Goal: Task Accomplishment & Management: Manage account settings

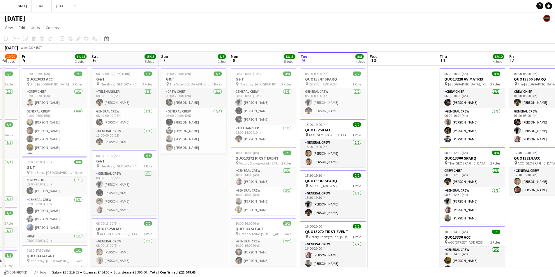
scroll to position [0, 130]
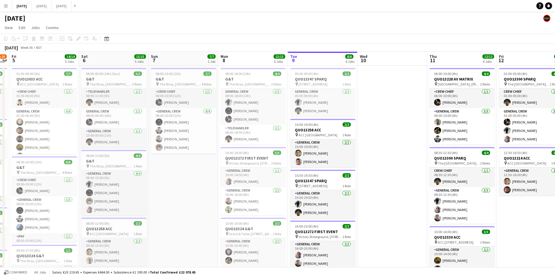
drag, startPoint x: 426, startPoint y: 174, endPoint x: 416, endPoint y: 175, distance: 10.2
click at [416, 175] on app-calendar-viewport "Wed 3 16/16 3 Jobs Thu 4 19/20 5 Jobs Fri 5 14/14 3 Jobs Sat 6 15/15 5 Jobs Sun…" at bounding box center [277, 231] width 555 height 359
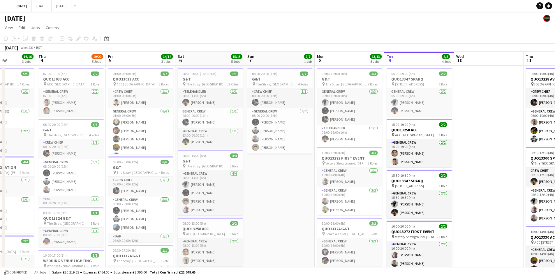
scroll to position [0, 167]
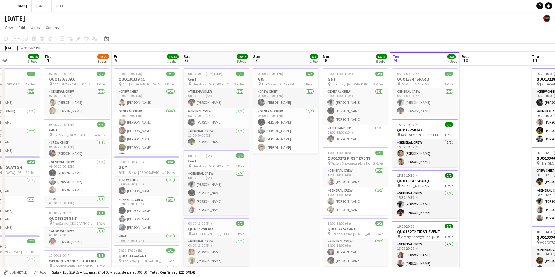
drag, startPoint x: 216, startPoint y: 218, endPoint x: 293, endPoint y: 218, distance: 76.9
click at [293, 218] on app-calendar-viewport "Mon 1 Tue 2 20/21 4 Jobs Wed 3 16/16 3 Jobs Thu 4 19/20 5 Jobs Fri 5 14/14 3 Jo…" at bounding box center [277, 231] width 555 height 359
drag, startPoint x: 265, startPoint y: 153, endPoint x: 242, endPoint y: 143, distance: 25.0
click at [167, 143] on app-calendar-viewport "Mon 1 16/16 3 Jobs Tue 2 20/21 4 Jobs Wed 3 16/16 3 Jobs Thu 4 19/20 5 Jobs Fri…" at bounding box center [277, 231] width 555 height 359
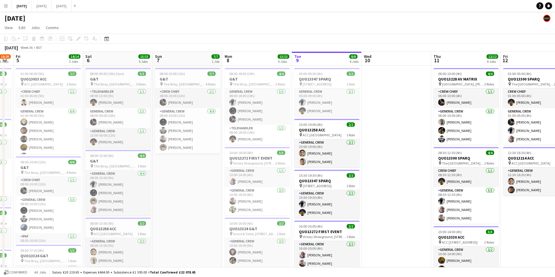
scroll to position [0, 206]
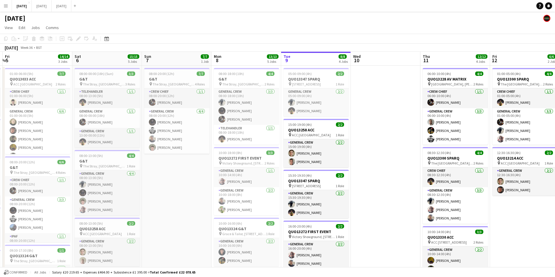
drag, startPoint x: 328, startPoint y: 146, endPoint x: 247, endPoint y: 149, distance: 80.4
click at [247, 149] on app-calendar-viewport "Tue 2 20/21 4 Jobs Wed 3 16/16 3 Jobs Thu 4 19/20 5 Jobs Fri 5 14/14 3 Jobs Sat…" at bounding box center [277, 231] width 555 height 359
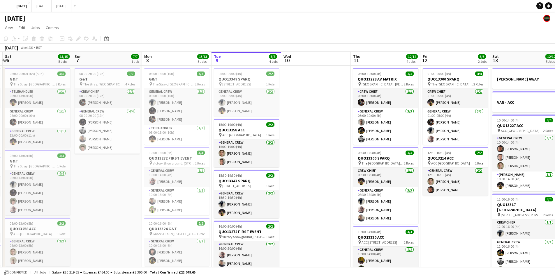
scroll to position [0, 213]
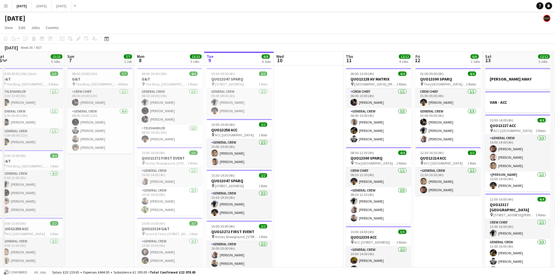
drag, startPoint x: 339, startPoint y: 147, endPoint x: 332, endPoint y: 148, distance: 7.3
click at [332, 148] on app-calendar-viewport "Wed 3 16/16 3 Jobs Thu 4 19/20 5 Jobs Fri 5 14/14 3 Jobs Sat 6 15/15 5 Jobs Sun…" at bounding box center [277, 231] width 555 height 359
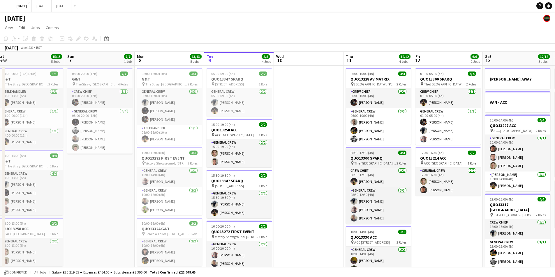
click at [365, 158] on h3 "QUO13300 SPARQ" at bounding box center [378, 158] width 65 height 5
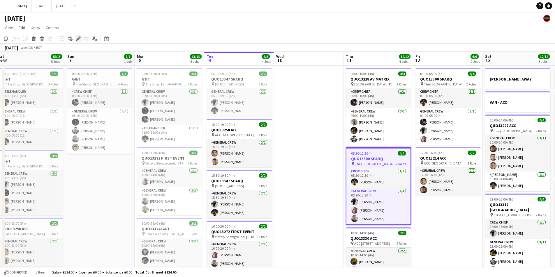
click at [77, 39] on icon "Edit" at bounding box center [78, 38] width 5 height 5
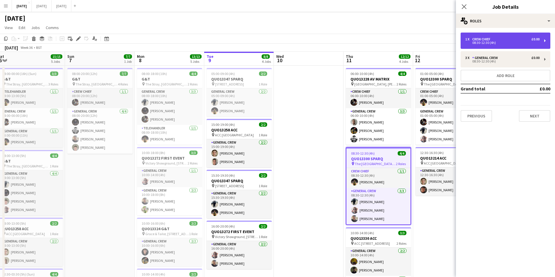
click at [485, 43] on div "08:30-12:30 (4h)" at bounding box center [502, 42] width 74 height 3
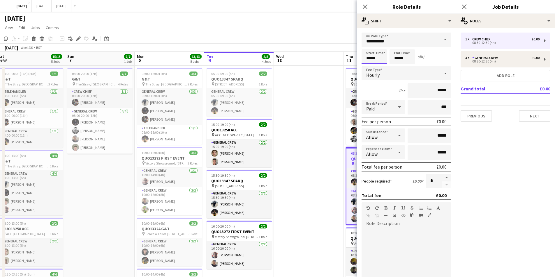
click at [376, 55] on input "*****" at bounding box center [374, 56] width 26 height 15
click at [379, 66] on div at bounding box center [380, 67] width 12 height 6
type input "*****"
click at [380, 66] on div at bounding box center [380, 67] width 12 height 6
click at [404, 60] on input "*****" at bounding box center [402, 56] width 26 height 15
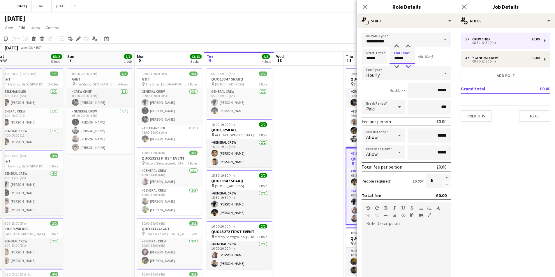
click at [408, 67] on div at bounding box center [408, 67] width 12 height 6
type input "*****"
click at [408, 67] on div at bounding box center [408, 67] width 12 height 6
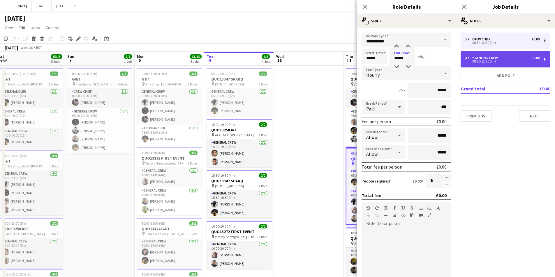
click at [471, 63] on div "3 x General Crew £0.00 08:30-12:30 (4h)" at bounding box center [505, 59] width 90 height 16
type input "**********"
type input "*****"
type input "*"
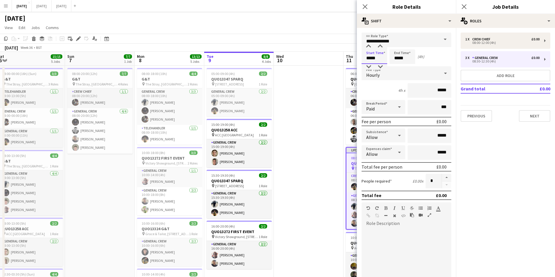
click at [373, 59] on input "*****" at bounding box center [374, 56] width 26 height 15
click at [381, 66] on div at bounding box center [380, 67] width 12 height 6
type input "*****"
click at [381, 66] on div at bounding box center [380, 67] width 12 height 6
drag, startPoint x: 402, startPoint y: 58, endPoint x: 406, endPoint y: 62, distance: 6.2
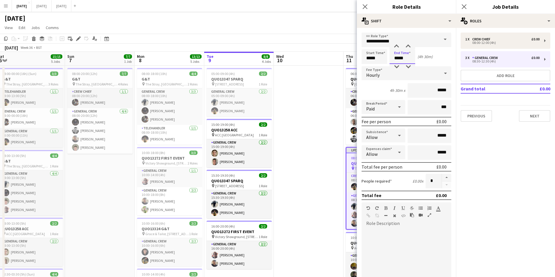
click at [403, 58] on input "*****" at bounding box center [402, 56] width 26 height 15
click at [408, 66] on div at bounding box center [408, 67] width 12 height 6
type input "*****"
click at [408, 66] on div at bounding box center [408, 67] width 12 height 6
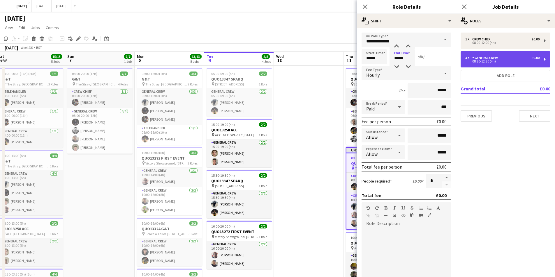
click at [485, 63] on div "08:30-12:30 (4h)" at bounding box center [502, 61] width 74 height 3
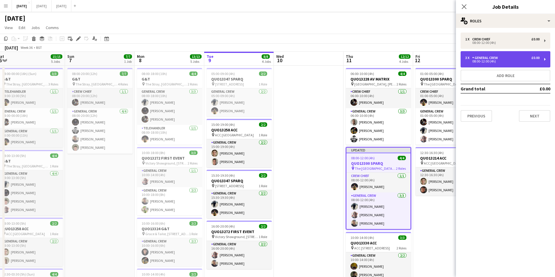
click at [485, 63] on div "08:00-12:00 (4h)" at bounding box center [502, 61] width 74 height 3
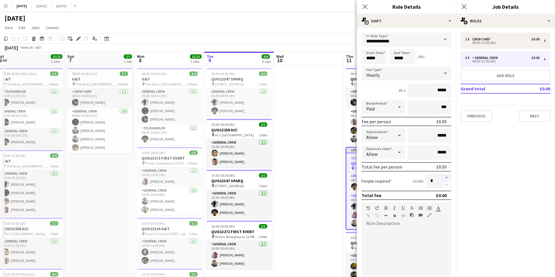
click at [443, 175] on button "button" at bounding box center [446, 178] width 9 height 8
type input "*"
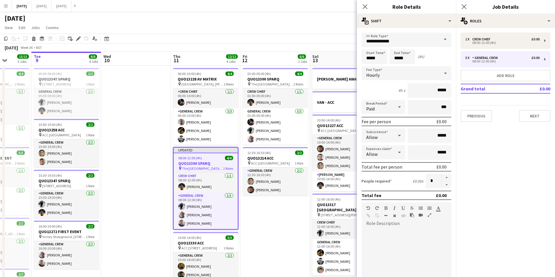
scroll to position [0, 201]
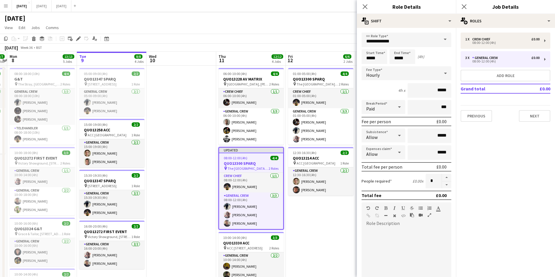
drag, startPoint x: 333, startPoint y: 132, endPoint x: 206, endPoint y: 125, distance: 127.5
click at [206, 125] on app-calendar-viewport "Fri 5 14/14 3 Jobs Sat 6 15/15 5 Jobs Sun 7 7/7 1 Job Mon 8 13/13 5 Jobs Tue 9 …" at bounding box center [277, 231] width 555 height 359
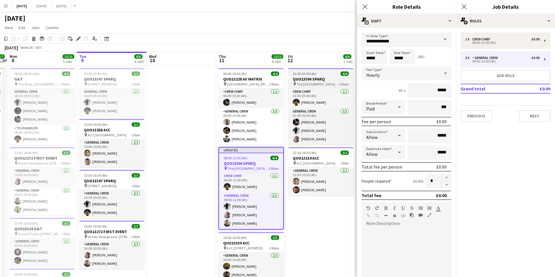
click at [314, 79] on h3 "QUO13300 SPARQ" at bounding box center [320, 79] width 65 height 5
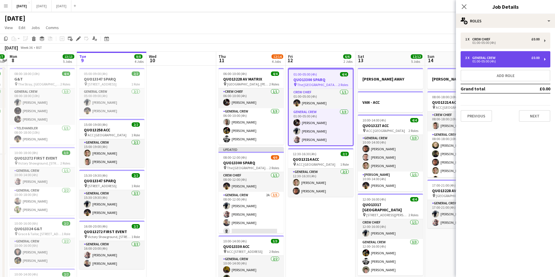
click at [474, 64] on div "3 x General Crew £0.00 01:00-05:00 (4h)" at bounding box center [505, 59] width 90 height 16
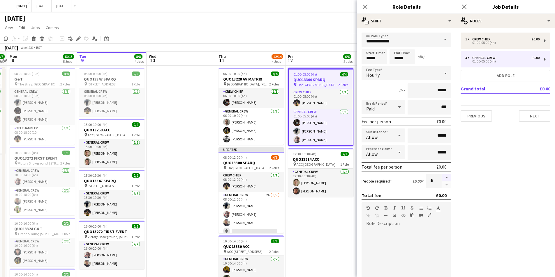
click at [442, 178] on button "button" at bounding box center [446, 178] width 9 height 8
type input "*"
click at [366, 4] on icon "Close pop-in" at bounding box center [365, 7] width 6 height 6
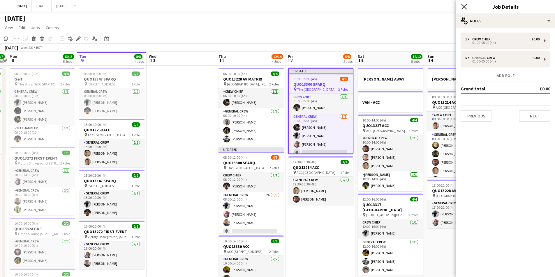
click at [462, 6] on icon "Close pop-in" at bounding box center [464, 7] width 6 height 6
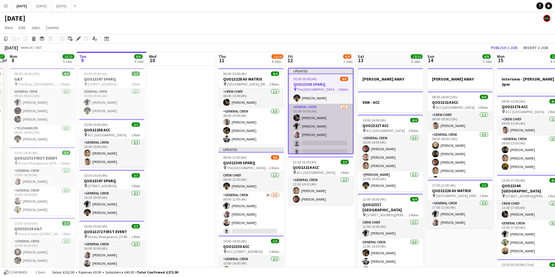
scroll to position [13, 0]
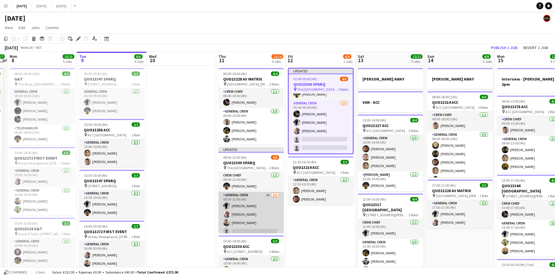
click at [256, 218] on app-card-role "General Crew 2A [DATE] 08:00-12:00 (4h) [PERSON_NAME] [PERSON_NAME] [PERSON_NAM…" at bounding box center [250, 219] width 65 height 54
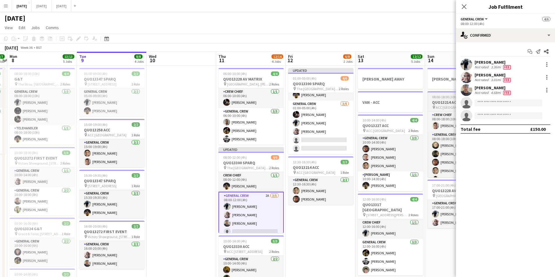
scroll to position [12, 0]
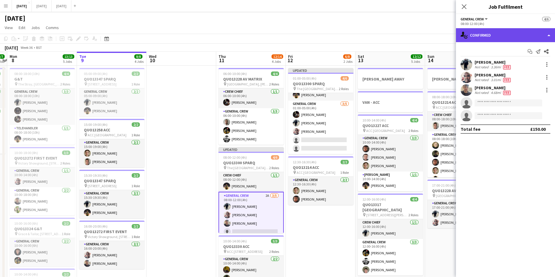
click at [502, 40] on div "single-neutral-actions-check-2 Confirmed" at bounding box center [505, 35] width 99 height 14
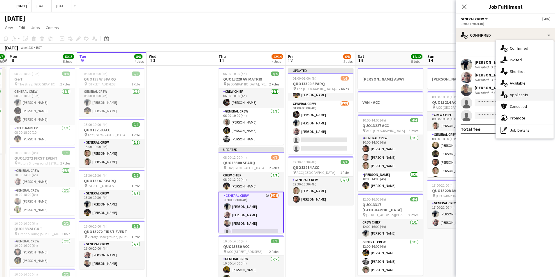
click at [530, 93] on div "single-neutral-actions-information Applicants" at bounding box center [525, 95] width 58 height 12
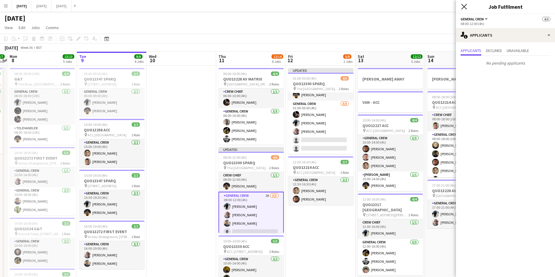
click at [465, 8] on icon at bounding box center [464, 7] width 6 height 6
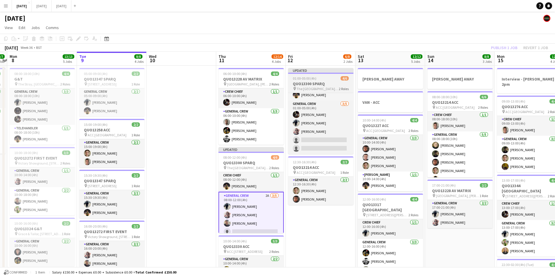
click at [324, 79] on div "01:00-05:00 (4h) 4/6" at bounding box center [320, 78] width 65 height 4
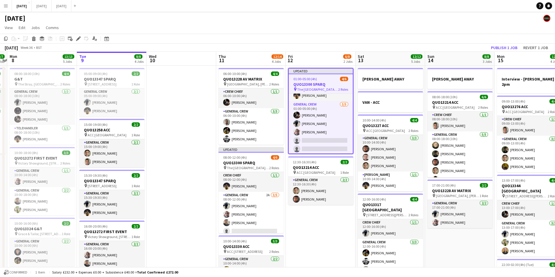
scroll to position [13, 0]
click at [78, 40] on icon "Edit" at bounding box center [78, 38] width 5 height 5
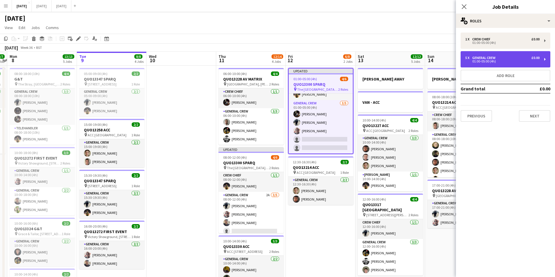
click at [480, 62] on div "01:00-05:00 (4h)" at bounding box center [502, 61] width 74 height 3
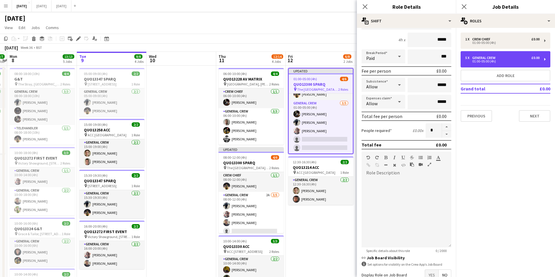
scroll to position [87, 0]
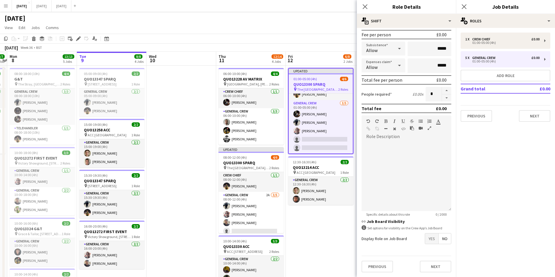
click at [427, 236] on span "Yes" at bounding box center [431, 239] width 13 height 10
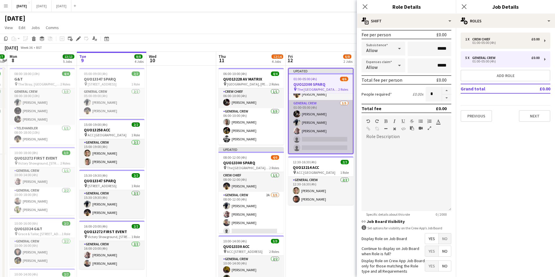
drag, startPoint x: 253, startPoint y: 163, endPoint x: 324, endPoint y: 145, distance: 73.4
click at [253, 163] on h3 "QUO13300 SPARQ" at bounding box center [250, 162] width 65 height 5
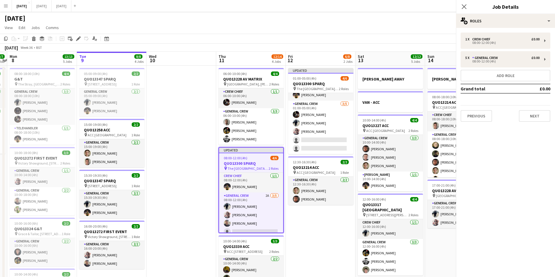
scroll to position [12, 0]
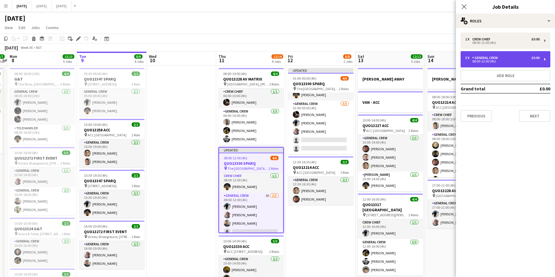
click at [489, 63] on div "08:00-12:00 (4h)" at bounding box center [502, 61] width 74 height 3
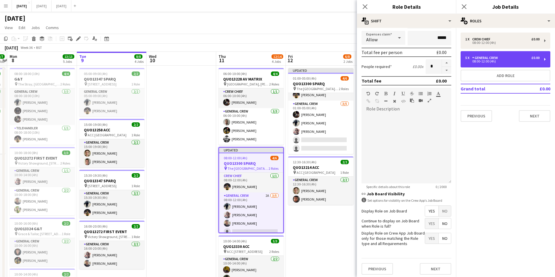
scroll to position [117, 0]
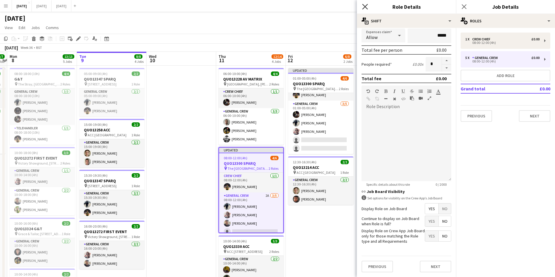
click at [366, 7] on icon at bounding box center [365, 7] width 6 height 6
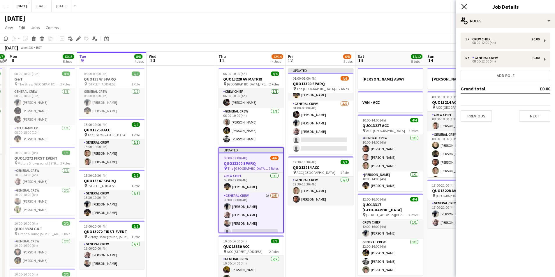
click at [464, 8] on icon "Close pop-in" at bounding box center [464, 7] width 6 height 6
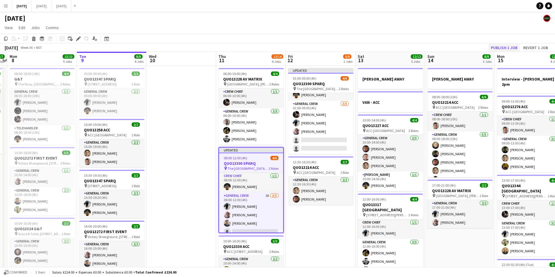
drag, startPoint x: 504, startPoint y: 43, endPoint x: 507, endPoint y: 51, distance: 8.4
click at [504, 44] on div "Copy Paste Paste Ctrl+V Paste with crew Ctrl+Shift+V Paste linked Job [GEOGRAPH…" at bounding box center [277, 43] width 555 height 18
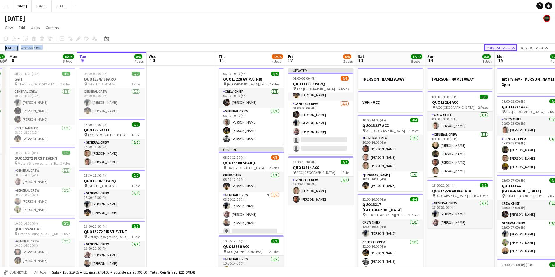
click at [505, 49] on button "Publish 2 jobs" at bounding box center [500, 48] width 33 height 8
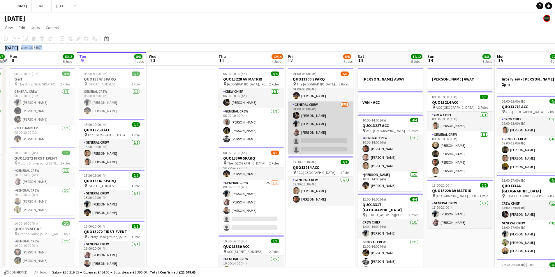
scroll to position [8, 0]
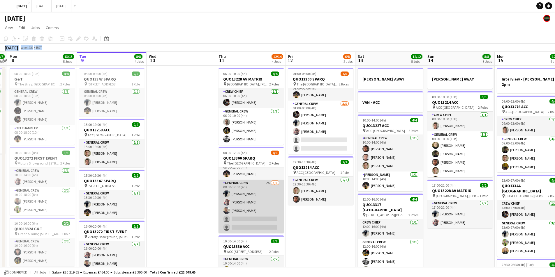
click at [254, 210] on app-card-role "General Crew 2A [DATE] 08:00-12:00 (4h) [PERSON_NAME] [PERSON_NAME] [PERSON_NAM…" at bounding box center [250, 207] width 65 height 54
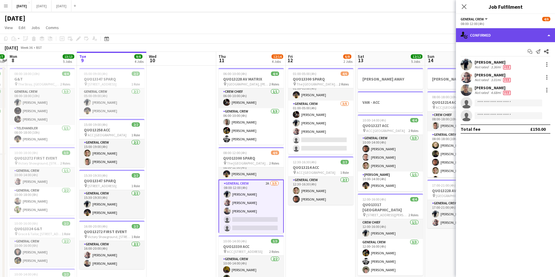
click at [512, 35] on div "single-neutral-actions-check-2 Confirmed" at bounding box center [505, 35] width 99 height 14
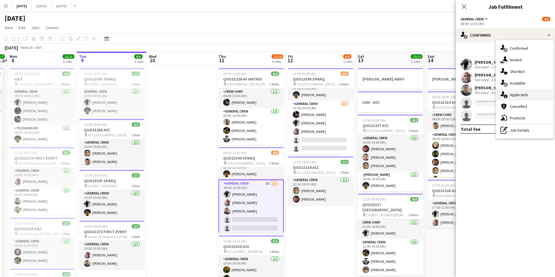
click at [523, 92] on span "Applicants" at bounding box center [519, 94] width 18 height 5
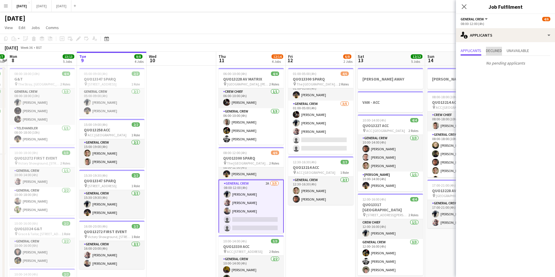
click at [493, 47] on span "Declined" at bounding box center [494, 51] width 16 height 9
click at [521, 51] on span "Unavailable" at bounding box center [517, 51] width 22 height 4
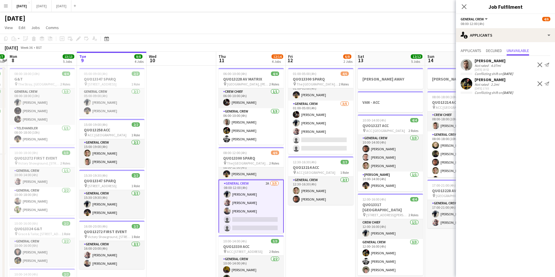
click at [539, 65] on app-icon "Decline" at bounding box center [539, 65] width 5 height 5
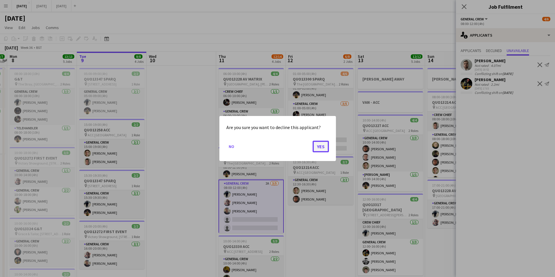
drag, startPoint x: 319, startPoint y: 144, endPoint x: 534, endPoint y: 71, distance: 226.6
click at [320, 144] on button "Yes" at bounding box center [320, 147] width 16 height 12
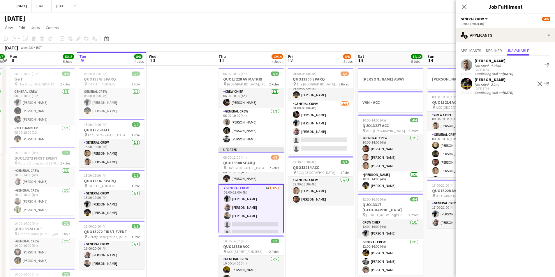
click at [540, 83] on app-icon "Decline" at bounding box center [539, 84] width 5 height 5
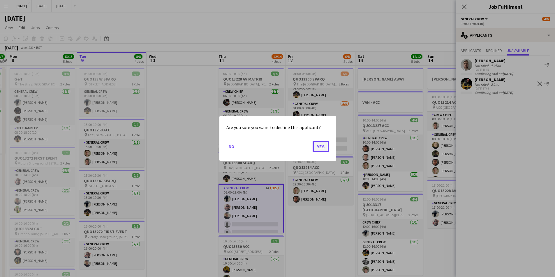
drag, startPoint x: 320, startPoint y: 146, endPoint x: 328, endPoint y: 138, distance: 11.1
click at [320, 145] on button "Yes" at bounding box center [320, 147] width 16 height 12
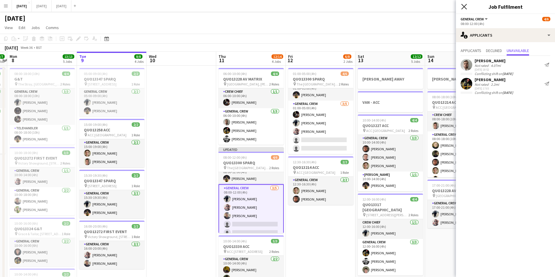
click at [463, 7] on icon "Close pop-in" at bounding box center [464, 7] width 6 height 6
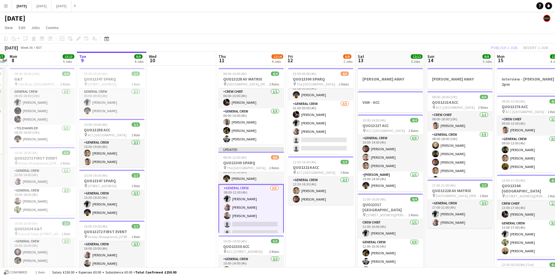
click at [503, 48] on div "Publish 1 job Revert 1 job" at bounding box center [519, 48] width 71 height 8
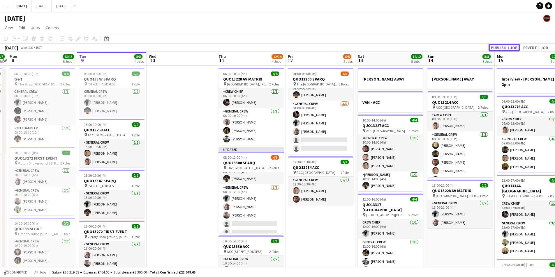
click at [503, 48] on button "Publish 1 job" at bounding box center [503, 48] width 31 height 8
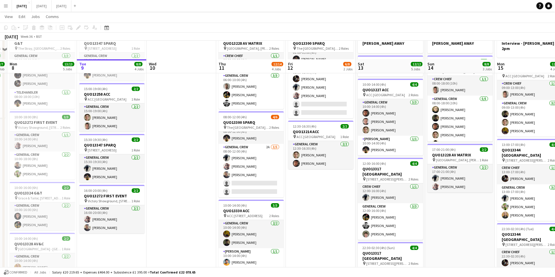
scroll to position [58, 0]
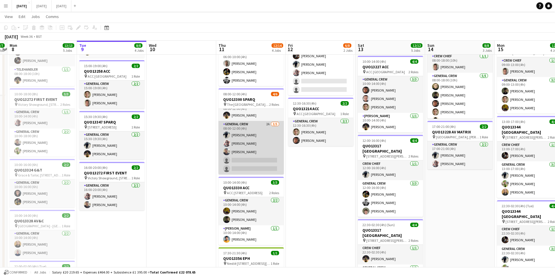
click at [257, 159] on app-card-role "General Crew 2A [DATE] 08:00-12:00 (4h) [PERSON_NAME] [PERSON_NAME] [PERSON_NAM…" at bounding box center [250, 148] width 65 height 54
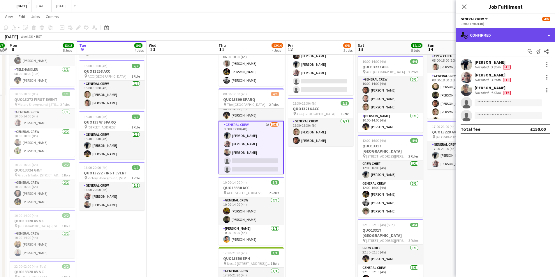
click at [486, 38] on div "single-neutral-actions-check-2 Confirmed" at bounding box center [505, 35] width 99 height 14
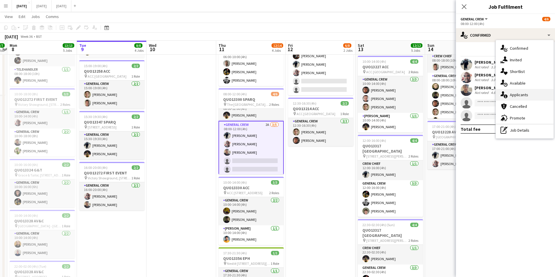
click at [523, 96] on span "Applicants" at bounding box center [519, 94] width 18 height 5
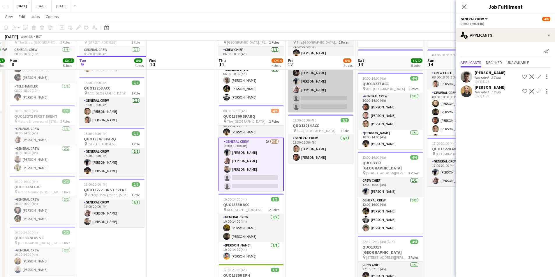
scroll to position [0, 0]
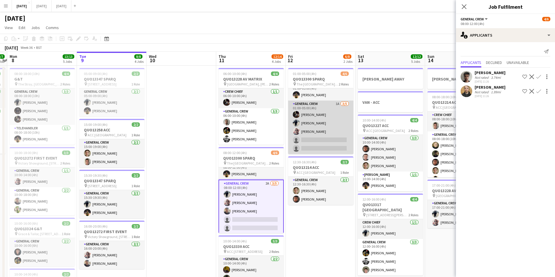
click at [324, 130] on app-card-role "General Crew 1A [DATE] 01:00-05:00 (4h) [PERSON_NAME] [PERSON_NAME] [PERSON_NAM…" at bounding box center [320, 128] width 65 height 54
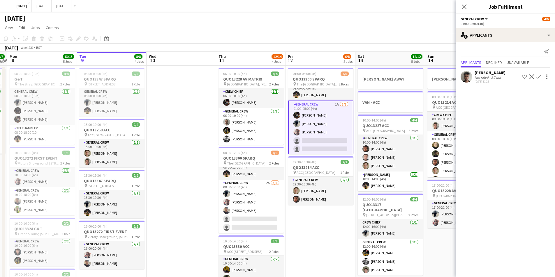
click at [538, 77] on app-icon "Confirm" at bounding box center [538, 77] width 5 height 5
click at [464, 8] on icon "Close pop-in" at bounding box center [464, 7] width 6 height 6
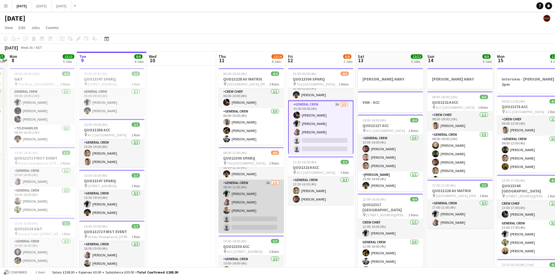
click at [255, 216] on app-card-role "General Crew 2A [DATE] 08:00-12:00 (4h) [PERSON_NAME] [PERSON_NAME] [PERSON_NAM…" at bounding box center [250, 207] width 65 height 54
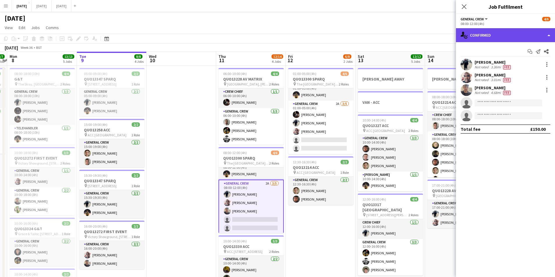
click at [498, 39] on div "single-neutral-actions-check-2 Confirmed" at bounding box center [505, 35] width 99 height 14
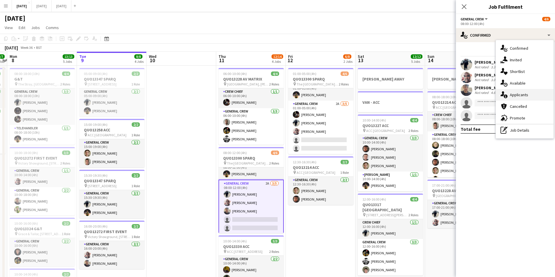
click at [525, 98] on div "single-neutral-actions-information Applicants" at bounding box center [525, 95] width 58 height 12
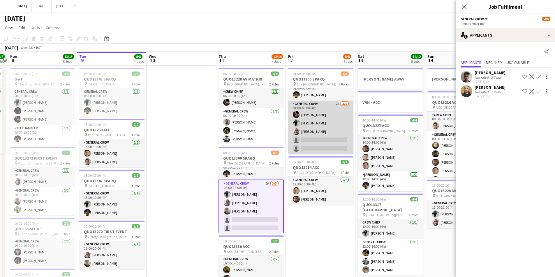
click at [327, 136] on app-card-role "General Crew 2A [DATE] 01:00-05:00 (4h) [PERSON_NAME] [PERSON_NAME] [PERSON_NAM…" at bounding box center [320, 128] width 65 height 54
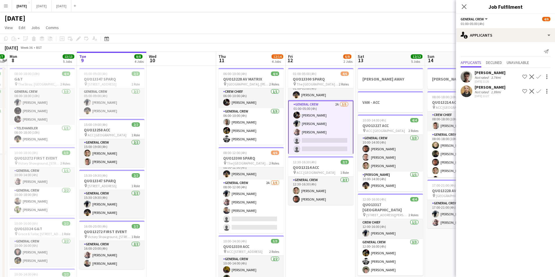
click at [539, 91] on app-icon "Confirm" at bounding box center [538, 91] width 5 height 5
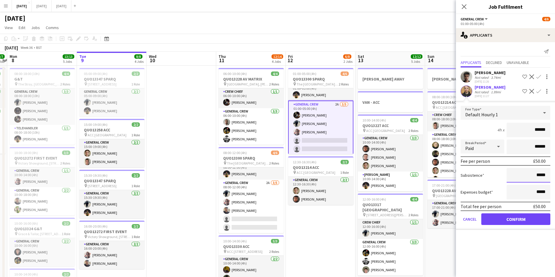
click at [537, 174] on input "*****" at bounding box center [528, 175] width 44 height 15
type input "******"
click at [512, 218] on button "Confirm" at bounding box center [515, 220] width 69 height 12
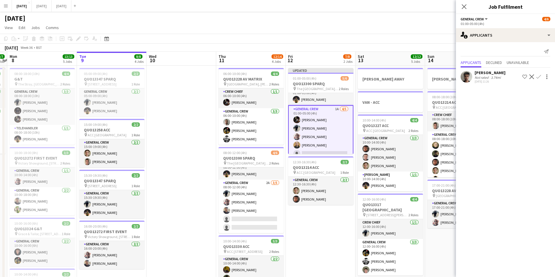
click at [538, 77] on app-icon "Confirm" at bounding box center [538, 77] width 5 height 5
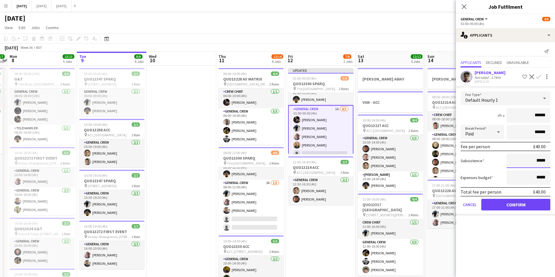
click at [538, 160] on input "*****" at bounding box center [528, 161] width 44 height 15
type input "******"
click at [515, 205] on button "Confirm" at bounding box center [515, 205] width 69 height 12
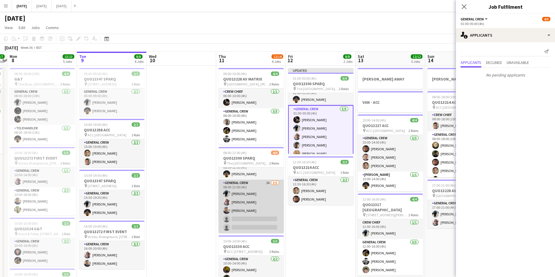
click at [258, 216] on app-card-role "General Crew 2A [DATE] 08:00-12:00 (4h) [PERSON_NAME] [PERSON_NAME] [PERSON_NAM…" at bounding box center [250, 207] width 65 height 54
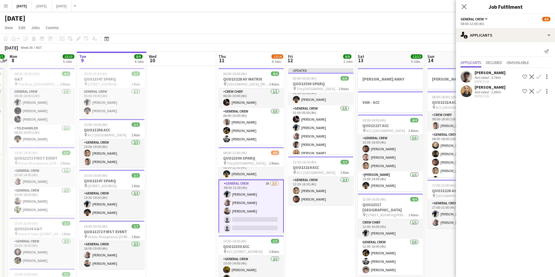
click at [538, 76] on app-icon "Confirm" at bounding box center [538, 77] width 5 height 5
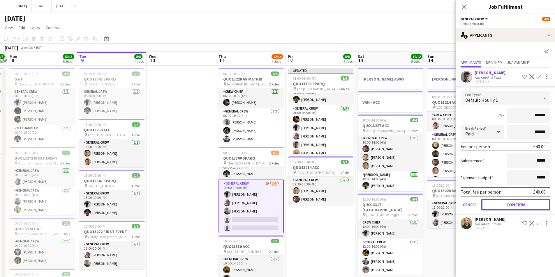
click at [519, 199] on button "Confirm" at bounding box center [515, 205] width 69 height 12
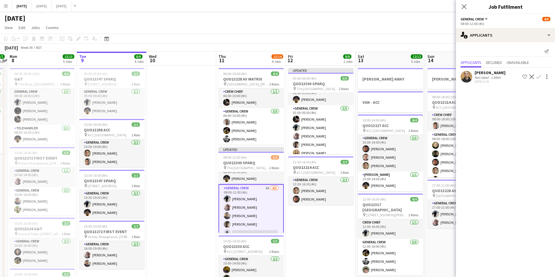
click at [538, 77] on app-icon "Confirm" at bounding box center [538, 77] width 5 height 5
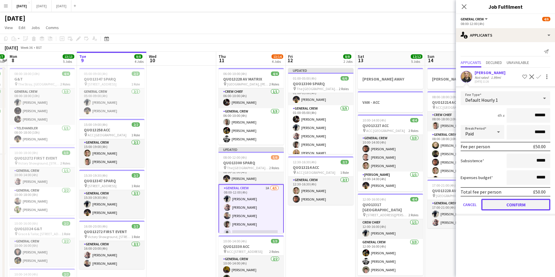
click at [516, 204] on button "Confirm" at bounding box center [515, 205] width 69 height 12
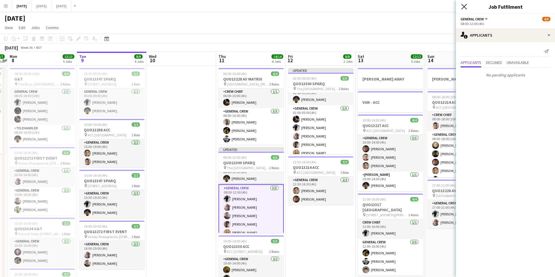
click at [466, 5] on icon at bounding box center [464, 7] width 6 height 6
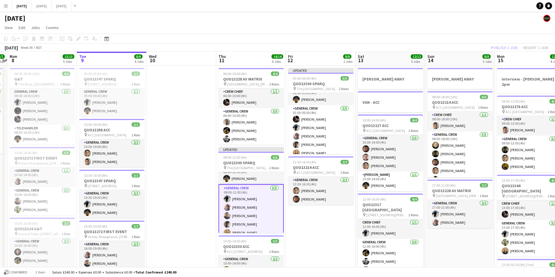
click at [502, 45] on div "Publish 1 job Revert 1 job" at bounding box center [519, 48] width 71 height 8
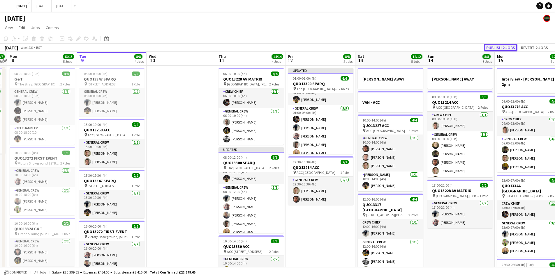
click at [499, 46] on button "Publish 2 jobs" at bounding box center [500, 48] width 33 height 8
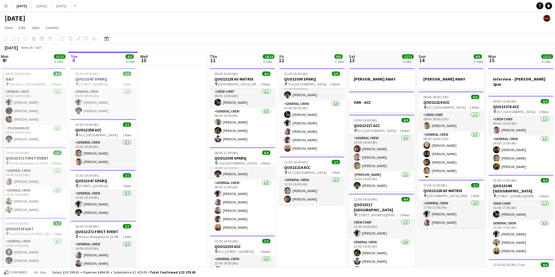
scroll to position [0, 217]
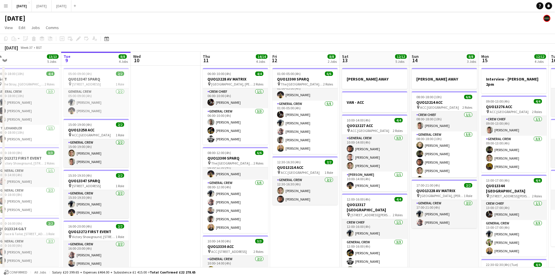
drag, startPoint x: 331, startPoint y: 224, endPoint x: 317, endPoint y: 225, distance: 14.3
click at [317, 225] on app-calendar-viewport "Fri 5 14/14 3 Jobs Sat 6 15/15 5 Jobs Sun 7 7/7 1 Job Mon 8 13/13 5 Jobs Tue 9 …" at bounding box center [277, 231] width 555 height 359
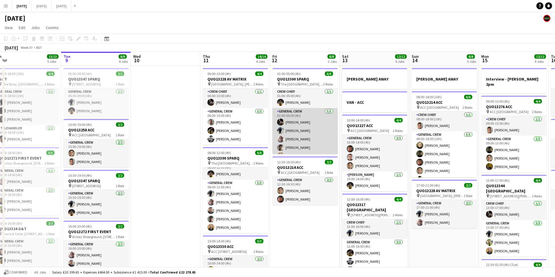
scroll to position [8, 0]
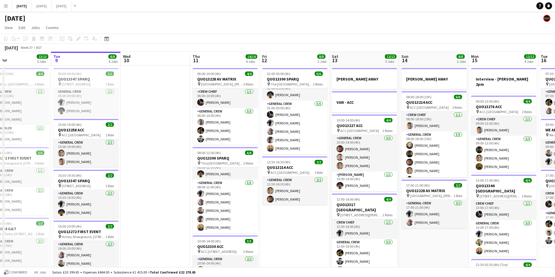
drag, startPoint x: 303, startPoint y: 227, endPoint x: 275, endPoint y: 219, distance: 29.7
click at [262, 221] on app-calendar-viewport "Fri 5 14/14 3 Jobs Sat 6 15/15 5 Jobs Sun 7 7/7 1 Job Mon 8 13/13 5 Jobs Tue 9 …" at bounding box center [277, 231] width 555 height 359
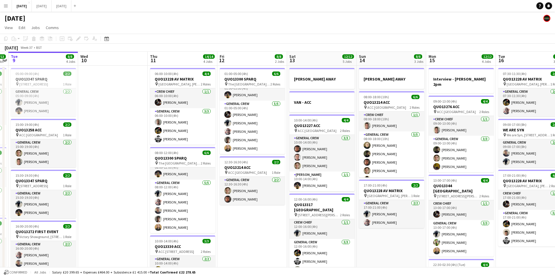
drag, startPoint x: 257, startPoint y: 213, endPoint x: 269, endPoint y: 211, distance: 12.3
click at [268, 212] on app-calendar-viewport "Sat 6 15/15 5 Jobs Sun 7 7/7 1 Job Mon 8 13/13 5 Jobs Tue 9 8/8 4 Jobs Wed 10 T…" at bounding box center [277, 231] width 555 height 359
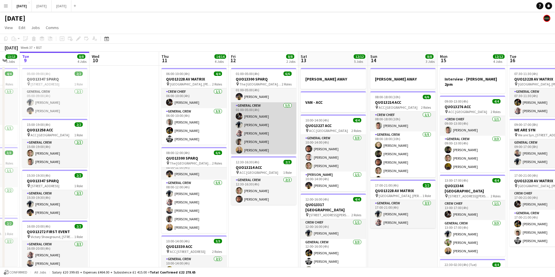
scroll to position [8, 0]
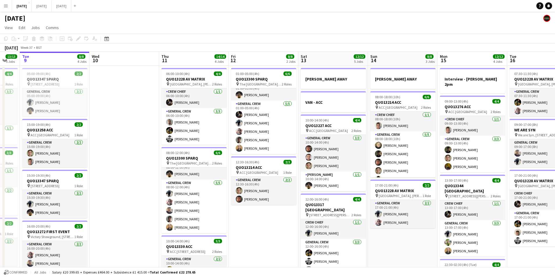
drag, startPoint x: 186, startPoint y: 176, endPoint x: 223, endPoint y: 179, distance: 37.7
click at [186, 176] on app-card-role "Crew Chief [DATE] 08:00-12:00 (4h) [PERSON_NAME]" at bounding box center [193, 170] width 65 height 20
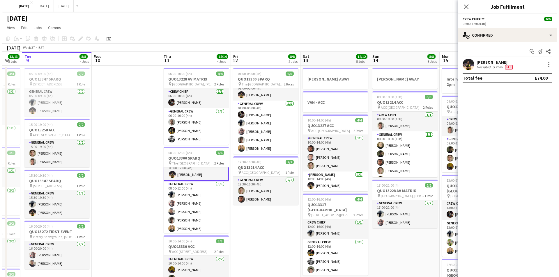
scroll to position [8, 0]
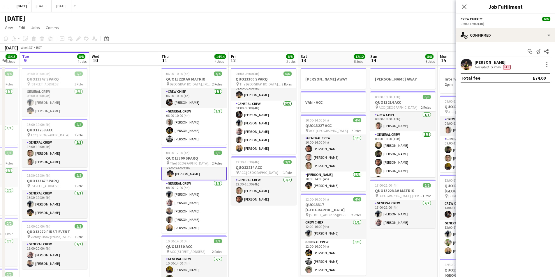
click at [493, 62] on div "[PERSON_NAME]" at bounding box center [492, 62] width 37 height 5
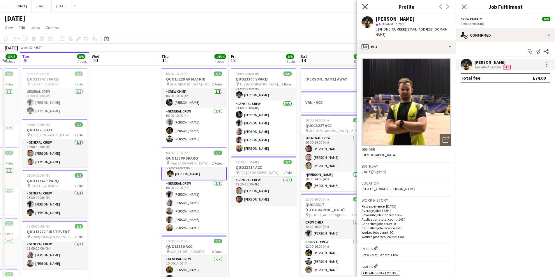
click at [367, 6] on icon "Close pop-in" at bounding box center [365, 7] width 6 height 6
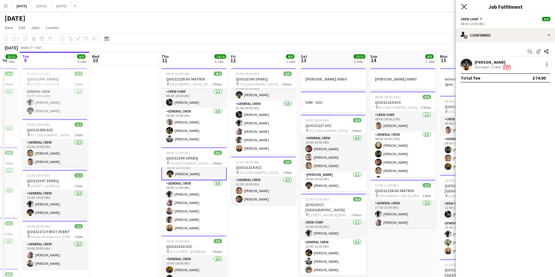
click at [464, 6] on icon "Close pop-in" at bounding box center [464, 7] width 6 height 6
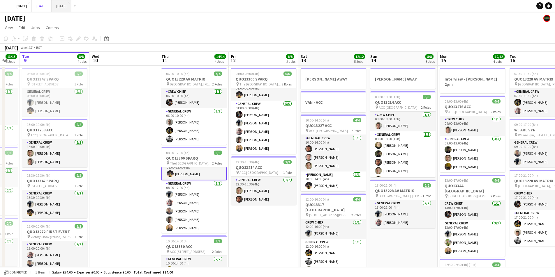
drag, startPoint x: 62, startPoint y: 3, endPoint x: 104, endPoint y: 2, distance: 42.2
click at [52, 3] on button "[DATE] Close" at bounding box center [42, 5] width 20 height 11
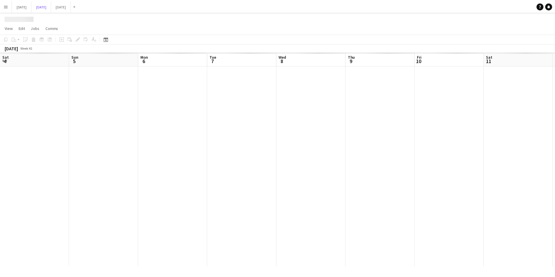
scroll to position [0, 179]
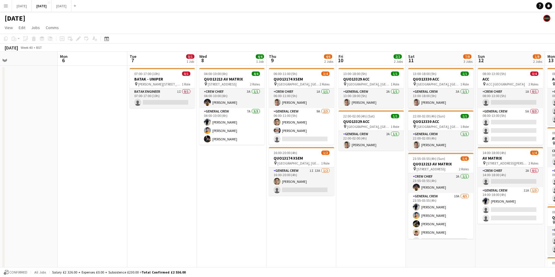
drag, startPoint x: 240, startPoint y: 165, endPoint x: 227, endPoint y: 157, distance: 15.4
click at [293, 166] on app-calendar-viewport "Fri 3 Sat 4 Sun 5 Mon 6 Tue 7 0/1 1 Job Wed 8 4/4 1 Job Thu 9 4/6 2 Jobs Fri 10…" at bounding box center [277, 221] width 555 height 339
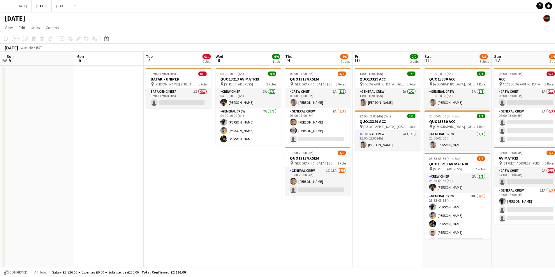
click at [176, 156] on app-date-cell "07:00-17:00 (10h) 0/1 BATAK - UNIPER pin [PERSON_NAME][STREET_ADDRESS] Role BAT…" at bounding box center [179, 228] width 70 height 325
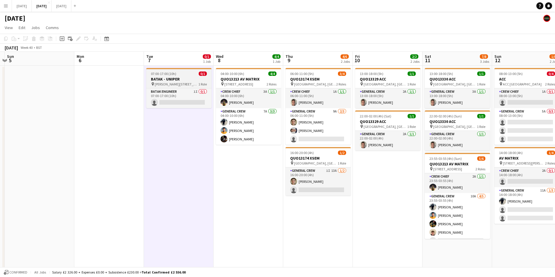
drag, startPoint x: 63, startPoint y: 39, endPoint x: 159, endPoint y: 112, distance: 120.5
click at [62, 39] on icon at bounding box center [62, 39] width 3 height 3
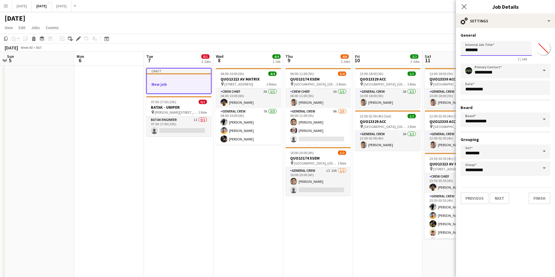
drag, startPoint x: 487, startPoint y: 53, endPoint x: 419, endPoint y: 54, distance: 68.2
click at [420, 54] on body "Menu Boards Boards Boards All jobs Status Workforce Workforce My Workforce Recr…" at bounding box center [277, 200] width 555 height 401
type input "****"
click at [498, 199] on button "Next" at bounding box center [499, 199] width 20 height 12
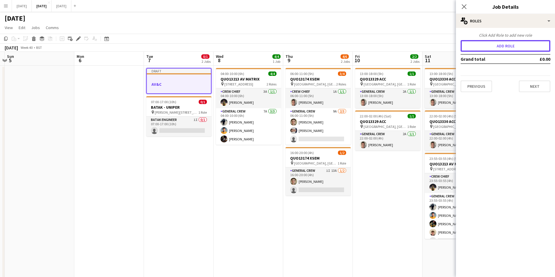
click at [498, 45] on button "Add role" at bounding box center [505, 46] width 90 height 12
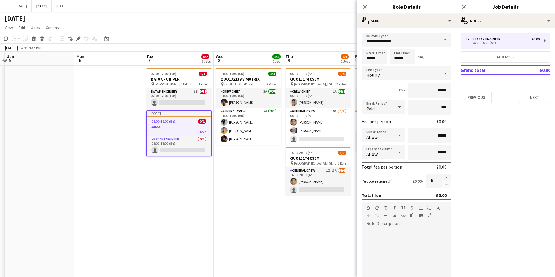
click at [398, 44] on input "**********" at bounding box center [406, 40] width 90 height 15
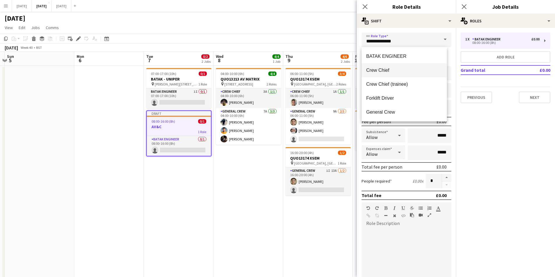
click at [378, 73] on span "Crew Chief" at bounding box center [404, 71] width 76 height 6
type input "**********"
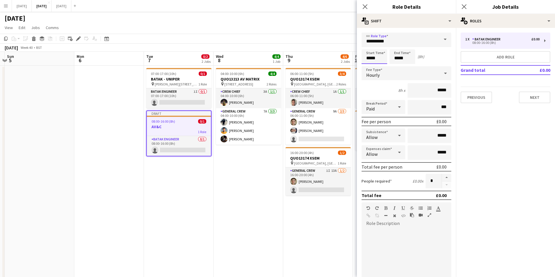
click at [368, 56] on input "*****" at bounding box center [374, 56] width 26 height 15
type input "*****"
click at [369, 66] on div at bounding box center [369, 67] width 12 height 6
click at [395, 57] on input "*****" at bounding box center [402, 56] width 26 height 15
click at [395, 64] on input "*****" at bounding box center [402, 56] width 26 height 15
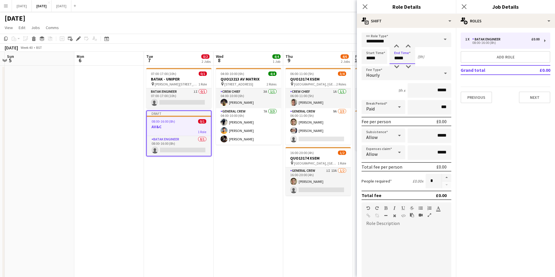
click at [395, 64] on input "*****" at bounding box center [402, 56] width 26 height 15
click at [395, 66] on div at bounding box center [396, 67] width 12 height 6
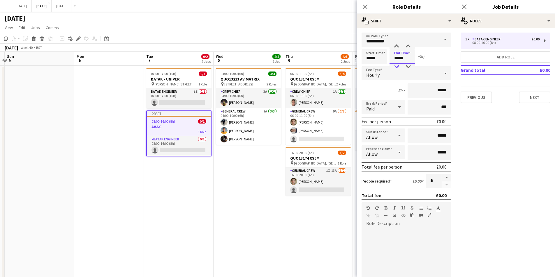
type input "*****"
click at [395, 66] on div at bounding box center [396, 67] width 12 height 6
click at [480, 55] on button "Add role" at bounding box center [505, 57] width 90 height 12
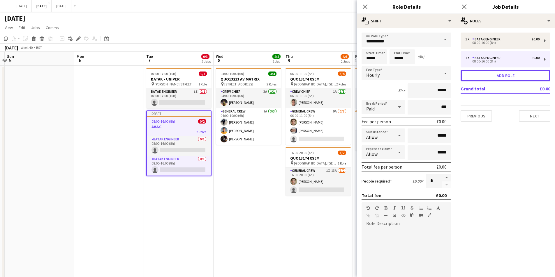
type input "**********"
type input "*****"
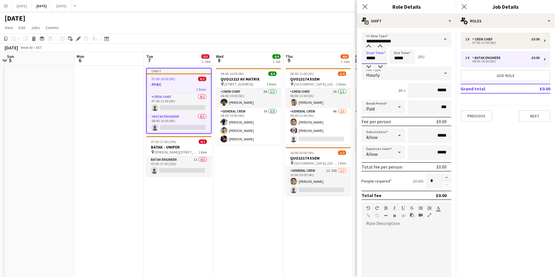
click at [370, 56] on input "*****" at bounding box center [374, 56] width 26 height 15
click at [370, 63] on input "*****" at bounding box center [374, 56] width 26 height 15
type input "*****"
click at [370, 66] on div at bounding box center [369, 67] width 12 height 6
click at [394, 58] on input "*****" at bounding box center [402, 56] width 26 height 15
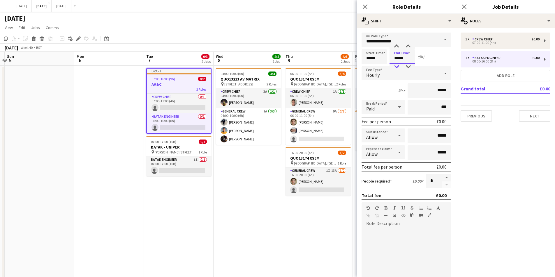
click at [395, 65] on div at bounding box center [396, 67] width 12 height 6
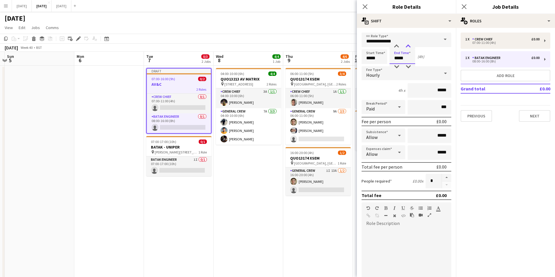
click at [412, 44] on div at bounding box center [408, 47] width 12 height 6
click at [407, 46] on div at bounding box center [408, 47] width 12 height 6
click at [405, 66] on div at bounding box center [408, 67] width 12 height 6
type input "*****"
click at [405, 66] on div at bounding box center [408, 67] width 12 height 6
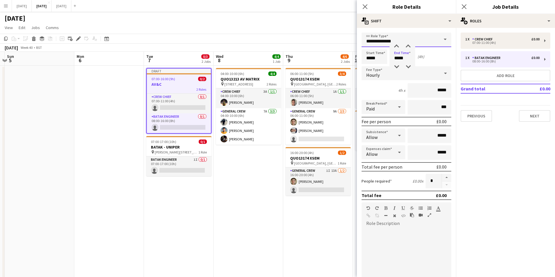
click at [427, 41] on input "**********" at bounding box center [406, 40] width 90 height 15
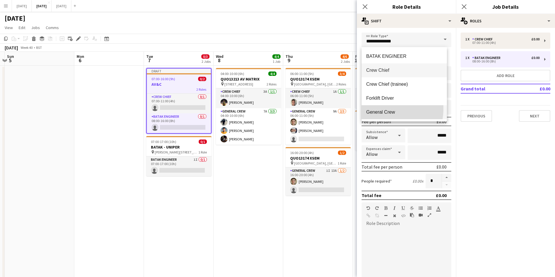
click at [380, 109] on mat-option "General Crew" at bounding box center [403, 112] width 85 height 14
type input "**********"
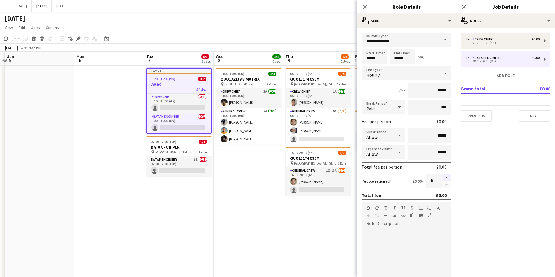
click at [443, 179] on button "button" at bounding box center [446, 178] width 9 height 8
type input "*"
click at [540, 117] on button "Next" at bounding box center [534, 116] width 31 height 12
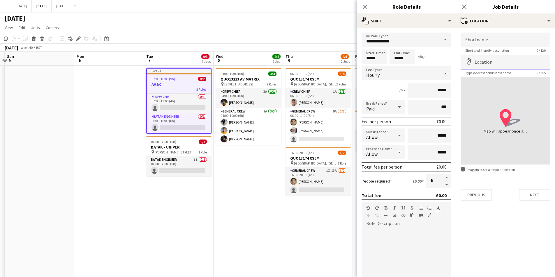
click at [494, 64] on input "Location" at bounding box center [505, 62] width 90 height 15
type input "*"
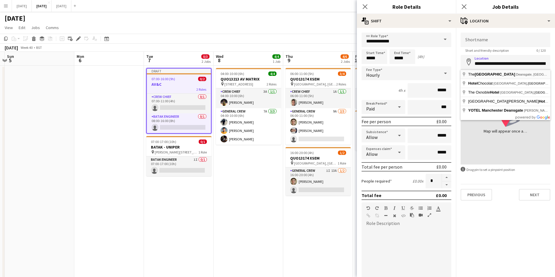
type input "**********"
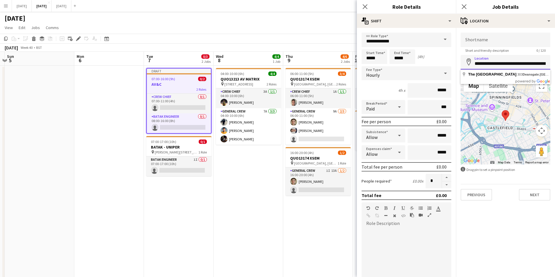
scroll to position [0, 70]
drag, startPoint x: 474, startPoint y: 62, endPoint x: 558, endPoint y: 75, distance: 85.1
click at [554, 75] on html "Menu Boards Boards Boards All jobs Status Workforce Workforce My Workforce Recr…" at bounding box center [277, 200] width 555 height 401
click at [495, 39] on input "Shortname" at bounding box center [505, 40] width 90 height 15
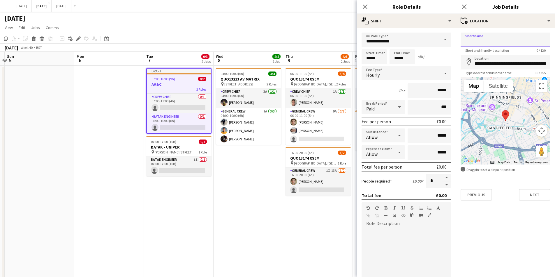
paste input "**********"
type input "**********"
drag, startPoint x: 365, startPoint y: 7, endPoint x: 447, endPoint y: 3, distance: 82.0
click at [365, 7] on icon "Close pop-in" at bounding box center [365, 6] width 5 height 5
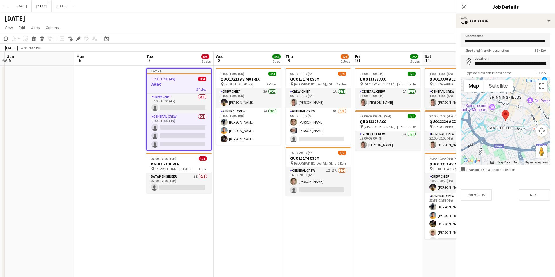
scroll to position [0, 0]
click at [464, 5] on icon "Close pop-in" at bounding box center [464, 7] width 6 height 6
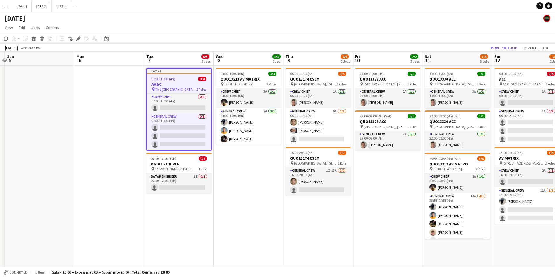
click at [167, 82] on app-job-card "Draft 07:00-11:00 (4h) 0/4 AV&C pin The [GEOGRAPHIC_DATA], [STREET_ADDRESS] 2 R…" at bounding box center [178, 109] width 65 height 83
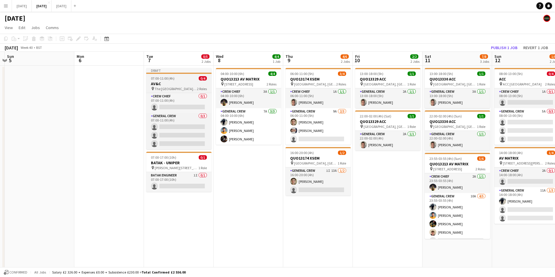
click at [181, 82] on h3 "AV&C" at bounding box center [178, 83] width 65 height 5
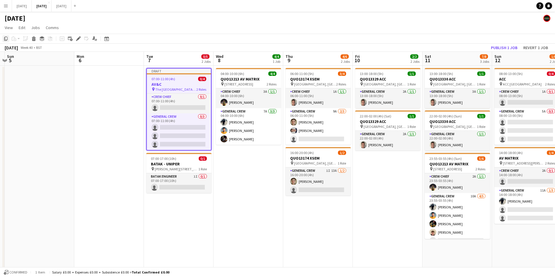
click at [4, 39] on icon "Copy" at bounding box center [5, 38] width 5 height 5
click at [176, 227] on app-date-cell "Draft 07:00-11:00 (4h) 0/4 AV&C pin The [GEOGRAPHIC_DATA], [STREET_ADDRESS] 2 R…" at bounding box center [179, 228] width 70 height 325
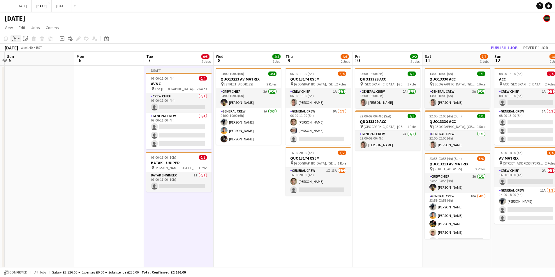
click at [18, 40] on app-action-btn "Paste" at bounding box center [15, 38] width 10 height 7
click at [21, 51] on link "Paste Ctrl+V" at bounding box center [42, 49] width 55 height 5
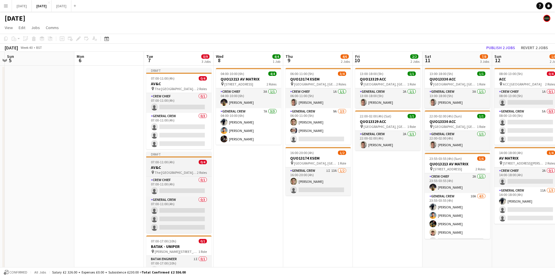
click at [178, 169] on h3 "AV&C" at bounding box center [178, 167] width 65 height 5
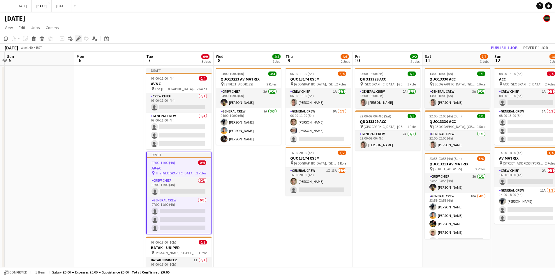
click at [79, 39] on icon at bounding box center [78, 38] width 3 height 3
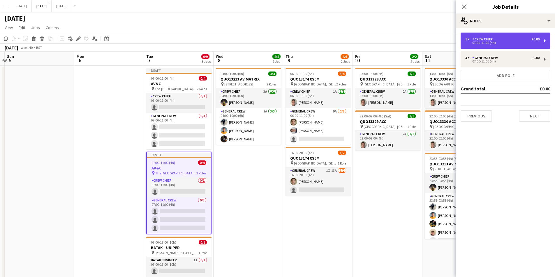
click at [495, 37] on div "Crew Chief" at bounding box center [483, 39] width 23 height 4
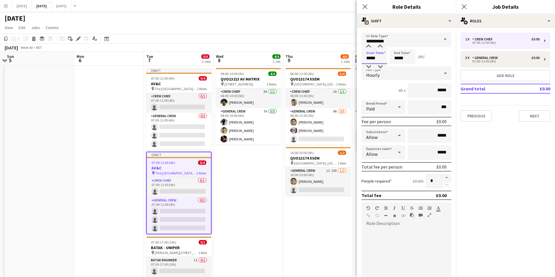
drag, startPoint x: 368, startPoint y: 54, endPoint x: 370, endPoint y: 63, distance: 9.5
click at [368, 54] on input "*****" at bounding box center [374, 56] width 26 height 15
click at [369, 68] on div at bounding box center [369, 67] width 12 height 6
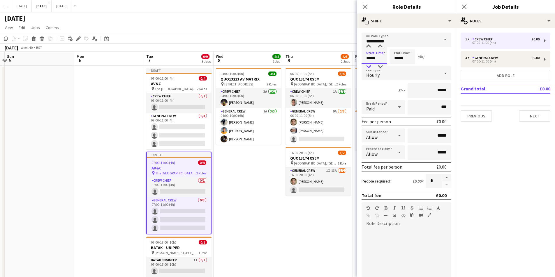
click at [369, 68] on div at bounding box center [369, 67] width 12 height 6
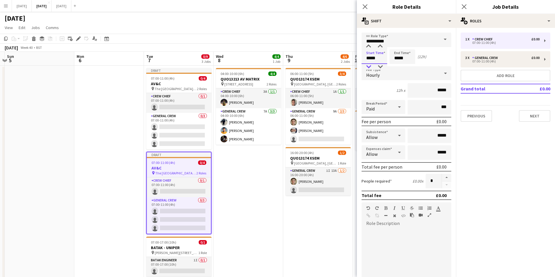
click at [369, 68] on div at bounding box center [369, 67] width 12 height 6
click at [368, 49] on div at bounding box center [369, 47] width 12 height 6
type input "*****"
click at [368, 49] on div at bounding box center [369, 47] width 12 height 6
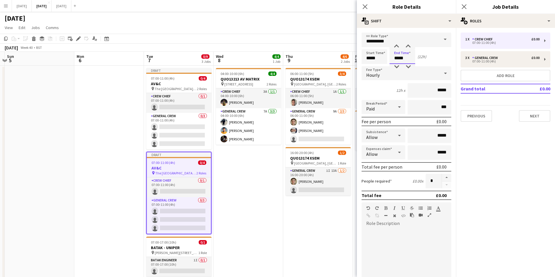
click at [393, 56] on input "*****" at bounding box center [402, 56] width 26 height 15
click at [394, 65] on div at bounding box center [396, 67] width 12 height 6
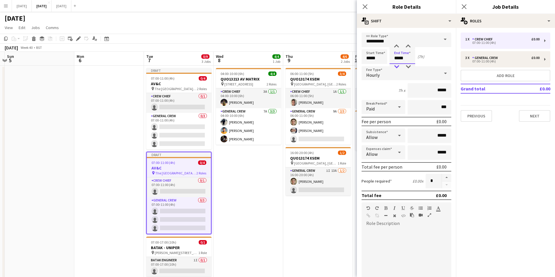
click at [394, 65] on div at bounding box center [396, 67] width 12 height 6
type input "*****"
click at [394, 65] on div at bounding box center [396, 67] width 12 height 6
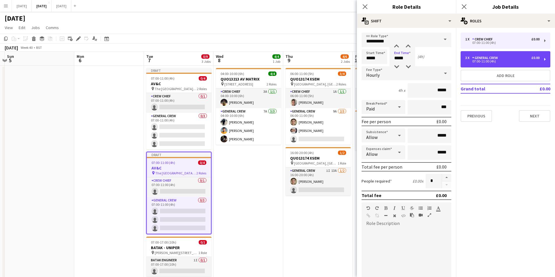
click at [472, 59] on div "3 x" at bounding box center [468, 58] width 7 height 4
type input "**********"
type input "*****"
type input "*"
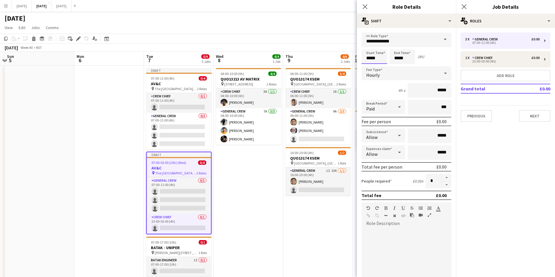
click at [369, 58] on input "*****" at bounding box center [374, 56] width 26 height 15
click at [369, 66] on div at bounding box center [369, 67] width 12 height 6
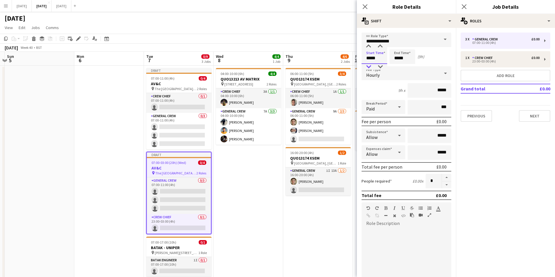
click at [369, 66] on div at bounding box center [369, 67] width 12 height 6
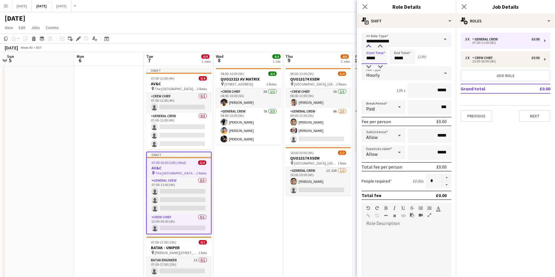
type input "*****"
click at [368, 47] on div at bounding box center [369, 47] width 12 height 6
click at [395, 60] on input "*****" at bounding box center [402, 56] width 26 height 15
click at [397, 66] on div at bounding box center [396, 67] width 12 height 6
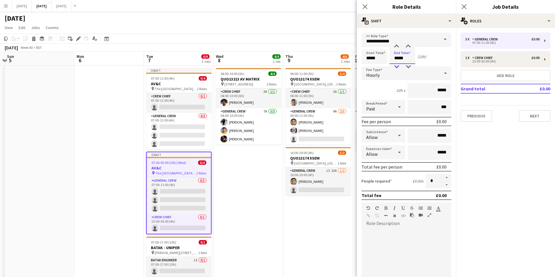
click at [397, 66] on div at bounding box center [396, 67] width 12 height 6
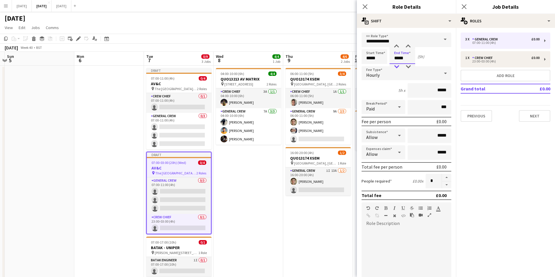
type input "*****"
click at [397, 66] on div at bounding box center [396, 67] width 12 height 6
click at [367, 6] on icon "Close pop-in" at bounding box center [365, 7] width 6 height 6
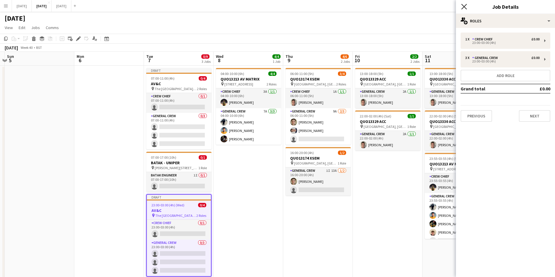
click at [462, 8] on icon at bounding box center [464, 7] width 6 height 6
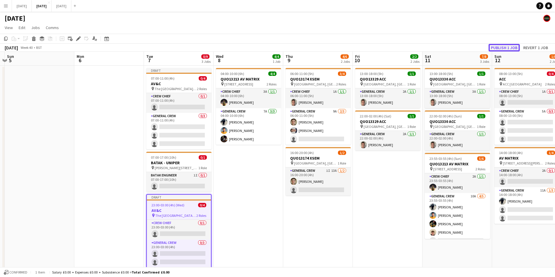
click at [500, 51] on button "Publish 1 job" at bounding box center [503, 48] width 31 height 8
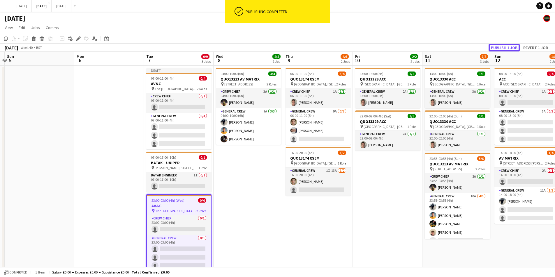
click at [502, 49] on button "Publish 1 job" at bounding box center [503, 48] width 31 height 8
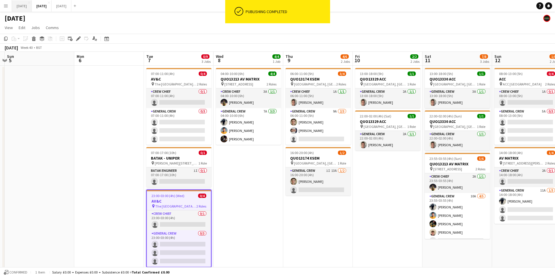
click at [30, 6] on button "[DATE] Close" at bounding box center [22, 5] width 20 height 11
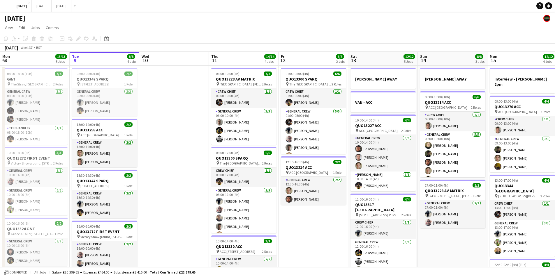
scroll to position [0, 178]
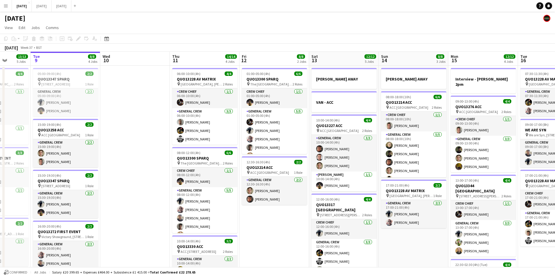
drag, startPoint x: 259, startPoint y: 171, endPoint x: 219, endPoint y: 169, distance: 39.7
click at [220, 169] on app-calendar-viewport "Sat 6 15/15 5 Jobs Sun 7 7/7 1 Job Mon 8 13/13 5 Jobs Tue 9 8/8 4 Jobs Wed 10 T…" at bounding box center [277, 231] width 555 height 359
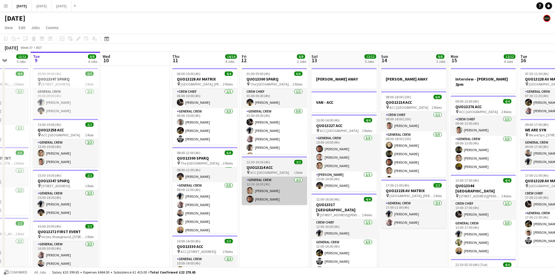
scroll to position [0, 0]
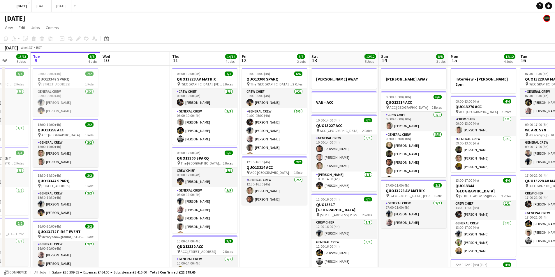
drag, startPoint x: 256, startPoint y: 206, endPoint x: 212, endPoint y: 191, distance: 46.5
click at [210, 193] on app-calendar-viewport "Sat 6 15/15 5 Jobs Sun 7 7/7 1 Job Mon 8 13/13 5 Jobs Tue 9 8/8 4 Jobs Wed 10 T…" at bounding box center [277, 231] width 555 height 359
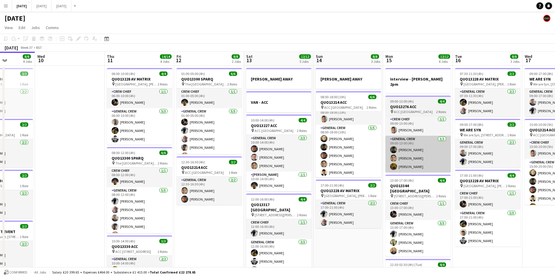
scroll to position [8, 0]
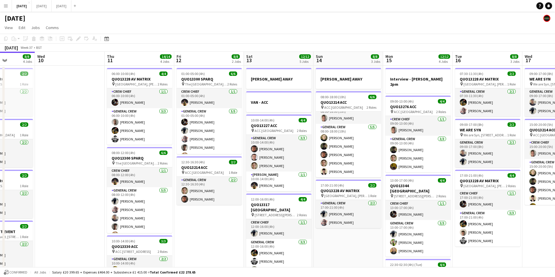
drag, startPoint x: 409, startPoint y: 146, endPoint x: 277, endPoint y: 151, distance: 132.3
click at [277, 152] on app-calendar-viewport "Sun 7 7/7 1 Job Mon 8 13/13 5 Jobs Tue 9 8/8 4 Jobs Wed 10 Thu 11 14/14 4 Jobs …" at bounding box center [277, 231] width 555 height 359
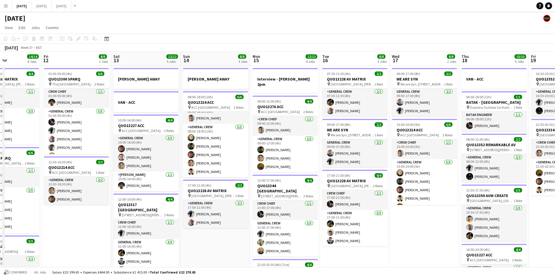
drag, startPoint x: 478, startPoint y: 162, endPoint x: 305, endPoint y: 163, distance: 173.0
click at [305, 163] on app-calendar-viewport "Tue 9 8/8 4 Jobs Wed 10 Thu 11 14/14 4 Jobs Fri 12 8/8 2 Jobs Sat 13 12/12 5 Jo…" at bounding box center [277, 231] width 555 height 359
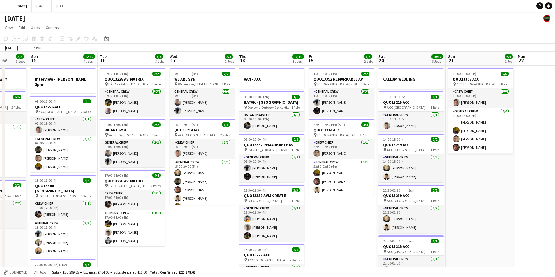
drag, startPoint x: 420, startPoint y: 170, endPoint x: 279, endPoint y: 175, distance: 140.4
click at [279, 175] on app-calendar-viewport "Thu 11 14/14 4 Jobs Fri 12 8/8 2 Jobs Sat 13 12/12 5 Jobs Sun 14 8/8 3 Jobs Mon…" at bounding box center [277, 231] width 555 height 359
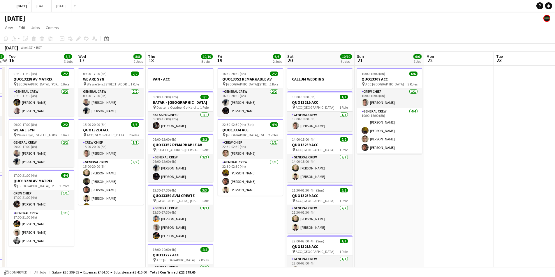
drag, startPoint x: 406, startPoint y: 181, endPoint x: 308, endPoint y: 185, distance: 97.6
click at [308, 185] on app-calendar-viewport "Sat 13 12/12 5 Jobs Sun 14 8/8 3 Jobs Mon 15 12/12 4 Jobs Tue 16 8/8 3 Jobs Wed…" at bounding box center [277, 231] width 555 height 359
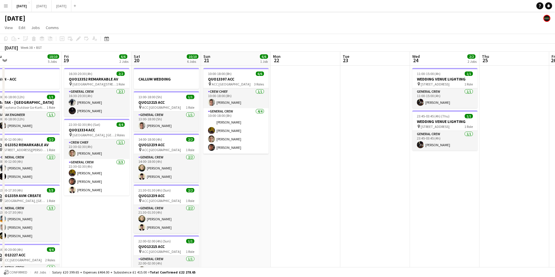
drag, startPoint x: 390, startPoint y: 180, endPoint x: 345, endPoint y: 198, distance: 49.0
click at [350, 200] on app-calendar-viewport "Tue 16 8/8 3 Jobs Wed 17 8/8 2 Jobs Thu 18 10/10 5 Jobs Fri 19 6/6 2 Jobs Sat 2…" at bounding box center [277, 231] width 555 height 359
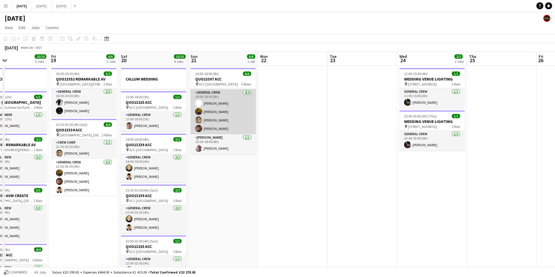
scroll to position [0, 0]
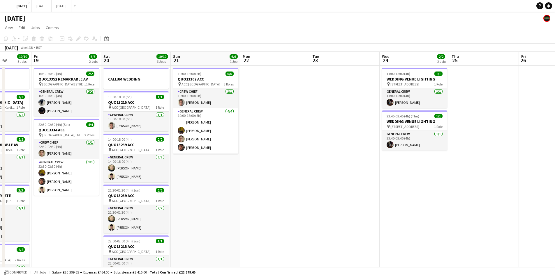
drag, startPoint x: 243, startPoint y: 178, endPoint x: 270, endPoint y: 176, distance: 26.8
click at [216, 182] on app-calendar-viewport "Tue 16 8/8 3 Jobs Wed 17 8/8 2 Jobs Thu 18 10/10 5 Jobs Fri 19 6/6 2 Jobs Sat 2…" at bounding box center [277, 231] width 555 height 359
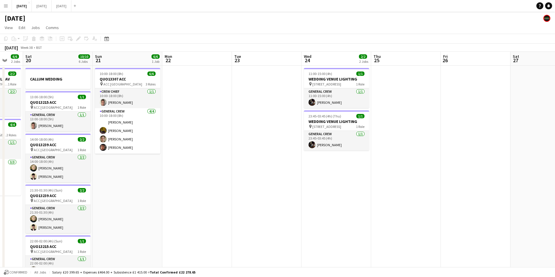
drag, startPoint x: 309, startPoint y: 184, endPoint x: 251, endPoint y: 183, distance: 57.7
click at [251, 183] on app-calendar-viewport "Tue 16 8/8 3 Jobs Wed 17 8/8 2 Jobs Thu 18 10/10 5 Jobs Fri 19 6/6 2 Jobs Sat 2…" at bounding box center [277, 231] width 555 height 359
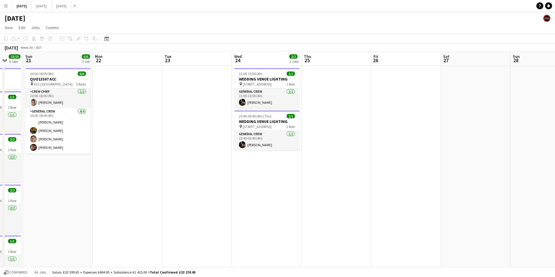
scroll to position [0, 198]
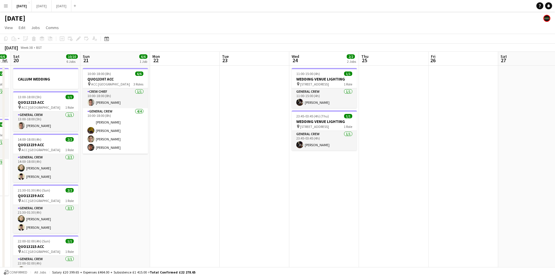
drag, startPoint x: 242, startPoint y: 172, endPoint x: 330, endPoint y: 167, distance: 88.4
click at [330, 167] on app-calendar-viewport "Wed 17 8/8 2 Jobs Thu 18 10/10 5 Jobs Fri 19 6/6 2 Jobs Sat 20 10/10 6 Jobs Sun…" at bounding box center [277, 231] width 555 height 359
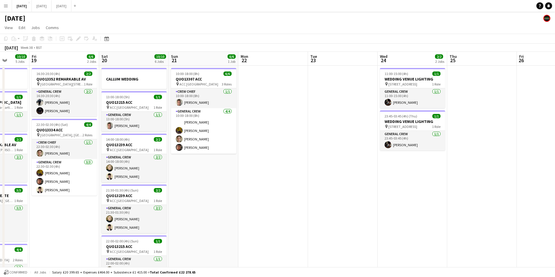
drag, startPoint x: 248, startPoint y: 185, endPoint x: 316, endPoint y: 179, distance: 67.8
click at [315, 179] on app-calendar-viewport "Tue 16 8/8 3 Jobs Wed 17 8/8 2 Jobs Thu 18 10/10 5 Jobs Fri 19 6/6 2 Jobs Sat 2…" at bounding box center [277, 231] width 555 height 359
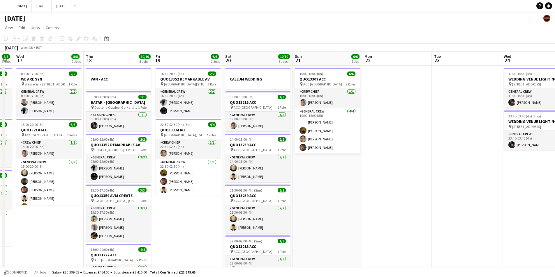
drag, startPoint x: 273, startPoint y: 183, endPoint x: 340, endPoint y: 185, distance: 67.0
click at [340, 185] on app-calendar-viewport "Mon 15 12/12 4 Jobs Tue 16 8/8 3 Jobs Wed 17 8/8 2 Jobs Thu 18 10/10 5 Jobs Fri…" at bounding box center [277, 231] width 555 height 359
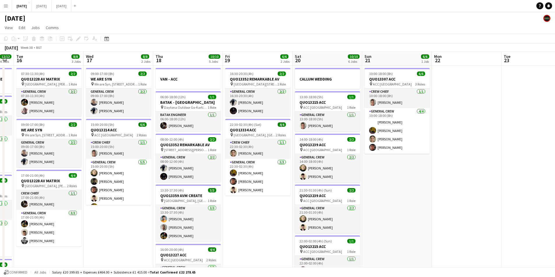
scroll to position [0, 171]
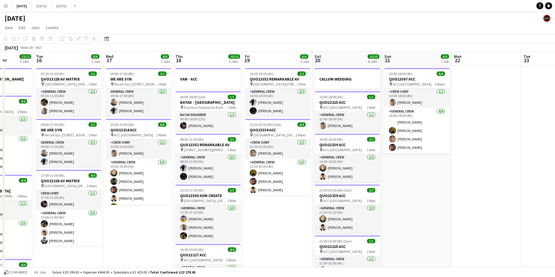
drag, startPoint x: 188, startPoint y: 165, endPoint x: 257, endPoint y: 162, distance: 69.9
click at [258, 162] on app-calendar-viewport "Sun 14 8/8 3 Jobs Mon 15 12/12 4 Jobs Tue 16 8/8 3 Jobs Wed 17 8/8 2 Jobs Thu 1…" at bounding box center [277, 231] width 555 height 359
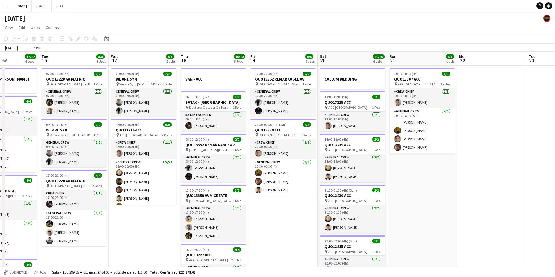
drag, startPoint x: 203, startPoint y: 161, endPoint x: 285, endPoint y: 159, distance: 82.1
click at [285, 159] on app-calendar-viewport "Sat 13 12/12 5 Jobs Sun 14 8/8 3 Jobs Mon 15 12/12 4 Jobs Tue 16 8/8 3 Jobs Wed…" at bounding box center [277, 231] width 555 height 359
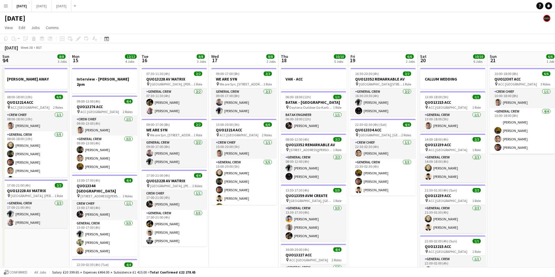
drag, startPoint x: 171, startPoint y: 159, endPoint x: 327, endPoint y: 151, distance: 156.0
click at [326, 152] on app-calendar-viewport "Fri 12 8/8 2 Jobs Sat 13 12/12 5 Jobs Sun 14 8/8 3 Jobs Mon 15 12/12 4 Jobs Tue…" at bounding box center [277, 231] width 555 height 359
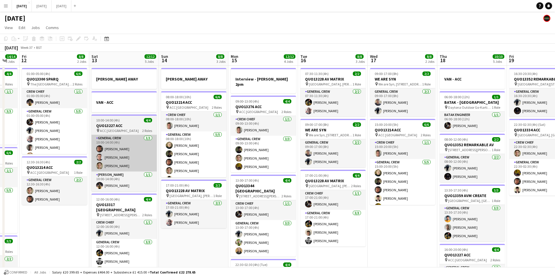
drag, startPoint x: 185, startPoint y: 161, endPoint x: 220, endPoint y: 161, distance: 34.7
click at [275, 153] on app-calendar-viewport "Tue 9 8/8 4 Jobs Wed 10 Thu 11 14/14 4 Jobs Fri 12 8/8 2 Jobs Sat 13 12/12 5 Jo…" at bounding box center [277, 231] width 555 height 359
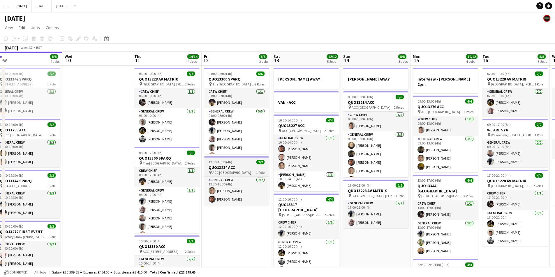
drag, startPoint x: 205, startPoint y: 172, endPoint x: 241, endPoint y: 168, distance: 36.4
click at [250, 169] on app-calendar-viewport "Sun 7 7/7 1 Job Mon 8 13/13 5 Jobs Tue 9 8/8 4 Jobs Wed 10 Thu 11 14/14 4 Jobs …" at bounding box center [277, 231] width 555 height 359
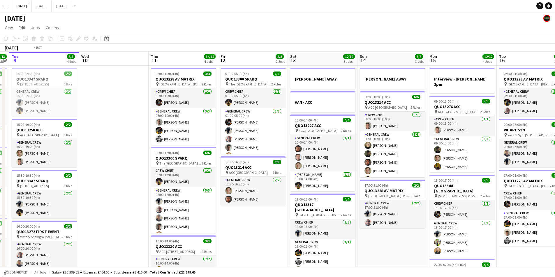
drag, startPoint x: 171, startPoint y: 170, endPoint x: 210, endPoint y: 166, distance: 39.2
click at [208, 168] on app-calendar-viewport "Sun 7 7/7 1 Job Mon 8 13/13 5 Jobs Tue 9 8/8 4 Jobs Wed 10 Thu 11 14/14 4 Jobs …" at bounding box center [277, 231] width 555 height 359
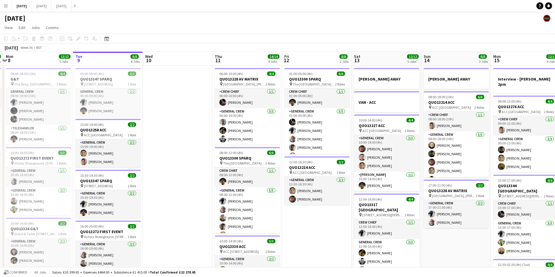
drag, startPoint x: 164, startPoint y: 167, endPoint x: 224, endPoint y: 161, distance: 60.9
click at [224, 161] on app-calendar-viewport "Sat 6 15/15 5 Jobs Sun 7 7/7 1 Job Mon 8 13/13 5 Jobs Tue 9 8/8 4 Jobs Wed 10 T…" at bounding box center [277, 231] width 555 height 359
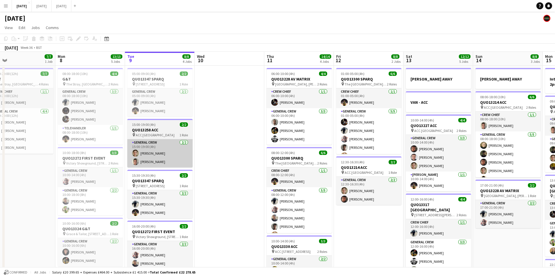
drag, startPoint x: 190, startPoint y: 167, endPoint x: 222, endPoint y: 165, distance: 32.1
click at [252, 162] on app-calendar-viewport "Fri 5 14/14 3 Jobs Sat 6 15/15 5 Jobs Sun 7 7/7 1 Job Mon 8 13/13 5 Jobs Tue 9 …" at bounding box center [277, 231] width 555 height 359
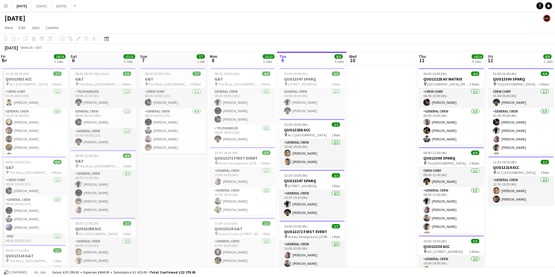
drag, startPoint x: 104, startPoint y: 187, endPoint x: 195, endPoint y: 174, distance: 91.6
click at [205, 174] on app-calendar-viewport "Wed 3 16/16 3 Jobs Thu 4 19/20 5 Jobs Fri 5 14/14 3 Jobs Sat 6 15/15 5 Jobs Sun…" at bounding box center [277, 231] width 555 height 359
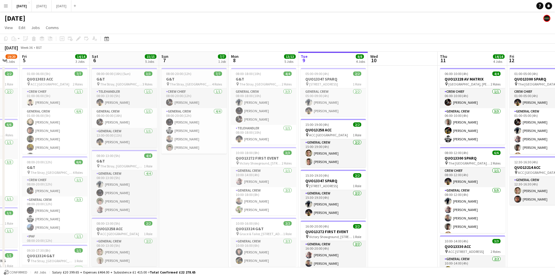
scroll to position [0, 173]
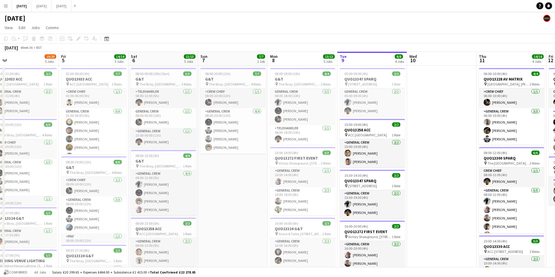
drag, startPoint x: 167, startPoint y: 183, endPoint x: 222, endPoint y: 180, distance: 54.8
click at [215, 181] on app-calendar-viewport "Tue 2 20/21 4 Jobs Wed 3 16/16 3 Jobs Thu 4 19/20 5 Jobs Fri 5 14/14 3 Jobs Sat…" at bounding box center [277, 231] width 555 height 359
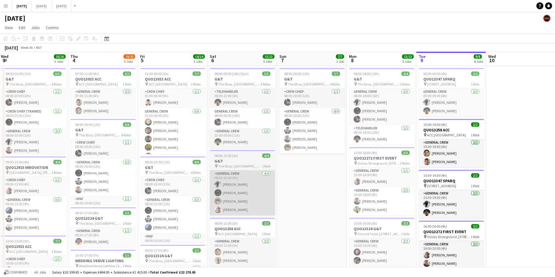
drag, startPoint x: 221, startPoint y: 180, endPoint x: 213, endPoint y: 172, distance: 11.3
click at [282, 167] on app-calendar-viewport "Mon 1 Tue 2 20/21 4 Jobs Wed 3 16/16 3 Jobs Thu 4 19/20 5 Jobs Fri 5 14/14 3 Jo…" at bounding box center [277, 231] width 555 height 359
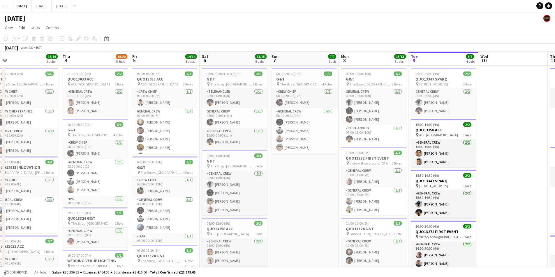
drag, startPoint x: 193, startPoint y: 179, endPoint x: 255, endPoint y: 178, distance: 62.0
click at [254, 178] on app-calendar-viewport "Mon 1 16/16 3 Jobs Tue 2 20/21 4 Jobs Wed 3 16/16 3 Jobs Thu 4 19/20 5 Jobs Fri…" at bounding box center [277, 231] width 555 height 359
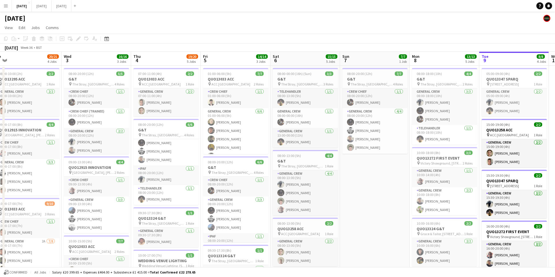
scroll to position [0, 145]
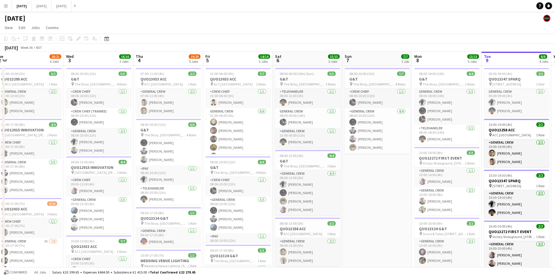
drag, startPoint x: 350, startPoint y: 192, endPoint x: 362, endPoint y: 193, distance: 11.7
click at [362, 193] on app-calendar-viewport "Sun 31 Mon 1 16/16 3 Jobs Tue 2 20/21 4 Jobs Wed 3 16/16 3 Jobs Thu 4 19/20 5 J…" at bounding box center [277, 231] width 555 height 359
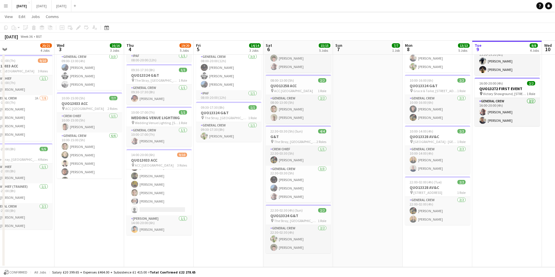
scroll to position [0, 155]
drag, startPoint x: 374, startPoint y: 185, endPoint x: 363, endPoint y: 187, distance: 10.3
click at [363, 187] on app-calendar-viewport "Sun 31 Mon 1 16/16 3 Jobs Tue 2 20/21 4 Jobs Wed 3 16/16 3 Jobs Thu 4 19/20 5 J…" at bounding box center [277, 74] width 555 height 388
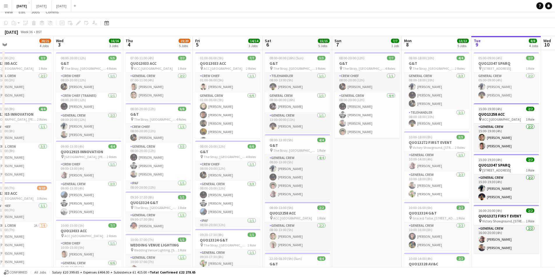
scroll to position [0, 0]
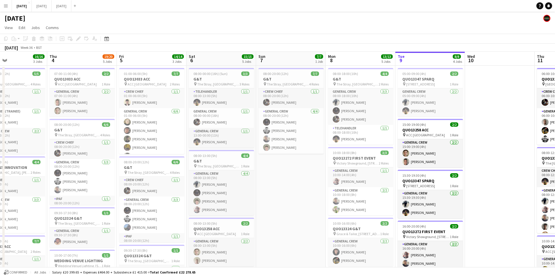
drag, startPoint x: 381, startPoint y: 193, endPoint x: 333, endPoint y: 191, distance: 47.5
click at [303, 188] on app-calendar-viewport "Sun 31 Mon 1 16/16 3 Jobs Tue 2 20/21 4 Jobs Wed 3 16/16 3 Jobs Thu 4 19/20 5 J…" at bounding box center [277, 231] width 555 height 359
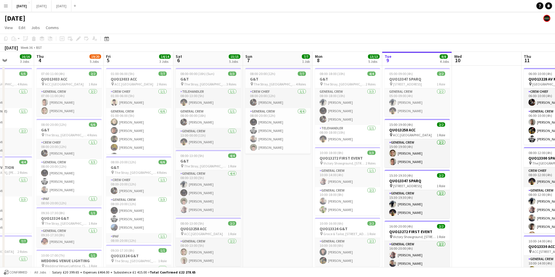
drag, startPoint x: 264, startPoint y: 184, endPoint x: 286, endPoint y: 171, distance: 25.1
click at [242, 179] on app-calendar-viewport "Mon 1 16/16 3 Jobs Tue 2 20/21 4 Jobs Wed 3 16/16 3 Jobs Thu 4 19/20 5 Jobs Fri…" at bounding box center [277, 231] width 555 height 359
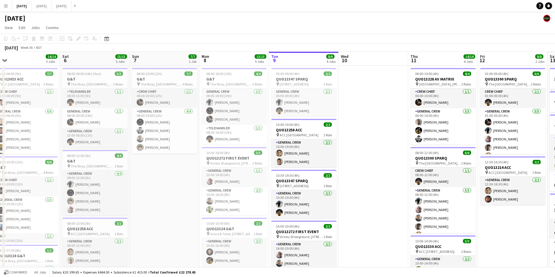
drag, startPoint x: 357, startPoint y: 176, endPoint x: 300, endPoint y: 171, distance: 57.3
click at [301, 171] on app-calendar-viewport "Tue 2 20/21 4 Jobs Wed 3 16/16 3 Jobs Thu 4 19/20 5 Jobs Fri 5 14/14 3 Jobs Sat…" at bounding box center [277, 231] width 555 height 359
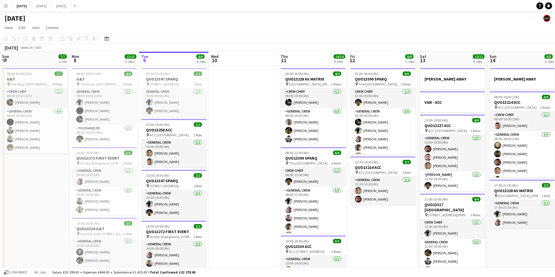
drag, startPoint x: 419, startPoint y: 211, endPoint x: 337, endPoint y: 199, distance: 82.8
click at [339, 200] on app-calendar-viewport "Thu 4 19/20 5 Jobs Fri 5 14/14 3 Jobs Sat 6 15/15 5 Jobs Sun 7 7/7 1 Job Mon 8 …" at bounding box center [277, 231] width 555 height 359
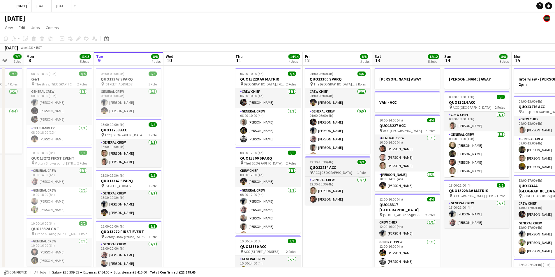
scroll to position [8, 0]
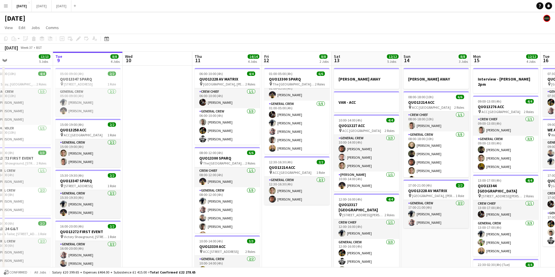
drag, startPoint x: 360, startPoint y: 195, endPoint x: 303, endPoint y: 192, distance: 58.0
click at [303, 192] on app-calendar-viewport "Fri 5 14/14 3 Jobs Sat 6 15/15 5 Jobs Sun 7 7/7 1 Job Mon 8 13/13 5 Jobs Tue 9 …" at bounding box center [277, 231] width 555 height 359
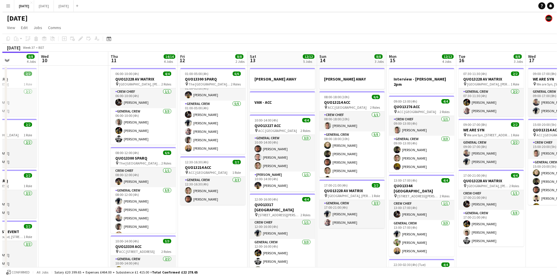
scroll to position [0, 172]
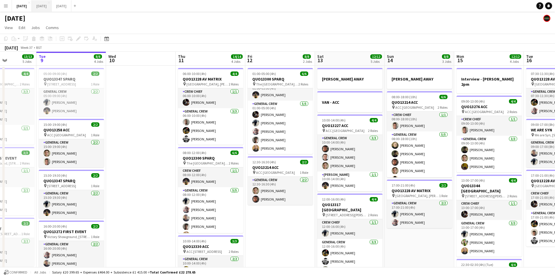
click at [52, 3] on button "[DATE] Close" at bounding box center [42, 5] width 20 height 11
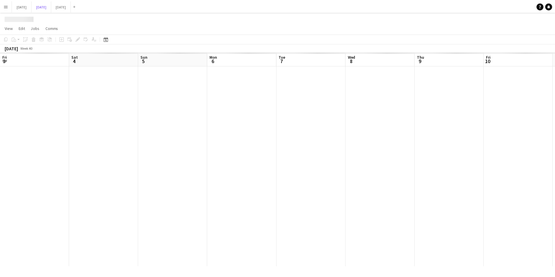
scroll to position [0, 135]
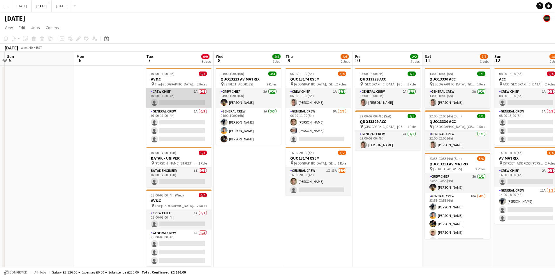
click at [193, 102] on app-card-role "Crew Chief 1A 0/1 07:00-11:00 (4h) single-neutral-actions" at bounding box center [178, 99] width 65 height 20
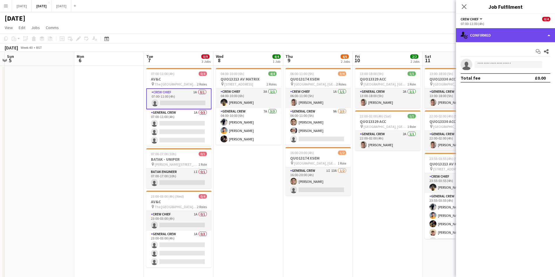
click at [479, 37] on div "single-neutral-actions-check-2 Confirmed" at bounding box center [505, 35] width 99 height 14
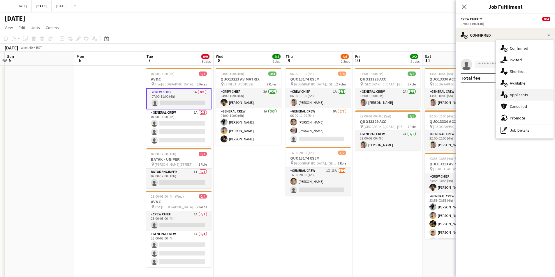
click at [517, 95] on span "Applicants" at bounding box center [519, 94] width 18 height 5
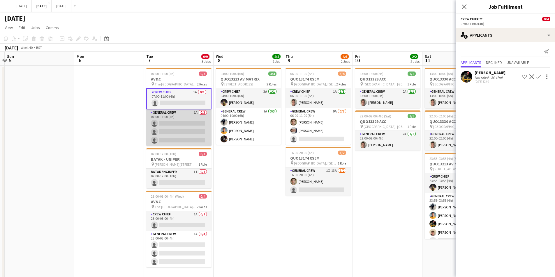
click at [194, 129] on app-card-role "General Crew 1A 0/3 07:00-11:00 (4h) single-neutral-actions single-neutral-acti…" at bounding box center [178, 127] width 65 height 37
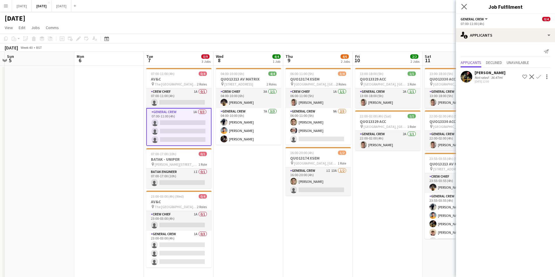
click at [463, 3] on app-icon "Close pop-in" at bounding box center [464, 7] width 8 height 8
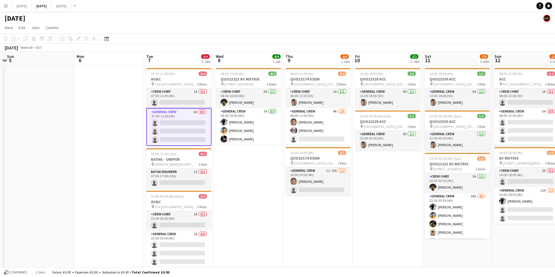
scroll to position [0, 157]
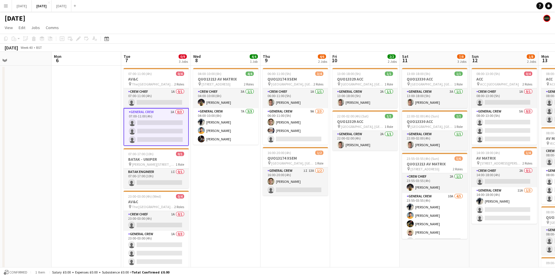
drag, startPoint x: 267, startPoint y: 158, endPoint x: 314, endPoint y: 159, distance: 46.9
click at [314, 159] on app-calendar-viewport "Fri 3 2/2 2 Jobs Sat 4 Sun 5 Mon 6 Tue 7 0/9 3 Jobs Wed 8 4/4 1 Job Thu 9 4/6 2…" at bounding box center [277, 200] width 555 height 296
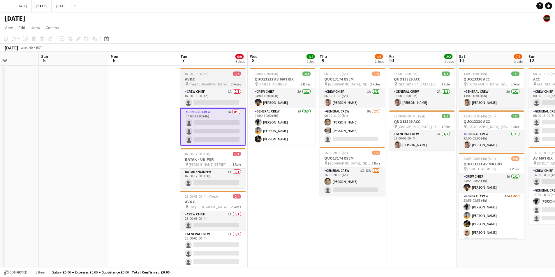
drag, startPoint x: 313, startPoint y: 154, endPoint x: 320, endPoint y: 112, distance: 43.4
click at [376, 142] on app-calendar-viewport "Thu 2 10/12 3 Jobs Fri 3 2/2 2 Jobs Sat 4 Sun 5 Mon 6 Tue 7 0/9 3 Jobs Wed 8 4/…" at bounding box center [277, 200] width 555 height 296
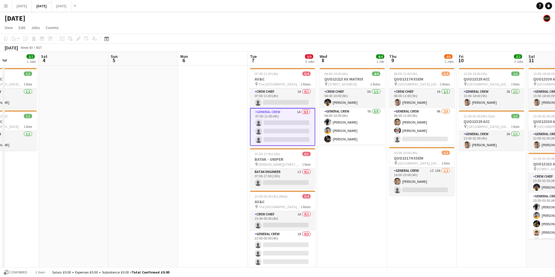
scroll to position [0, 163]
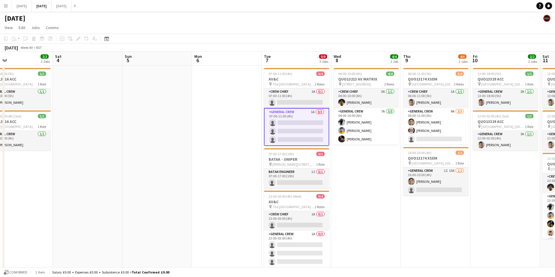
drag, startPoint x: 119, startPoint y: 74, endPoint x: 196, endPoint y: 62, distance: 77.3
click at [192, 63] on app-calendar-viewport "Wed 1 2/2 1 Job Thu 2 10/12 3 Jobs Fri 3 2/2 2 Jobs Sat 4 Sun 5 Mon 6 Tue 7 0/9…" at bounding box center [277, 200] width 555 height 296
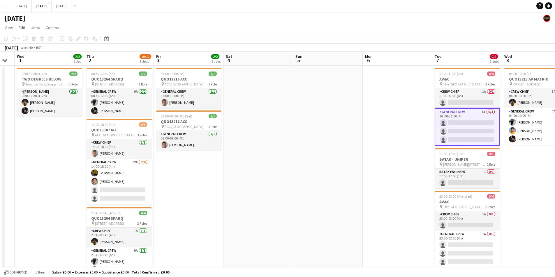
drag, startPoint x: 240, startPoint y: 93, endPoint x: 273, endPoint y: 87, distance: 34.0
click at [260, 93] on app-calendar-viewport "Mon 29 Tue 30 Wed 1 2/2 1 Job Thu 2 10/12 3 Jobs Fri 3 2/2 2 Jobs Sat 4 Sun 5 M…" at bounding box center [277, 200] width 555 height 296
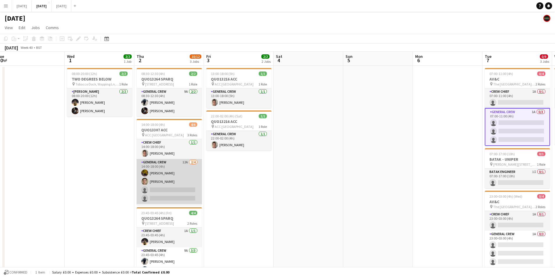
click at [170, 184] on app-card-role "General Crew 12A [DATE] 14:00-18:00 (4h) [PERSON_NAME] [PERSON_NAME] single-neu…" at bounding box center [169, 181] width 65 height 45
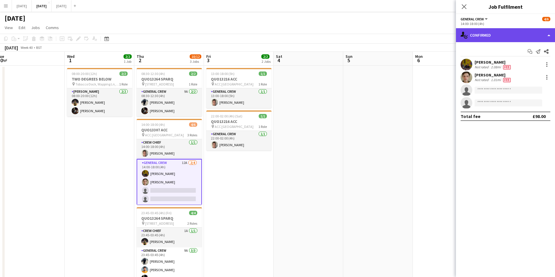
click at [495, 40] on div "single-neutral-actions-check-2 Confirmed" at bounding box center [505, 35] width 99 height 14
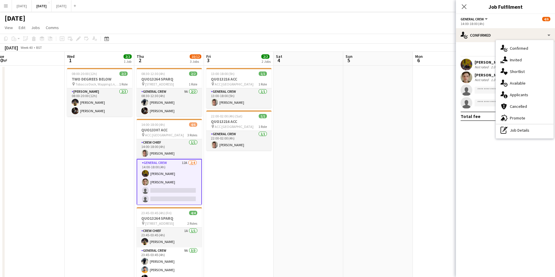
click at [524, 92] on span "Applicants" at bounding box center [519, 94] width 18 height 5
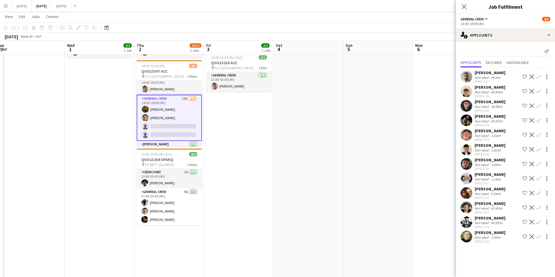
scroll to position [0, 0]
click at [461, 7] on app-icon "Close pop-in" at bounding box center [464, 7] width 8 height 8
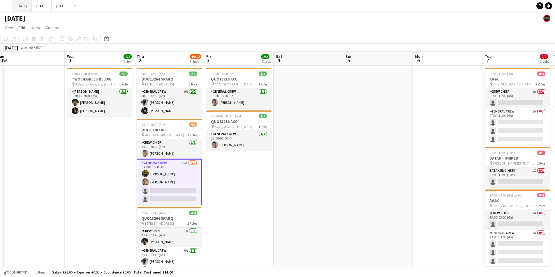
click at [22, 4] on button "[DATE] Close" at bounding box center [22, 5] width 20 height 11
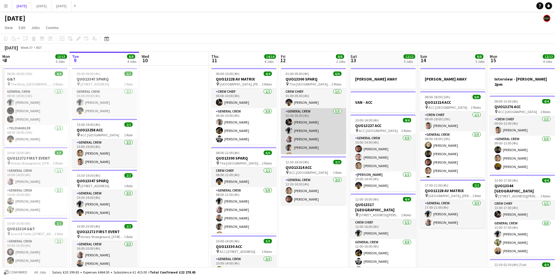
scroll to position [8, 0]
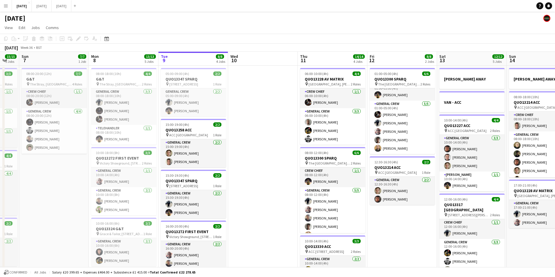
drag, startPoint x: 230, startPoint y: 156, endPoint x: 258, endPoint y: 151, distance: 28.1
click at [268, 156] on app-calendar-viewport "Fri 5 Sat 6 15/15 5 Jobs Sun 7 7/7 1 Job Mon 8 13/13 5 Jobs Tue 9 8/8 4 Jobs We…" at bounding box center [277, 231] width 555 height 359
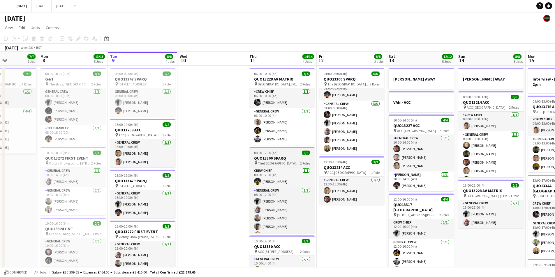
scroll to position [0, 0]
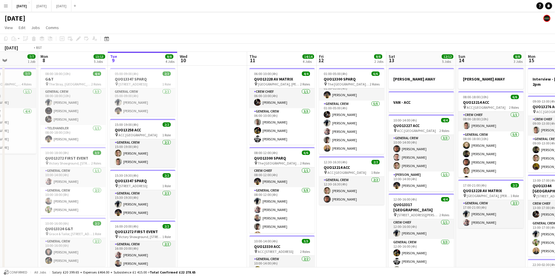
drag, startPoint x: 324, startPoint y: 183, endPoint x: 238, endPoint y: 173, distance: 86.8
click at [238, 173] on app-calendar-viewport "Fri 5 14/14 3 Jobs Sat 6 15/15 5 Jobs Sun 7 7/7 1 Job Mon 8 13/13 5 Jobs Tue 9 …" at bounding box center [277, 231] width 555 height 359
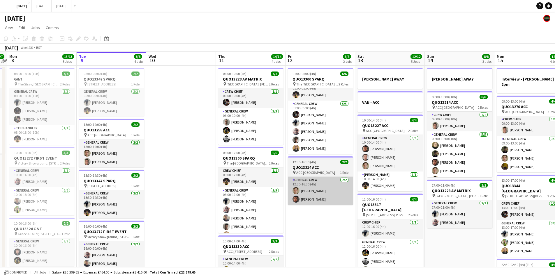
drag, startPoint x: 289, startPoint y: 210, endPoint x: 342, endPoint y: 199, distance: 54.4
click at [344, 202] on app-calendar-viewport "Sat 6 15/15 5 Jobs Sun 7 7/7 1 Job Mon 8 13/13 5 Jobs Tue 9 8/8 4 Jobs Wed 10 T…" at bounding box center [277, 231] width 555 height 359
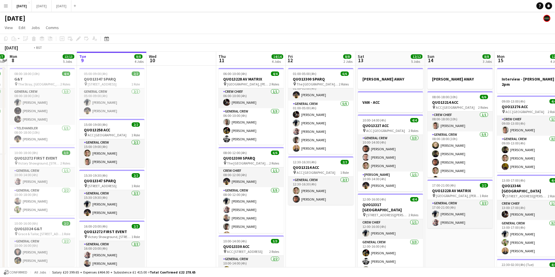
drag, startPoint x: 323, startPoint y: 217, endPoint x: 286, endPoint y: 217, distance: 37.3
click at [294, 217] on app-calendar-viewport "Sat 6 15/15 5 Jobs Sun 7 7/7 1 Job Mon 8 13/13 5 Jobs Tue 9 8/8 4 Jobs Wed 10 T…" at bounding box center [277, 231] width 555 height 359
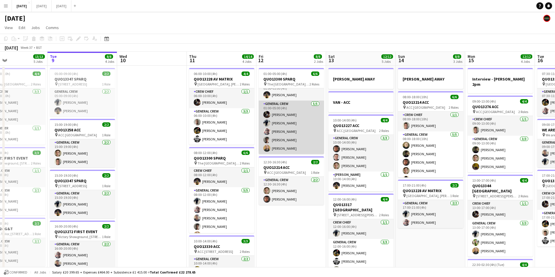
scroll to position [0, 0]
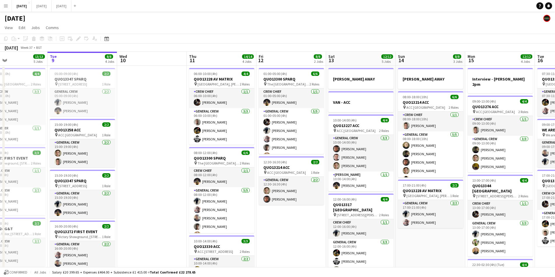
drag, startPoint x: 278, startPoint y: 136, endPoint x: 253, endPoint y: 133, distance: 25.2
click at [252, 133] on app-calendar-viewport "Sat 6 15/15 5 Jobs Sun 7 7/7 1 Job Mon 8 13/13 5 Jobs Tue 9 8/8 4 Jobs Wed 10 T…" at bounding box center [277, 231] width 555 height 359
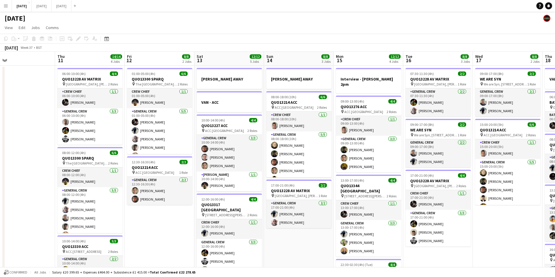
drag, startPoint x: 310, startPoint y: 153, endPoint x: 266, endPoint y: 150, distance: 43.5
click at [266, 150] on app-calendar-viewport "Mon 8 13/13 5 Jobs Tue 9 8/8 4 Jobs Wed 10 Thu 11 14/14 4 Jobs Fri 12 8/8 2 Job…" at bounding box center [277, 231] width 555 height 359
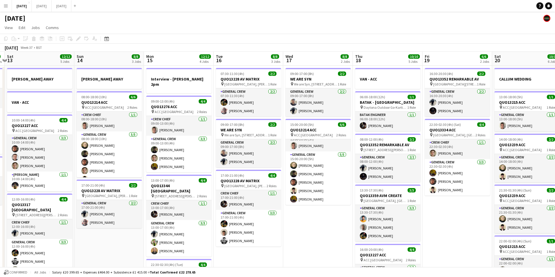
scroll to position [0, 200]
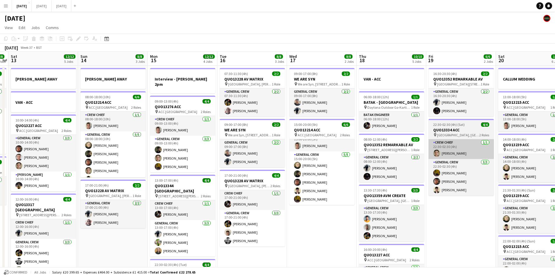
drag, startPoint x: 495, startPoint y: 142, endPoint x: 356, endPoint y: 142, distance: 138.6
click at [342, 144] on app-calendar-viewport "Wed 10 Thu 11 14/14 4 Jobs Fri 12 8/8 2 Jobs Sat 13 12/12 5 Jobs Sun 14 8/8 3 J…" at bounding box center [277, 231] width 555 height 359
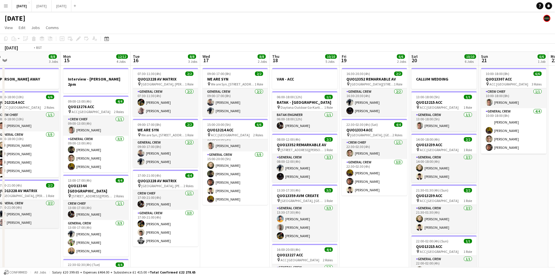
drag, startPoint x: 512, startPoint y: 142, endPoint x: 354, endPoint y: 140, distance: 158.4
click at [354, 140] on app-calendar-viewport "Thu 11 14/14 4 Jobs Fri 12 8/8 2 Jobs Sat 13 12/12 5 Jobs Sun 14 8/8 3 Jobs Mon…" at bounding box center [277, 231] width 555 height 359
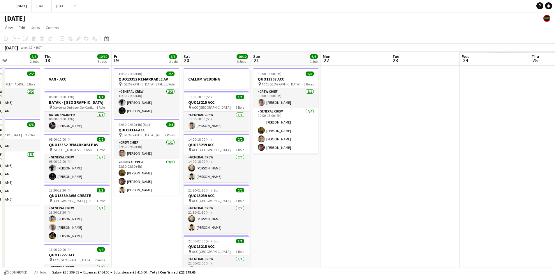
click at [348, 148] on app-calendar-viewport "Sun 14 8/8 3 Jobs Mon 15 12/12 4 Jobs Tue 16 8/8 3 Jobs Wed 17 8/8 2 Jobs Thu 1…" at bounding box center [277, 231] width 555 height 359
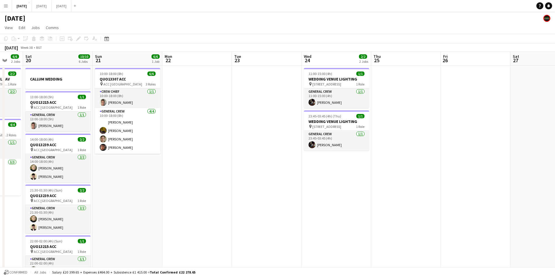
drag, startPoint x: 432, startPoint y: 153, endPoint x: 337, endPoint y: 157, distance: 95.3
click at [337, 157] on app-calendar-viewport "Wed 17 8/8 2 Jobs Thu 18 10/10 5 Jobs Fri 19 6/6 2 Jobs Sat 20 10/10 6 Jobs Sun…" at bounding box center [277, 231] width 555 height 359
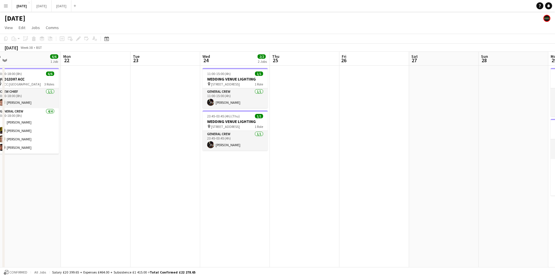
drag, startPoint x: 434, startPoint y: 159, endPoint x: 340, endPoint y: 160, distance: 94.4
click at [340, 160] on app-calendar-viewport "Thu 18 10/10 5 Jobs Fri 19 6/6 2 Jobs Sat 20 10/10 6 Jobs Sun 21 6/6 1 Job Mon …" at bounding box center [277, 231] width 555 height 359
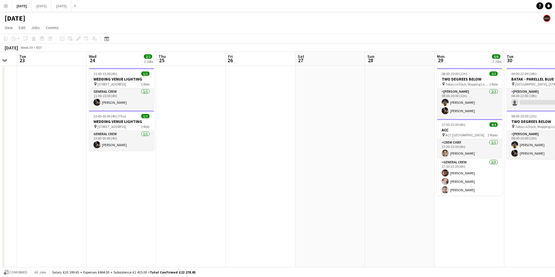
scroll to position [0, 205]
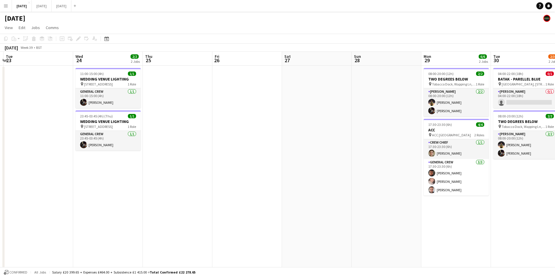
drag, startPoint x: 324, startPoint y: 164, endPoint x: 267, endPoint y: 160, distance: 56.9
click at [267, 160] on app-calendar-viewport "Sat 20 10/10 6 Jobs Sun 21 6/6 1 Job Mon 22 Tue 23 Wed 24 2/2 2 Jobs Thu 25 Fri…" at bounding box center [277, 231] width 555 height 359
click at [356, 111] on app-calendar-viewport "Sat 20 10/10 6 Jobs Sun 21 6/6 1 Job Mon 22 Tue 23 Wed 24 2/2 2 Jobs Thu 25 Fri…" at bounding box center [277, 231] width 555 height 359
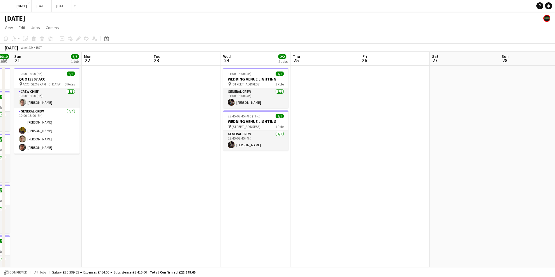
drag, startPoint x: 152, startPoint y: 123, endPoint x: 321, endPoint y: 110, distance: 168.8
click at [312, 112] on app-calendar-viewport "Fri 19 6/6 2 Jobs Sat 20 10/10 6 Jobs Sun 21 6/6 1 Job Mon 22 Tue 23 Wed 24 2/2…" at bounding box center [277, 231] width 555 height 359
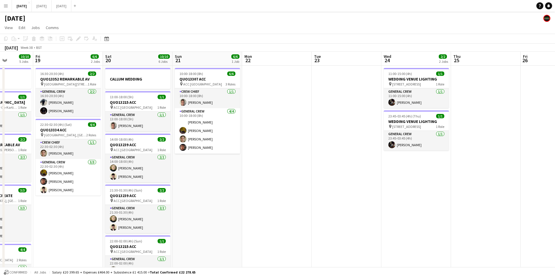
drag, startPoint x: 154, startPoint y: 133, endPoint x: 293, endPoint y: 113, distance: 140.3
click at [292, 113] on app-calendar-viewport "Tue 16 8/8 3 Jobs Wed 17 8/8 2 Jobs Thu 18 10/10 5 Jobs Fri 19 6/6 2 Jobs Sat 2…" at bounding box center [277, 231] width 555 height 359
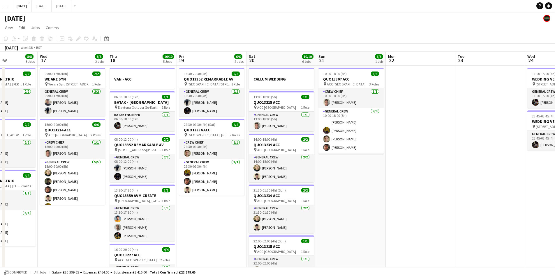
drag, startPoint x: 234, startPoint y: 135, endPoint x: 284, endPoint y: 126, distance: 50.8
click at [267, 129] on app-calendar-viewport "Sun 14 8/8 3 Jobs Mon 15 12/12 4 Jobs Tue 16 8/8 3 Jobs Wed 17 8/8 2 Jobs Thu 1…" at bounding box center [277, 231] width 555 height 359
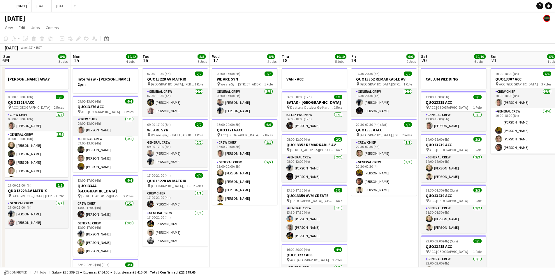
drag, startPoint x: 197, startPoint y: 128, endPoint x: 266, endPoint y: 116, distance: 70.3
click at [259, 119] on app-calendar-viewport "Fri 12 8/8 2 Jobs Sat 13 12/12 5 Jobs Sun 14 8/8 3 Jobs Mon 15 12/12 4 Jobs Tue…" at bounding box center [277, 231] width 555 height 359
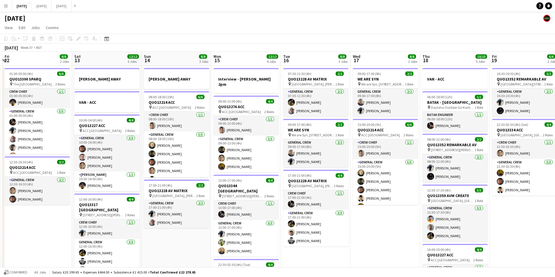
drag, startPoint x: 227, startPoint y: 124, endPoint x: 231, endPoint y: 114, distance: 11.2
click at [241, 116] on app-calendar-viewport "Wed 10 Thu 11 14/14 4 Jobs Fri 12 8/8 2 Jobs Sat 13 12/12 5 Jobs Sun 14 8/8 3 J…" at bounding box center [277, 231] width 555 height 359
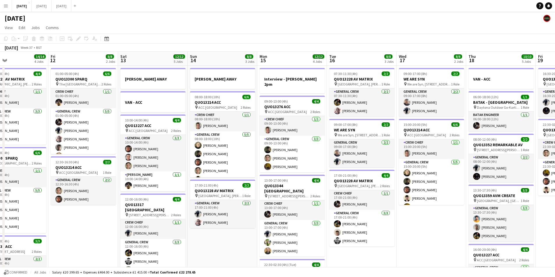
drag, startPoint x: 176, startPoint y: 127, endPoint x: 242, endPoint y: 112, distance: 67.6
click at [238, 113] on app-calendar-viewport "Tue 9 8/8 4 Jobs Wed 10 Thu 11 14/14 4 Jobs Fri 12 8/8 2 Jobs Sat 13 12/12 5 Jo…" at bounding box center [277, 231] width 555 height 359
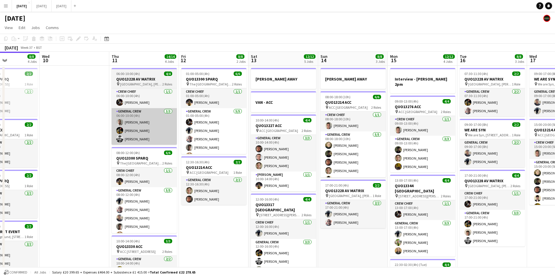
drag, startPoint x: 214, startPoint y: 128, endPoint x: 245, endPoint y: 119, distance: 32.0
click at [246, 120] on app-calendar-viewport "Sun 7 7/7 1 Job Mon 8 13/13 5 Jobs Tue 9 8/8 4 Jobs Wed 10 Thu 11 14/14 4 Jobs …" at bounding box center [277, 231] width 555 height 359
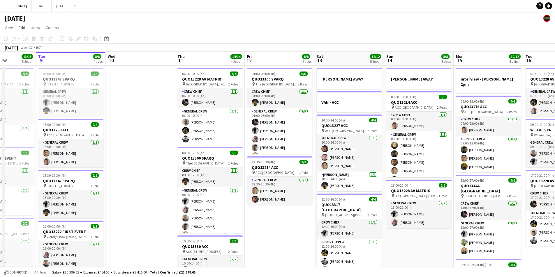
drag, startPoint x: 174, startPoint y: 141, endPoint x: 149, endPoint y: 141, distance: 24.5
click at [149, 141] on app-calendar-viewport "Sat 6 15/15 5 Jobs Sun 7 7/7 1 Job Mon 8 13/13 5 Jobs Tue 9 8/8 4 Jobs Wed 10 T…" at bounding box center [277, 231] width 555 height 359
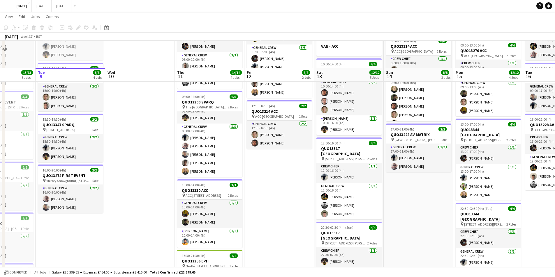
scroll to position [0, 0]
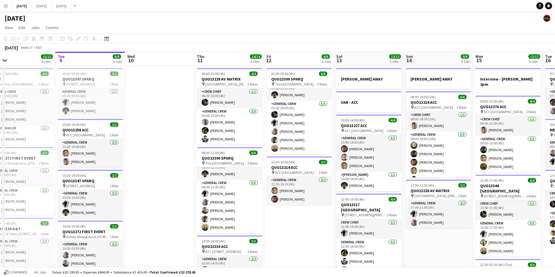
drag, startPoint x: 143, startPoint y: 173, endPoint x: 163, endPoint y: 170, distance: 20.9
click at [163, 171] on app-calendar-viewport "Sat 6 15/15 5 Jobs Sun 7 7/7 1 Job Mon 8 13/13 5 Jobs Tue 9 8/8 4 Jobs Wed 10 T…" at bounding box center [277, 231] width 555 height 359
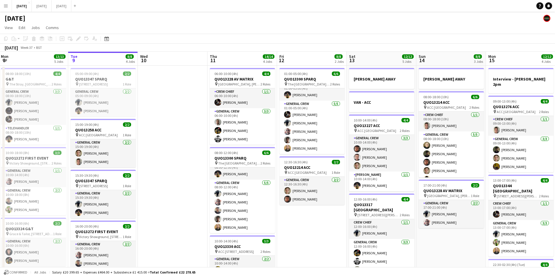
drag, startPoint x: 147, startPoint y: 178, endPoint x: 162, endPoint y: 176, distance: 15.3
click at [160, 177] on app-calendar-viewport "Sat 6 15/15 5 Jobs Sun 7 7/7 1 Job Mon 8 13/13 5 Jobs Tue 9 8/8 4 Jobs Wed 10 T…" at bounding box center [277, 231] width 555 height 359
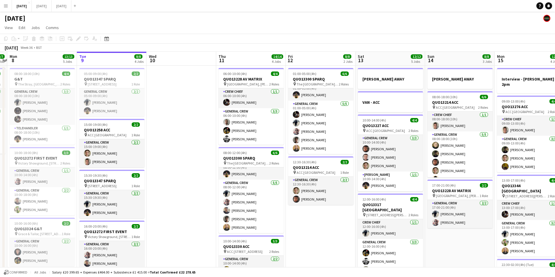
drag, startPoint x: 166, startPoint y: 174, endPoint x: 176, endPoint y: 175, distance: 10.2
click at [174, 175] on app-calendar-viewport "Sat 6 15/15 5 Jobs Sun 7 7/7 1 Job Mon 8 13/13 5 Jobs Tue 9 8/8 4 Jobs Wed 10 T…" at bounding box center [277, 231] width 555 height 359
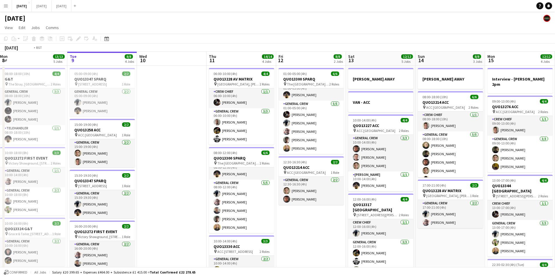
scroll to position [0, 150]
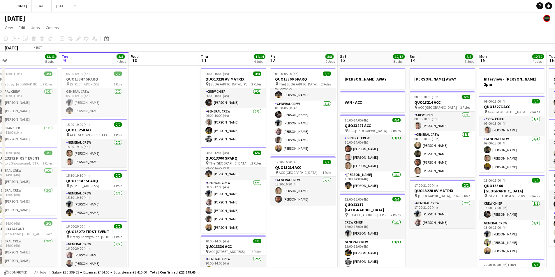
drag, startPoint x: 176, startPoint y: 174, endPoint x: 158, endPoint y: 178, distance: 17.8
click at [158, 178] on app-calendar-viewport "Sat 6 15/15 5 Jobs Sun 7 7/7 1 Job Mon 8 13/13 5 Jobs Tue 9 8/8 4 Jobs Wed 10 T…" at bounding box center [277, 231] width 555 height 359
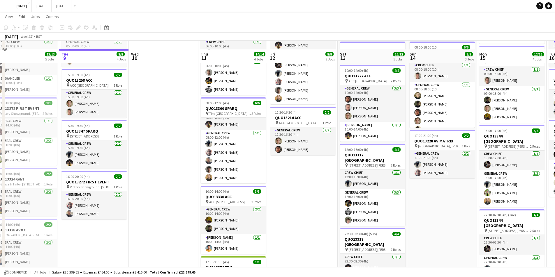
scroll to position [0, 0]
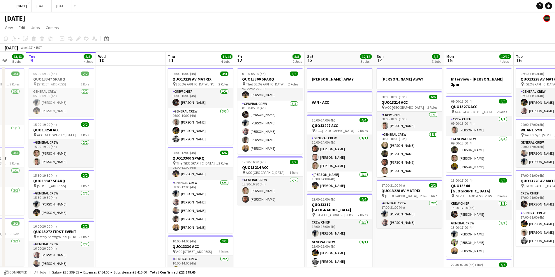
drag, startPoint x: 420, startPoint y: 136, endPoint x: 386, endPoint y: 137, distance: 34.4
click at [386, 137] on app-calendar-viewport "Sat 6 15/15 5 Jobs Sun 7 7/7 1 Job Mon 8 13/13 5 Jobs Tue 9 8/8 4 Jobs Wed 10 T…" at bounding box center [277, 231] width 555 height 359
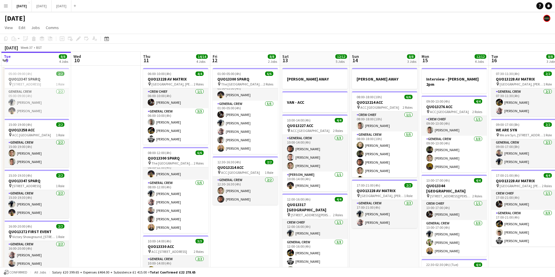
scroll to position [0, 208]
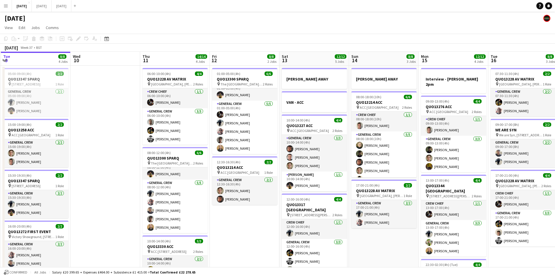
drag, startPoint x: 420, startPoint y: 132, endPoint x: 397, endPoint y: 137, distance: 24.4
click at [397, 137] on app-calendar-viewport "Sat 6 15/15 5 Jobs Sun 7 7/7 1 Job Mon 8 13/13 5 Jobs Tue 9 8/8 4 Jobs Wed 10 T…" at bounding box center [277, 231] width 555 height 359
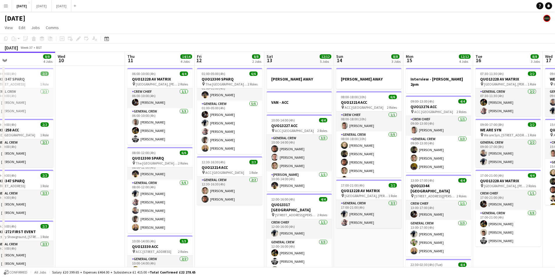
scroll to position [0, 224]
drag, startPoint x: 426, startPoint y: 135, endPoint x: 410, endPoint y: 139, distance: 16.2
click at [410, 139] on app-calendar-viewport "Sat 6 15/15 5 Jobs Sun 7 7/7 1 Job Mon 8 13/13 5 Jobs Tue 9 8/8 4 Jobs Wed 10 T…" at bounding box center [277, 231] width 555 height 359
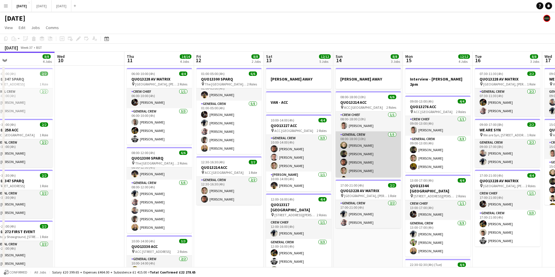
scroll to position [8, 0]
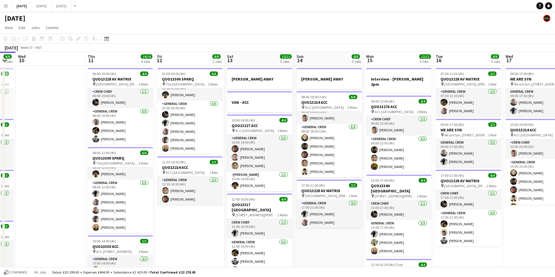
drag, startPoint x: 419, startPoint y: 145, endPoint x: 389, endPoint y: 145, distance: 30.3
click at [389, 145] on app-calendar-viewport "Sun 7 7/7 1 Job Mon 8 13/13 5 Jobs Tue 9 8/8 4 Jobs Wed 10 Thu 11 14/14 4 Jobs …" at bounding box center [277, 231] width 555 height 359
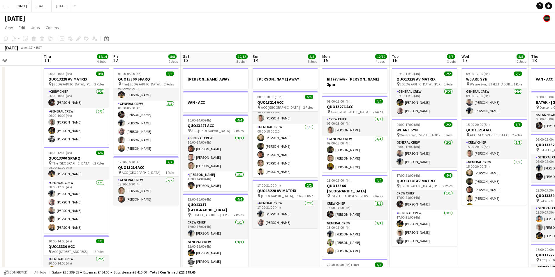
drag, startPoint x: 432, startPoint y: 142, endPoint x: 382, endPoint y: 146, distance: 50.6
click at [382, 146] on app-calendar-viewport "Sun 7 7/7 1 Job Mon 8 13/13 5 Jobs Tue 9 8/8 4 Jobs Wed 10 Thu 11 14/14 4 Jobs …" at bounding box center [277, 231] width 555 height 359
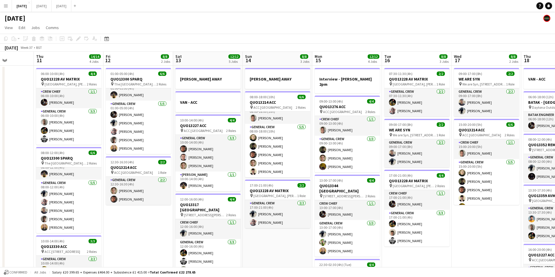
scroll to position [0, 215]
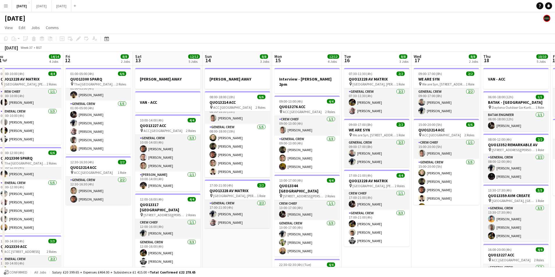
drag, startPoint x: 416, startPoint y: 154, endPoint x: 376, endPoint y: 151, distance: 40.3
click at [376, 151] on app-calendar-viewport "Mon 8 13/13 5 Jobs Tue 9 8/8 4 Jobs Wed 10 Thu 11 14/14 4 Jobs Fri 12 8/8 2 Job…" at bounding box center [277, 231] width 555 height 359
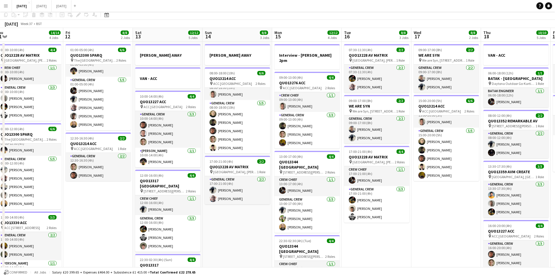
scroll to position [0, 0]
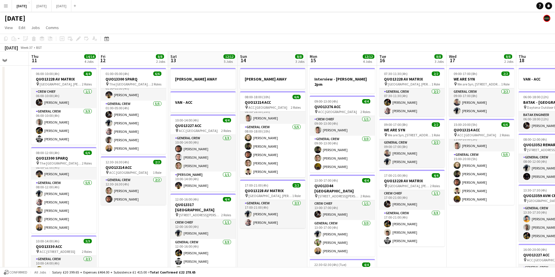
drag, startPoint x: 349, startPoint y: 167, endPoint x: 430, endPoint y: 157, distance: 82.4
click at [429, 157] on app-calendar-viewport "Mon 8 13/13 5 Jobs Tue 9 8/8 4 Jobs Wed 10 Thu 11 14/14 4 Jobs Fri 12 8/8 2 Job…" at bounding box center [277, 231] width 555 height 359
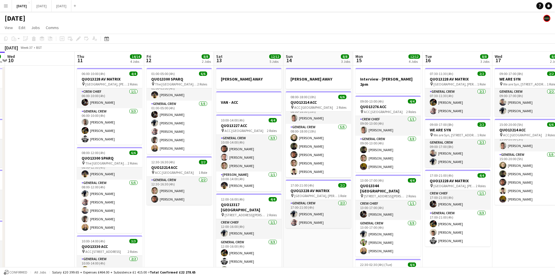
drag, startPoint x: 329, startPoint y: 171, endPoint x: 364, endPoint y: 165, distance: 35.0
click at [363, 165] on app-calendar-viewport "Mon 8 13/13 5 Jobs Tue 9 8/8 4 Jobs Wed 10 Thu 11 14/14 4 Jobs Fri 12 8/8 2 Job…" at bounding box center [277, 231] width 555 height 359
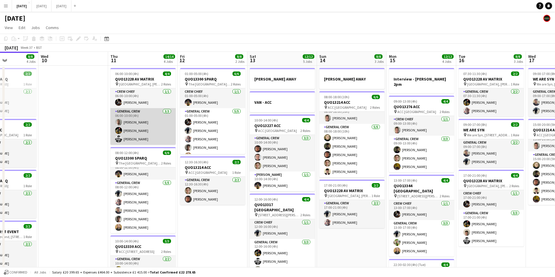
click at [135, 130] on app-card-role "General Crew [DATE] 06:00-10:00 (4h) [PERSON_NAME] [PERSON_NAME] [PERSON_NAME]" at bounding box center [142, 126] width 65 height 37
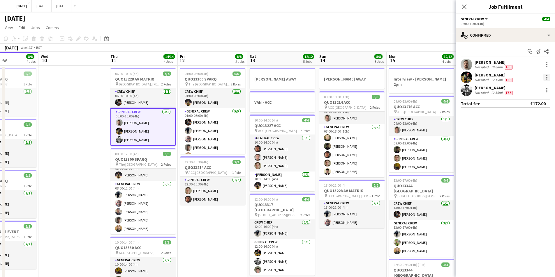
click at [545, 77] on div at bounding box center [546, 77] width 7 height 7
click at [519, 143] on span "Remove" at bounding box center [517, 144] width 17 height 5
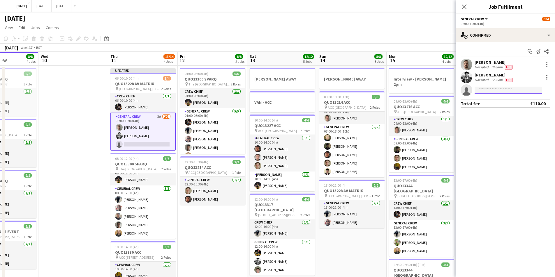
click at [492, 90] on input at bounding box center [508, 90] width 68 height 7
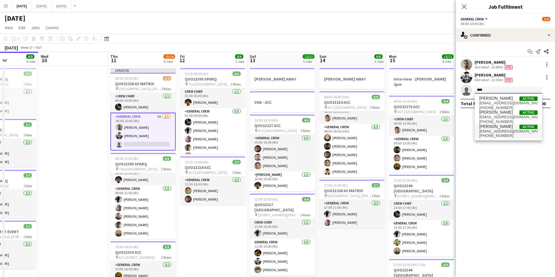
type input "****"
click at [495, 130] on span "[EMAIL_ADDRESS][DOMAIN_NAME]" at bounding box center [508, 131] width 58 height 5
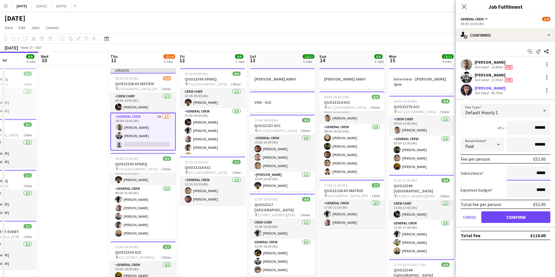
click at [537, 172] on input "*****" at bounding box center [528, 173] width 44 height 15
type input "******"
click at [514, 217] on button "Confirm" at bounding box center [515, 218] width 69 height 12
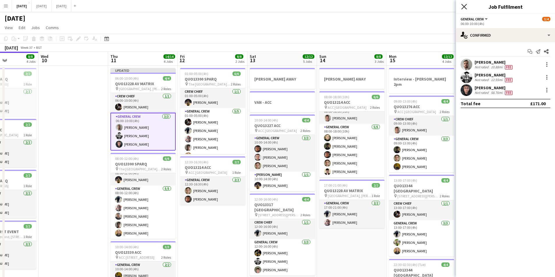
click at [462, 6] on icon "Close pop-in" at bounding box center [464, 7] width 6 height 6
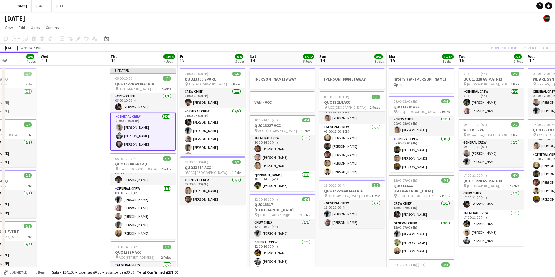
click at [498, 48] on div "Publish 1 job Revert 1 job" at bounding box center [519, 48] width 71 height 8
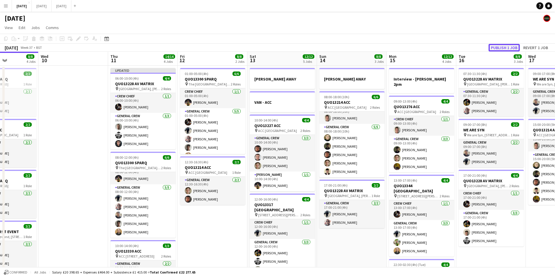
click at [498, 48] on button "Publish 1 job" at bounding box center [503, 48] width 31 height 8
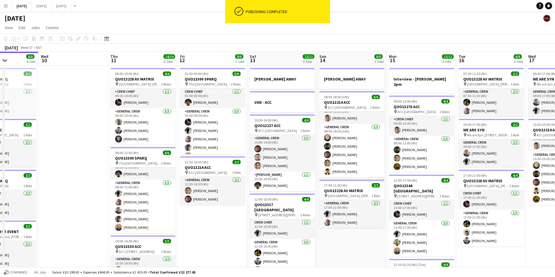
drag, startPoint x: 133, startPoint y: 172, endPoint x: 235, endPoint y: 151, distance: 103.9
click at [227, 155] on app-calendar-viewport "Sun 7 7/7 1 Job Mon 8 13/13 5 Jobs Tue 9 8/8 4 Jobs Wed 10 Thu 11 14/14 4 Jobs …" at bounding box center [277, 231] width 555 height 359
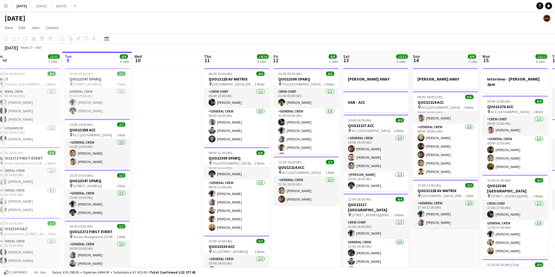
drag, startPoint x: 286, startPoint y: 200, endPoint x: 208, endPoint y: 188, distance: 78.2
click at [209, 188] on app-calendar-viewport "Sat 6 15/15 5 Jobs Sun 7 7/7 1 Job Mon 8 13/13 5 Jobs Tue 9 8/8 4 Jobs Wed 10 T…" at bounding box center [277, 231] width 555 height 359
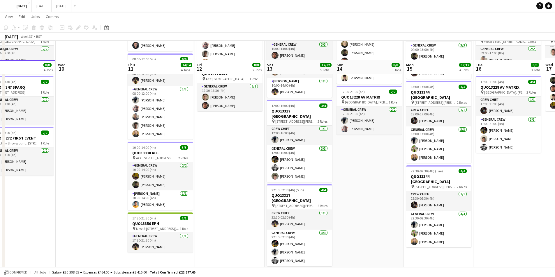
scroll to position [116, 0]
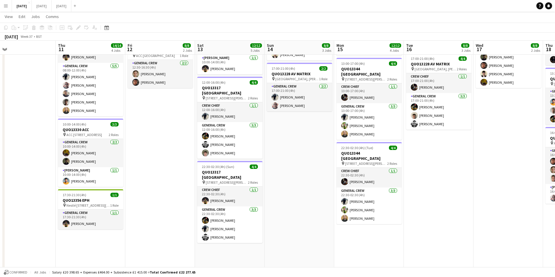
drag, startPoint x: 368, startPoint y: 177, endPoint x: 318, endPoint y: 175, distance: 49.8
click at [318, 175] on app-calendar-viewport "Sun 7 7/7 1 Job Mon 8 13/13 5 Jobs Tue 9 8/8 4 Jobs Wed 10 Thu 11 14/14 4 Jobs …" at bounding box center [277, 100] width 555 height 388
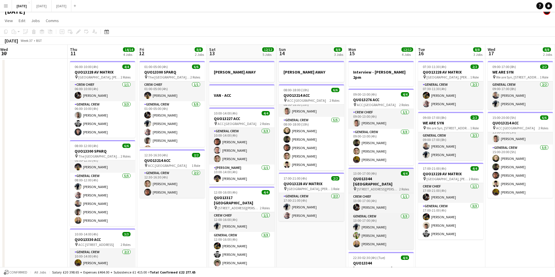
scroll to position [0, 0]
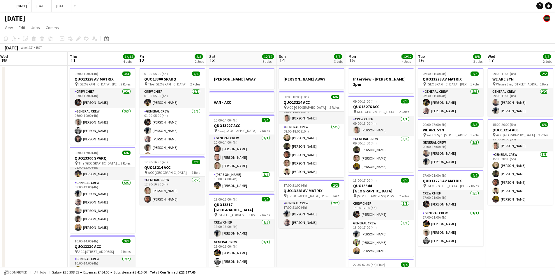
drag, startPoint x: 376, startPoint y: 176, endPoint x: 298, endPoint y: 167, distance: 78.6
click at [299, 167] on app-calendar-viewport "Sun 7 7/7 1 Job Mon 8 13/13 5 Jobs Tue 9 8/8 4 Jobs Wed 10 Thu 11 14/14 4 Jobs …" at bounding box center [277, 231] width 555 height 359
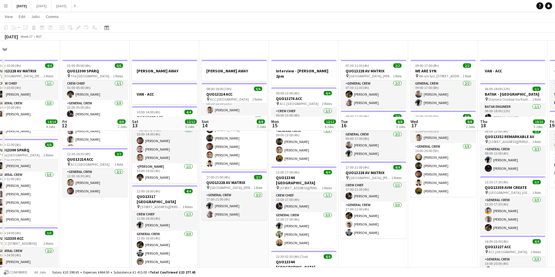
scroll to position [87, 0]
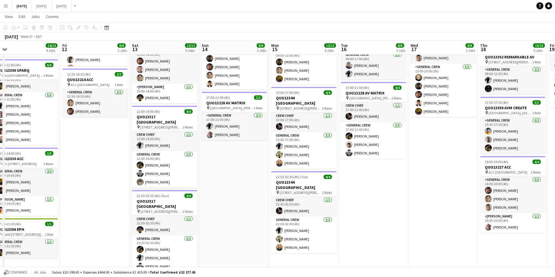
click at [337, 177] on app-calendar-viewport "Mon 8 13/13 5 Jobs Tue 9 8/8 4 Jobs Wed 10 Thu 11 14/14 4 Jobs Fri 12 8/8 2 Job…" at bounding box center [277, 129] width 555 height 388
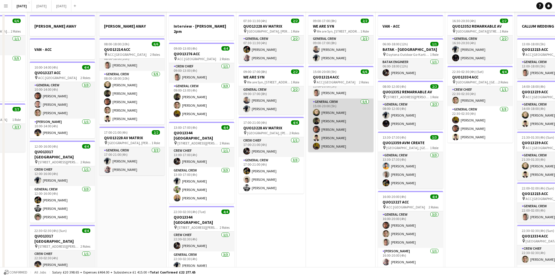
scroll to position [0, 0]
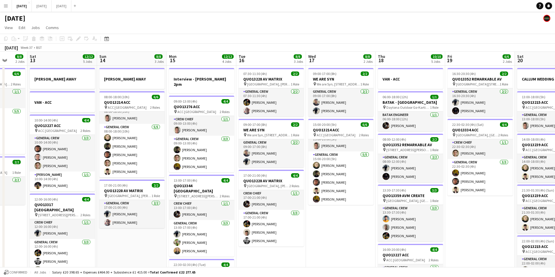
drag, startPoint x: 328, startPoint y: 183, endPoint x: 282, endPoint y: 175, distance: 46.4
click at [283, 175] on app-calendar-viewport "Wed 10 Thu 11 14/14 4 Jobs Fri 12 8/8 2 Jobs Sat 13 12/12 5 Jobs Sun 14 8/8 3 J…" at bounding box center [277, 231] width 555 height 359
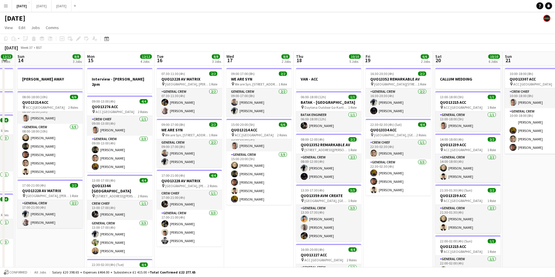
drag, startPoint x: 403, startPoint y: 196, endPoint x: 333, endPoint y: 195, distance: 69.9
click at [333, 195] on app-calendar-viewport "Thu 11 14/14 4 Jobs Fri 12 8/8 2 Jobs Sat 13 12/12 5 Jobs Sun 14 8/8 3 Jobs Mon…" at bounding box center [277, 231] width 555 height 359
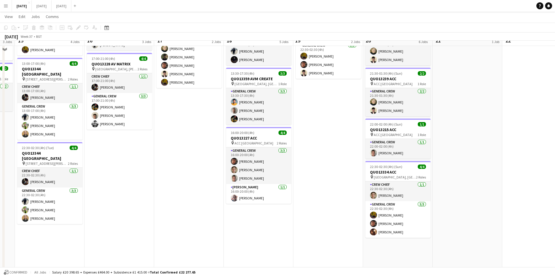
scroll to position [0, 0]
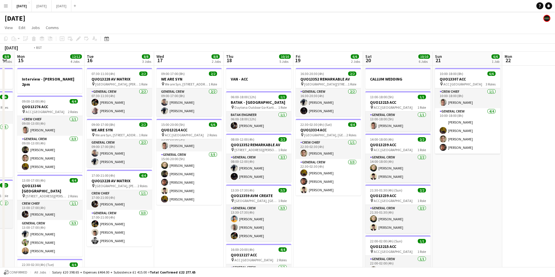
drag, startPoint x: 446, startPoint y: 185, endPoint x: 380, endPoint y: 174, distance: 66.6
click at [381, 175] on app-calendar-viewport "Fri 12 8/8 2 Jobs Sat 13 12/12 5 Jobs Sun 14 8/8 3 Jobs Mon 15 12/12 4 Jobs Tue…" at bounding box center [277, 231] width 555 height 359
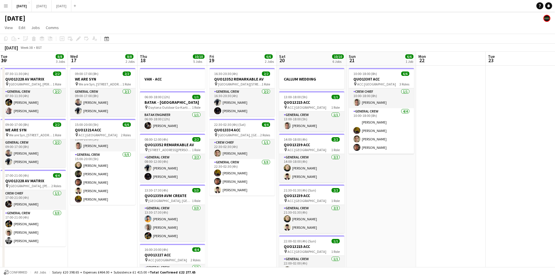
drag, startPoint x: 402, startPoint y: 60, endPoint x: 290, endPoint y: 28, distance: 116.4
click at [279, 30] on app-board "[DATE] View Day view expanded Day view collapsed Month view Date picker Jump to…" at bounding box center [277, 216] width 555 height 409
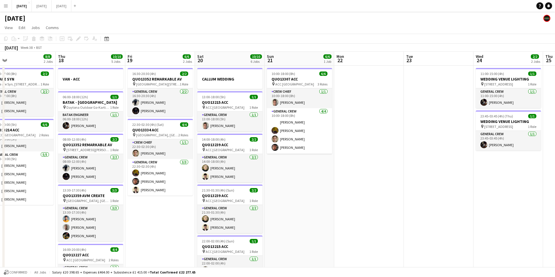
drag, startPoint x: 318, startPoint y: 50, endPoint x: 306, endPoint y: 52, distance: 12.6
click at [310, 49] on app-calendar "Copy Paste Paste Ctrl+V Paste with crew Ctrl+Shift+V Paste linked Job [GEOGRAPH…" at bounding box center [277, 222] width 555 height 377
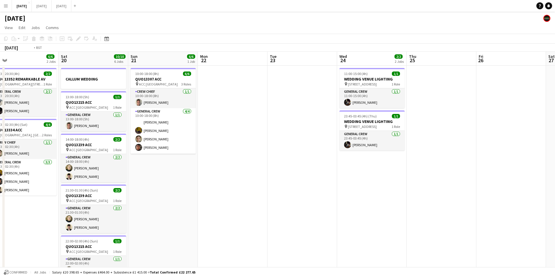
drag, startPoint x: 293, startPoint y: 91, endPoint x: 124, endPoint y: 68, distance: 170.8
click at [109, 68] on app-calendar-viewport "Tue 16 8/8 3 Jobs Wed 17 8/8 2 Jobs Thu 18 10/10 5 Jobs Fri 19 6/6 2 Jobs Sat 2…" at bounding box center [277, 231] width 555 height 359
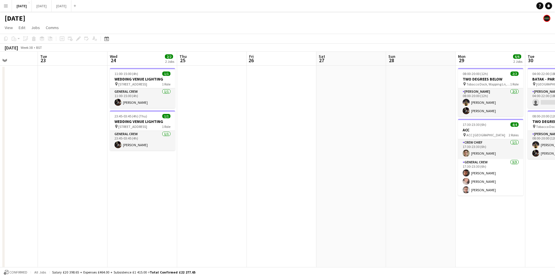
click at [243, 87] on app-calendar-viewport "Sat 20 10/10 6 Jobs Sun 21 6/6 1 Job Mon 22 Tue 23 Wed 24 2/2 2 Jobs Thu 25 Fri…" at bounding box center [277, 231] width 555 height 359
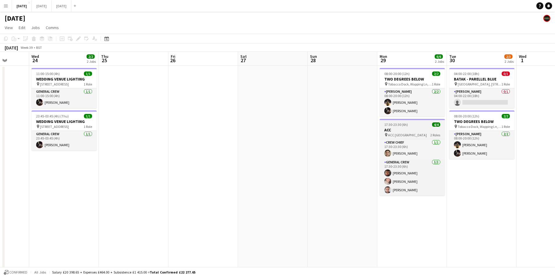
click at [403, 128] on h3 "ACC" at bounding box center [411, 130] width 65 height 5
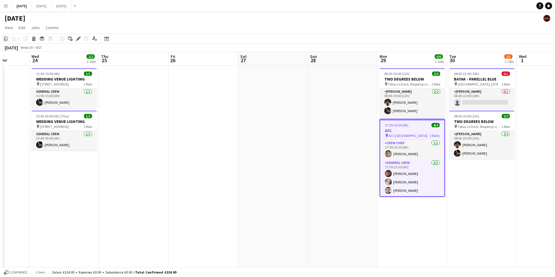
click at [8, 37] on icon "Copy" at bounding box center [5, 38] width 5 height 5
click at [199, 104] on app-date-cell at bounding box center [203, 238] width 70 height 345
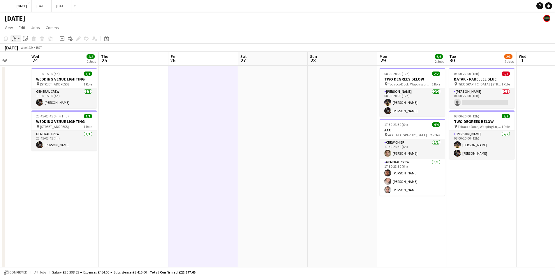
click at [19, 40] on app-action-btn "Paste" at bounding box center [15, 38] width 10 height 7
click at [24, 50] on link "Paste Ctrl+V" at bounding box center [42, 49] width 55 height 5
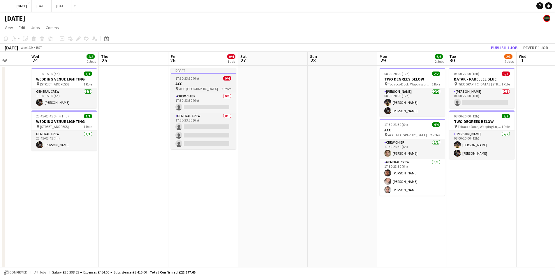
click at [195, 83] on h3 "ACC" at bounding box center [203, 83] width 65 height 5
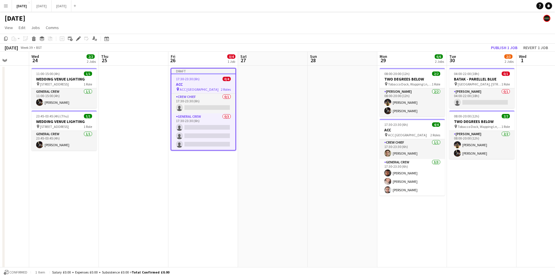
click at [206, 79] on div "17:30-23:30 (6h) 0/4" at bounding box center [203, 79] width 64 height 4
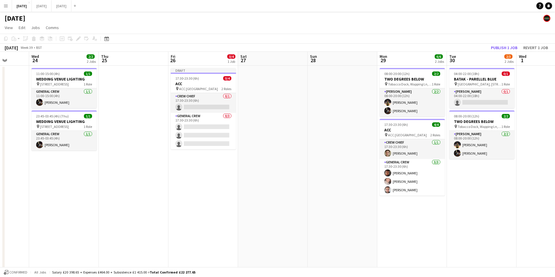
drag, startPoint x: 198, startPoint y: 83, endPoint x: 63, endPoint y: 52, distance: 137.7
click at [192, 82] on app-calendar-viewport "Sun 21 6/6 1 Job Mon 22 Tue 23 Wed 24 2/2 2 Jobs Thu 25 Fri 26 0/4 1 Job Sat 27…" at bounding box center [277, 231] width 555 height 359
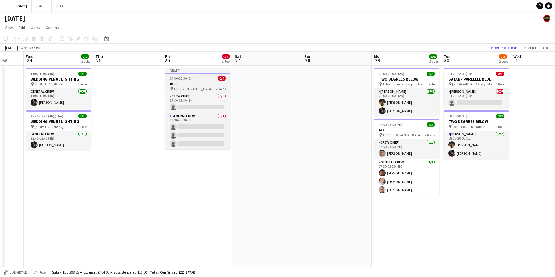
click at [185, 85] on h3 "ACC" at bounding box center [197, 83] width 65 height 5
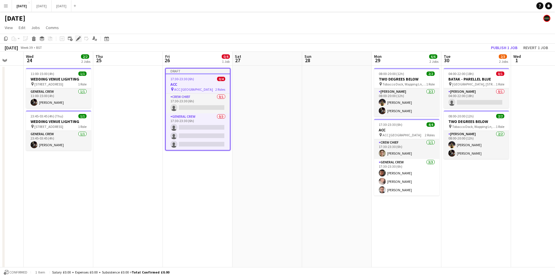
click at [81, 38] on div "Edit" at bounding box center [78, 38] width 7 height 7
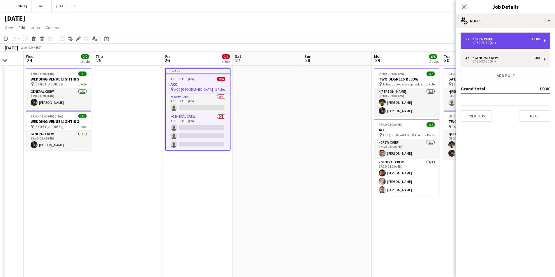
click at [491, 39] on div "Crew Chief" at bounding box center [483, 39] width 23 height 4
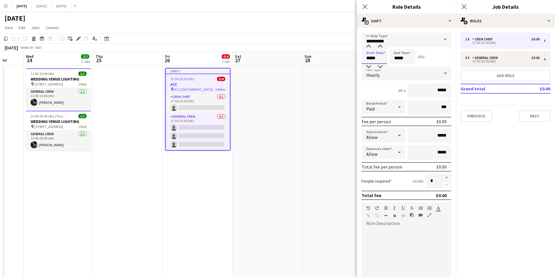
click at [368, 57] on input "*****" at bounding box center [374, 56] width 26 height 15
click at [370, 65] on div at bounding box center [369, 67] width 12 height 6
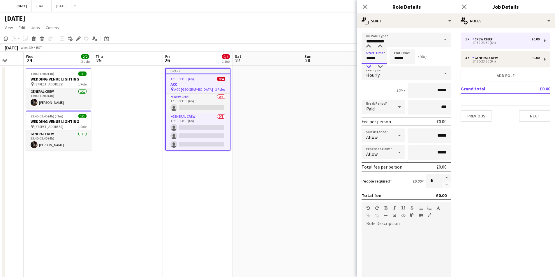
click at [370, 65] on div at bounding box center [369, 67] width 12 height 6
click at [369, 48] on div at bounding box center [369, 47] width 12 height 6
click at [379, 65] on div at bounding box center [380, 67] width 12 height 6
type input "*****"
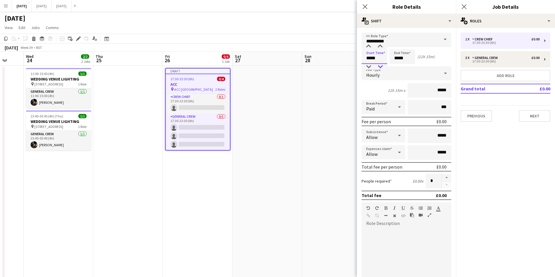
click at [379, 65] on div at bounding box center [380, 67] width 12 height 6
click at [392, 60] on input "*****" at bounding box center [402, 56] width 26 height 15
click at [396, 64] on div at bounding box center [396, 67] width 12 height 6
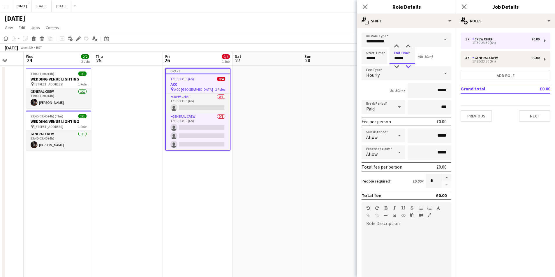
click at [407, 66] on div at bounding box center [408, 67] width 12 height 6
click at [397, 66] on div at bounding box center [396, 67] width 12 height 6
type input "*****"
click at [397, 66] on div at bounding box center [396, 67] width 12 height 6
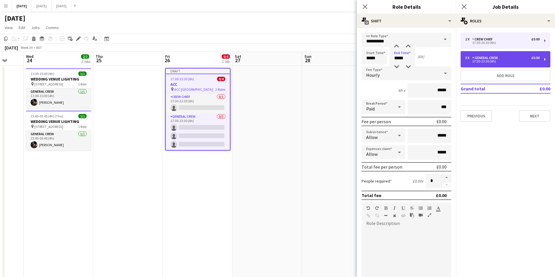
click at [490, 59] on div "General Crew" at bounding box center [486, 58] width 28 height 4
type input "**********"
type input "*****"
type input "*"
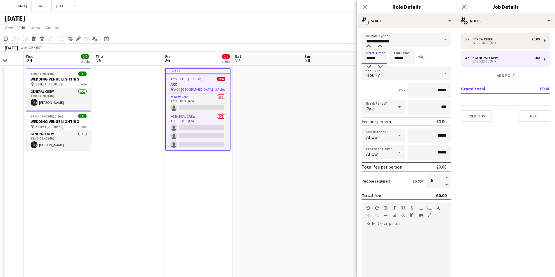
click at [368, 57] on input "*****" at bounding box center [374, 56] width 26 height 15
click at [370, 67] on div at bounding box center [369, 67] width 12 height 6
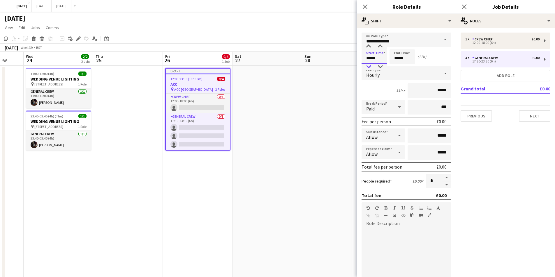
click at [370, 67] on div at bounding box center [369, 67] width 12 height 6
click at [378, 66] on div at bounding box center [380, 67] width 12 height 6
type input "*****"
click at [378, 66] on div at bounding box center [380, 67] width 12 height 6
click at [397, 57] on input "*****" at bounding box center [402, 56] width 26 height 15
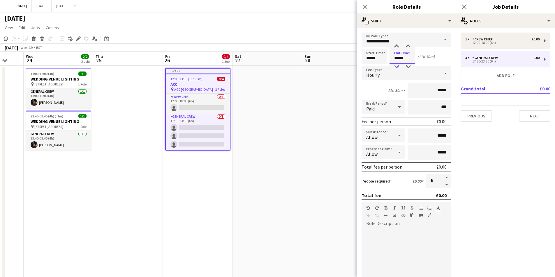
click at [397, 66] on div at bounding box center [396, 67] width 12 height 6
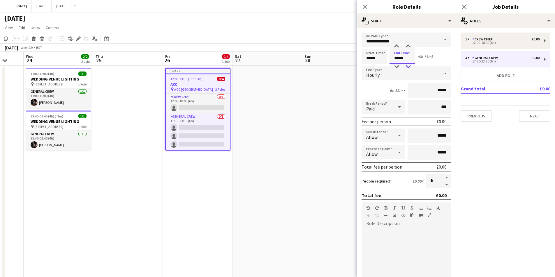
click at [407, 65] on div at bounding box center [408, 67] width 12 height 6
type input "*****"
click at [407, 65] on div at bounding box center [408, 67] width 12 height 6
click at [365, 5] on icon "Close pop-in" at bounding box center [365, 7] width 6 height 6
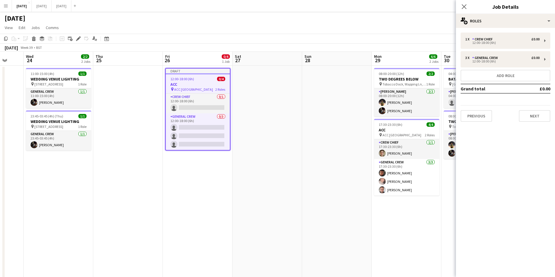
drag, startPoint x: 459, startPoint y: 4, endPoint x: 455, endPoint y: 6, distance: 4.3
click at [459, 4] on div "Close pop-in" at bounding box center [464, 6] width 16 height 13
click at [462, 6] on icon "Close pop-in" at bounding box center [464, 7] width 6 height 6
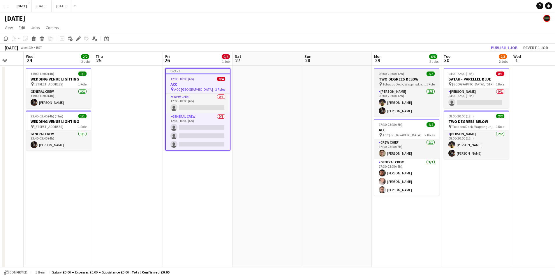
click at [214, 106] on app-card-role "Crew Chief 0/1 12:00-18:00 (6h) single-neutral-actions" at bounding box center [198, 104] width 64 height 20
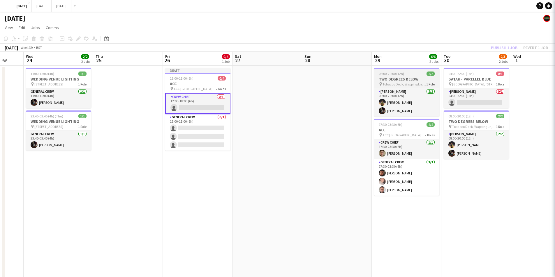
scroll to position [0, 185]
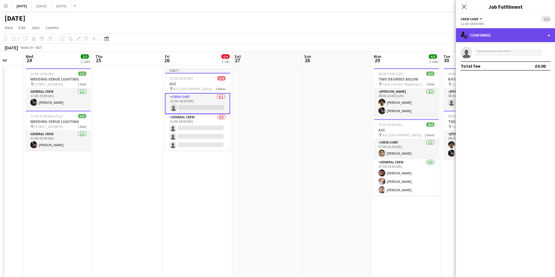
click at [497, 36] on div "single-neutral-actions-check-2 Confirmed" at bounding box center [505, 35] width 99 height 14
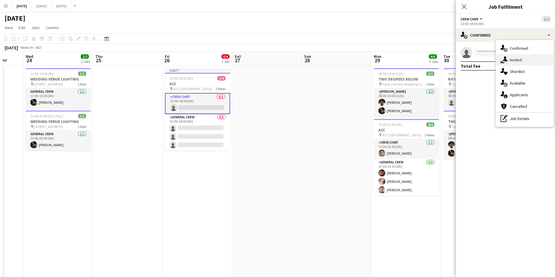
click at [514, 61] on span "Invited" at bounding box center [516, 59] width 12 height 5
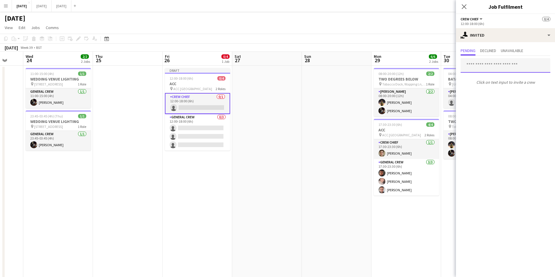
click at [486, 70] on input "text" at bounding box center [505, 65] width 90 height 15
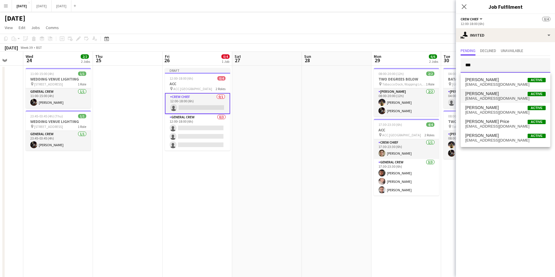
type input "***"
click at [490, 94] on span "[PERSON_NAME]" at bounding box center [481, 93] width 33 height 5
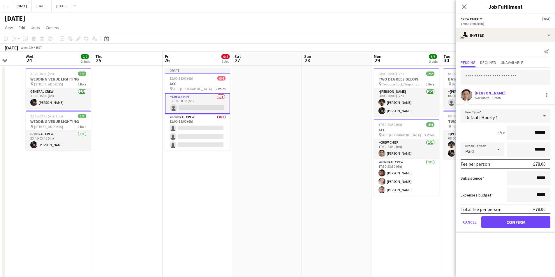
click at [539, 132] on input "******" at bounding box center [528, 133] width 44 height 15
type input "******"
drag, startPoint x: 516, startPoint y: 219, endPoint x: 489, endPoint y: 208, distance: 28.6
click at [515, 219] on button "Confirm" at bounding box center [515, 223] width 69 height 12
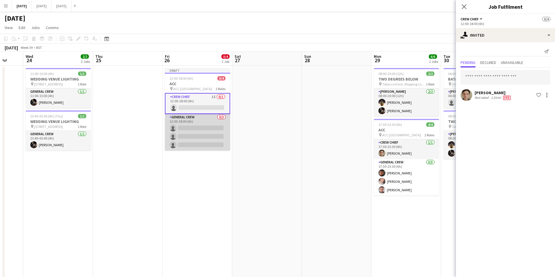
click at [205, 133] on app-card-role "General Crew 0/3 12:00-18:00 (6h) single-neutral-actions single-neutral-actions…" at bounding box center [197, 132] width 65 height 37
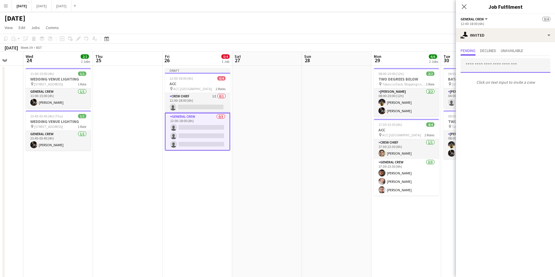
click at [487, 66] on input "text" at bounding box center [505, 65] width 90 height 15
type input "***"
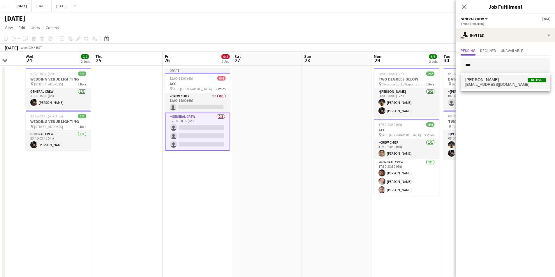
click at [472, 77] on mat-option "[PERSON_NAME] Active [EMAIL_ADDRESS][DOMAIN_NAME]" at bounding box center [505, 82] width 90 height 14
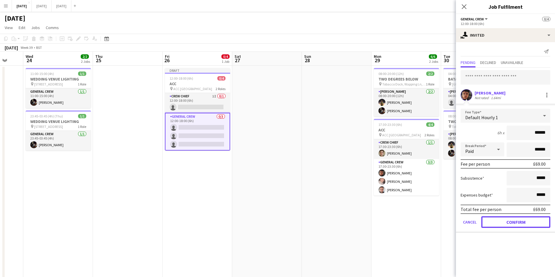
drag, startPoint x: 517, startPoint y: 222, endPoint x: 497, endPoint y: 116, distance: 108.4
click at [517, 222] on button "Confirm" at bounding box center [515, 223] width 69 height 12
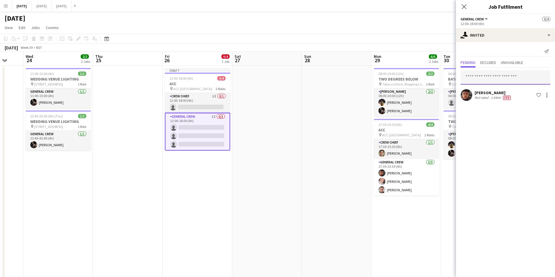
click at [499, 75] on input "text" at bounding box center [505, 77] width 90 height 15
type input "****"
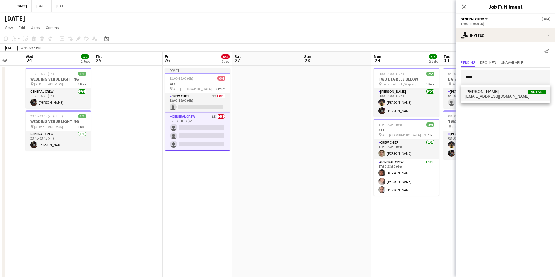
click at [474, 93] on span "[PERSON_NAME]" at bounding box center [481, 91] width 33 height 5
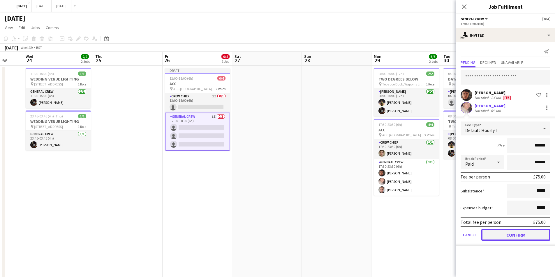
drag, startPoint x: 517, startPoint y: 234, endPoint x: 492, endPoint y: 132, distance: 104.2
click at [517, 233] on button "Confirm" at bounding box center [515, 235] width 69 height 12
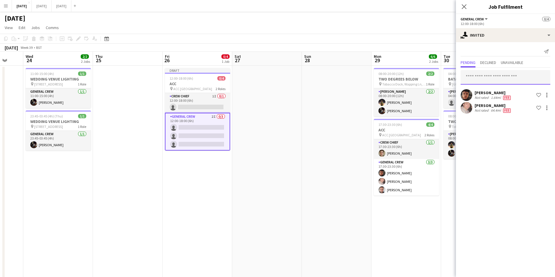
click at [493, 80] on input "text" at bounding box center [505, 77] width 90 height 15
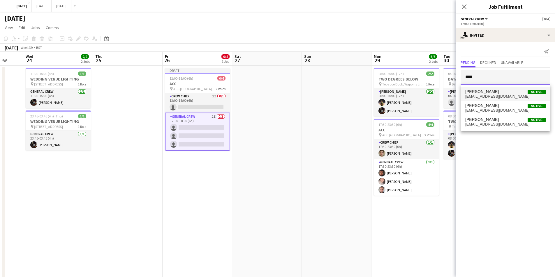
type input "****"
click at [498, 94] on span "[PERSON_NAME] Active" at bounding box center [505, 91] width 80 height 5
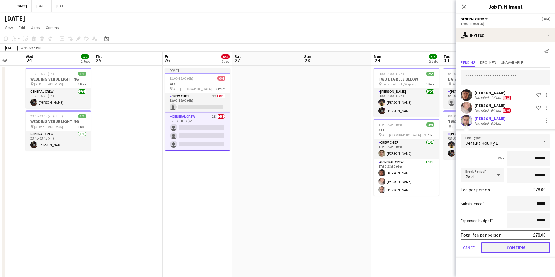
click at [516, 247] on button "Confirm" at bounding box center [515, 248] width 69 height 12
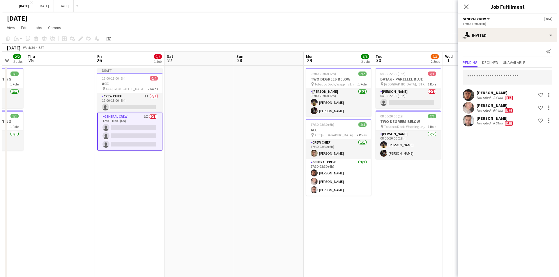
scroll to position [0, 189]
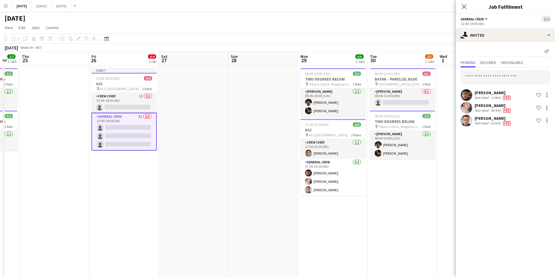
drag, startPoint x: 360, startPoint y: 183, endPoint x: 287, endPoint y: 181, distance: 73.4
click at [287, 181] on app-calendar-viewport "Mon 22 Tue 23 Wed 24 2/2 2 Jobs Thu 25 Fri 26 0/4 1 Job Sat 27 Sun 28 Mon 29 6/…" at bounding box center [277, 231] width 555 height 359
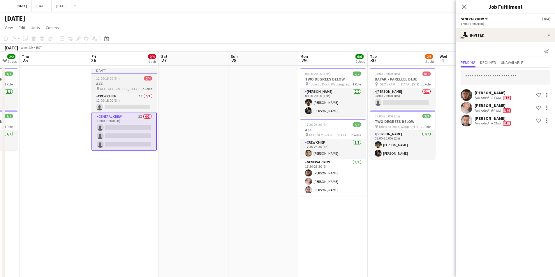
click at [126, 84] on h3 "ACC" at bounding box center [123, 83] width 65 height 5
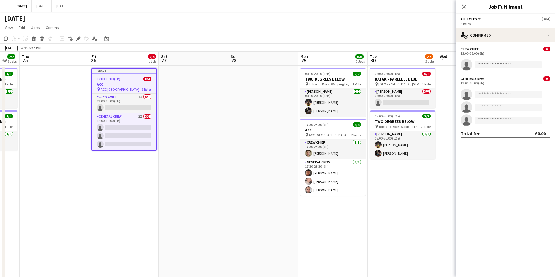
click at [126, 84] on h3 "ACC" at bounding box center [124, 84] width 64 height 5
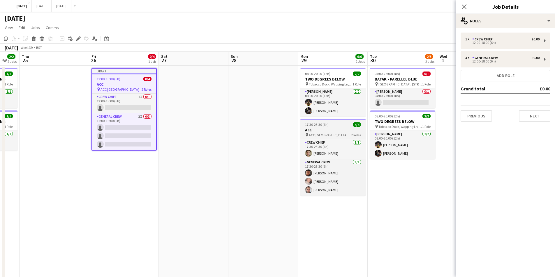
click at [319, 132] on h3 "ACC" at bounding box center [332, 130] width 65 height 5
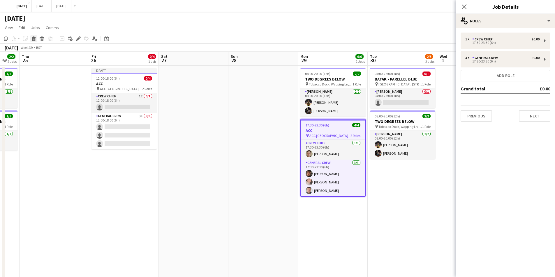
click at [33, 38] on icon at bounding box center [33, 39] width 3 height 3
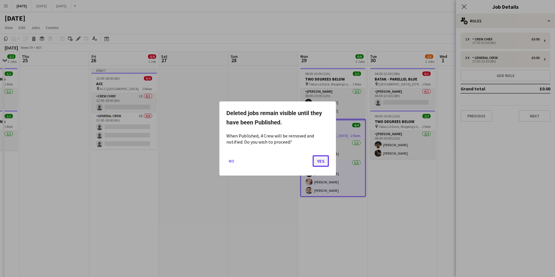
click at [317, 162] on button "Yes" at bounding box center [320, 161] width 16 height 12
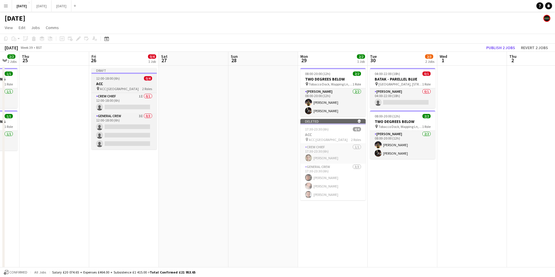
click at [120, 82] on h3 "ACC" at bounding box center [123, 83] width 65 height 5
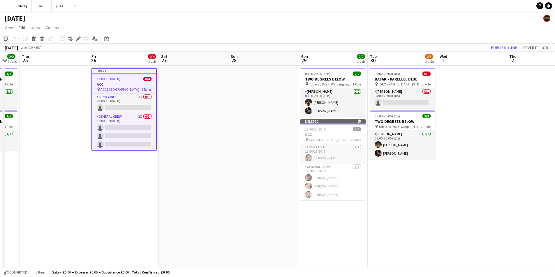
click at [6, 38] on icon "Copy" at bounding box center [5, 38] width 5 height 5
click at [52, 5] on button "[DATE] Close" at bounding box center [42, 5] width 20 height 11
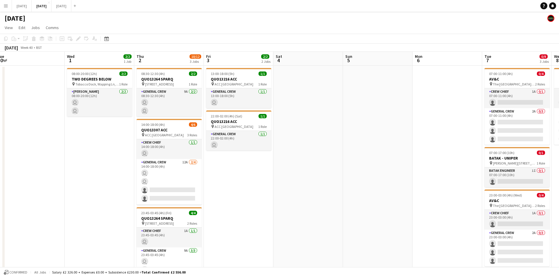
click at [168, 107] on app-calendar-viewport "Sun 28 Mon 29 Tue 30 Wed 1 2/2 1 Job Thu 2 10/12 3 Jobs Fri 3 2/2 2 Jobs Sat 4 …" at bounding box center [279, 174] width 559 height 245
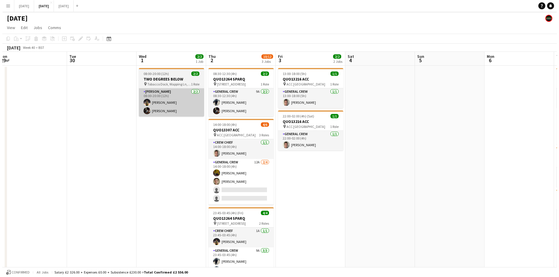
scroll to position [0, 156]
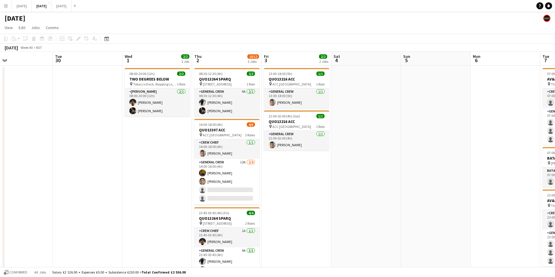
click at [142, 156] on app-date-cell "08:00-20:00 (12h) 2/2 TWO DEGREES BELOW pin Tobacco Dock, Wapping Ln, London E1…" at bounding box center [157, 181] width 70 height 231
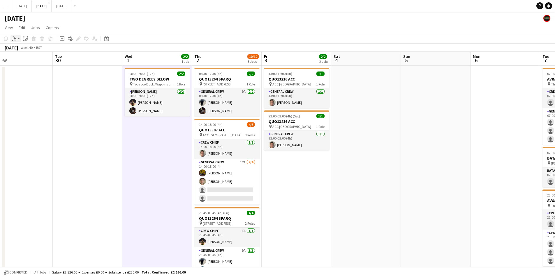
click at [15, 40] on icon at bounding box center [15, 40] width 1 height 0
click at [20, 50] on link "Paste Ctrl+V" at bounding box center [42, 49] width 55 height 5
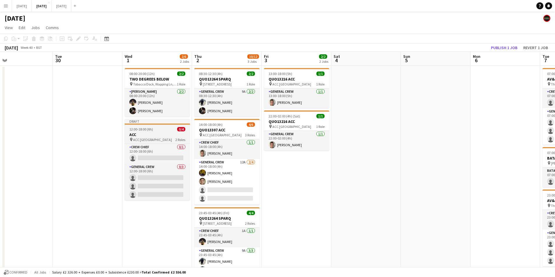
click at [155, 136] on h3 "ACC" at bounding box center [157, 134] width 65 height 5
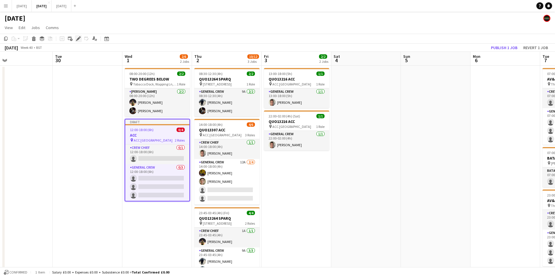
click at [76, 40] on div "Edit" at bounding box center [78, 38] width 7 height 7
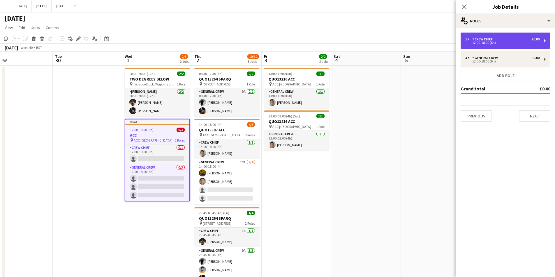
click at [485, 40] on div "Crew Chief" at bounding box center [483, 39] width 23 height 4
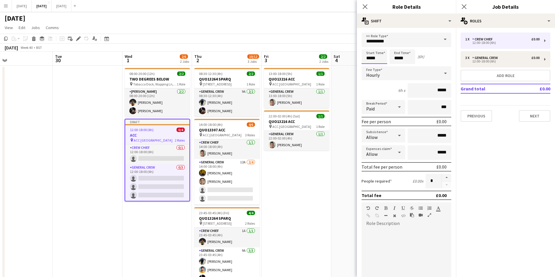
click at [372, 56] on input "*****" at bounding box center [374, 56] width 26 height 15
click at [368, 68] on div at bounding box center [369, 67] width 12 height 6
type input "*****"
click at [369, 66] on div at bounding box center [369, 67] width 12 height 6
click at [397, 59] on input "*****" at bounding box center [402, 56] width 26 height 15
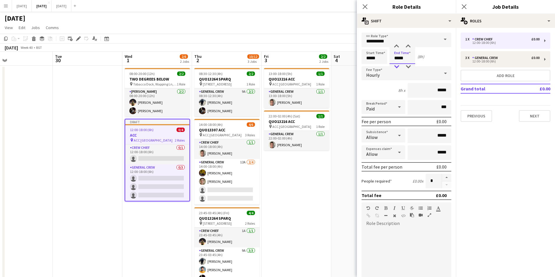
click at [395, 66] on div at bounding box center [396, 67] width 12 height 6
type input "*****"
click at [395, 66] on div at bounding box center [396, 67] width 12 height 6
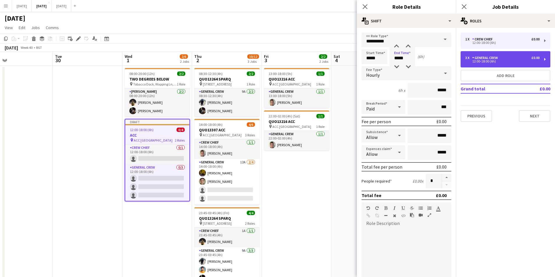
click at [475, 61] on div "12:00-18:00 (6h)" at bounding box center [502, 61] width 74 height 3
type input "**********"
type input "*****"
type input "*"
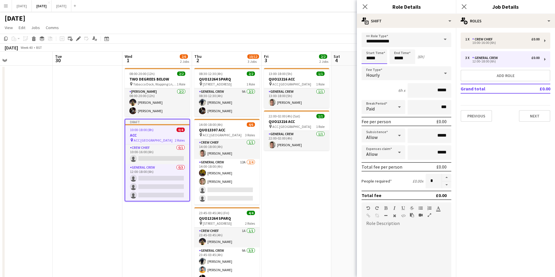
click at [370, 59] on input "*****" at bounding box center [374, 56] width 26 height 15
click at [368, 66] on div at bounding box center [369, 67] width 12 height 6
type input "*****"
click at [368, 66] on div at bounding box center [369, 67] width 12 height 6
click at [394, 57] on input "*****" at bounding box center [402, 56] width 26 height 15
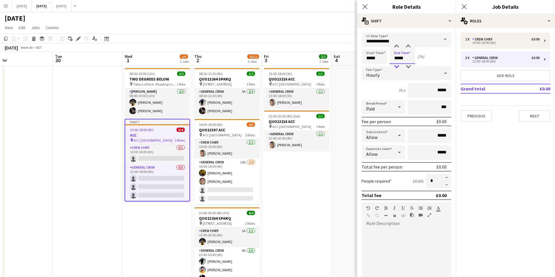
click at [397, 65] on div at bounding box center [396, 67] width 12 height 6
type input "*****"
click at [397, 65] on div at bounding box center [396, 67] width 12 height 6
click at [365, 7] on icon at bounding box center [365, 7] width 6 height 6
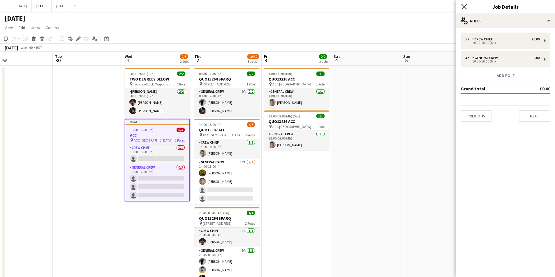
click at [464, 7] on icon at bounding box center [464, 7] width 6 height 6
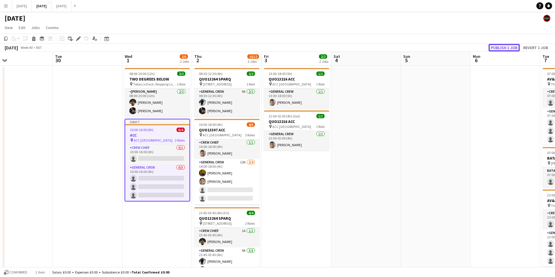
click at [499, 47] on button "Publish 1 job" at bounding box center [503, 48] width 31 height 8
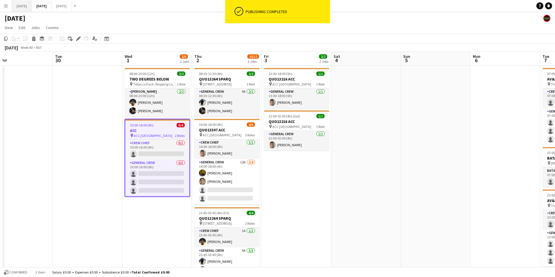
click at [32, 4] on button "[DATE] Close" at bounding box center [22, 5] width 20 height 11
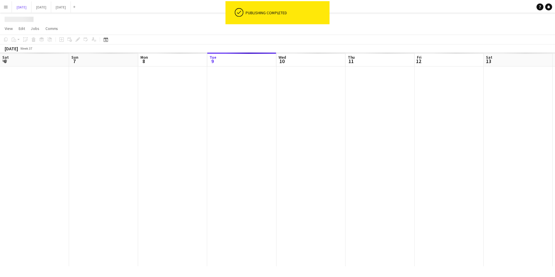
scroll to position [0, 139]
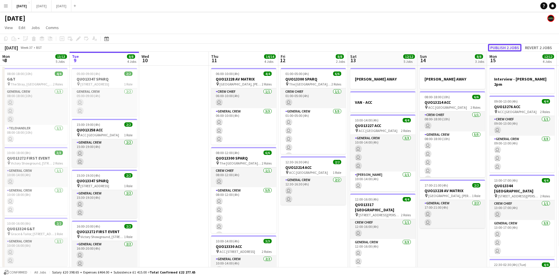
click at [505, 48] on button "Publish 2 jobs" at bounding box center [504, 48] width 33 height 8
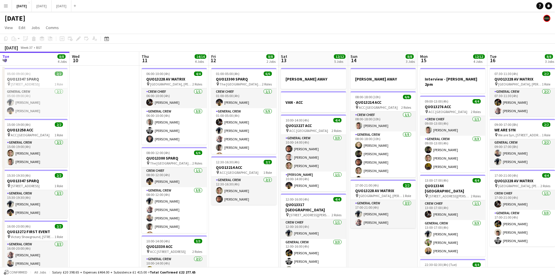
drag, startPoint x: 224, startPoint y: 151, endPoint x: 218, endPoint y: 170, distance: 19.6
click at [220, 151] on app-calendar-viewport "Sun 7 7/7 1 Job Mon 8 13/13 5 Jobs Tue 9 8/8 4 Jobs Wed 10 Thu 11 14/14 4 Jobs …" at bounding box center [277, 231] width 555 height 359
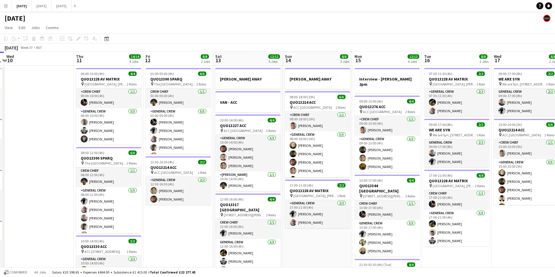
drag, startPoint x: 218, startPoint y: 170, endPoint x: 195, endPoint y: 170, distance: 23.0
click at [196, 170] on app-calendar-viewport "Sun 7 7/7 1 Job Mon 8 13/13 5 Jobs Tue 9 8/8 4 Jobs Wed 10 Thu 11 14/14 4 Jobs …" at bounding box center [277, 231] width 555 height 359
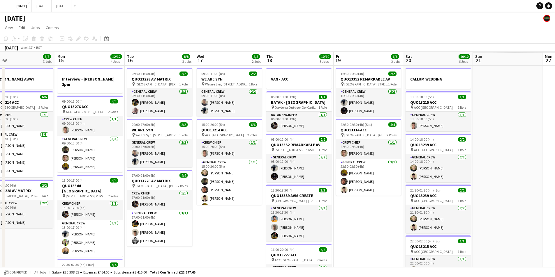
click at [177, 169] on app-calendar-viewport "Thu 11 14/14 4 Jobs Fri 12 8/8 2 Jobs Sat 13 12/12 5 Jobs Sun 14 8/8 3 Jobs Mon…" at bounding box center [277, 231] width 555 height 359
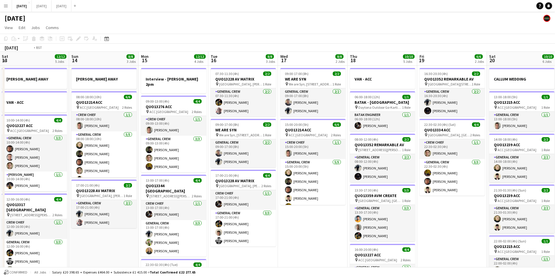
click at [224, 185] on app-calendar-viewport "Thu 11 14/14 4 Jobs Fri 12 8/8 2 Jobs Sat 13 12/12 5 Jobs Sun 14 8/8 3 Jobs Mon…" at bounding box center [277, 231] width 555 height 359
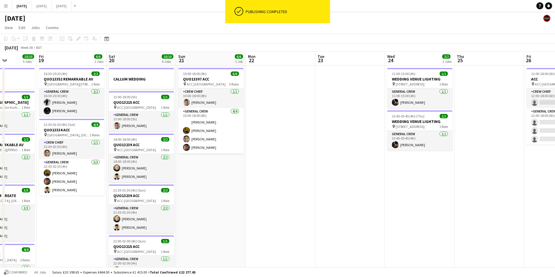
drag, startPoint x: 402, startPoint y: 185, endPoint x: 234, endPoint y: 185, distance: 167.7
click at [236, 185] on app-calendar-viewport "Tue 16 8/8 3 Jobs Wed 17 8/8 2 Jobs Thu 18 10/10 5 Jobs Fri 19 6/6 2 Jobs Sat 2…" at bounding box center [277, 231] width 555 height 359
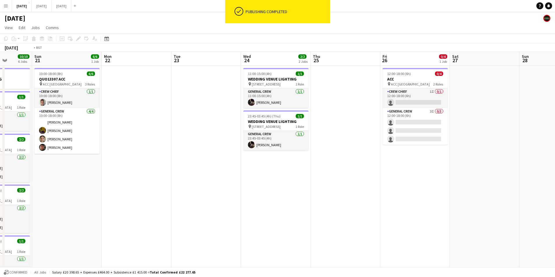
drag, startPoint x: 358, startPoint y: 191, endPoint x: 233, endPoint y: 192, distance: 125.2
click at [234, 192] on app-calendar-viewport "Thu 18 10/10 5 Jobs Fri 19 6/6 2 Jobs Sat 20 10/10 6 Jobs Sun 21 6/6 1 Job Mon …" at bounding box center [277, 231] width 555 height 359
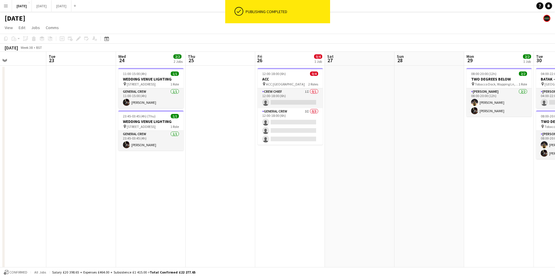
scroll to position [0, 197]
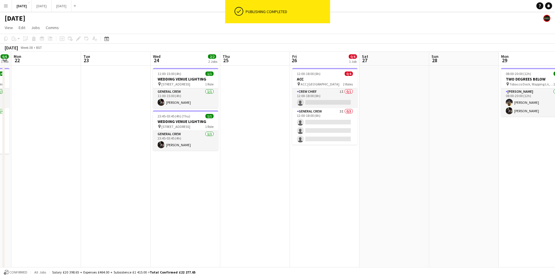
drag, startPoint x: 296, startPoint y: 200, endPoint x: 290, endPoint y: 201, distance: 6.4
click at [290, 201] on app-calendar-viewport "Fri 19 6/6 2 Jobs Sat 20 10/10 6 Jobs Sun 21 6/6 1 Job Mon 22 Tue 23 Wed 24 2/2…" at bounding box center [277, 231] width 555 height 359
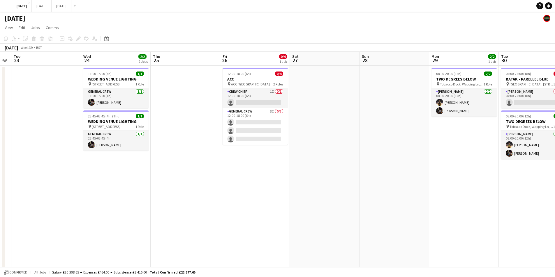
drag, startPoint x: 423, startPoint y: 149, endPoint x: 356, endPoint y: 142, distance: 67.9
click at [356, 142] on app-calendar-viewport "Sat 20 10/10 6 Jobs Sun 21 6/6 1 Job Mon 22 Tue 23 Wed 24 2/2 2 Jobs Thu 25 Fri…" at bounding box center [277, 231] width 555 height 359
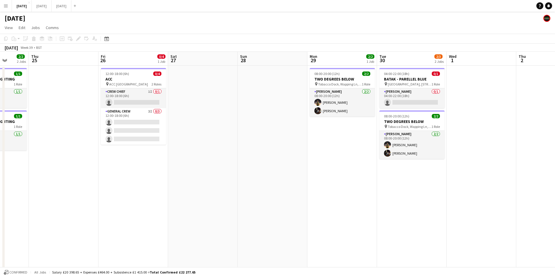
drag, startPoint x: 425, startPoint y: 153, endPoint x: 370, endPoint y: 155, distance: 55.9
click at [370, 155] on app-calendar-viewport "Mon 22 Tue 23 Wed 24 2/2 2 Jobs Thu 25 Fri 26 0/4 1 Job Sat 27 Sun 28 Mon 29 2/…" at bounding box center [277, 231] width 555 height 359
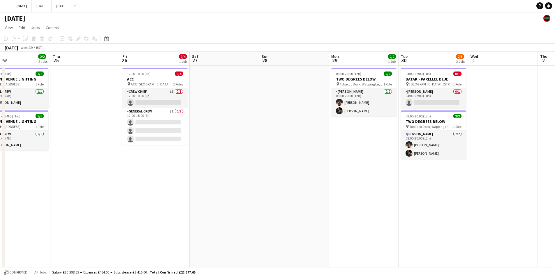
drag, startPoint x: 350, startPoint y: 170, endPoint x: 376, endPoint y: 169, distance: 26.0
click at [375, 169] on app-calendar-viewport "Mon 22 Tue 23 Wed 24 2/2 2 Jobs Thu 25 Fri 26 0/4 1 Job Sat 27 Sun 28 Mon 29 2/…" at bounding box center [277, 231] width 555 height 359
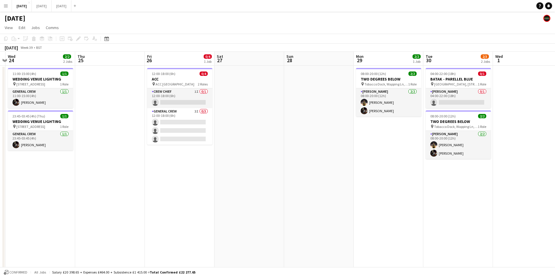
scroll to position [0, 128]
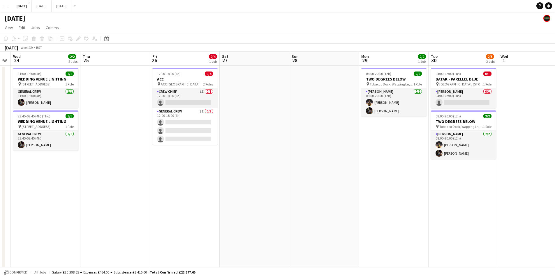
drag, startPoint x: 339, startPoint y: 169, endPoint x: 365, endPoint y: 169, distance: 25.9
click at [362, 169] on app-calendar-viewport "Mon 22 Tue 23 Wed 24 2/2 2 Jobs Thu 25 Fri 26 0/4 1 Job Sat 27 Sun 28 Mon 29 2/…" at bounding box center [277, 231] width 555 height 359
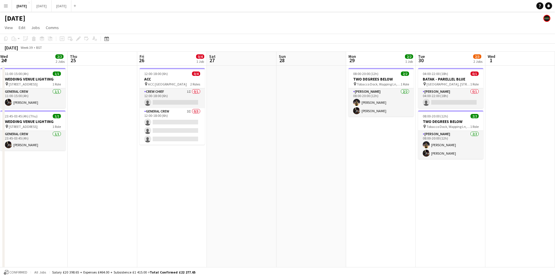
drag, startPoint x: 211, startPoint y: 161, endPoint x: 257, endPoint y: 156, distance: 47.1
click at [257, 156] on app-calendar-viewport "Mon 22 Tue 23 Wed 24 2/2 2 Jobs Thu 25 Fri 26 0/4 1 Job Sat 27 Sun 28 Mon 29 2/…" at bounding box center [277, 231] width 555 height 359
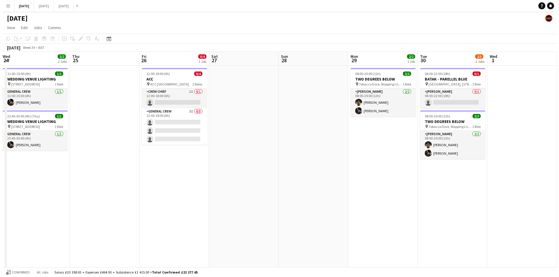
scroll to position [0, 141]
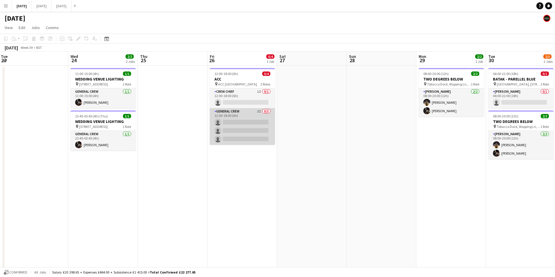
click at [251, 129] on app-card-role "General Crew 3I 0/3 12:00-18:00 (6h) single-neutral-actions single-neutral-acti…" at bounding box center [242, 126] width 65 height 37
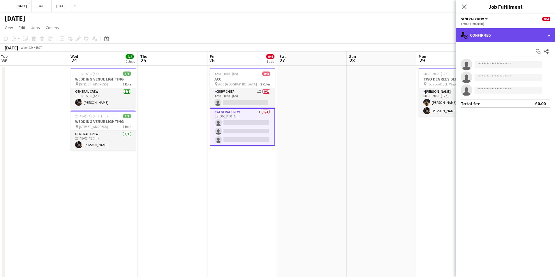
click at [508, 41] on div "single-neutral-actions-check-2 Confirmed" at bounding box center [505, 35] width 99 height 14
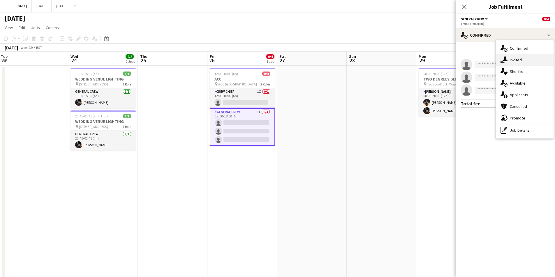
click at [519, 62] on span "Invited" at bounding box center [516, 59] width 12 height 5
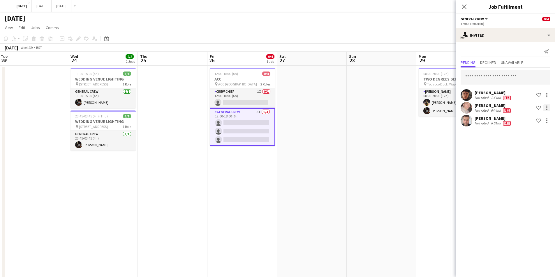
click at [547, 108] on div at bounding box center [546, 107] width 1 height 1
click at [535, 158] on span "Cancel invitation" at bounding box center [528, 160] width 34 height 5
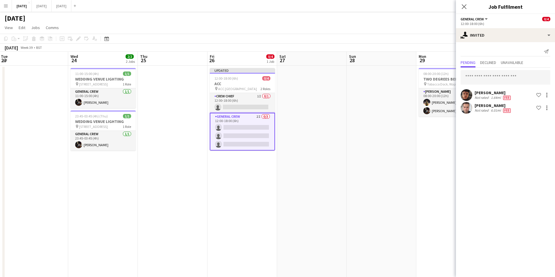
click at [464, 8] on icon "Close pop-in" at bounding box center [464, 6] width 5 height 5
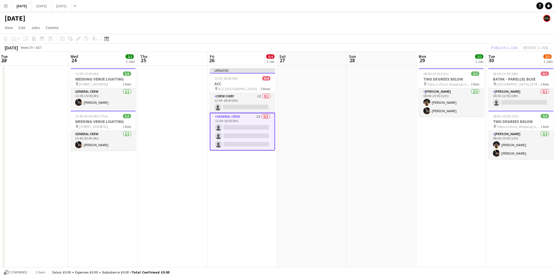
click at [503, 50] on div "Publish 1 job Revert 1 job" at bounding box center [519, 48] width 71 height 8
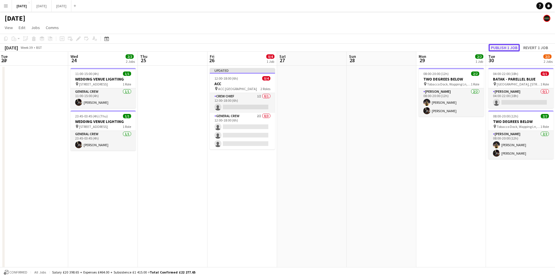
click at [503, 49] on button "Publish 1 job" at bounding box center [503, 48] width 31 height 8
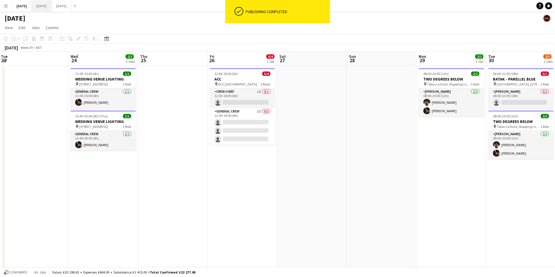
click at [52, 8] on button "[DATE] Close" at bounding box center [42, 5] width 20 height 11
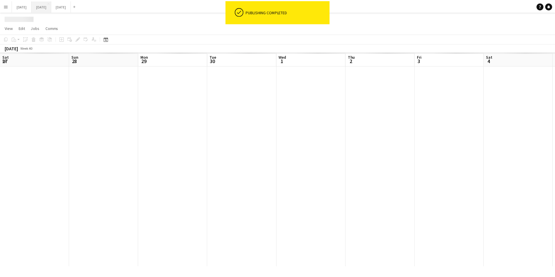
scroll to position [0, 156]
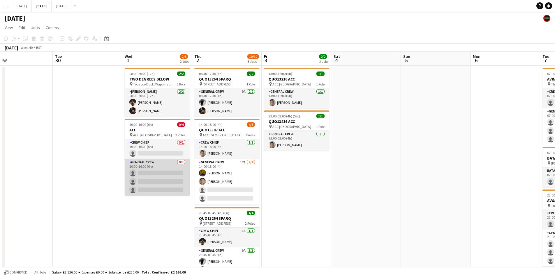
click at [162, 178] on app-card-role "General Crew 0/3 10:00-16:00 (6h) single-neutral-actions single-neutral-actions…" at bounding box center [157, 177] width 65 height 37
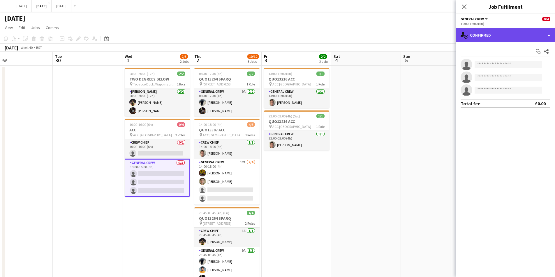
click at [498, 32] on div "single-neutral-actions-check-2 Confirmed" at bounding box center [505, 35] width 99 height 14
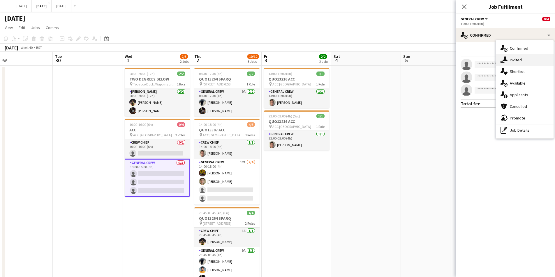
click at [517, 61] on span "Invited" at bounding box center [516, 59] width 12 height 5
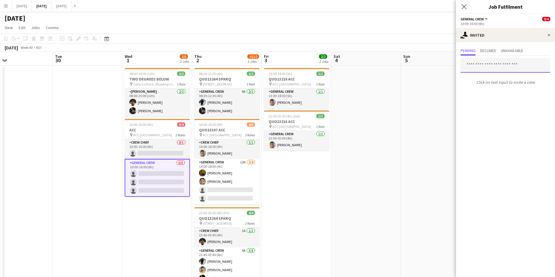
click at [484, 67] on input "text" at bounding box center [505, 65] width 90 height 15
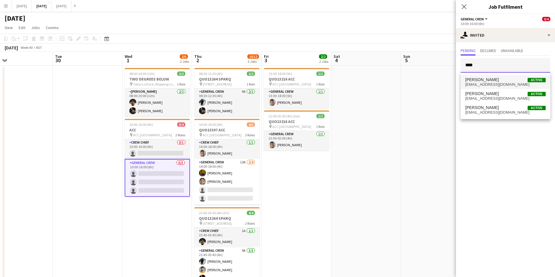
type input "****"
click at [488, 81] on span "[PERSON_NAME]" at bounding box center [481, 79] width 33 height 5
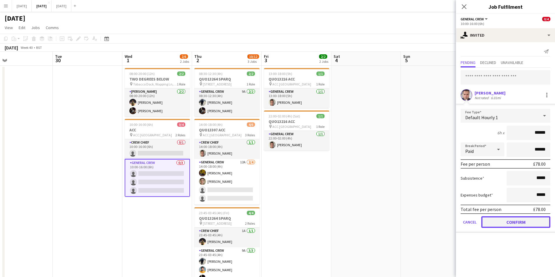
click at [516, 221] on button "Confirm" at bounding box center [515, 223] width 69 height 12
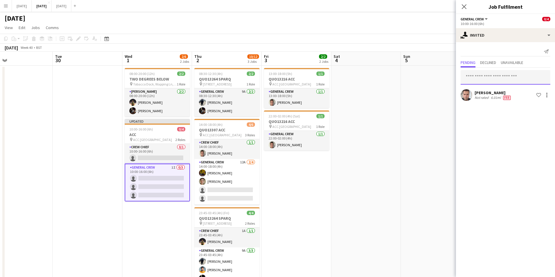
click at [498, 76] on input "text" at bounding box center [505, 77] width 90 height 15
type input "***"
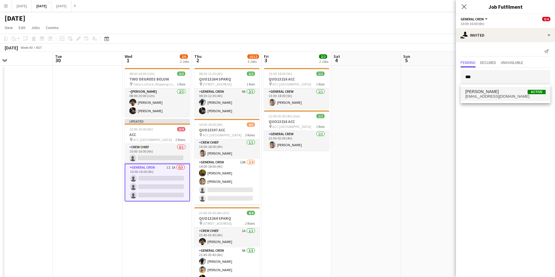
click at [501, 93] on span "[PERSON_NAME] Active" at bounding box center [505, 91] width 80 height 5
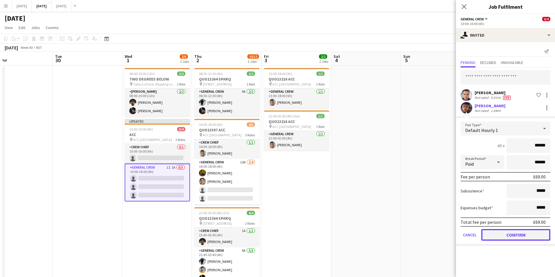
click at [516, 233] on button "Confirm" at bounding box center [515, 235] width 69 height 12
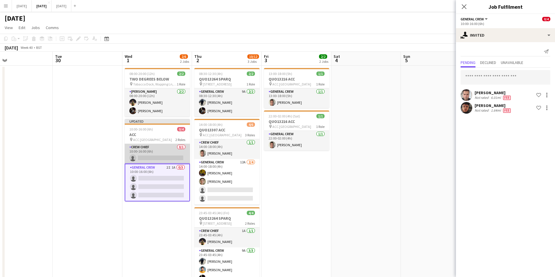
click at [152, 155] on app-card-role "Crew Chief 0/1 10:00-16:00 (6h) single-neutral-actions" at bounding box center [157, 154] width 65 height 20
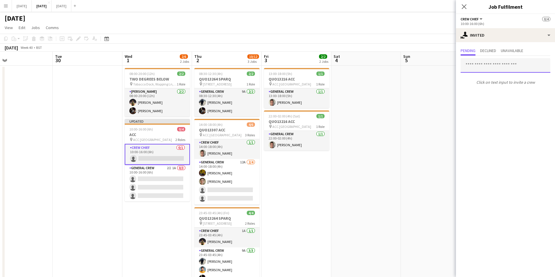
click at [498, 66] on input "text" at bounding box center [505, 65] width 90 height 15
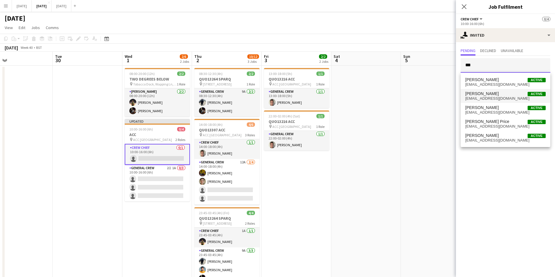
type input "***"
click at [482, 99] on span "[EMAIL_ADDRESS][DOMAIN_NAME]" at bounding box center [505, 98] width 80 height 5
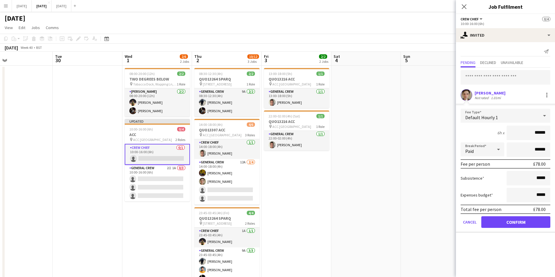
click at [539, 133] on input "******" at bounding box center [528, 133] width 44 height 15
type input "******"
click at [518, 222] on button "Confirm" at bounding box center [515, 223] width 69 height 12
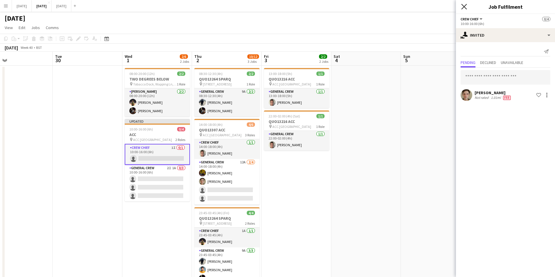
click at [465, 6] on icon "Close pop-in" at bounding box center [464, 7] width 6 height 6
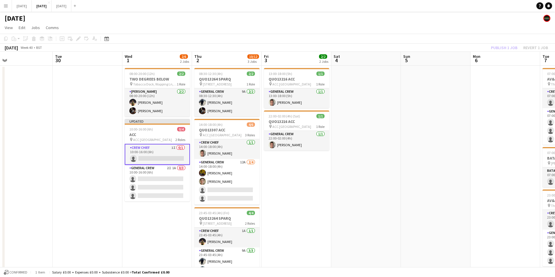
click at [501, 46] on div "Publish 1 job Revert 1 job" at bounding box center [519, 48] width 71 height 8
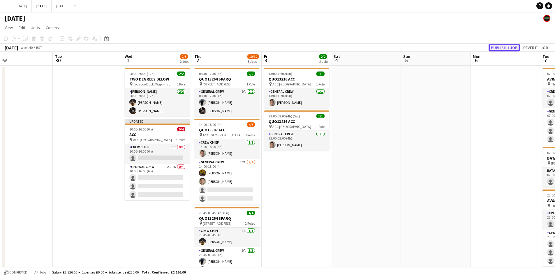
click at [501, 46] on button "Publish 1 job" at bounding box center [503, 48] width 31 height 8
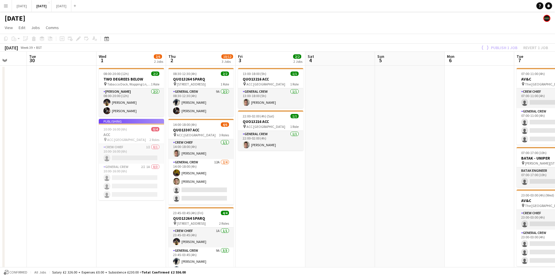
drag, startPoint x: 334, startPoint y: 167, endPoint x: 376, endPoint y: 162, distance: 42.0
click at [379, 164] on app-calendar-viewport "Sat 27 Sun 28 Mon 29 Tue 30 Wed 1 2/6 2 Jobs Thu 2 10/12 3 Jobs Fri 3 2/2 2 Job…" at bounding box center [277, 174] width 555 height 245
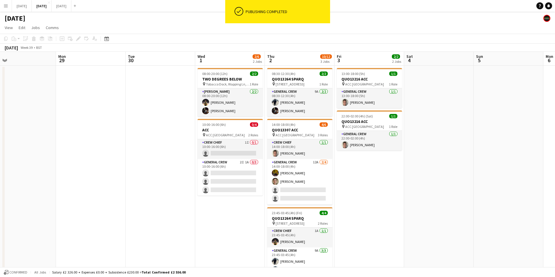
drag, startPoint x: 196, startPoint y: 209, endPoint x: 243, endPoint y: 202, distance: 47.9
click at [241, 202] on app-calendar-viewport "Fri 26 Sat 27 Sun 28 Mon 29 Tue 30 Wed 1 2/6 2 Jobs Thu 2 10/12 3 Jobs Fri 3 2/…" at bounding box center [277, 174] width 555 height 245
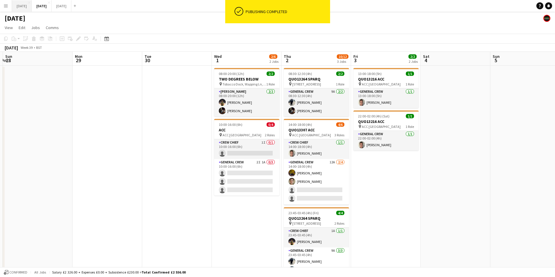
click at [28, 4] on button "[DATE] Close" at bounding box center [22, 5] width 20 height 11
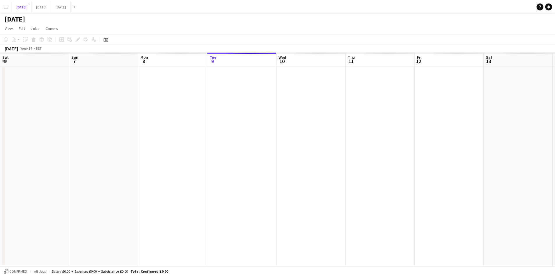
scroll to position [0, 139]
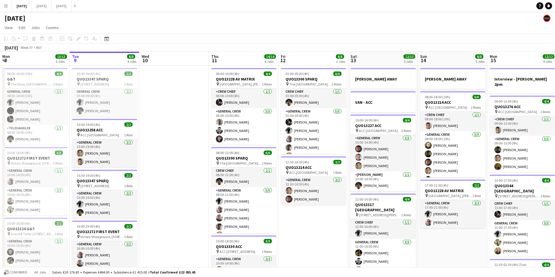
drag, startPoint x: 337, startPoint y: 170, endPoint x: 190, endPoint y: 150, distance: 149.0
click at [194, 151] on app-calendar-viewport "Sat 6 15/15 5 Jobs Sun 7 7/7 1 Job Mon 8 13/13 5 Jobs Tue 9 8/8 4 Jobs Wed 10 T…" at bounding box center [277, 231] width 555 height 359
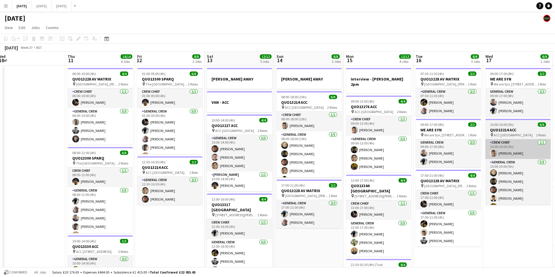
drag, startPoint x: 266, startPoint y: 153, endPoint x: 353, endPoint y: 148, distance: 86.9
click at [231, 149] on app-calendar-viewport "Sun 7 7/7 1 Job Mon 8 13/13 5 Jobs Tue 9 8/8 4 Jobs Wed 10 Thu 11 14/14 4 Jobs …" at bounding box center [277, 231] width 555 height 359
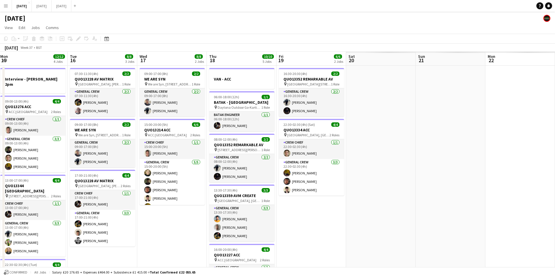
drag, startPoint x: 398, startPoint y: 149, endPoint x: 388, endPoint y: 128, distance: 24.1
click at [245, 147] on app-calendar-viewport "Wed 10 Thu 11 14/14 4 Jobs Fri 12 8/8 2 Jobs Sat 13 12/12 5 Jobs Sun 14 8/8 3 J…" at bounding box center [277, 231] width 555 height 359
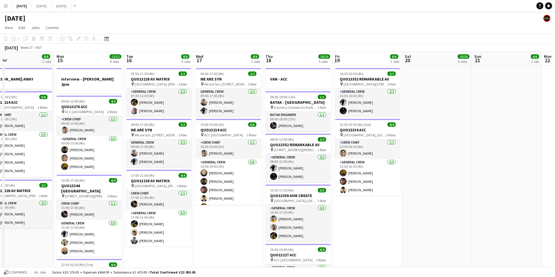
click at [271, 141] on app-calendar-viewport "Thu 11 14/14 4 Jobs Fri 12 8/8 2 Jobs Sat 13 12/12 5 Jobs Sun 14 8/8 3 Jobs Mon…" at bounding box center [277, 231] width 555 height 359
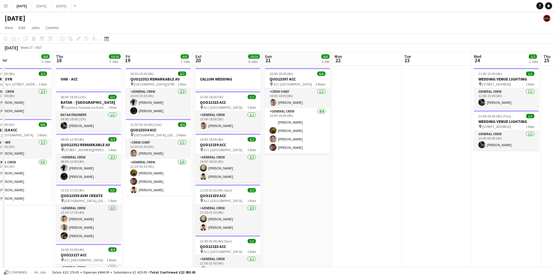
drag, startPoint x: 390, startPoint y: 160, endPoint x: 280, endPoint y: 151, distance: 111.0
click at [284, 152] on app-calendar-viewport "Sun 14 8/8 3 Jobs Mon 15 12/12 4 Jobs Tue 16 8/8 3 Jobs Wed 17 8/8 2 Jobs Thu 1…" at bounding box center [277, 231] width 555 height 359
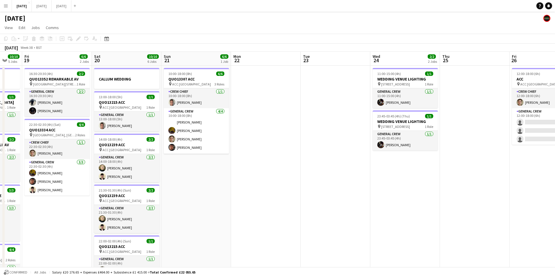
click at [340, 158] on app-calendar-viewport "Tue 16 8/8 3 Jobs Wed 17 8/8 2 Jobs Thu 18 10/10 5 Jobs Fri 19 6/6 2 Jobs Sat 2…" at bounding box center [277, 231] width 555 height 359
drag, startPoint x: 390, startPoint y: 176, endPoint x: 265, endPoint y: 169, distance: 124.8
click at [270, 171] on app-calendar-viewport "Tue 16 8/8 3 Jobs Wed 17 8/8 2 Jobs Thu 18 10/10 5 Jobs Fri 19 6/6 2 Jobs Sat 2…" at bounding box center [277, 231] width 555 height 359
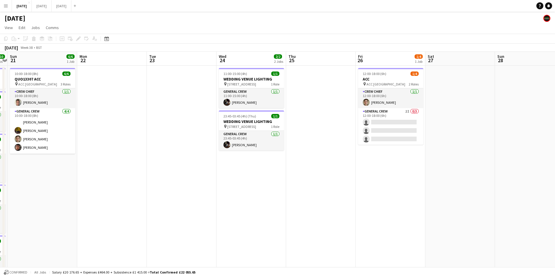
drag, startPoint x: 351, startPoint y: 171, endPoint x: 335, endPoint y: 173, distance: 15.9
click at [335, 173] on app-calendar-viewport "Thu 18 10/10 5 Jobs Fri 19 6/6 2 Jobs Sat 20 10/10 6 Jobs Sun 21 6/6 1 Job Mon …" at bounding box center [277, 231] width 555 height 359
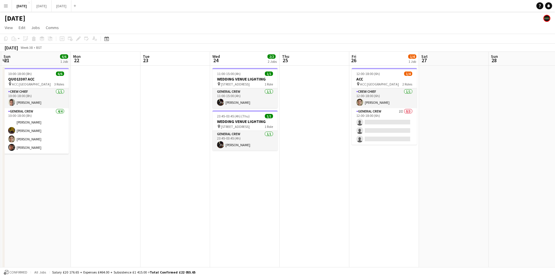
drag, startPoint x: 383, startPoint y: 201, endPoint x: 312, endPoint y: 201, distance: 71.9
click at [312, 201] on app-calendar-viewport "Thu 18 10/10 5 Jobs Fri 19 6/6 2 Jobs Sat 20 10/10 6 Jobs Sun 21 6/6 1 Job Mon …" at bounding box center [277, 231] width 555 height 359
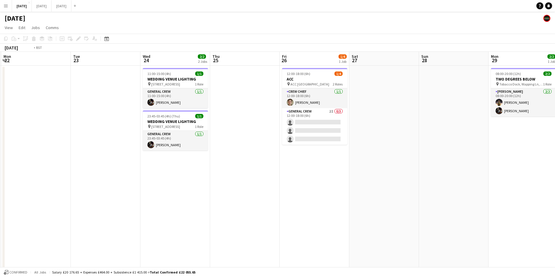
scroll to position [0, 222]
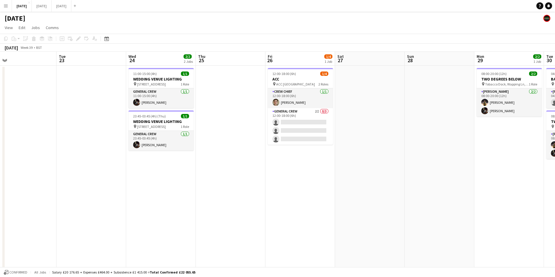
drag, startPoint x: 404, startPoint y: 176, endPoint x: 343, endPoint y: 168, distance: 61.6
click at [344, 168] on app-calendar-viewport "Fri 19 6/6 2 Jobs Sat 20 10/10 6 Jobs Sun 21 6/6 1 Job Mon 22 Tue 23 Wed 24 2/2…" at bounding box center [277, 231] width 555 height 359
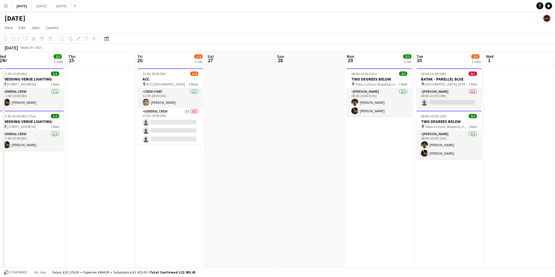
drag, startPoint x: 376, startPoint y: 178, endPoint x: 345, endPoint y: 176, distance: 31.3
click at [345, 176] on app-calendar-viewport "Sun 21 6/6 1 Job Mon 22 Tue 23 Wed 24 2/2 2 Jobs Thu 25 Fri 26 1/4 1 Job Sat 27…" at bounding box center [277, 231] width 555 height 359
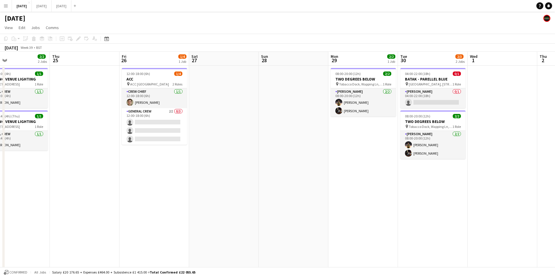
drag, startPoint x: 346, startPoint y: 183, endPoint x: 337, endPoint y: 179, distance: 8.8
click at [338, 179] on app-calendar-viewport "Sun 21 6/6 1 Job Mon 22 Tue 23 Wed 24 2/2 2 Jobs Thu 25 Fri 26 1/4 1 Job Sat 27…" at bounding box center [277, 231] width 555 height 359
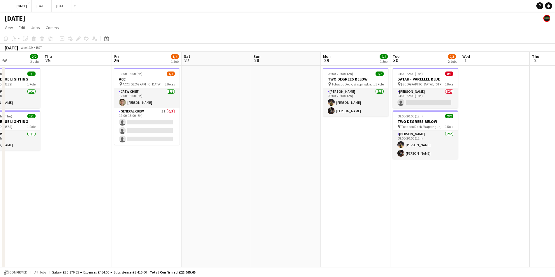
drag, startPoint x: 338, startPoint y: 183, endPoint x: 389, endPoint y: 176, distance: 51.7
click at [388, 177] on app-calendar-viewport "Mon 22 Tue 23 Wed 24 2/2 2 Jobs Thu 25 Fri 26 1/4 1 Job Sat 27 Sun 28 Mon 29 2/…" at bounding box center [277, 231] width 555 height 359
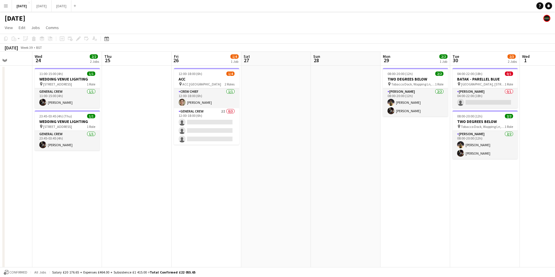
drag, startPoint x: 317, startPoint y: 184, endPoint x: 390, endPoint y: 174, distance: 73.8
click at [388, 176] on app-calendar-viewport "Sun 21 6/6 1 Job Mon 22 Tue 23 Wed 24 2/2 2 Jobs Thu 25 Fri 26 1/4 1 Job Sat 27…" at bounding box center [277, 231] width 555 height 359
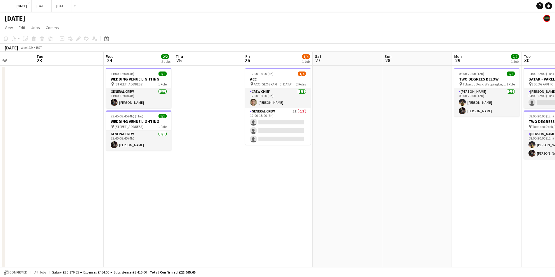
drag, startPoint x: 418, startPoint y: 150, endPoint x: 344, endPoint y: 140, distance: 74.3
click at [343, 141] on app-calendar-viewport "Sat 20 10/10 6 Jobs Sun 21 6/6 1 Job Mon 22 Tue 23 Wed 24 2/2 2 Jobs Thu 25 Fri…" at bounding box center [277, 231] width 555 height 359
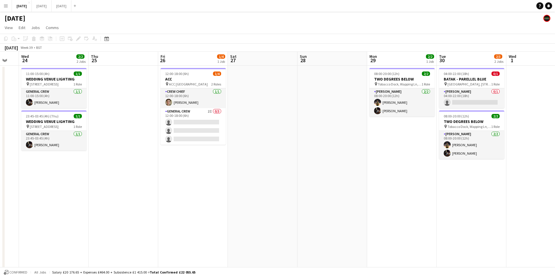
drag, startPoint x: 401, startPoint y: 144, endPoint x: 394, endPoint y: 137, distance: 9.9
click at [392, 140] on app-calendar-viewport "Sun 21 6/6 1 Job Mon 22 Tue 23 Wed 24 2/2 2 Jobs Thu 25 Fri 26 1/4 1 Job Sat 27…" at bounding box center [277, 231] width 555 height 359
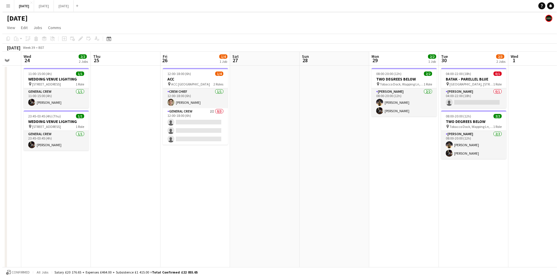
scroll to position [0, 189]
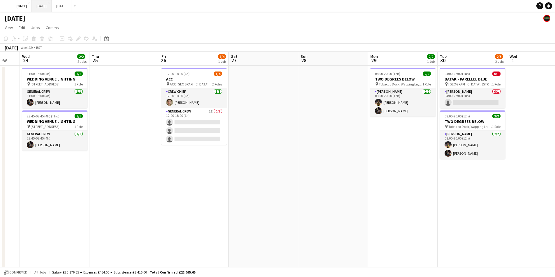
click at [52, 9] on button "[DATE] Close" at bounding box center [42, 5] width 20 height 11
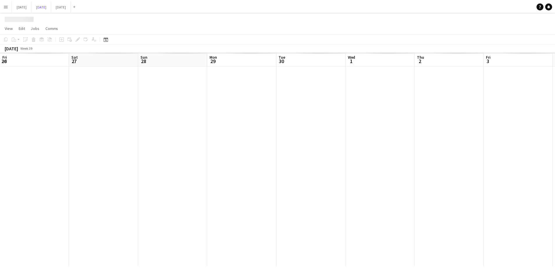
scroll to position [0, 136]
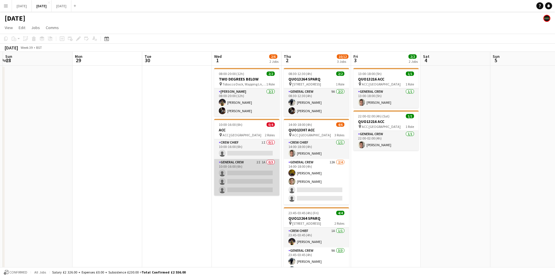
click at [250, 178] on app-card-role "General Crew 2I 1A 0/3 10:00-16:00 (6h) single-neutral-actions single-neutral-a…" at bounding box center [246, 177] width 65 height 37
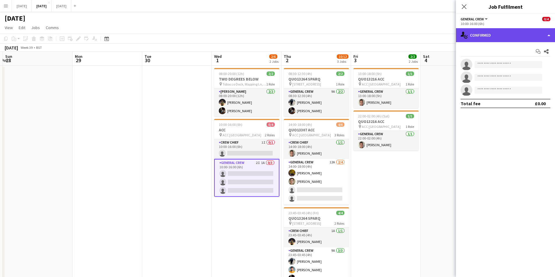
click at [524, 32] on div "single-neutral-actions-check-2 Confirmed" at bounding box center [505, 35] width 99 height 14
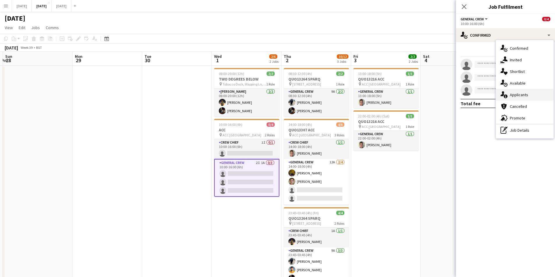
click at [521, 92] on span "Applicants" at bounding box center [519, 94] width 18 height 5
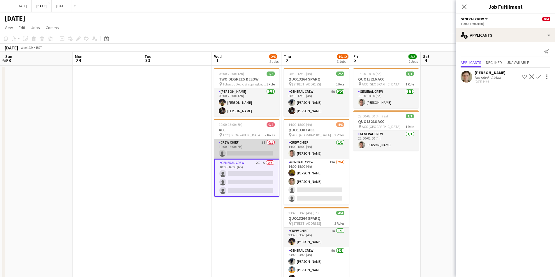
click at [255, 150] on app-card-role "Crew Chief 1I 0/1 10:00-16:00 (6h) single-neutral-actions" at bounding box center [246, 149] width 65 height 20
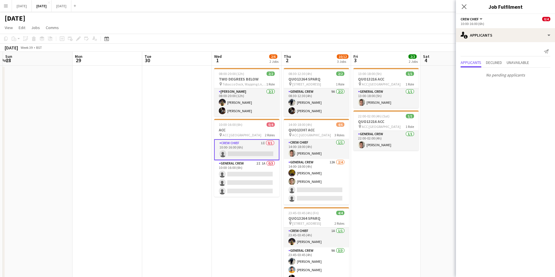
click at [252, 151] on app-card-role "Crew Chief 1I 0/1 10:00-16:00 (6h) single-neutral-actions" at bounding box center [246, 149] width 65 height 21
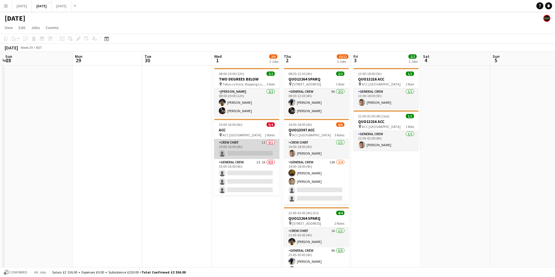
click at [252, 151] on app-card-role "Crew Chief 1I 0/1 10:00-16:00 (6h) single-neutral-actions" at bounding box center [246, 149] width 65 height 20
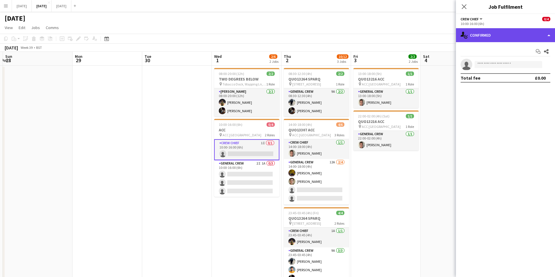
click at [502, 37] on div "single-neutral-actions-check-2 Confirmed" at bounding box center [505, 35] width 99 height 14
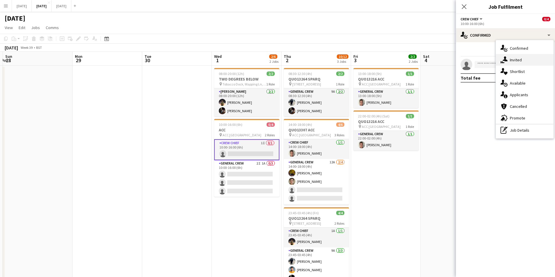
click at [519, 60] on span "Invited" at bounding box center [516, 59] width 12 height 5
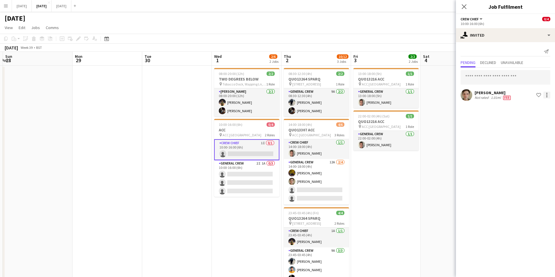
click at [546, 95] on div at bounding box center [546, 95] width 1 height 1
click at [503, 81] on div at bounding box center [277, 138] width 555 height 277
click at [501, 79] on input "text" at bounding box center [505, 77] width 90 height 15
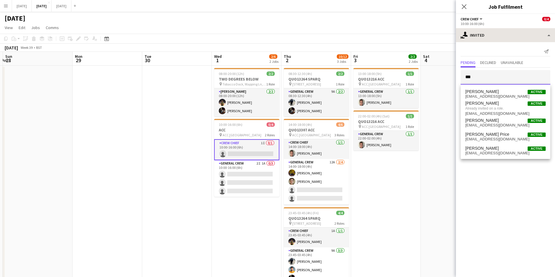
type input "***"
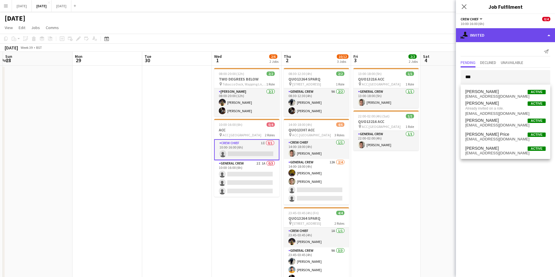
click at [497, 41] on div "single-neutral-actions-share-1 Invited" at bounding box center [505, 35] width 99 height 14
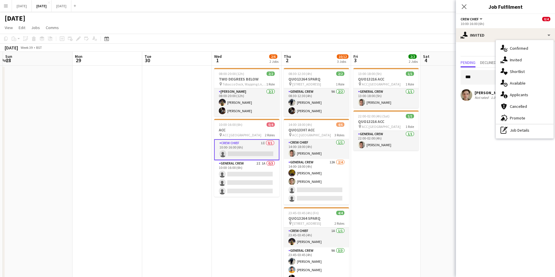
click at [250, 152] on app-card-role "Crew Chief 1I 0/1 10:00-16:00 (6h) single-neutral-actions" at bounding box center [246, 149] width 65 height 21
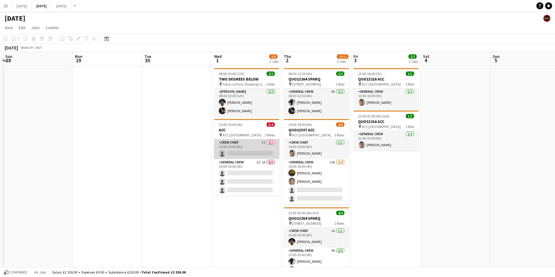
click at [250, 152] on app-card-role "Crew Chief 1I 0/1 10:00-16:00 (6h) single-neutral-actions" at bounding box center [246, 149] width 65 height 20
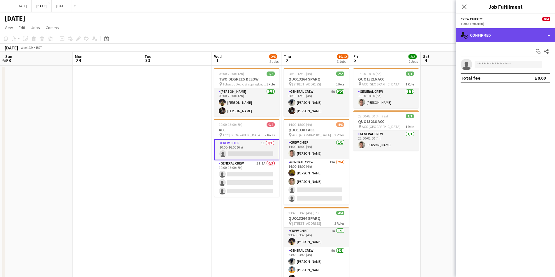
click at [510, 30] on div "single-neutral-actions-check-2 Confirmed" at bounding box center [505, 35] width 99 height 14
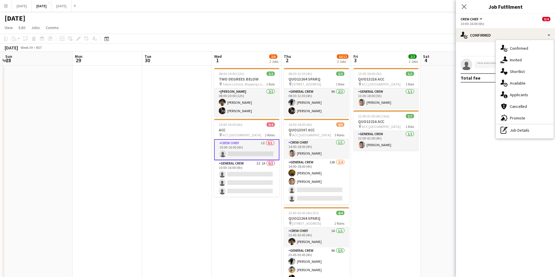
click at [487, 59] on app-invite-slot "single-neutral-actions" at bounding box center [505, 65] width 99 height 12
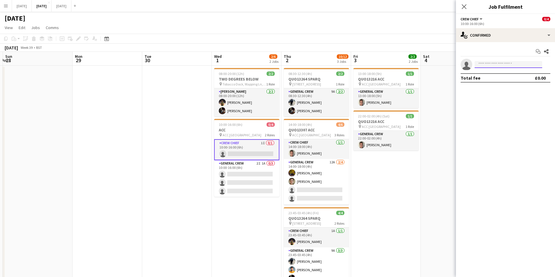
click at [488, 66] on input at bounding box center [508, 64] width 68 height 7
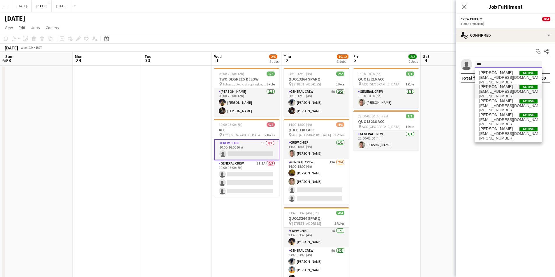
type input "***"
click at [496, 92] on span "[EMAIL_ADDRESS][DOMAIN_NAME]" at bounding box center [508, 91] width 58 height 5
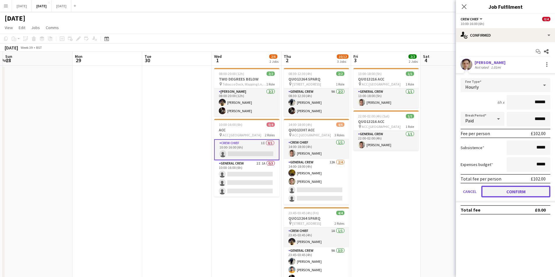
click at [518, 188] on button "Confirm" at bounding box center [515, 192] width 69 height 12
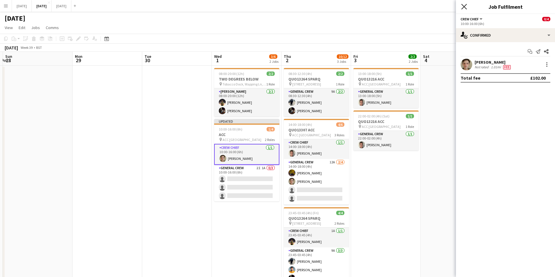
click at [465, 7] on icon "Close pop-in" at bounding box center [464, 7] width 6 height 6
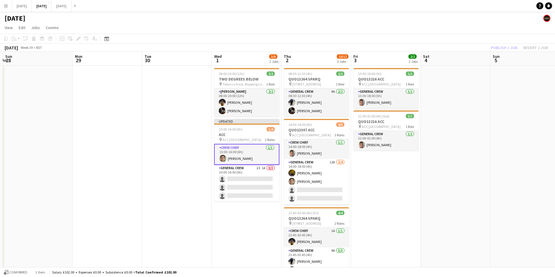
click at [503, 47] on div "Publish 1 job Revert 1 job" at bounding box center [519, 48] width 71 height 8
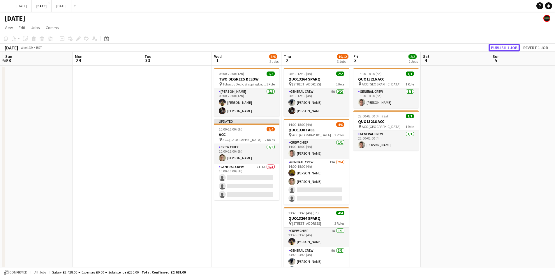
click at [503, 47] on button "Publish 1 job" at bounding box center [503, 48] width 31 height 8
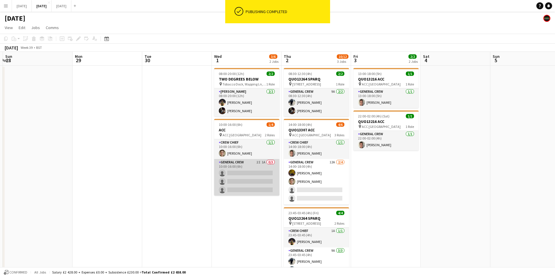
click at [255, 176] on app-card-role "General Crew 2I 1A 0/3 10:00-16:00 (6h) single-neutral-actions single-neutral-a…" at bounding box center [246, 177] width 65 height 37
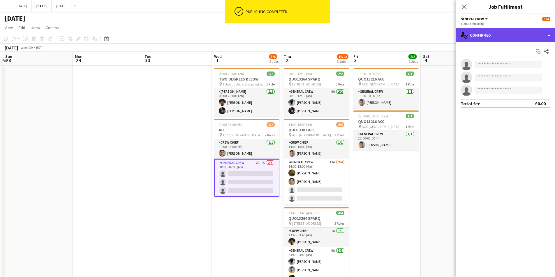
click at [505, 34] on div "single-neutral-actions-check-2 Confirmed" at bounding box center [505, 35] width 99 height 14
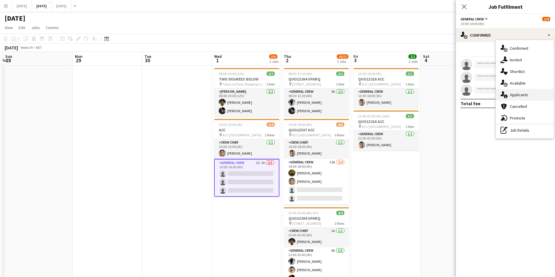
click at [521, 94] on span "Applicants" at bounding box center [519, 94] width 18 height 5
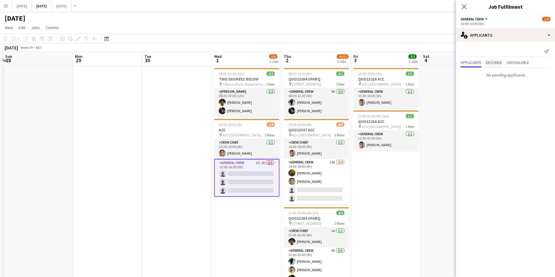
click at [497, 61] on span "Declined" at bounding box center [494, 63] width 16 height 4
click at [521, 53] on span "Unavailable" at bounding box center [517, 51] width 22 height 4
click at [465, 7] on icon "Close pop-in" at bounding box center [464, 7] width 6 height 6
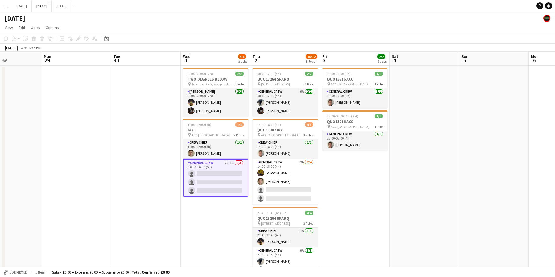
drag, startPoint x: 404, startPoint y: 160, endPoint x: 444, endPoint y: 153, distance: 41.3
click at [444, 154] on app-calendar-viewport "Fri 26 Sat 27 Sun 28 Mon 29 Tue 30 Wed 1 3/6 2 Jobs Thu 2 10/12 3 Jobs Fri 3 2/…" at bounding box center [277, 174] width 555 height 245
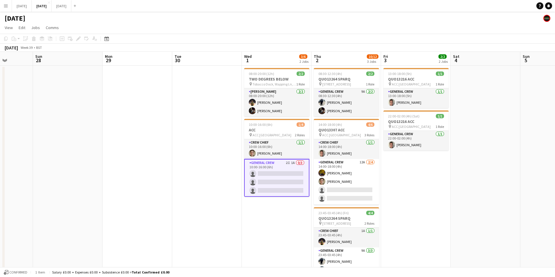
drag, startPoint x: 239, startPoint y: 246, endPoint x: 298, endPoint y: 234, distance: 60.6
click at [298, 234] on app-calendar-viewport "Thu 25 Fri 26 Sat 27 Sun 28 Mon 29 Tue 30 Wed 1 3/6 2 Jobs Thu 2 10/12 3 Jobs F…" at bounding box center [277, 174] width 555 height 245
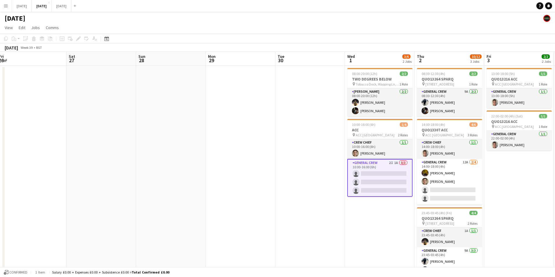
drag, startPoint x: 246, startPoint y: 214, endPoint x: 304, endPoint y: 208, distance: 58.2
click at [304, 208] on app-calendar-viewport "Wed 24 Thu 25 Fri 26 Sat 27 Sun 28 Mon 29 Tue 30 Wed 1 3/6 2 Jobs Thu 2 10/12 3…" at bounding box center [277, 174] width 555 height 245
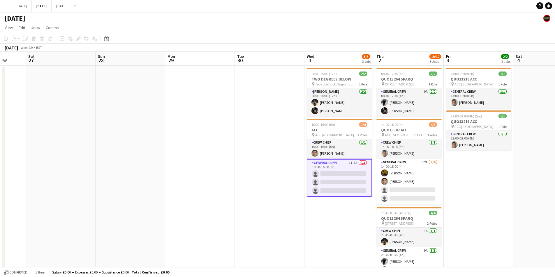
click at [282, 183] on app-calendar-viewport "Wed 24 Thu 25 Fri 26 Sat 27 Sun 28 Mon 29 Tue 30 Wed 1 3/6 2 Jobs Thu 2 10/12 3…" at bounding box center [277, 174] width 555 height 245
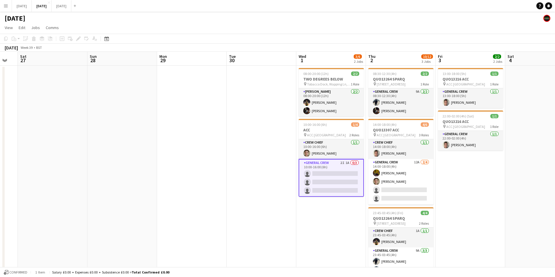
click at [340, 174] on app-card-role "General Crew 2I 1A 0/3 10:00-16:00 (6h) single-neutral-actions single-neutral-a…" at bounding box center [330, 178] width 65 height 38
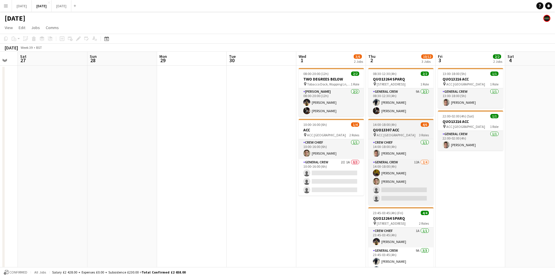
drag, startPoint x: 329, startPoint y: 177, endPoint x: 415, endPoint y: 122, distance: 102.0
click at [331, 176] on app-calendar-viewport "Wed 24 Thu 25 Fri 26 Sat 27 Sun 28 Mon 29 Tue 30 Wed 1 3/6 2 Jobs Thu 2 10/12 3…" at bounding box center [277, 174] width 555 height 245
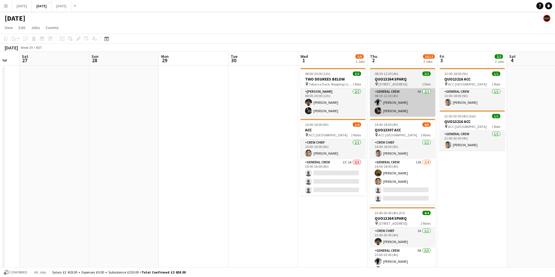
drag, startPoint x: 348, startPoint y: 172, endPoint x: 434, endPoint y: 101, distance: 111.7
click at [348, 172] on app-card-role "General Crew 2I 1A 0/3 10:00-16:00 (6h) single-neutral-actions single-neutral-a…" at bounding box center [332, 177] width 65 height 37
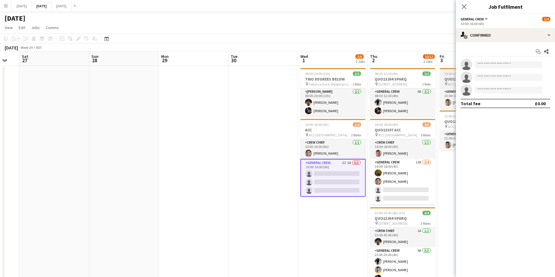
scroll to position [0, 189]
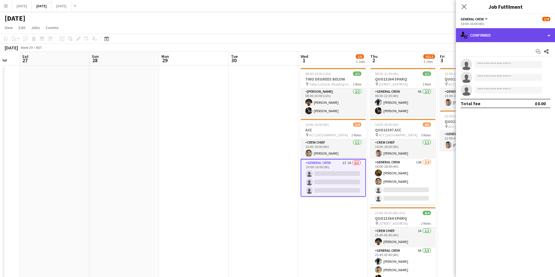
click at [507, 35] on div "single-neutral-actions-check-2 Confirmed" at bounding box center [505, 35] width 99 height 14
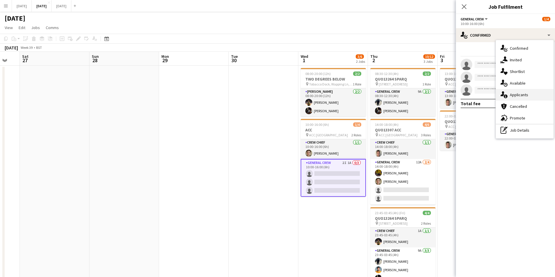
click at [522, 95] on span "Applicants" at bounding box center [519, 94] width 18 height 5
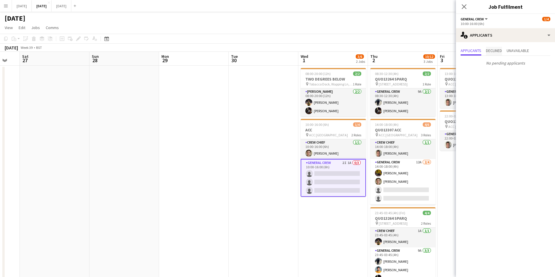
click at [496, 52] on span "Declined" at bounding box center [494, 51] width 16 height 4
click at [516, 53] on span "Unavailable" at bounding box center [517, 51] width 22 height 4
click at [538, 66] on app-icon "Decline" at bounding box center [539, 65] width 5 height 5
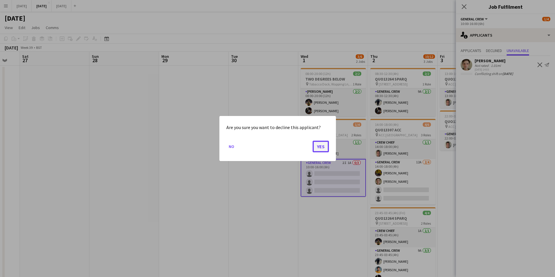
click at [321, 147] on button "Yes" at bounding box center [320, 147] width 16 height 12
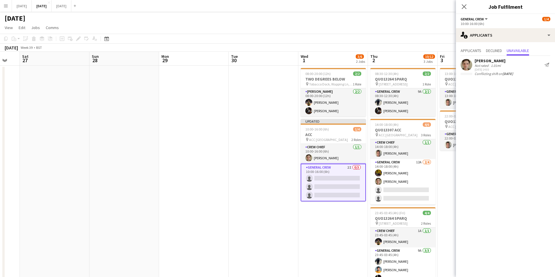
click at [464, 7] on icon "Close pop-in" at bounding box center [464, 6] width 5 height 5
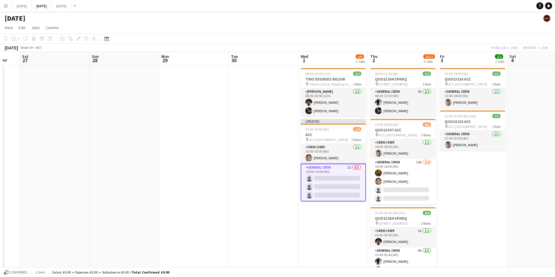
click at [505, 45] on div "Publish 1 job Revert 1 job" at bounding box center [519, 48] width 71 height 8
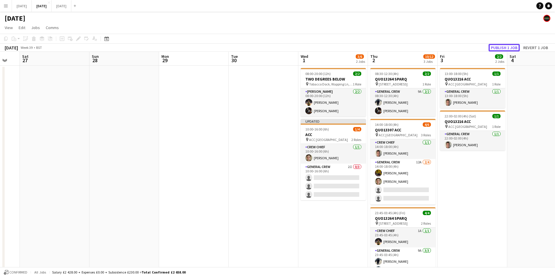
click at [505, 45] on button "Publish 1 job" at bounding box center [503, 48] width 31 height 8
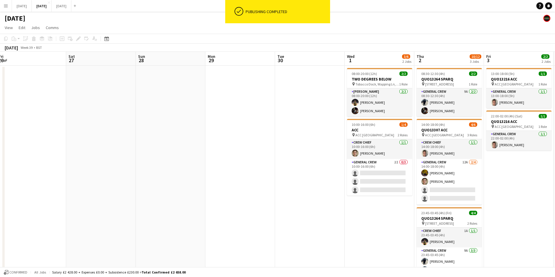
drag, startPoint x: 229, startPoint y: 195, endPoint x: 291, endPoint y: 188, distance: 61.9
click at [290, 188] on app-calendar-viewport "Wed 24 Thu 25 Fri 26 Sat 27 Sun 28 Mon 29 Tue 30 Wed 1 3/6 2 Jobs Thu 2 10/12 3…" at bounding box center [277, 174] width 555 height 245
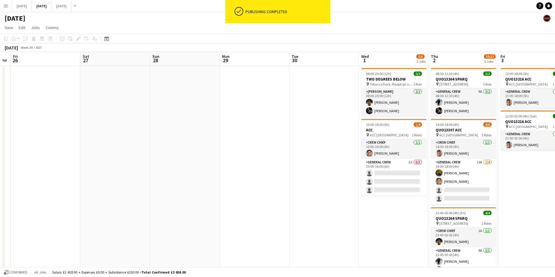
drag, startPoint x: 260, startPoint y: 198, endPoint x: 347, endPoint y: 183, distance: 88.0
click at [334, 185] on app-calendar-viewport "Wed 24 Thu 25 Fri 26 Sat 27 Sun 28 Mon 29 Tue 30 Wed 1 3/6 2 Jobs Thu 2 10/12 3…" at bounding box center [277, 174] width 555 height 245
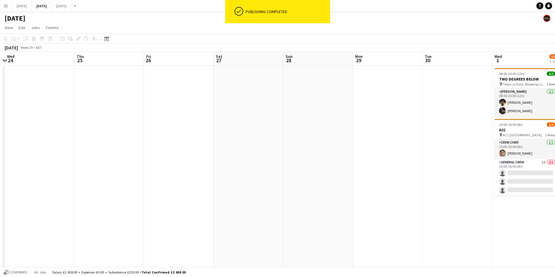
drag, startPoint x: 241, startPoint y: 204, endPoint x: 360, endPoint y: 185, distance: 120.4
click at [357, 186] on app-calendar-viewport "Mon 22 Tue 23 Wed 24 Thu 25 Fri 26 Sat 27 Sun 28 Mon 29 Tue 30 Wed 1 3/6 2 Jobs…" at bounding box center [277, 174] width 555 height 245
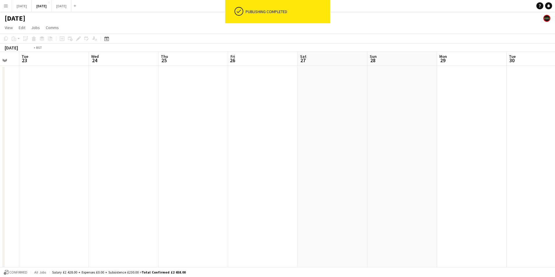
drag, startPoint x: 324, startPoint y: 197, endPoint x: 395, endPoint y: 176, distance: 73.4
click at [386, 181] on app-calendar-viewport "Sun 21 Mon 22 Tue 23 Wed 24 Thu 25 Fri 26 Sat 27 Sun 28 Mon 29 Tue 30 Wed 1 3/6…" at bounding box center [277, 174] width 555 height 245
drag, startPoint x: 238, startPoint y: 207, endPoint x: 377, endPoint y: 178, distance: 141.9
click at [363, 181] on app-calendar-viewport "Fri 19 Sat 20 Sun 21 Mon 22 Tue 23 Wed 24 Thu 25 Fri 26 Sat 27 Sun 28 Mon 29 Tu…" at bounding box center [277, 174] width 555 height 245
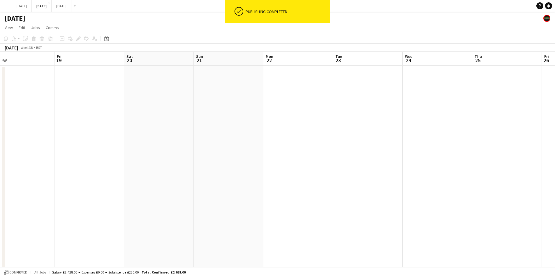
drag, startPoint x: 264, startPoint y: 198, endPoint x: 361, endPoint y: 185, distance: 98.2
click at [361, 185] on app-calendar-viewport "Tue 16 Wed 17 Thu 18 Fri 19 Sat 20 Sun 21 Mon 22 Tue 23 Wed 24 Thu 25 Fri 26 Sa…" at bounding box center [277, 174] width 555 height 245
drag, startPoint x: 276, startPoint y: 203, endPoint x: 383, endPoint y: 185, distance: 108.5
click at [379, 185] on app-calendar-viewport "Mon 15 Tue 16 Wed 17 Thu 18 Fri 19 Sat 20 Sun 21 Mon 22 Tue 23 Wed 24 Thu 25 Fr…" at bounding box center [277, 174] width 555 height 245
drag, startPoint x: 237, startPoint y: 207, endPoint x: 339, endPoint y: 190, distance: 102.7
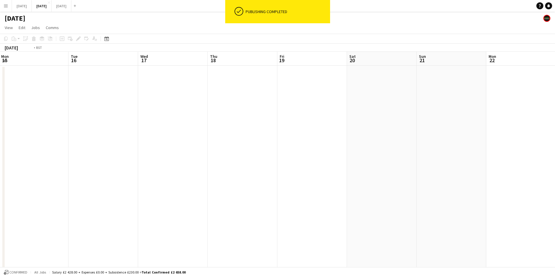
click at [334, 191] on app-calendar-viewport "Sat 13 Sun 14 Mon 15 Tue 16 Wed 17 Thu 18 Fri 19 Sat 20 Sun 21 Mon 22 Tue 23 We…" at bounding box center [277, 174] width 555 height 245
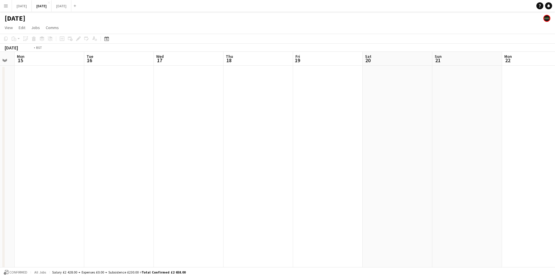
drag, startPoint x: 341, startPoint y: 190, endPoint x: 124, endPoint y: 187, distance: 216.9
click at [133, 187] on app-calendar-viewport "Thu 11 Fri 12 Sat 13 Sun 14 Mon 15 Tue 16 Wed 17 Thu 18 Fri 19 Sat 20 Sun 21 Mo…" at bounding box center [277, 174] width 555 height 245
drag, startPoint x: 314, startPoint y: 205, endPoint x: 167, endPoint y: 186, distance: 148.6
click at [175, 188] on app-calendar-viewport "Sun 14 Mon 15 Tue 16 Wed 17 Thu 18 Fri 19 Sat 20 Sun 21 Mon 22 Tue 23 Wed 24 Th…" at bounding box center [277, 174] width 555 height 245
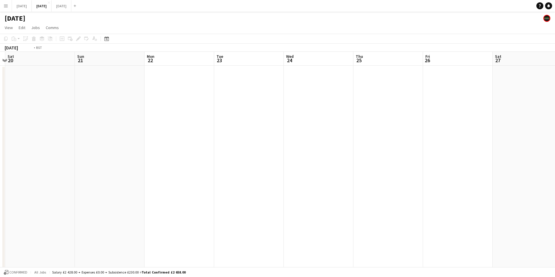
drag, startPoint x: 226, startPoint y: 131, endPoint x: 26, endPoint y: 129, distance: 200.0
click at [23, 129] on app-calendar-viewport "Wed 17 Thu 18 Fri 19 Sat 20 Sun 21 Mon 22 Tue 23 Wed 24 Thu 25 Fri 26 Sat 27 Su…" at bounding box center [277, 174] width 555 height 245
click at [0, 131] on app-calendar-viewport "Fri 19 Sat 20 Sun 21 Mon 22 Tue 23 Wed 24 Thu 25 Fri 26 Sat 27 Sun 28 Mon 29 Tu…" at bounding box center [277, 174] width 555 height 245
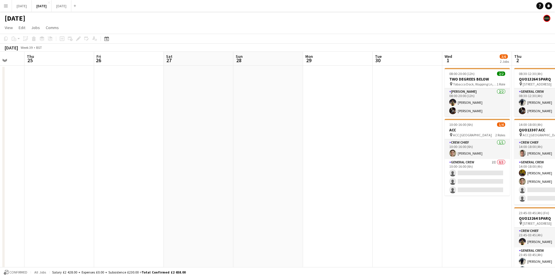
drag, startPoint x: 207, startPoint y: 141, endPoint x: 43, endPoint y: 125, distance: 165.6
click at [36, 126] on app-calendar-viewport "Mon 22 Tue 23 Wed 24 Thu 25 Fri 26 Sat 27 Sun 28 Mon 29 Tue 30 Wed 1 3/6 2 Jobs…" at bounding box center [277, 174] width 555 height 245
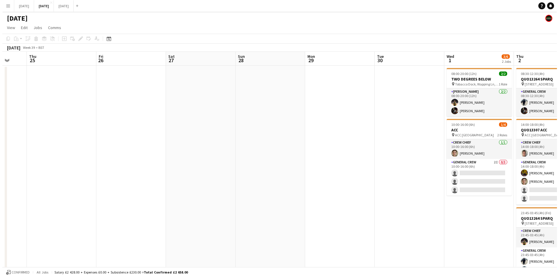
scroll to position [0, 220]
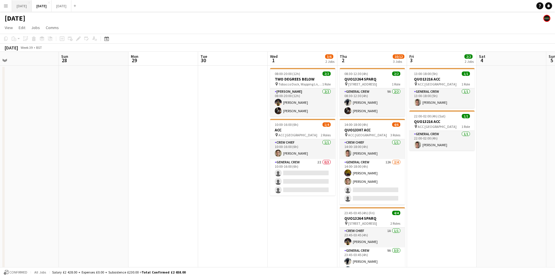
click at [32, 4] on button "[DATE] Close" at bounding box center [22, 5] width 20 height 11
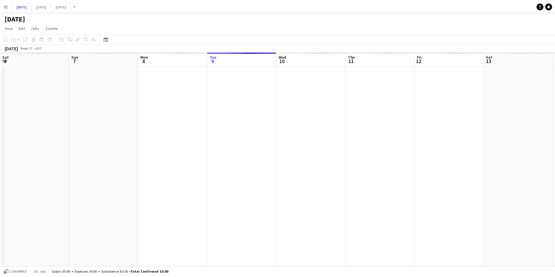
scroll to position [0, 139]
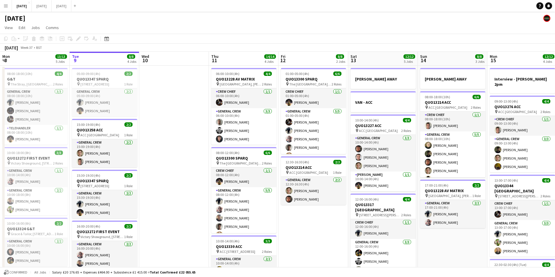
drag, startPoint x: 439, startPoint y: 190, endPoint x: 361, endPoint y: 188, distance: 77.5
click at [359, 190] on app-calendar-viewport "Sat 6 15/15 5 Jobs Sun 7 7/7 1 Job Mon 8 13/13 5 Jobs Tue 9 8/8 4 Jobs Wed 10 T…" at bounding box center [277, 231] width 555 height 359
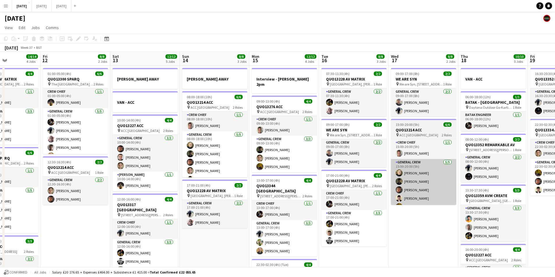
drag, startPoint x: 372, startPoint y: 177, endPoint x: 380, endPoint y: 167, distance: 12.9
click at [334, 178] on app-calendar-viewport "Sun 7 7/7 1 Job Mon 8 13/13 5 Jobs Tue 9 8/8 4 Jobs Wed 10 Thu 11 14/14 4 Jobs …" at bounding box center [277, 231] width 555 height 359
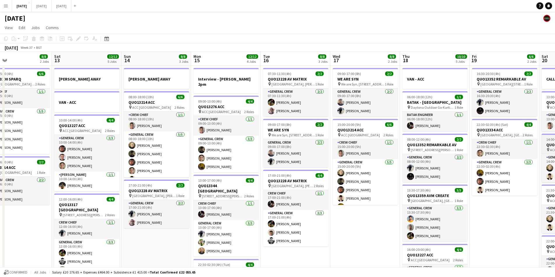
drag, startPoint x: 325, startPoint y: 173, endPoint x: 424, endPoint y: 148, distance: 102.5
click at [318, 171] on app-calendar-viewport "Wed 10 Thu 11 14/14 4 Jobs Fri 12 8/8 2 Jobs Sat 13 12/12 5 Jobs Sun 14 8/8 3 J…" at bounding box center [277, 231] width 555 height 359
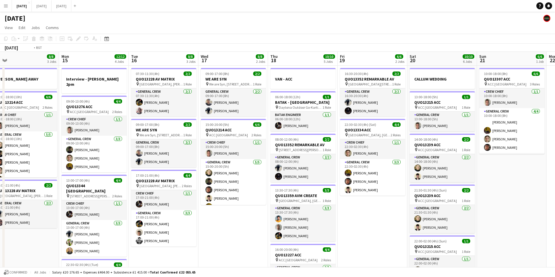
drag, startPoint x: 423, startPoint y: 158, endPoint x: 322, endPoint y: 162, distance: 101.1
click at [321, 163] on app-calendar-viewport "Fri 12 8/8 2 Jobs Sat 13 12/12 5 Jobs Sun 14 8/8 3 Jobs Mon 15 12/12 4 Jobs Tue…" at bounding box center [277, 231] width 555 height 359
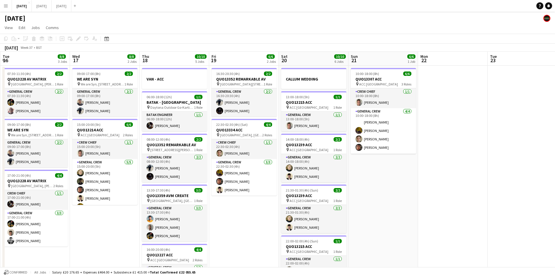
drag, startPoint x: 375, startPoint y: 165, endPoint x: 313, endPoint y: 163, distance: 62.0
click at [313, 164] on app-calendar-viewport "Sat 13 12/12 5 Jobs Sun 14 8/8 3 Jobs Mon 15 12/12 4 Jobs Tue 16 8/8 3 Jobs Wed…" at bounding box center [277, 231] width 555 height 359
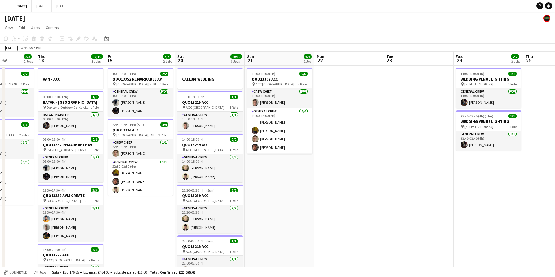
drag, startPoint x: 425, startPoint y: 170, endPoint x: 330, endPoint y: 170, distance: 95.2
click at [330, 170] on app-calendar-viewport "Mon 15 12/12 4 Jobs Tue 16 8/8 3 Jobs Wed 17 8/8 2 Jobs Thu 18 10/10 5 Jobs Fri…" at bounding box center [277, 231] width 555 height 359
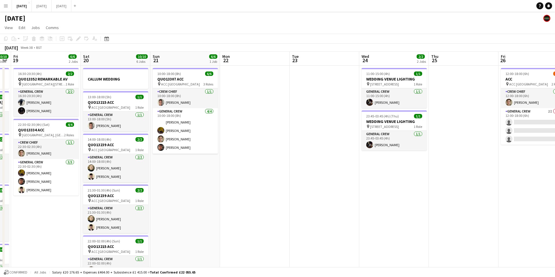
click at [317, 177] on app-calendar-viewport "Tue 16 8/8 3 Jobs Wed 17 8/8 2 Jobs Thu 18 10/10 5 Jobs Fri 19 6/6 2 Jobs Sat 2…" at bounding box center [277, 231] width 555 height 359
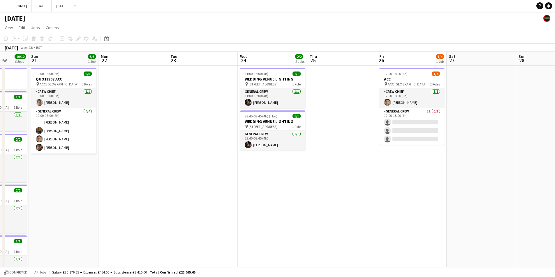
drag, startPoint x: 402, startPoint y: 173, endPoint x: 325, endPoint y: 176, distance: 77.5
click at [325, 176] on app-calendar-viewport "Thu 18 10/10 5 Jobs Fri 19 6/6 2 Jobs Sat 20 10/10 6 Jobs Sun 21 6/6 1 Job Mon …" at bounding box center [277, 231] width 555 height 359
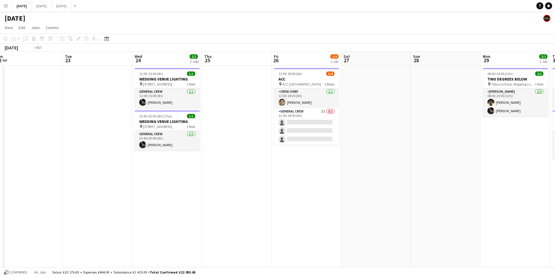
drag, startPoint x: 386, startPoint y: 194, endPoint x: 356, endPoint y: 195, distance: 30.9
click at [356, 195] on app-calendar-viewport "Fri 19 6/6 2 Jobs Sat 20 10/10 6 Jobs Sun 21 6/6 1 Job Mon 22 Tue 23 Wed 24 2/2…" at bounding box center [277, 231] width 555 height 359
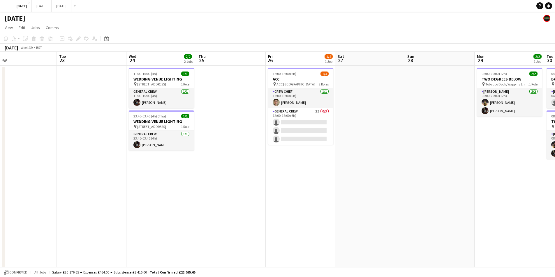
drag, startPoint x: 497, startPoint y: 181, endPoint x: 399, endPoint y: 167, distance: 99.2
click at [399, 168] on app-calendar-viewport "Fri 19 6/6 2 Jobs Sat 20 10/10 6 Jobs Sun 21 6/6 1 Job Mon 22 Tue 23 Wed 24 2/2…" at bounding box center [277, 231] width 555 height 359
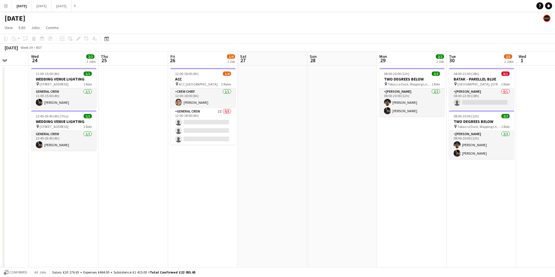
drag, startPoint x: 426, startPoint y: 163, endPoint x: 365, endPoint y: 168, distance: 60.8
click at [365, 168] on app-calendar-viewport "Sun 21 6/6 1 Job Mon 22 Tue 23 Wed 24 2/2 2 Jobs Thu 25 Fri 26 1/4 1 Job Sat 27…" at bounding box center [277, 231] width 555 height 359
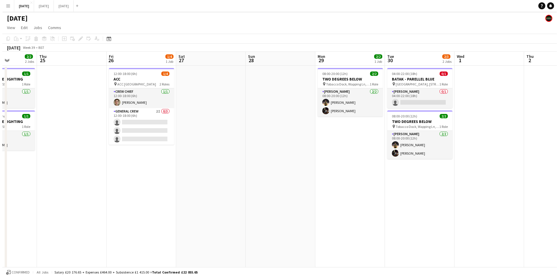
scroll to position [0, 172]
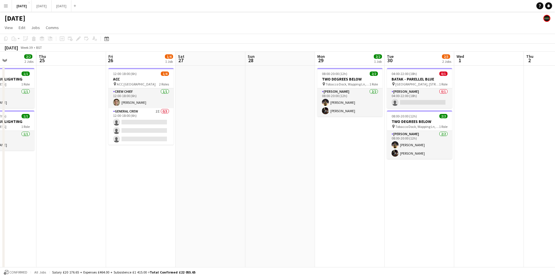
drag, startPoint x: 299, startPoint y: 181, endPoint x: 309, endPoint y: 182, distance: 10.5
click at [309, 182] on app-calendar-viewport "Mon 22 Tue 23 Wed 24 2/2 2 Jobs Thu 25 Fri 26 1/4 1 Job Sat 27 Sun 28 Mon 29 2/…" at bounding box center [277, 231] width 555 height 359
click at [52, 9] on button "[DATE] Close" at bounding box center [42, 5] width 20 height 11
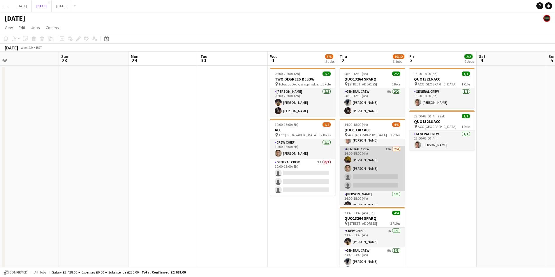
scroll to position [19, 0]
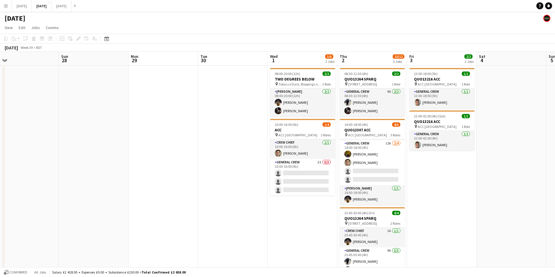
drag, startPoint x: 125, startPoint y: 180, endPoint x: 259, endPoint y: 152, distance: 136.9
click at [252, 153] on app-calendar-viewport "Wed 24 Thu 25 Fri 26 Sat 27 Sun 28 Mon 29 Tue 30 Wed 1 3/6 2 Jobs Thu 2 10/12 3…" at bounding box center [277, 174] width 555 height 245
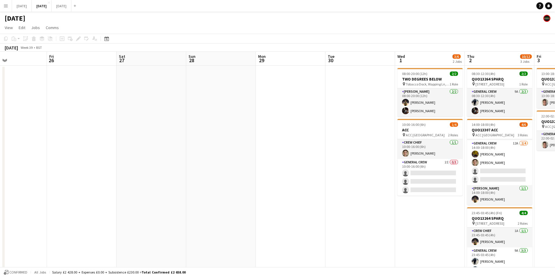
click at [199, 160] on app-calendar-viewport "Tue 23 Wed 24 Thu 25 Fri 26 Sat 27 Sun 28 Mon 29 Tue 30 Wed 1 3/6 2 Jobs Thu 2 …" at bounding box center [277, 174] width 555 height 245
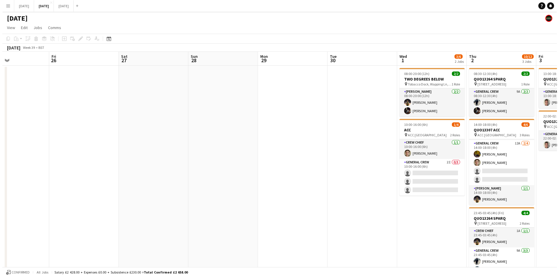
scroll to position [0, 148]
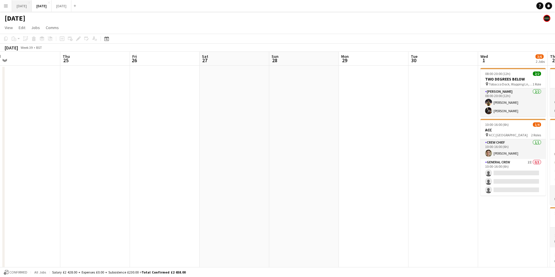
click at [29, 5] on button "[DATE] Close" at bounding box center [22, 5] width 20 height 11
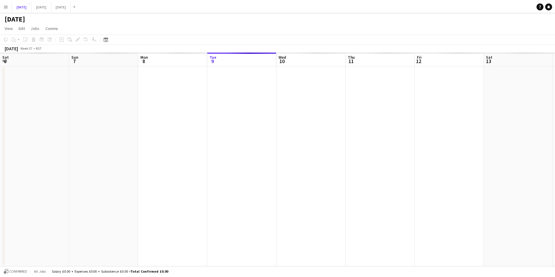
scroll to position [0, 139]
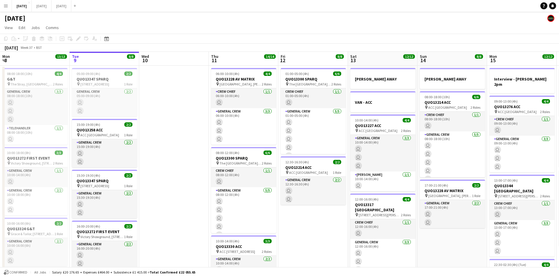
click at [356, 142] on app-calendar-viewport "Sat 6 15/15 5 Jobs Sun 7 7/7 1 Job Mon 8 13/13 5 Jobs Tue 9 8/8 4 Jobs Wed 10 T…" at bounding box center [279, 231] width 559 height 359
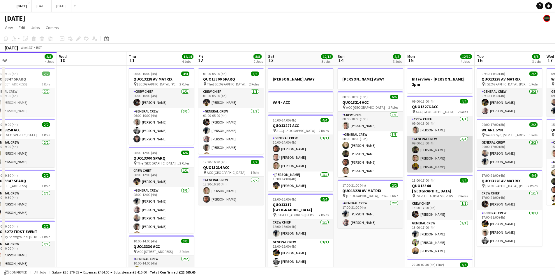
drag, startPoint x: 431, startPoint y: 153, endPoint x: 320, endPoint y: 150, distance: 110.7
click at [316, 150] on app-calendar-viewport "Sat 6 15/15 5 Jobs Sun 7 7/7 1 Job Mon 8 13/13 5 Jobs Tue 9 8/8 4 Jobs Wed 10 T…" at bounding box center [277, 231] width 555 height 359
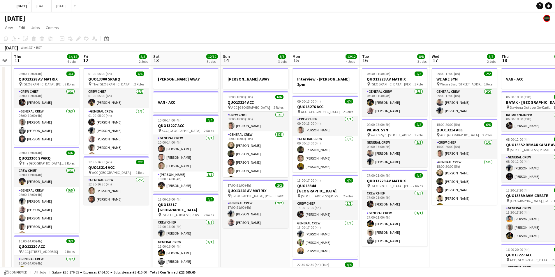
drag, startPoint x: 353, startPoint y: 159, endPoint x: 234, endPoint y: 146, distance: 120.0
click at [234, 146] on app-calendar-viewport "Mon 8 13/13 5 Jobs Tue 9 8/8 4 Jobs Wed 10 Thu 11 14/14 4 Jobs Fri 12 8/8 2 Job…" at bounding box center [277, 231] width 555 height 359
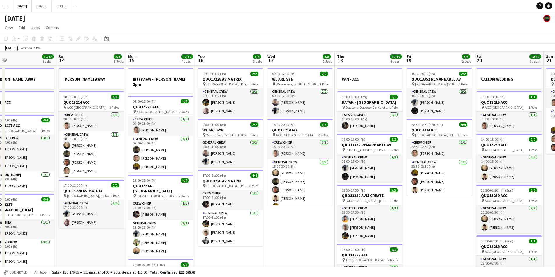
drag, startPoint x: 315, startPoint y: 154, endPoint x: 254, endPoint y: 149, distance: 60.8
click at [254, 150] on app-calendar-viewport "Wed 10 Thu 11 14/14 4 Jobs Fri 12 8/8 2 Jobs Sat 13 12/12 5 Jobs Sun 14 8/8 3 J…" at bounding box center [277, 231] width 555 height 359
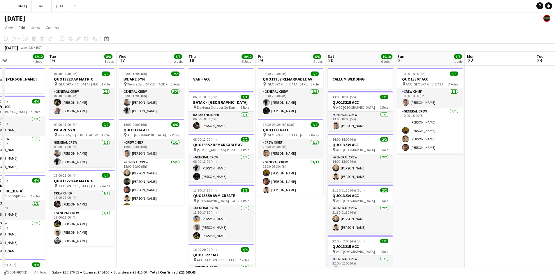
drag, startPoint x: 405, startPoint y: 159, endPoint x: 234, endPoint y: 148, distance: 172.1
click at [234, 148] on app-calendar-viewport "Fri 12 8/8 2 Jobs Sat 13 12/12 5 Jobs Sun 14 8/8 3 Jobs Mon 15 12/12 4 Jobs Tue…" at bounding box center [277, 231] width 555 height 359
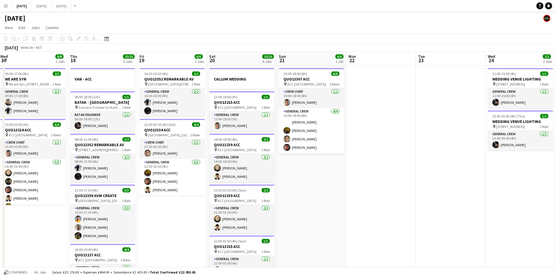
drag, startPoint x: 376, startPoint y: 156, endPoint x: 241, endPoint y: 150, distance: 135.2
click at [237, 151] on app-calendar-viewport "Mon 15 12/12 4 Jobs Tue 16 8/8 3 Jobs Wed 17 8/8 2 Jobs Thu 18 10/10 5 Jobs Fri…" at bounding box center [277, 231] width 555 height 359
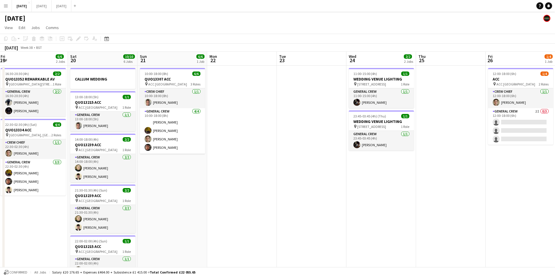
drag, startPoint x: 337, startPoint y: 165, endPoint x: 244, endPoint y: 158, distance: 93.7
click at [242, 158] on app-calendar-viewport "Tue 16 8/8 3 Jobs Wed 17 8/8 2 Jobs Thu 18 10/10 5 Jobs Fri 19 6/6 2 Jobs Sat 2…" at bounding box center [277, 231] width 555 height 359
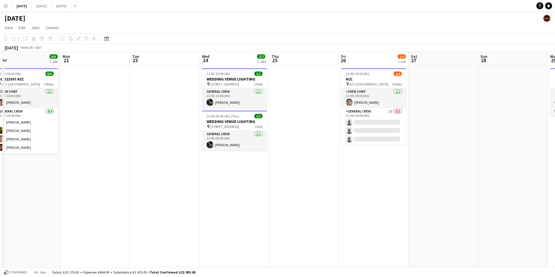
drag, startPoint x: 344, startPoint y: 167, endPoint x: 306, endPoint y: 172, distance: 38.1
click at [306, 172] on app-calendar-viewport "Thu 18 10/10 5 Jobs Fri 19 6/6 2 Jobs Sat 20 10/10 6 Jobs Sun 21 6/6 1 Job Mon …" at bounding box center [277, 231] width 555 height 359
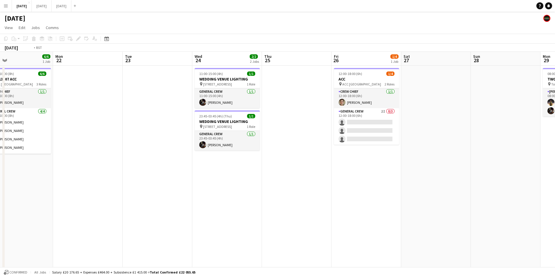
drag, startPoint x: 468, startPoint y: 192, endPoint x: 394, endPoint y: 183, distance: 73.9
click at [394, 183] on app-calendar-viewport "Thu 18 10/10 5 Jobs Fri 19 6/6 2 Jobs Sat 20 10/10 6 Jobs Sun 21 6/6 1 Job Mon …" at bounding box center [277, 231] width 555 height 359
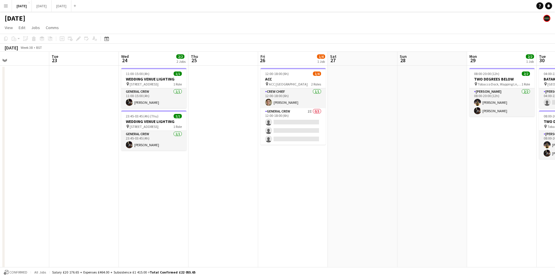
drag, startPoint x: 443, startPoint y: 190, endPoint x: 384, endPoint y: 181, distance: 59.2
click at [384, 182] on app-calendar-viewport "Fri 19 6/6 2 Jobs Sat 20 10/10 6 Jobs Sun 21 6/6 1 Job Mon 22 Tue 23 Wed 24 2/2…" at bounding box center [277, 231] width 555 height 359
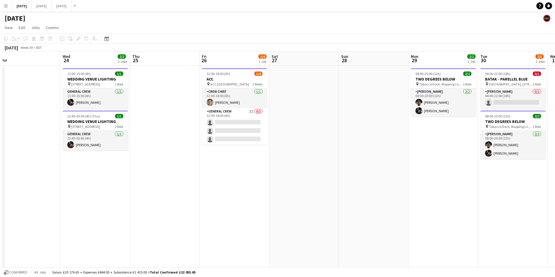
drag, startPoint x: 442, startPoint y: 188, endPoint x: 358, endPoint y: 176, distance: 84.6
click at [358, 177] on app-calendar-viewport "Sat 20 10/10 6 Jobs Sun 21 6/6 1 Job Mon 22 Tue 23 Wed 24 2/2 2 Jobs Thu 25 Fri…" at bounding box center [277, 231] width 555 height 359
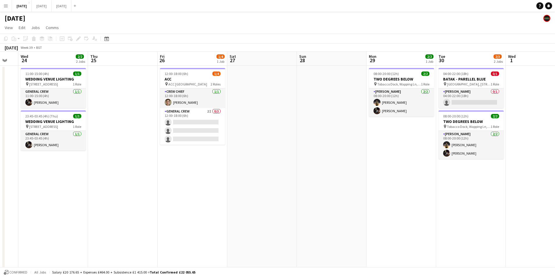
drag, startPoint x: 346, startPoint y: 181, endPoint x: 413, endPoint y: 170, distance: 67.8
click at [411, 171] on app-calendar-viewport "Sun 21 6/6 1 Job Mon 22 Tue 23 Wed 24 2/2 2 Jobs Thu 25 Fri 26 1/4 1 Job Sat 27…" at bounding box center [277, 231] width 555 height 359
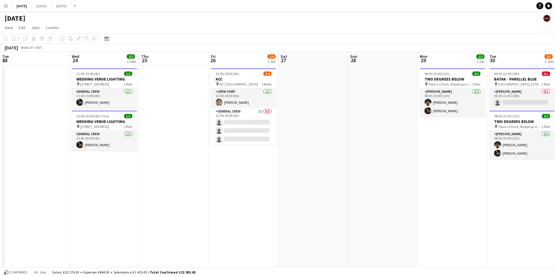
drag, startPoint x: 331, startPoint y: 179, endPoint x: 382, endPoint y: 168, distance: 51.6
click at [372, 171] on app-calendar-viewport "Sun 21 6/6 1 Job Mon 22 Tue 23 Wed 24 2/2 2 Jobs Thu 25 Fri 26 1/4 1 Job Sat 27…" at bounding box center [277, 231] width 555 height 359
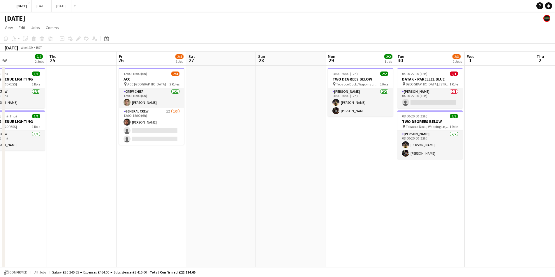
drag, startPoint x: 319, startPoint y: 94, endPoint x: 304, endPoint y: 93, distance: 15.7
click at [303, 93] on app-calendar-viewport "Sun 21 6/6 1 Job Mon 22 Tue 23 Wed 24 2/2 2 Jobs Thu 25 Fri 26 2/4 1 Job Sat 27…" at bounding box center [277, 231] width 555 height 359
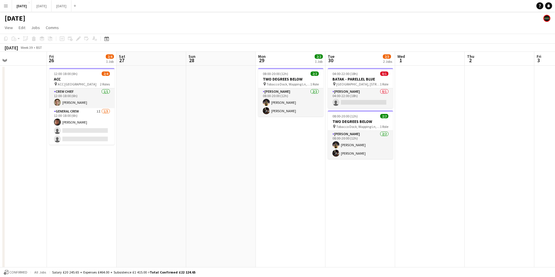
scroll to position [0, 168]
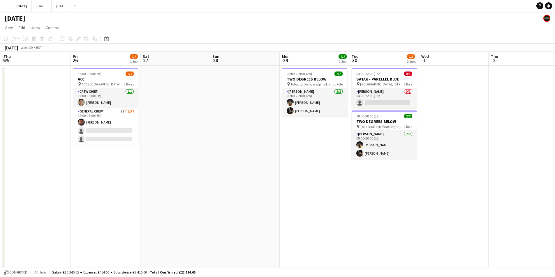
drag, startPoint x: 365, startPoint y: 137, endPoint x: 319, endPoint y: 133, distance: 45.8
click at [319, 134] on app-calendar-viewport "Mon 22 Tue 23 Wed 24 2/2 2 Jobs Thu 25 Fri 26 2/4 1 Job Sat 27 Sun 28 Mon 29 2/…" at bounding box center [277, 231] width 555 height 359
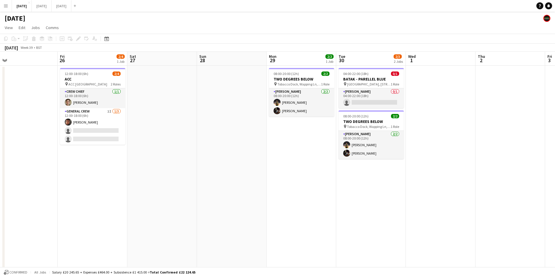
drag, startPoint x: 295, startPoint y: 142, endPoint x: 267, endPoint y: 136, distance: 28.3
click at [355, 132] on app-calendar-viewport "Tue 23 Wed 24 2/2 2 Jobs Thu 25 Fri 26 2/4 1 Job Sat 27 Sun 28 Mon 29 2/2 1 Job…" at bounding box center [277, 231] width 555 height 359
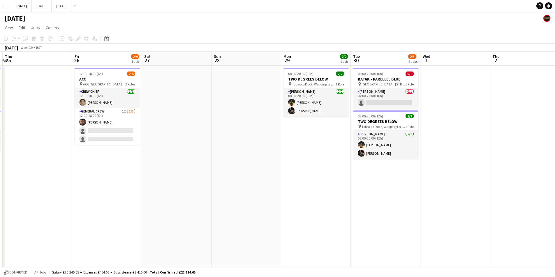
drag, startPoint x: 285, startPoint y: 143, endPoint x: 328, endPoint y: 135, distance: 43.5
click at [327, 136] on app-calendar-viewport "Tue 23 Wed 24 2/2 2 Jobs Thu 25 Fri 26 2/4 1 Job Sat 27 Sun 28 Mon 29 2/2 1 Job…" at bounding box center [277, 231] width 555 height 359
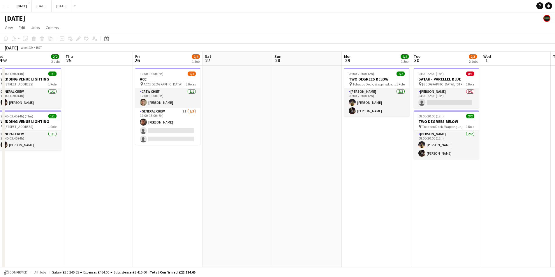
drag, startPoint x: 307, startPoint y: 142, endPoint x: 315, endPoint y: 134, distance: 10.5
click at [339, 137] on app-calendar-viewport "Mon 22 Tue 23 Wed 24 2/2 2 Jobs Thu 25 Fri 26 2/4 1 Job Sat 27 Sun 28 Mon 29 2/…" at bounding box center [277, 231] width 555 height 359
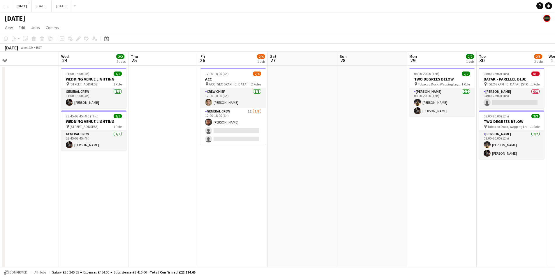
drag, startPoint x: 338, startPoint y: 147, endPoint x: 348, endPoint y: 140, distance: 12.3
click at [374, 145] on app-calendar-viewport "Sun 21 6/6 1 Job Mon 22 Tue 23 Wed 24 2/2 2 Jobs Thu 25 Fri 26 2/4 1 Job Sat 27…" at bounding box center [277, 231] width 555 height 359
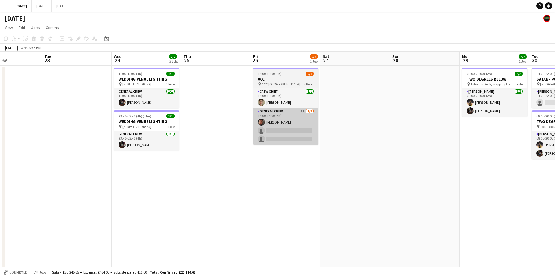
drag, startPoint x: 381, startPoint y: 154, endPoint x: 296, endPoint y: 144, distance: 85.6
click at [299, 146] on app-calendar-viewport "Sat 20 10/10 6 Jobs Sun 21 6/6 1 Job Mon 22 Tue 23 Wed 24 2/2 2 Jobs Thu 25 Fri…" at bounding box center [277, 231] width 555 height 359
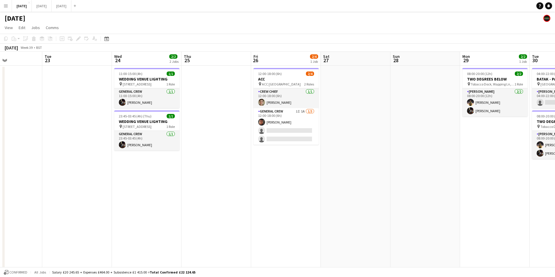
drag, startPoint x: 373, startPoint y: 164, endPoint x: 257, endPoint y: 164, distance: 115.6
click at [246, 164] on app-calendar-viewport "Sat 20 10/10 6 Jobs Sun 21 6/6 1 Job Mon 22 Tue 23 Wed 24 2/2 2 Jobs Thu 25 Fri…" at bounding box center [277, 231] width 555 height 359
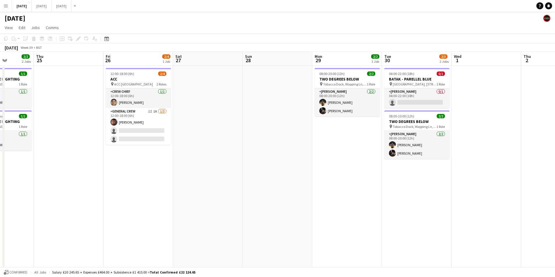
drag, startPoint x: 322, startPoint y: 161, endPoint x: 331, endPoint y: 150, distance: 14.5
click at [331, 150] on app-calendar-viewport "Mon 22 Tue 23 Wed 24 2/2 2 Jobs Thu 25 Fri 26 2/4 1 Job Sat 27 Sun 28 Mon 29 2/…" at bounding box center [277, 231] width 555 height 359
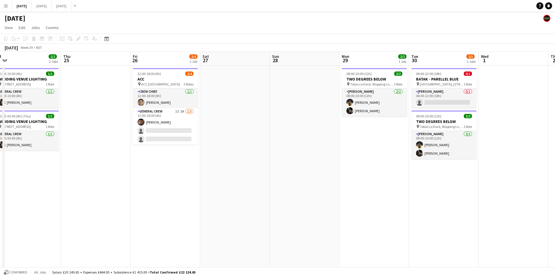
drag, startPoint x: 264, startPoint y: 158, endPoint x: 303, endPoint y: 159, distance: 38.7
click at [300, 160] on app-calendar-viewport "Mon 22 Tue 23 Wed 24 2/2 2 Jobs Thu 25 Fri 26 2/4 1 Job Sat 27 Sun 28 Mon 29 2/…" at bounding box center [277, 231] width 555 height 359
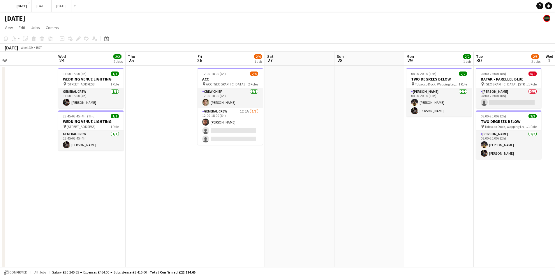
drag, startPoint x: 269, startPoint y: 170, endPoint x: 303, endPoint y: 172, distance: 34.1
click at [301, 172] on app-calendar-viewport "Sun 21 6/6 1 Job Mon 22 Tue 23 Wed 24 2/2 2 Jobs Thu 25 Fri 26 2/4 1 Job Sat 27…" at bounding box center [277, 231] width 555 height 359
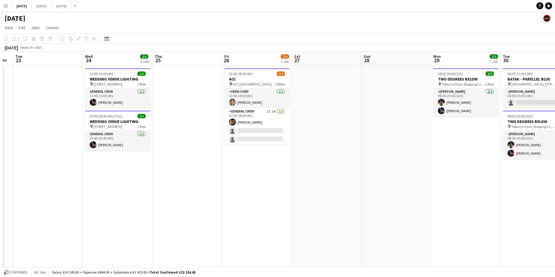
click at [295, 175] on app-calendar-viewport "Sun 21 6/6 1 Job Mon 22 Tue 23 Wed 24 2/2 2 Jobs Thu 25 Fri 26 2/4 1 Job Sat 27…" at bounding box center [277, 231] width 555 height 359
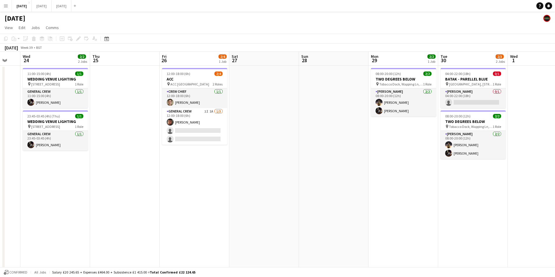
drag, startPoint x: 416, startPoint y: 167, endPoint x: 342, endPoint y: 177, distance: 74.3
click at [344, 177] on app-calendar-viewport "Sun 21 6/6 1 Job Mon 22 Tue 23 Wed 24 2/2 2 Jobs Thu 25 Fri 26 2/4 1 Job Sat 27…" at bounding box center [277, 231] width 555 height 359
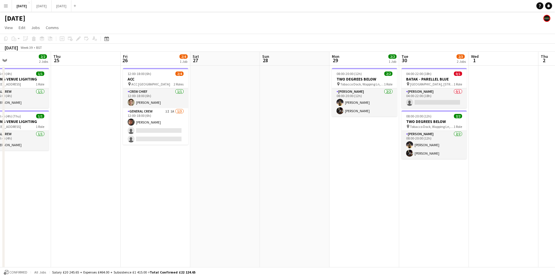
drag, startPoint x: 397, startPoint y: 180, endPoint x: 337, endPoint y: 188, distance: 60.5
click at [337, 188] on app-calendar-viewport "Sun 21 6/6 1 Job Mon 22 Tue 23 Wed 24 2/2 2 Jobs Thu 25 Fri 26 2/4 1 Job Sat 27…" at bounding box center [277, 231] width 555 height 359
drag, startPoint x: 339, startPoint y: 186, endPoint x: 373, endPoint y: 182, distance: 34.3
click at [370, 185] on app-calendar-viewport "Mon 22 Tue 23 Wed 24 2/2 2 Jobs Thu 25 Fri 26 2/4 1 Job Sat 27 Sun 28 Mon 29 2/…" at bounding box center [277, 231] width 555 height 359
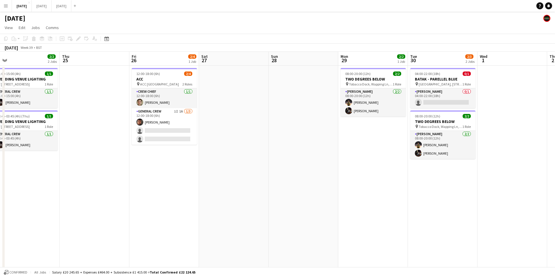
drag, startPoint x: 358, startPoint y: 192, endPoint x: 383, endPoint y: 187, distance: 25.0
click at [382, 188] on app-calendar-viewport "Mon 22 Tue 23 Wed 24 2/2 2 Jobs Thu 25 Fri 26 2/4 1 Job Sat 27 Sun 28 Mon 29 2/…" at bounding box center [277, 231] width 555 height 359
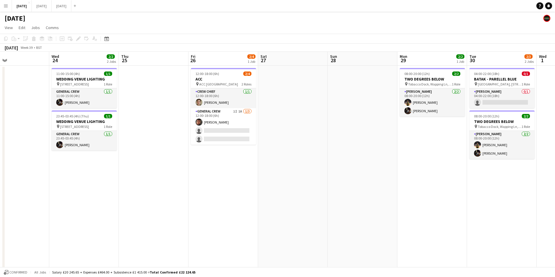
scroll to position [0, 155]
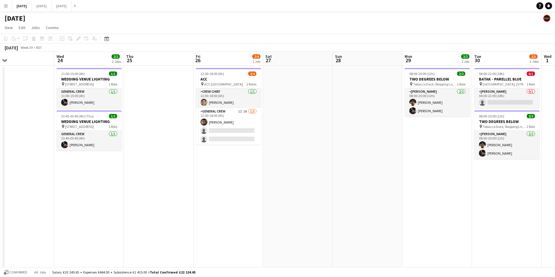
drag, startPoint x: 348, startPoint y: 193, endPoint x: 355, endPoint y: 193, distance: 7.3
click at [355, 193] on app-calendar-viewport "Sun 21 6/6 1 Job Mon 22 Tue 23 Wed 24 2/2 2 Jobs Thu 25 Fri 26 2/4 1 Job Sat 27…" at bounding box center [277, 231] width 555 height 359
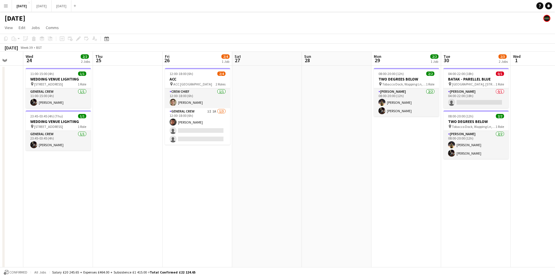
drag, startPoint x: 410, startPoint y: 183, endPoint x: 378, endPoint y: 184, distance: 31.8
click at [378, 185] on app-calendar-viewport "Sun 21 6/6 1 Job Mon 22 Tue 23 Wed 24 2/2 2 Jobs Thu 25 Fri 26 2/4 1 Job Sat 27…" at bounding box center [277, 231] width 555 height 359
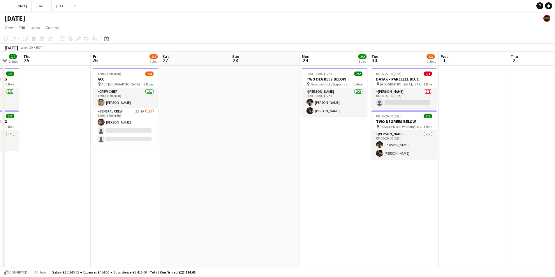
drag, startPoint x: 386, startPoint y: 179, endPoint x: 334, endPoint y: 178, distance: 52.7
click at [334, 178] on app-calendar-viewport "Mon 22 Tue 23 Wed 24 2/2 2 Jobs Thu 25 Fri 26 2/4 1 Job Sat 27 Sun 28 Mon 29 2/…" at bounding box center [277, 231] width 555 height 359
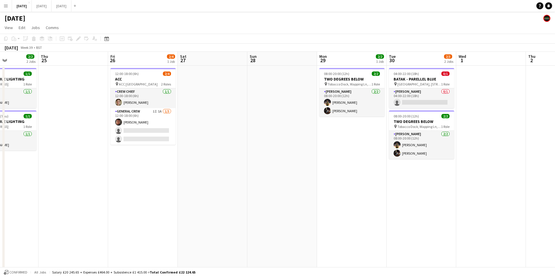
drag, startPoint x: 344, startPoint y: 187, endPoint x: 362, endPoint y: 186, distance: 17.8
click at [362, 186] on app-calendar-viewport "Mon 22 Tue 23 Wed 24 2/2 2 Jobs Thu 25 Fri 26 2/4 1 Job Sat 27 Sun 28 Mon 29 2/…" at bounding box center [277, 231] width 555 height 359
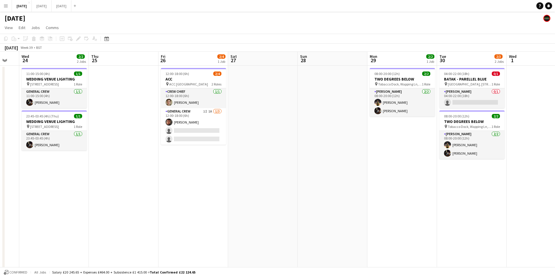
drag, startPoint x: 348, startPoint y: 186, endPoint x: 402, endPoint y: 185, distance: 54.5
click at [401, 186] on app-calendar-viewport "Mon 22 Tue 23 Wed 24 2/2 2 Jobs Thu 25 Fri 26 2/4 1 Job Sat 27 Sun 28 Mon 29 2/…" at bounding box center [277, 231] width 555 height 359
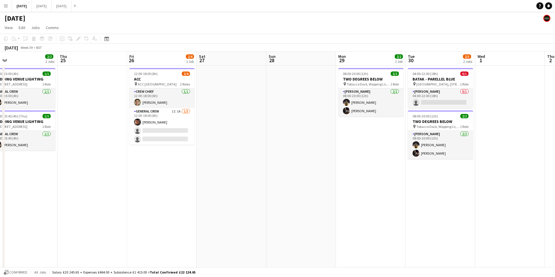
drag, startPoint x: 410, startPoint y: 147, endPoint x: 389, endPoint y: 155, distance: 22.6
click at [376, 154] on app-calendar-viewport "Mon 22 Tue 23 Wed 24 2/2 2 Jobs Thu 25 Fri 26 2/4 1 Job Sat 27 Sun 28 Mon 29 2/…" at bounding box center [277, 231] width 555 height 359
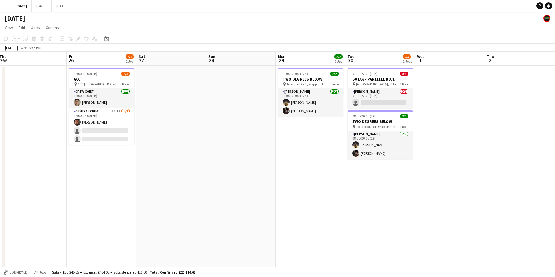
click at [332, 162] on app-calendar-viewport "Mon 22 Tue 23 Wed 24 2/2 2 Jobs Thu 25 Fri 26 2/4 1 Job Sat 27 Sun 28 Mon 29 2/…" at bounding box center [277, 231] width 555 height 359
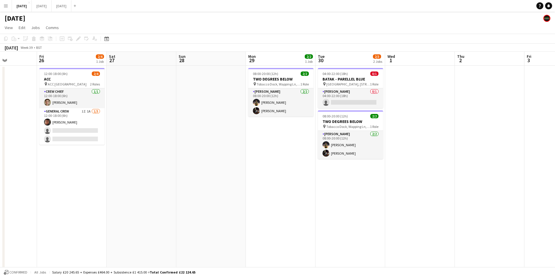
drag, startPoint x: 349, startPoint y: 163, endPoint x: 414, endPoint y: 135, distance: 70.4
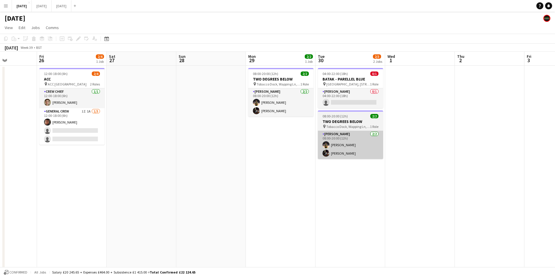
click at [418, 137] on app-calendar-viewport "Tue 23 Wed 24 2/2 2 Jobs Thu 25 Fri 26 2/4 1 Job Sat 27 Sun 28 Mon 29 2/2 1 Job…" at bounding box center [277, 231] width 555 height 359
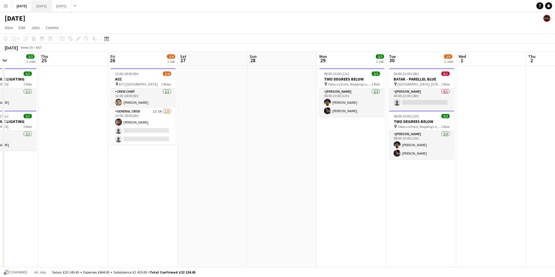
drag, startPoint x: 67, startPoint y: 7, endPoint x: 72, endPoint y: 9, distance: 5.3
click at [52, 9] on button "[DATE] Close" at bounding box center [42, 5] width 20 height 11
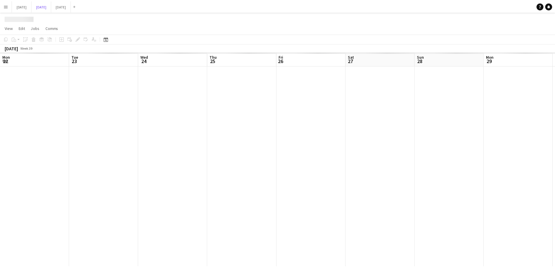
scroll to position [0, 148]
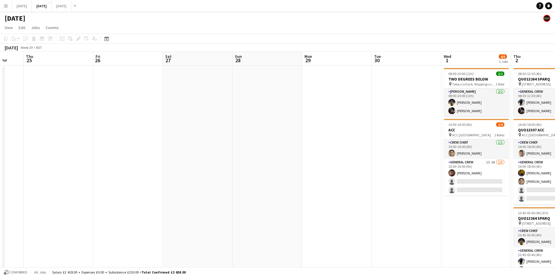
drag, startPoint x: 358, startPoint y: 142, endPoint x: 265, endPoint y: 146, distance: 93.3
click at [259, 147] on app-calendar-viewport "Mon 22 Tue 23 Wed 24 Thu 25 Fri 26 Sat 27 Sun 28 Mon 29 Tue 30 Wed 1 4/6 2 Jobs…" at bounding box center [277, 174] width 555 height 245
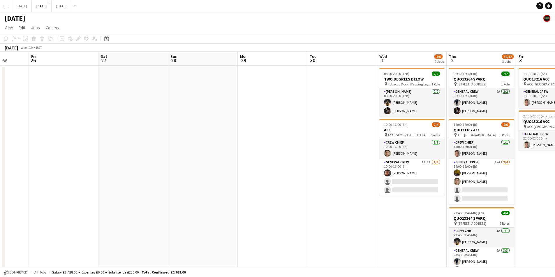
drag, startPoint x: 319, startPoint y: 149, endPoint x: 269, endPoint y: 150, distance: 49.8
click at [272, 150] on app-calendar-viewport "Tue 23 Wed 24 Thu 25 Fri 26 Sat 27 Sun 28 Mon 29 Tue 30 Wed 1 4/6 2 Jobs Thu 2 …" at bounding box center [277, 174] width 555 height 245
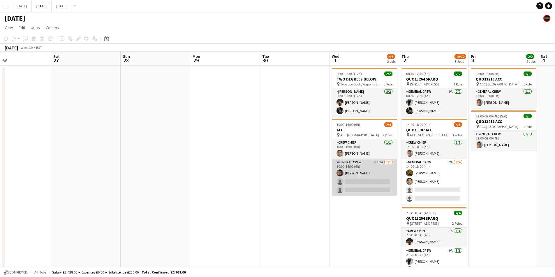
click at [363, 182] on app-card-role "General Crew 1I 1A [DATE] 10:00-16:00 (6h) [PERSON_NAME] single-neutral-actions…" at bounding box center [364, 177] width 65 height 37
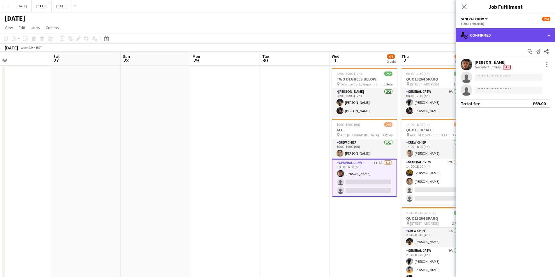
click at [494, 37] on div "single-neutral-actions-check-2 Confirmed" at bounding box center [505, 35] width 99 height 14
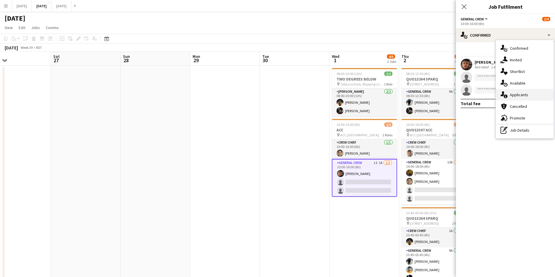
click at [523, 93] on span "Applicants" at bounding box center [519, 94] width 18 height 5
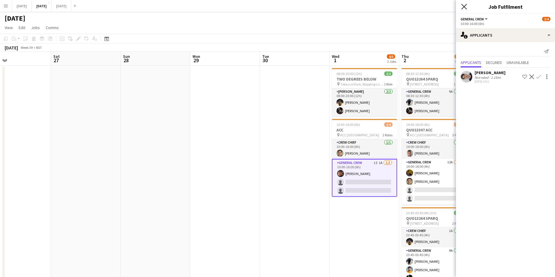
click at [463, 6] on icon "Close pop-in" at bounding box center [464, 7] width 6 height 6
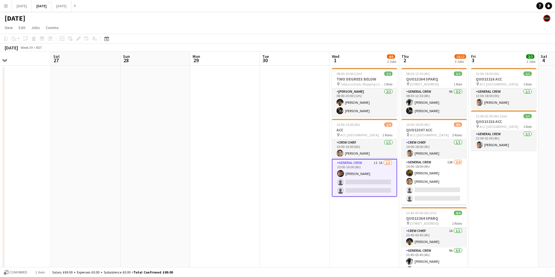
scroll to position [0, 185]
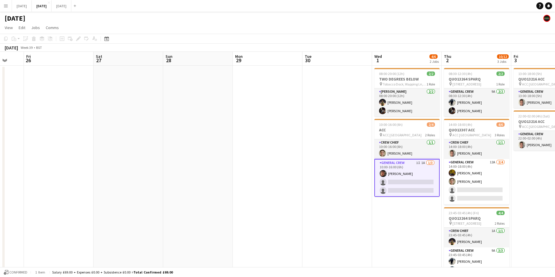
drag, startPoint x: 194, startPoint y: 177, endPoint x: 223, endPoint y: 177, distance: 28.8
click at [223, 177] on app-calendar-viewport "Tue 23 Wed 24 Thu 25 Fri 26 Sat 27 Sun 28 Mon 29 Tue 30 Wed 1 4/6 2 Jobs Thu 2 …" at bounding box center [277, 174] width 555 height 245
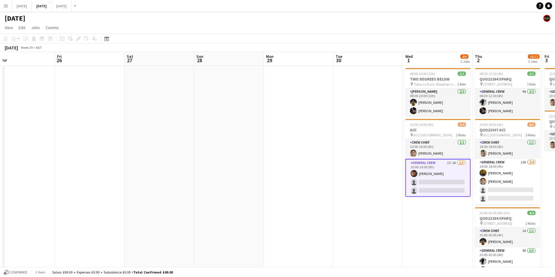
drag, startPoint x: 185, startPoint y: 167, endPoint x: 295, endPoint y: 160, distance: 110.0
click at [294, 161] on app-calendar-viewport "Tue 23 Wed 24 Thu 25 Fri 26 Sat 27 Sun 28 Mon 29 Tue 30 Wed 1 4/6 2 Jobs Thu 2 …" at bounding box center [277, 174] width 555 height 245
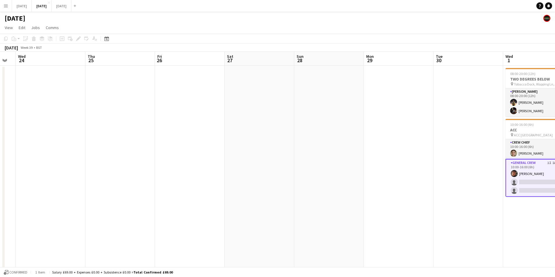
drag, startPoint x: 215, startPoint y: 172, endPoint x: 158, endPoint y: 173, distance: 57.1
click at [158, 173] on app-calendar-viewport "Sun 21 Mon 22 Tue 23 Wed 24 Thu 25 Fri 26 Sat 27 Sun 28 Mon 29 Tue 30 Wed 1 4/6…" at bounding box center [277, 174] width 555 height 245
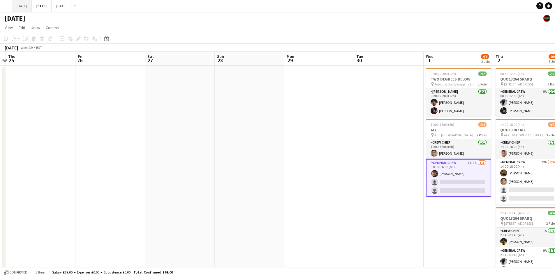
click at [26, 5] on button "[DATE] Close" at bounding box center [22, 5] width 20 height 11
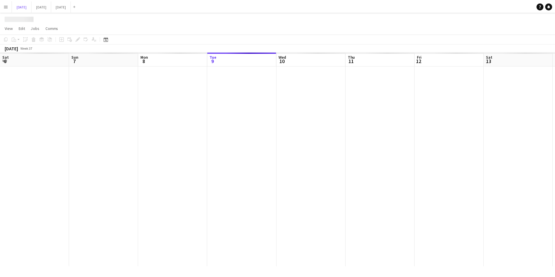
scroll to position [0, 139]
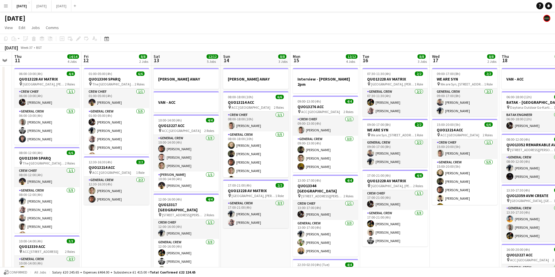
drag, startPoint x: 176, startPoint y: 169, endPoint x: 359, endPoint y: 176, distance: 183.6
click at [174, 169] on app-calendar-viewport "Sat 6 15/15 5 Jobs Sun 7 7/7 1 Job Mon 8 13/13 5 Jobs Tue 9 8/8 4 Jobs Wed 10 T…" at bounding box center [277, 231] width 555 height 359
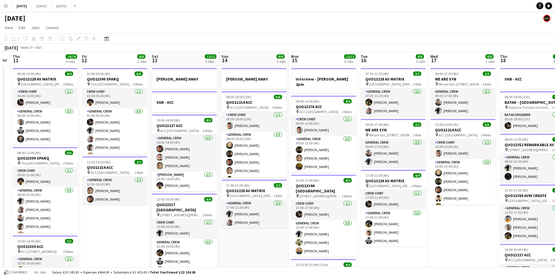
drag, startPoint x: 359, startPoint y: 176, endPoint x: 203, endPoint y: 169, distance: 156.2
click at [174, 171] on app-calendar-viewport "Mon 8 13/13 5 Jobs Tue 9 8/8 4 Jobs Wed 10 Thu 11 14/14 4 Jobs Fri 12 8/8 2 Job…" at bounding box center [277, 231] width 555 height 359
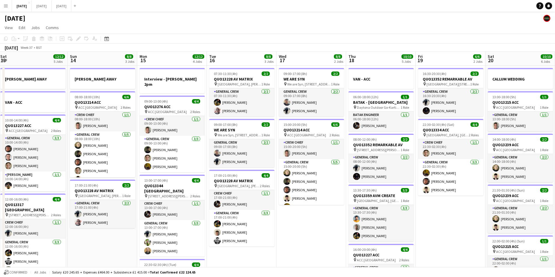
click at [164, 176] on app-calendar-viewport "Thu 11 14/14 4 Jobs Fri 12 8/8 2 Jobs Sat 13 12/12 5 Jobs Sun 14 8/8 3 Jobs Mon…" at bounding box center [277, 231] width 555 height 359
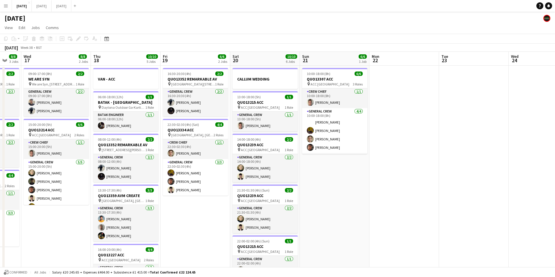
click at [167, 171] on app-calendar-viewport "Sat 13 12/12 5 Jobs Sun 14 8/8 3 Jobs Mon 15 12/12 4 Jobs Tue 16 8/8 3 Jobs Wed…" at bounding box center [277, 231] width 555 height 359
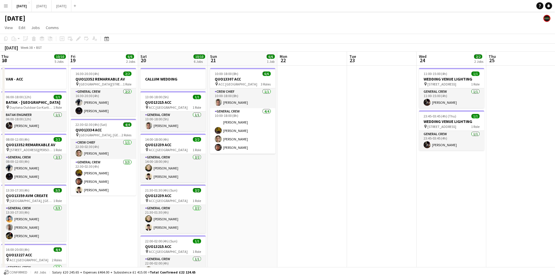
drag, startPoint x: 229, startPoint y: 177, endPoint x: 190, endPoint y: 174, distance: 38.8
click at [194, 175] on app-calendar-viewport "Tue 16 8/8 3 Jobs Wed 17 8/8 2 Jobs Thu 18 10/10 5 Jobs Fri 19 6/6 2 Jobs Sat 2…" at bounding box center [277, 231] width 555 height 359
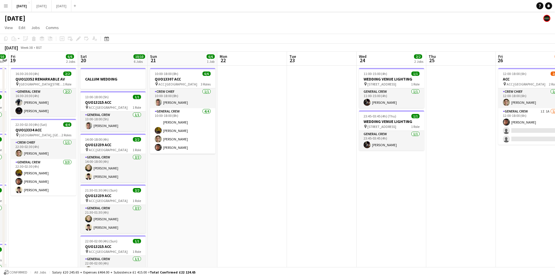
click at [109, 184] on app-calendar-viewport "Tue 16 8/8 3 Jobs Wed 17 8/8 2 Jobs Thu 18 10/10 5 Jobs Fri 19 6/6 2 Jobs Sat 2…" at bounding box center [277, 231] width 555 height 359
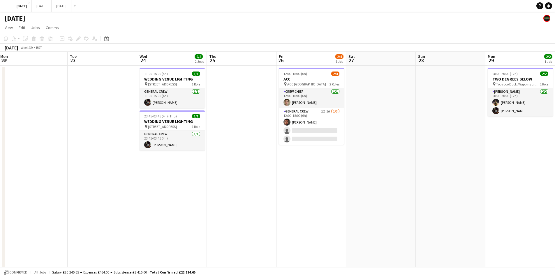
scroll to position [0, 210]
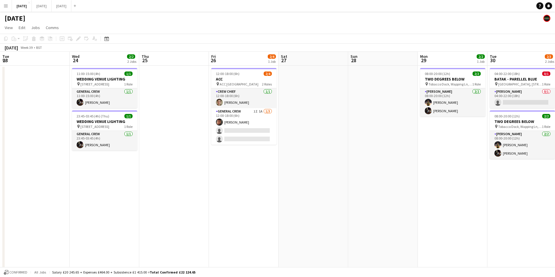
drag, startPoint x: 264, startPoint y: 185, endPoint x: 200, endPoint y: 191, distance: 64.9
click at [200, 191] on app-calendar-viewport "Sat 20 10/10 6 Jobs Sun 21 6/6 1 Job Mon 22 Tue 23 Wed 24 2/2 2 Jobs Thu 25 Fri…" at bounding box center [277, 231] width 555 height 359
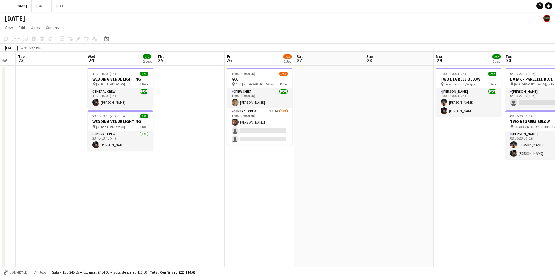
drag, startPoint x: 345, startPoint y: 163, endPoint x: 301, endPoint y: 163, distance: 44.3
click at [293, 165] on app-calendar-viewport "Sat 20 10/10 6 Jobs Sun 21 6/6 1 Job Mon 22 Tue 23 Wed 24 2/2 2 Jobs Thu 25 Fri…" at bounding box center [277, 231] width 555 height 359
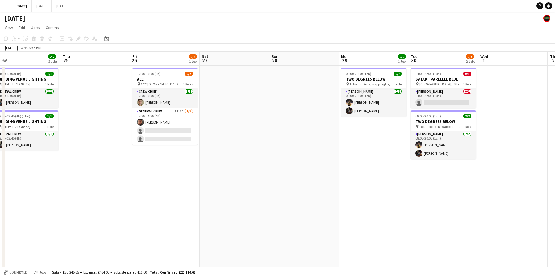
scroll to position [0, 221]
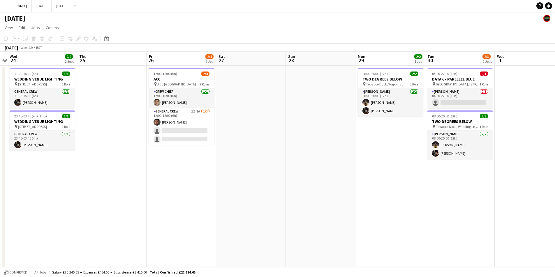
drag, startPoint x: 337, startPoint y: 172, endPoint x: 328, endPoint y: 179, distance: 11.2
click at [328, 179] on app-calendar-viewport "Mon 22 Tue 23 Wed 24 2/2 2 Jobs Thu 25 Fri 26 2/4 1 Job Sat 27 Sun 28 Mon 29 2/…" at bounding box center [277, 231] width 555 height 359
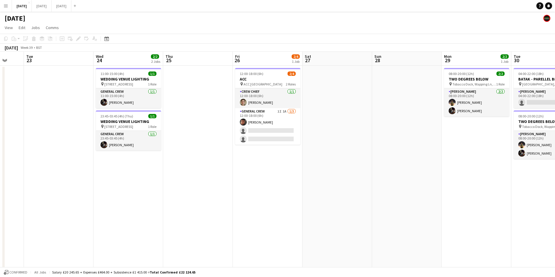
scroll to position [0, 171]
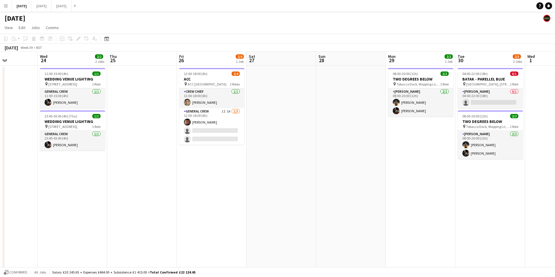
drag, startPoint x: 267, startPoint y: 190, endPoint x: 297, endPoint y: 189, distance: 30.0
click at [297, 189] on app-calendar-viewport "Sun 21 6/6 1 Job Mon 22 Tue 23 Wed 24 2/2 2 Jobs Thu 25 Fri 26 2/4 1 Job Sat 27…" at bounding box center [277, 231] width 555 height 359
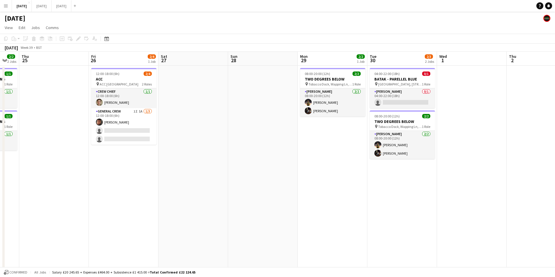
drag, startPoint x: 412, startPoint y: 187, endPoint x: 324, endPoint y: 188, distance: 87.9
click at [324, 188] on app-calendar-viewport "Mon 22 Tue 23 Wed 24 2/2 2 Jobs Thu 25 Fri 26 2/4 1 Job Sat 27 Sun 28 Mon 29 2/…" at bounding box center [277, 231] width 555 height 359
drag, startPoint x: 407, startPoint y: 191, endPoint x: 284, endPoint y: 192, distance: 122.9
click at [284, 192] on app-calendar-viewport "Mon 22 Tue 23 Wed 24 2/2 2 Jobs Thu 25 Fri 26 2/4 1 Job Sat 27 Sun 28 Mon 29 2/…" at bounding box center [277, 231] width 555 height 359
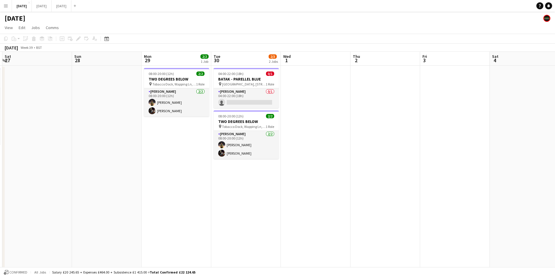
drag, startPoint x: 315, startPoint y: 201, endPoint x: 387, endPoint y: 185, distance: 73.6
click at [386, 185] on app-calendar-viewport "Thu 25 Fri 26 2/4 1 Job Sat 27 Sun 28 Mon 29 2/2 1 Job Tue 30 2/3 2 Jobs Wed 1 …" at bounding box center [277, 231] width 555 height 359
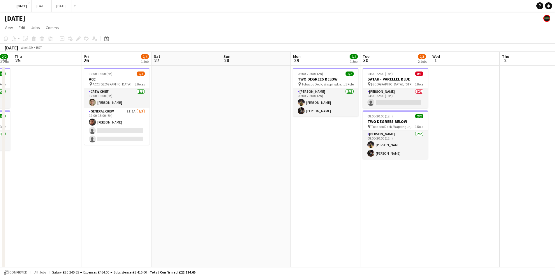
drag, startPoint x: 319, startPoint y: 177, endPoint x: 356, endPoint y: 170, distance: 37.1
click at [360, 170] on app-calendar-viewport "Tue 23 Wed 24 2/2 2 Jobs Thu 25 Fri 26 2/4 1 Job Sat 27 Sun 28 Mon 29 2/2 1 Job…" at bounding box center [277, 231] width 555 height 359
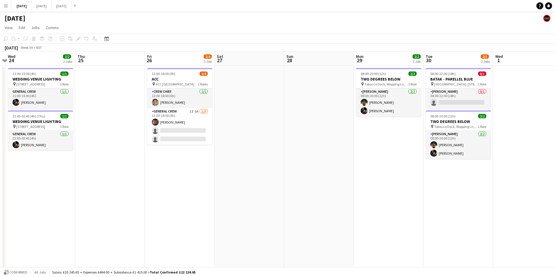
drag, startPoint x: 321, startPoint y: 171, endPoint x: 317, endPoint y: 171, distance: 4.1
click at [322, 171] on app-calendar-viewport "Mon 22 Tue 23 Wed 24 2/2 2 Jobs Thu 25 Fri 26 2/4 1 Job Sat 27 Sun 28 Mon 29 2/…" at bounding box center [277, 231] width 555 height 359
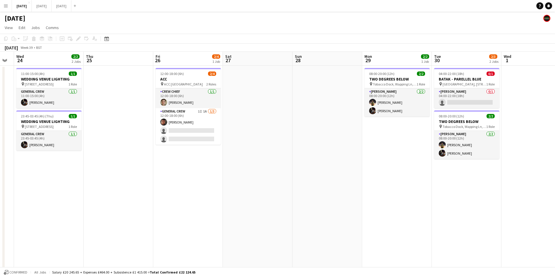
scroll to position [0, 124]
drag, startPoint x: 205, startPoint y: 177, endPoint x: 208, endPoint y: 177, distance: 3.5
click at [208, 177] on app-calendar-viewport "Mon 22 Tue 23 Wed 24 2/2 2 Jobs Thu 25 Fri 26 2/4 1 Job Sat 27 Sun 28 Mon 29 2/…" at bounding box center [277, 231] width 555 height 359
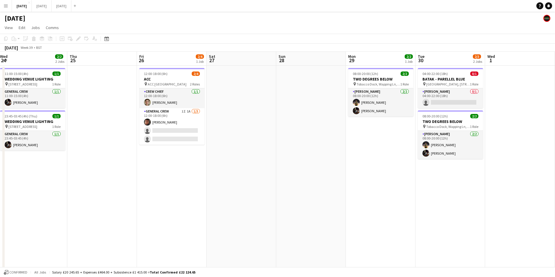
drag, startPoint x: 272, startPoint y: 147, endPoint x: 255, endPoint y: 147, distance: 17.2
click at [255, 147] on app-calendar-viewport "Mon 22 Tue 23 Wed 24 2/2 2 Jobs Thu 25 Fri 26 2/4 1 Job Sat 27 Sun 28 Mon 29 2/…" at bounding box center [277, 231] width 555 height 359
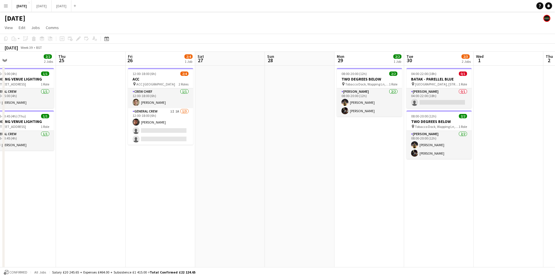
drag, startPoint x: 374, startPoint y: 155, endPoint x: 369, endPoint y: 155, distance: 4.7
click at [369, 155] on app-calendar-viewport "Mon 22 Tue 23 Wed 24 2/2 2 Jobs Thu 25 Fri 26 2/4 1 Job Sat 27 Sun 28 Mon 29 2/…" at bounding box center [277, 231] width 555 height 359
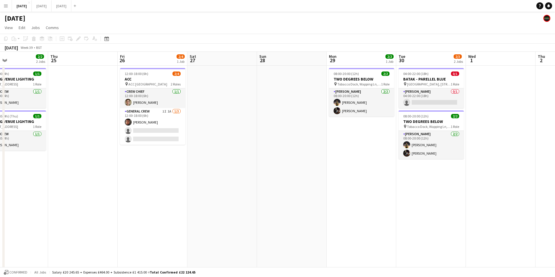
drag, startPoint x: 279, startPoint y: 156, endPoint x: 275, endPoint y: 161, distance: 6.2
click at [271, 158] on app-calendar-viewport "Mon 22 Tue 23 Wed 24 2/2 2 Jobs Thu 25 Fri 26 2/4 1 Job Sat 27 Sun 28 Mon 29 2/…" at bounding box center [277, 231] width 555 height 359
click at [305, 207] on app-date-cell at bounding box center [292, 238] width 70 height 345
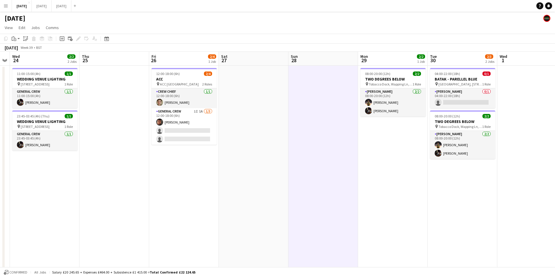
drag, startPoint x: 238, startPoint y: 169, endPoint x: 347, endPoint y: 160, distance: 109.8
click at [328, 162] on app-calendar-viewport "Mon 22 Tue 23 Wed 24 2/2 2 Jobs Thu 25 Fri 26 2/4 1 Job Sat 27 Sun 28 Mon 29 2/…" at bounding box center [277, 231] width 555 height 359
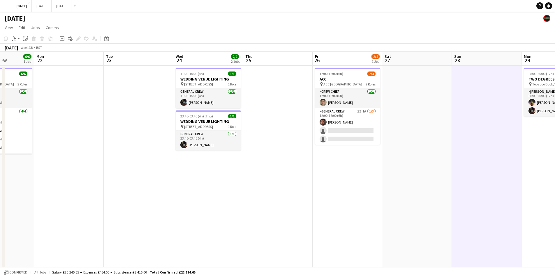
drag, startPoint x: 223, startPoint y: 195, endPoint x: 328, endPoint y: 186, distance: 105.5
click at [326, 187] on app-calendar-viewport "Sat 20 10/10 6 Jobs Sun 21 6/6 1 Job Mon 22 Tue 23 Wed 24 2/2 2 Jobs Thu 25 Fri…" at bounding box center [277, 231] width 555 height 359
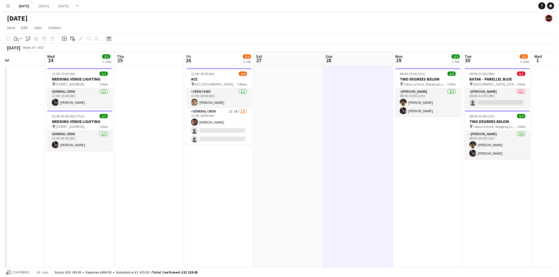
scroll to position [0, 174]
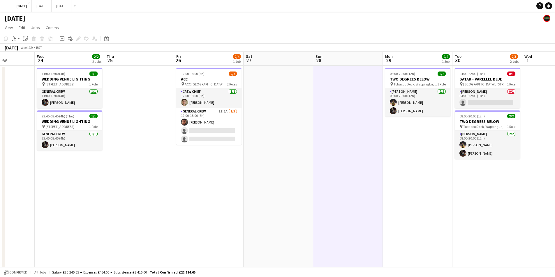
drag, startPoint x: 479, startPoint y: 172, endPoint x: 326, endPoint y: 176, distance: 153.2
click at [326, 176] on app-calendar-viewport "Sun 21 6/6 1 Job Mon 22 Tue 23 Wed 24 2/2 2 Jobs Thu 25 Fri 26 2/4 1 Job Sat 27…" at bounding box center [277, 231] width 555 height 359
click at [52, 6] on button "[DATE] Close" at bounding box center [42, 5] width 20 height 11
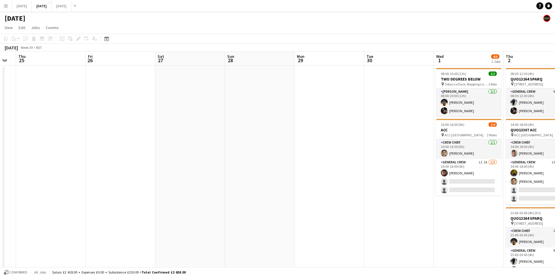
drag, startPoint x: 347, startPoint y: 150, endPoint x: 241, endPoint y: 147, distance: 106.3
click at [241, 147] on app-calendar-viewport "Mon 22 Tue 23 Wed 24 Thu 25 Fri 26 Sat 27 Sun 28 Mon 29 Tue 30 Wed 1 4/6 2 Jobs…" at bounding box center [277, 174] width 555 height 245
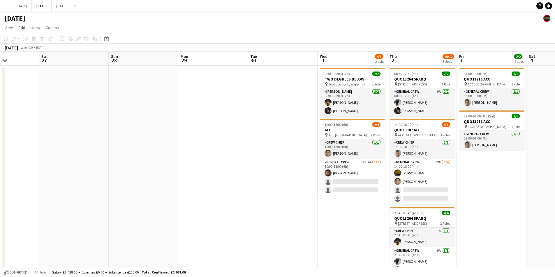
drag, startPoint x: 285, startPoint y: 150, endPoint x: 216, endPoint y: 153, distance: 69.1
click at [216, 153] on app-calendar-viewport "Wed 24 Thu 25 Fri 26 Sat 27 Sun 28 Mon 29 Tue 30 Wed 1 4/6 2 Jobs Thu 2 10/12 3…" at bounding box center [277, 174] width 555 height 245
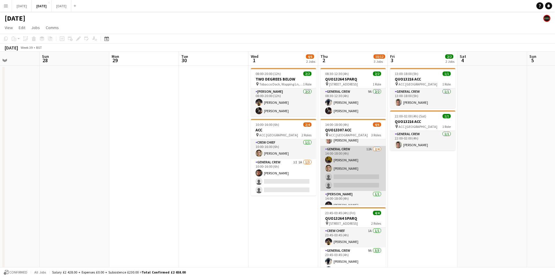
scroll to position [19, 0]
click at [356, 169] on app-card-role "General Crew 12A [DATE] 14:00-18:00 (4h) [PERSON_NAME] [PERSON_NAME] single-neu…" at bounding box center [352, 162] width 65 height 45
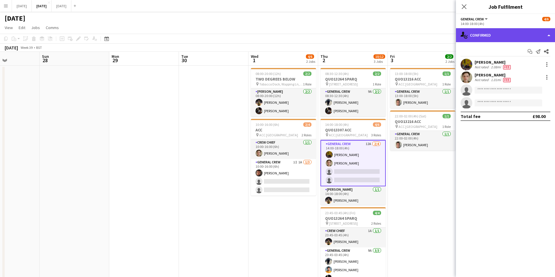
click at [503, 35] on div "single-neutral-actions-check-2 Confirmed" at bounding box center [505, 35] width 99 height 14
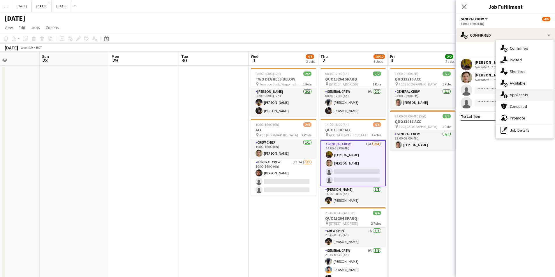
click at [519, 93] on span "Applicants" at bounding box center [519, 94] width 18 height 5
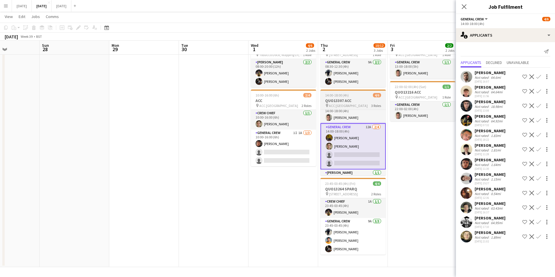
scroll to position [0, 0]
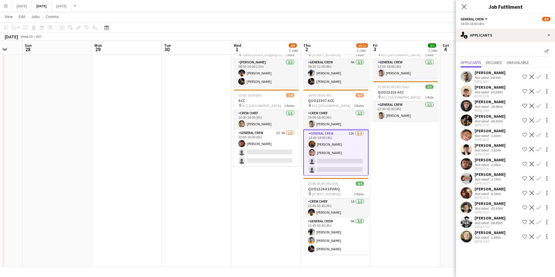
drag, startPoint x: 404, startPoint y: 172, endPoint x: 375, endPoint y: 174, distance: 29.4
click at [375, 174] on app-calendar-viewport "Thu 25 Fri 26 Sat 27 Sun 28 Mon 29 Tue 30 Wed 1 4/6 2 Jobs Thu 2 10/12 3 Jobs F…" at bounding box center [277, 131] width 555 height 274
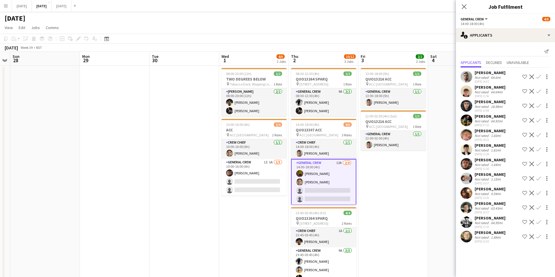
drag, startPoint x: 399, startPoint y: 184, endPoint x: 347, endPoint y: 180, distance: 51.7
click at [348, 181] on app-calendar-viewport "Thu 25 Fri 26 Sat 27 Sun 28 Mon 29 Tue 30 Wed 1 4/6 2 Jobs Thu 2 10/12 3 Jobs F…" at bounding box center [277, 174] width 555 height 245
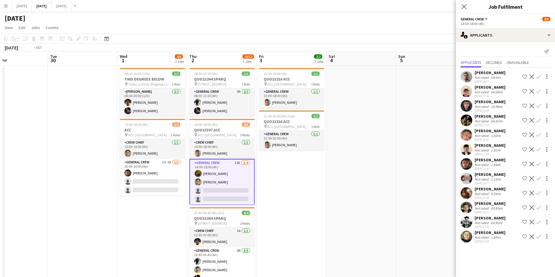
drag, startPoint x: 377, startPoint y: 184, endPoint x: 321, endPoint y: 178, distance: 56.8
click at [321, 178] on app-calendar-viewport "Fri 26 Sat 27 Sun 28 Mon 29 Tue 30 Wed 1 4/6 2 Jobs Thu 2 10/12 3 Jobs Fri 3 2/…" at bounding box center [277, 174] width 555 height 245
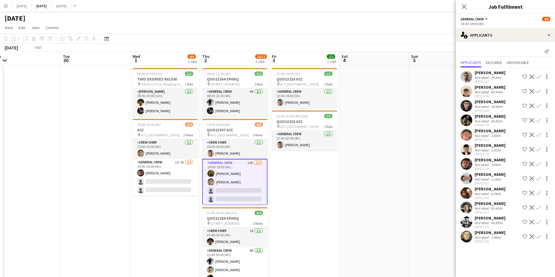
drag, startPoint x: 328, startPoint y: 183, endPoint x: 372, endPoint y: 177, distance: 43.8
click at [363, 179] on app-calendar-viewport "Sat 27 Sun 28 Mon 29 Tue 30 Wed 1 4/6 2 Jobs Thu 2 10/12 3 Jobs Fri 3 2/2 2 Job…" at bounding box center [277, 174] width 555 height 245
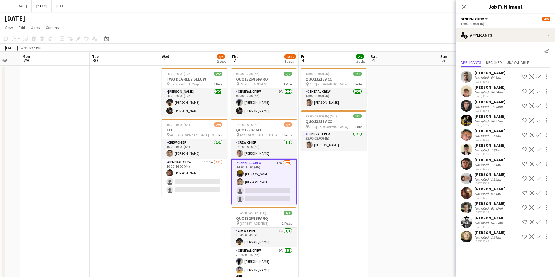
drag, startPoint x: 332, startPoint y: 183, endPoint x: 349, endPoint y: 183, distance: 17.2
click at [350, 184] on app-calendar-viewport "Sat 27 Sun 28 Mon 29 Tue 30 Wed 1 4/6 2 Jobs Thu 2 10/12 3 Jobs Fri 3 2/2 2 Job…" at bounding box center [277, 174] width 555 height 245
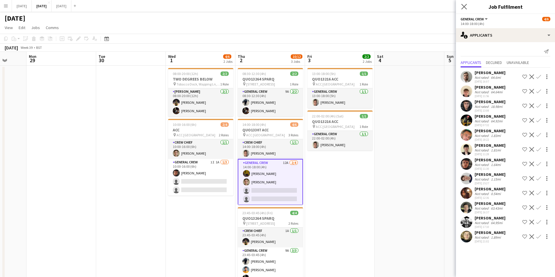
click at [461, 8] on app-icon "Close pop-in" at bounding box center [464, 7] width 8 height 8
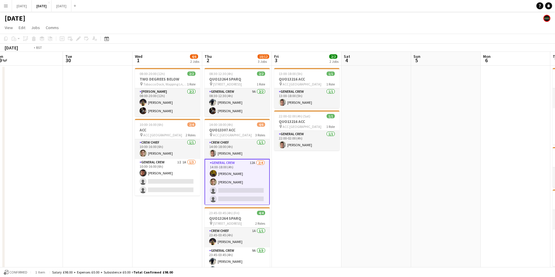
drag, startPoint x: 440, startPoint y: 128, endPoint x: 411, endPoint y: 154, distance: 39.0
click at [363, 134] on app-calendar-viewport "Fri 26 Sat 27 Sun 28 Mon 29 Tue 30 Wed 1 4/6 2 Jobs Thu 2 10/12 3 Jobs Fri 3 2/…" at bounding box center [277, 174] width 555 height 245
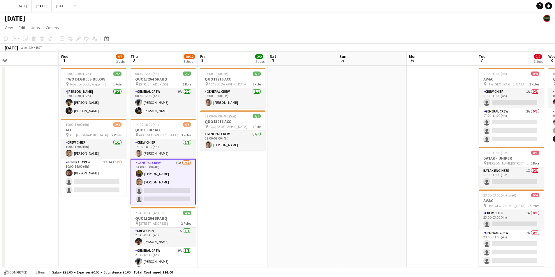
click at [330, 172] on app-calendar-viewport "Sat 27 Sun 28 Mon 29 Tue 30 Wed 1 4/6 2 Jobs Thu 2 10/12 3 Jobs Fri 3 2/2 2 Job…" at bounding box center [277, 174] width 555 height 245
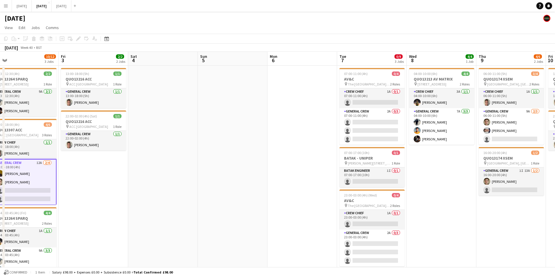
scroll to position [0, 176]
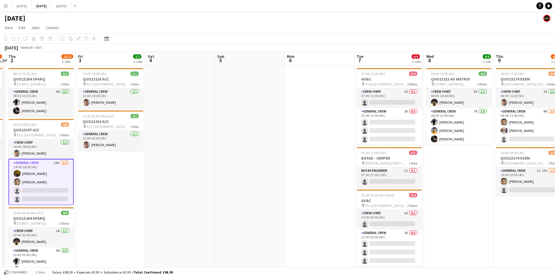
drag, startPoint x: 335, startPoint y: 182, endPoint x: 288, endPoint y: 179, distance: 47.2
click at [288, 180] on app-calendar-viewport "Mon 29 Tue 30 Wed 1 4/6 2 Jobs Thu 2 10/12 3 Jobs Fri 3 2/2 2 Jobs Sat 4 Sun 5 …" at bounding box center [277, 174] width 555 height 245
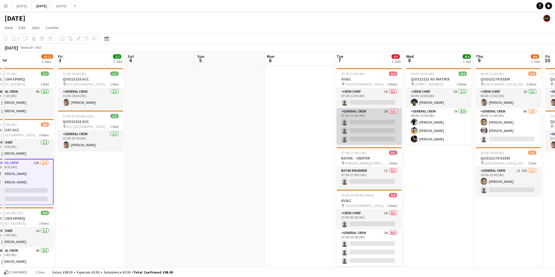
click at [369, 130] on app-card-role "General Crew 2A 0/3 07:00-11:00 (4h) single-neutral-actions single-neutral-acti…" at bounding box center [368, 126] width 65 height 37
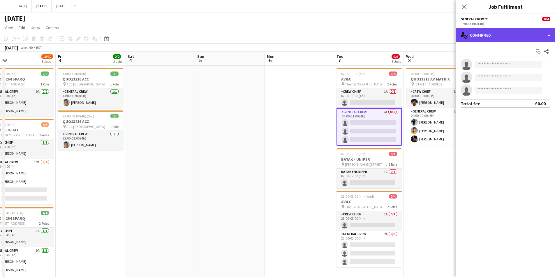
click at [500, 37] on div "single-neutral-actions-check-2 Confirmed" at bounding box center [505, 35] width 99 height 14
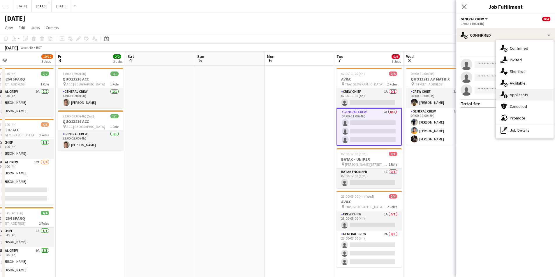
click at [517, 95] on span "Applicants" at bounding box center [519, 94] width 18 height 5
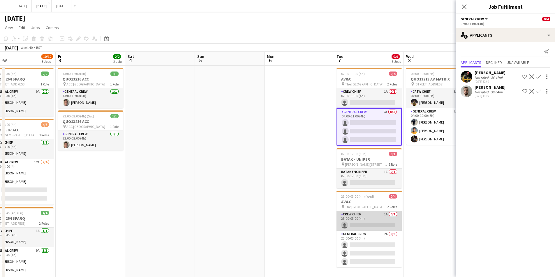
drag, startPoint x: 366, startPoint y: 255, endPoint x: 376, endPoint y: 224, distance: 32.6
click at [367, 254] on app-card-role "General Crew 2A 0/3 23:00-03:00 (4h) single-neutral-actions single-neutral-acti…" at bounding box center [368, 249] width 65 height 37
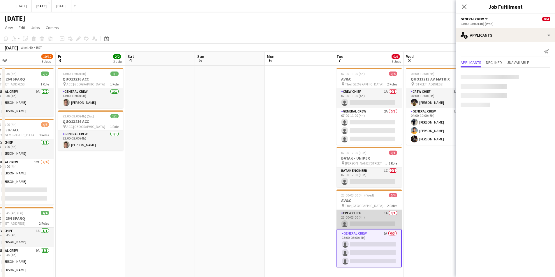
scroll to position [0, 222]
click at [372, 217] on app-card-role "Crew Chief 1A 0/1 23:00-03:00 (4h) single-neutral-actions" at bounding box center [369, 220] width 65 height 20
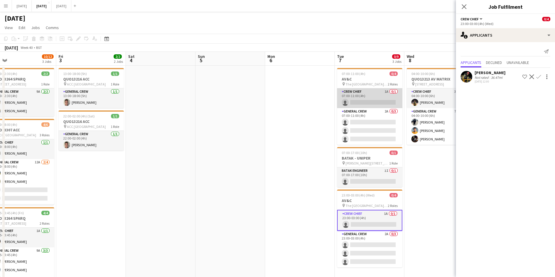
click at [379, 95] on app-card-role "Crew Chief 1A 0/1 07:00-11:00 (4h) single-neutral-actions" at bounding box center [369, 99] width 65 height 20
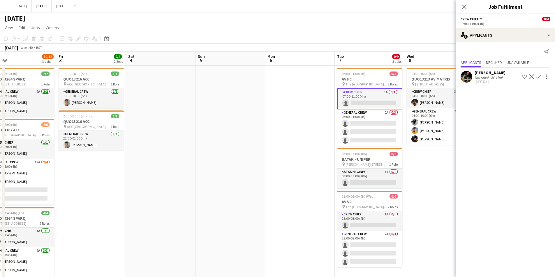
drag, startPoint x: 430, startPoint y: 165, endPoint x: 344, endPoint y: 169, distance: 86.9
click at [351, 169] on app-calendar-viewport "Mon 29 Tue 30 Wed 1 4/6 2 Jobs Thu 2 10/12 3 Jobs Fri 3 2/2 2 Jobs Sat 4 Sun 5 …" at bounding box center [277, 174] width 555 height 245
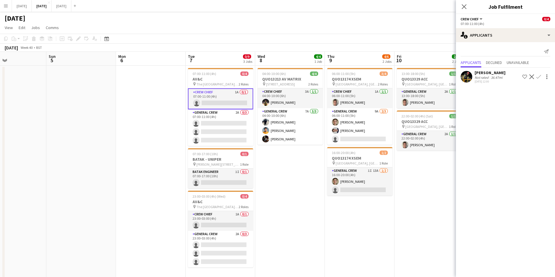
drag, startPoint x: 352, startPoint y: 183, endPoint x: 368, endPoint y: 145, distance: 40.6
click at [332, 183] on app-calendar-viewport "Wed 1 4/6 2 Jobs Thu 2 10/12 3 Jobs Fri 3 2/2 2 Jobs Sat 4 Sun 5 Mon 6 Tue 7 0/…" at bounding box center [277, 174] width 555 height 245
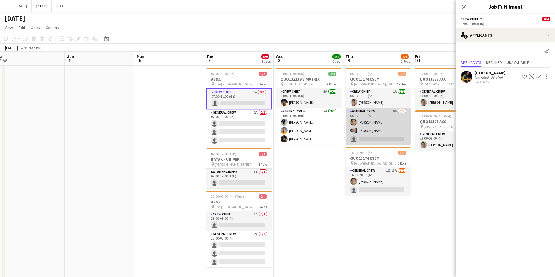
click at [374, 131] on app-card-role "General Crew 9A 2/3 06:00-11:00 (5h) Sam Greatorex Thomas O Dowd single-neutral…" at bounding box center [377, 126] width 65 height 37
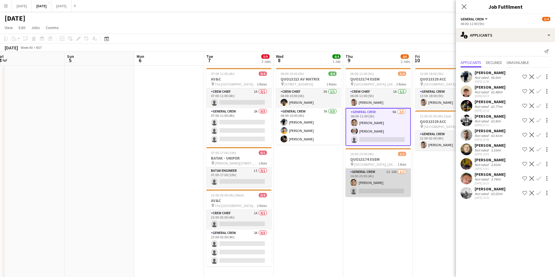
click at [381, 181] on app-card-role "General Crew 1I 13A 1/2 16:00-20:00 (4h) Sam Greatorex single-neutral-actions" at bounding box center [377, 183] width 65 height 28
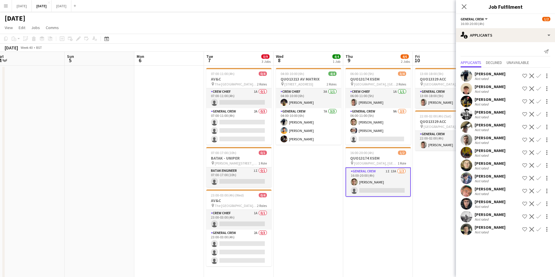
scroll to position [0, 214]
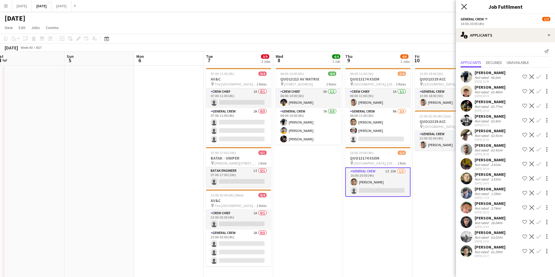
click at [464, 8] on icon "Close pop-in" at bounding box center [464, 7] width 6 height 6
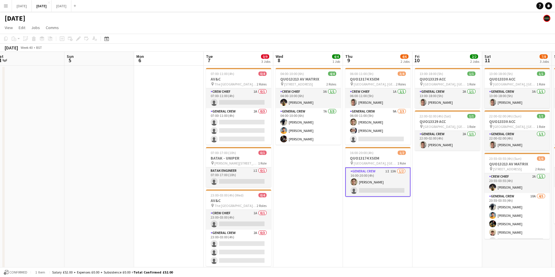
drag, startPoint x: 453, startPoint y: 131, endPoint x: 371, endPoint y: 155, distance: 85.7
click at [376, 154] on app-calendar-viewport "Wed 1 4/6 2 Jobs Thu 2 10/12 3 Jobs Fri 3 2/2 2 Jobs Sat 4 Sun 5 Mon 6 Tue 7 0/…" at bounding box center [277, 200] width 555 height 296
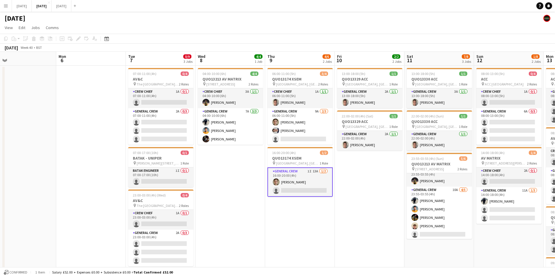
scroll to position [8, 0]
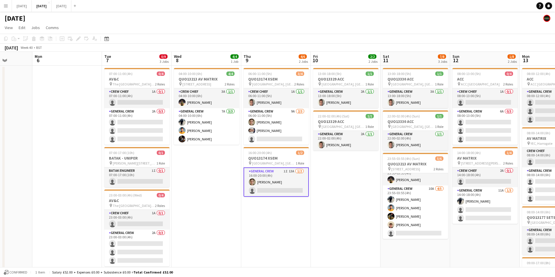
drag, startPoint x: 378, startPoint y: 206, endPoint x: 355, endPoint y: 209, distance: 22.6
click at [346, 208] on app-calendar-viewport "Fri 3 2/2 2 Jobs Sat 4 Sun 5 Mon 6 Tue 7 0/9 3 Jobs Wed 8 4/4 1 Job Thu 9 4/6 2…" at bounding box center [277, 200] width 555 height 296
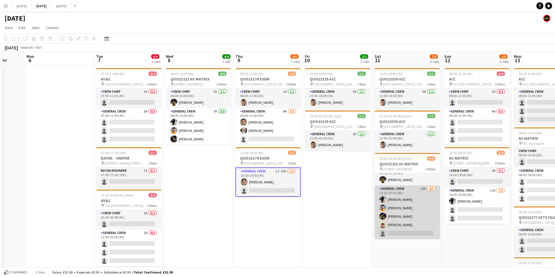
click at [389, 219] on app-card-role "General Crew 10A 4/5 23:55-03:55 (4h) Ben Connor George Warren ISAIAH GLYNN Owe…" at bounding box center [406, 213] width 65 height 54
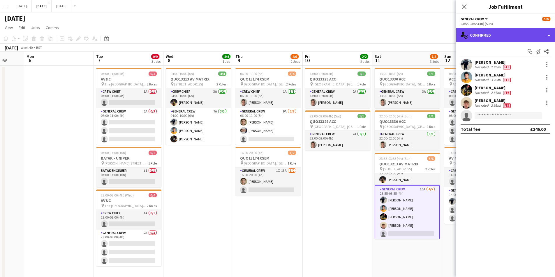
click at [505, 36] on div "single-neutral-actions-check-2 Confirmed" at bounding box center [505, 35] width 99 height 14
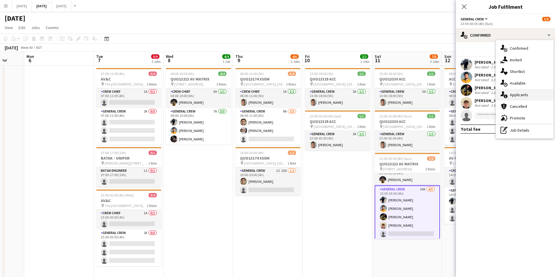
click at [518, 96] on span "Applicants" at bounding box center [519, 94] width 18 height 5
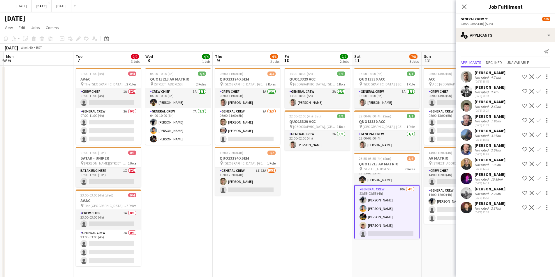
drag, startPoint x: 338, startPoint y: 192, endPoint x: 323, endPoint y: 194, distance: 15.0
click at [323, 194] on app-calendar-viewport "Fri 3 2/2 2 Jobs Sat 4 Sun 5 Mon 6 Tue 7 0/9 3 Jobs Wed 8 4/4 1 Job Thu 9 4/6 2…" at bounding box center [277, 200] width 555 height 296
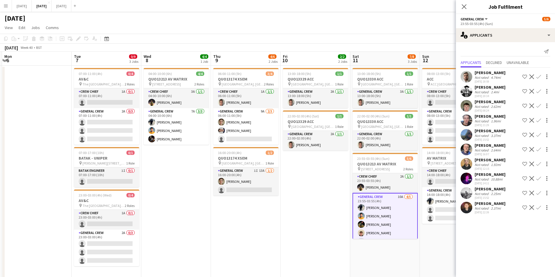
scroll to position [9, 0]
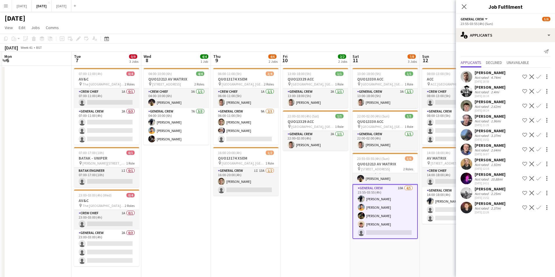
drag, startPoint x: 371, startPoint y: 236, endPoint x: 352, endPoint y: 232, distance: 19.2
click at [352, 232] on app-calendar-viewport "Fri 3 2/2 2 Jobs Sat 4 Sun 5 Mon 6 Tue 7 0/9 3 Jobs Wed 8 4/4 1 Job Thu 9 4/6 2…" at bounding box center [277, 200] width 555 height 296
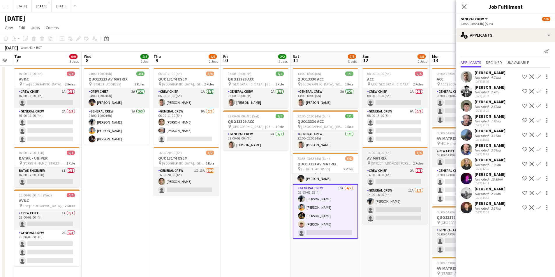
drag, startPoint x: 399, startPoint y: 229, endPoint x: 429, endPoint y: 162, distance: 72.5
click at [399, 223] on app-calendar-viewport "Sat 4 Sun 5 Mon 6 Tue 7 0/9 3 Jobs Wed 8 4/4 1 Job Thu 9 4/6 2 Jobs Fri 10 2/2 …" at bounding box center [277, 221] width 555 height 339
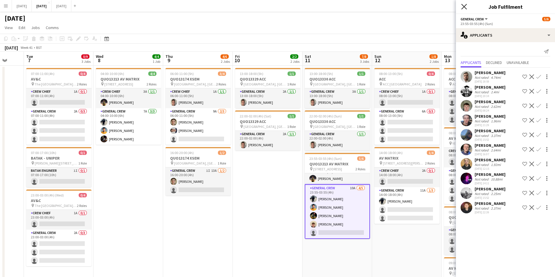
click at [464, 6] on icon at bounding box center [464, 7] width 6 height 6
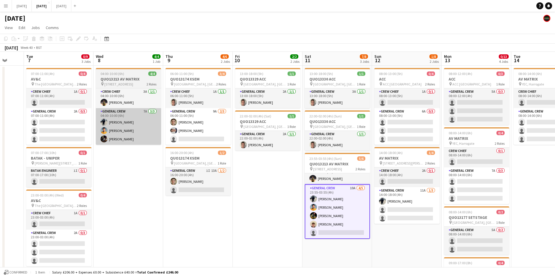
drag, startPoint x: 299, startPoint y: 140, endPoint x: 253, endPoint y: 138, distance: 46.1
click at [371, 132] on app-calendar-viewport "Sat 4 Sun 5 Mon 6 Tue 7 0/9 3 Jobs Wed 8 4/4 1 Job Thu 9 4/6 2 Jobs Fri 10 2/2 …" at bounding box center [277, 221] width 555 height 339
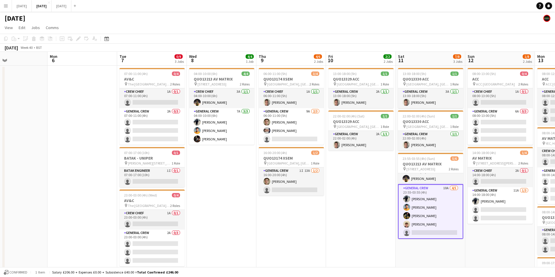
drag, startPoint x: 224, startPoint y: 152, endPoint x: 344, endPoint y: 130, distance: 121.5
click at [346, 139] on app-calendar-viewport "Fri 3 2/2 2 Jobs Sat 4 Sun 5 Mon 6 Tue 7 0/9 3 Jobs Wed 8 4/4 1 Job Thu 9 4/6 2…" at bounding box center [277, 221] width 555 height 339
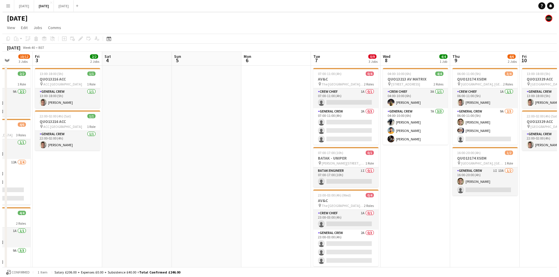
scroll to position [0, 178]
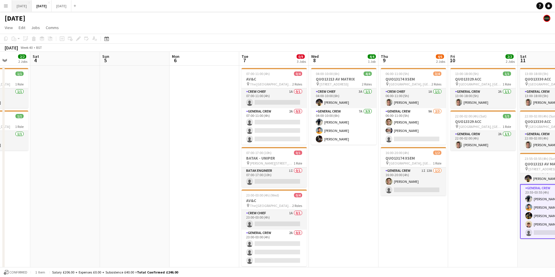
click at [29, 3] on button "[DATE] Close" at bounding box center [22, 5] width 20 height 11
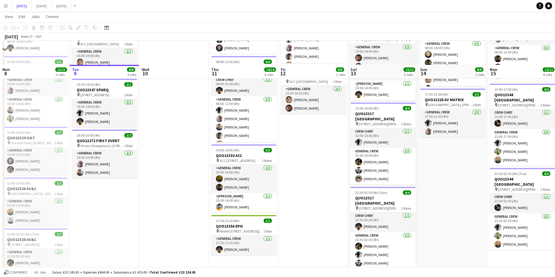
scroll to position [26, 0]
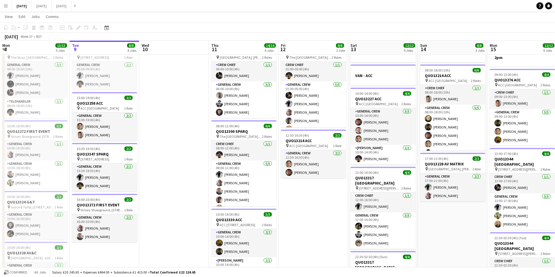
drag, startPoint x: 248, startPoint y: 181, endPoint x: 204, endPoint y: 174, distance: 44.5
click at [220, 176] on app-calendar-viewport "Sat 6 15/15 5 Jobs Sun 7 7/7 1 Job Mon 8 13/13 5 Jobs Tue 9 8/8 4 Jobs Wed 10 T…" at bounding box center [277, 191] width 555 height 388
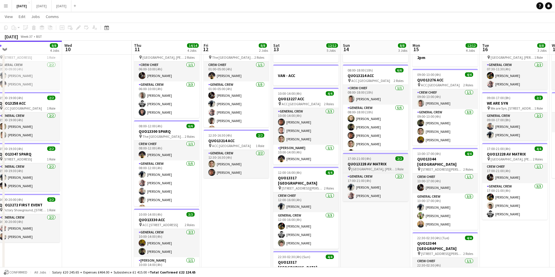
drag, startPoint x: 289, startPoint y: 172, endPoint x: 286, endPoint y: 168, distance: 4.7
click at [262, 167] on app-calendar-viewport "Sat 6 15/15 5 Jobs Sun 7 7/7 1 Job Mon 8 13/13 5 Jobs Tue 9 8/8 4 Jobs Wed 10 T…" at bounding box center [277, 191] width 555 height 388
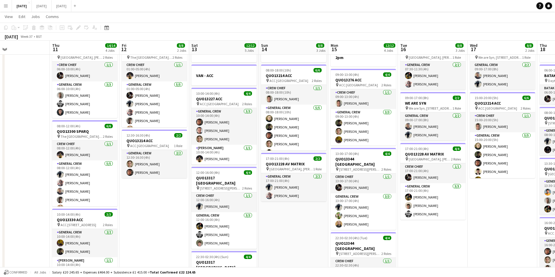
drag, startPoint x: 367, startPoint y: 175, endPoint x: 270, endPoint y: 174, distance: 97.0
click at [279, 174] on app-calendar-viewport "Mon 8 13/13 5 Jobs Tue 9 8/8 4 Jobs Wed 10 Thu 11 14/14 4 Jobs Fri 12 8/8 2 Job…" at bounding box center [277, 191] width 555 height 388
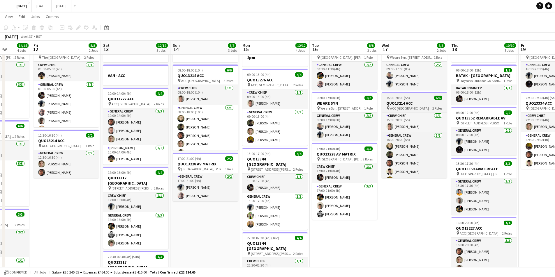
drag, startPoint x: 376, startPoint y: 180, endPoint x: 285, endPoint y: 160, distance: 93.3
click at [219, 162] on app-calendar-viewport "Tue 9 8/8 4 Jobs Wed 10 Thu 11 14/14 4 Jobs Fri 12 8/8 2 Jobs Sat 13 12/12 5 Jo…" at bounding box center [277, 191] width 555 height 388
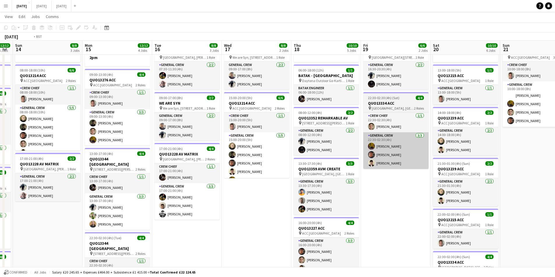
drag, startPoint x: 321, startPoint y: 174, endPoint x: 220, endPoint y: 163, distance: 102.0
click at [201, 167] on app-calendar-viewport "Thu 11 14/14 4 Jobs Fri 12 8/8 2 Jobs Sat 13 12/12 5 Jobs Sun 14 8/8 3 Jobs Mon…" at bounding box center [277, 191] width 555 height 388
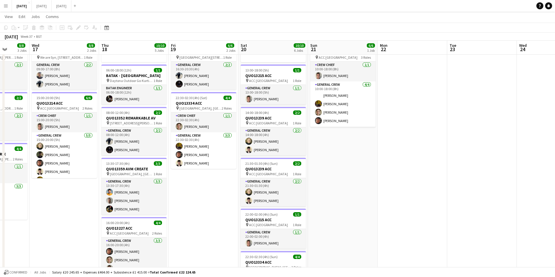
drag, startPoint x: 382, startPoint y: 157, endPoint x: 226, endPoint y: 164, distance: 156.2
click at [224, 164] on app-calendar-viewport "Sun 14 8/8 3 Jobs Mon 15 12/12 4 Jobs Tue 16 8/8 3 Jobs Wed 17 8/8 2 Jobs Thu 1…" at bounding box center [277, 191] width 555 height 388
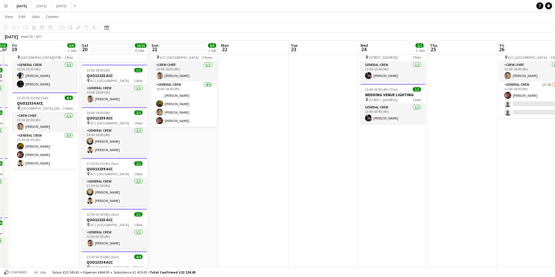
drag, startPoint x: 393, startPoint y: 174, endPoint x: 236, endPoint y: 171, distance: 157.9
click at [235, 171] on app-calendar-viewport "Tue 16 8/8 3 Jobs Wed 17 8/8 2 Jobs Thu 18 10/10 5 Jobs Fri 19 6/6 2 Jobs Sat 2…" at bounding box center [277, 191] width 555 height 388
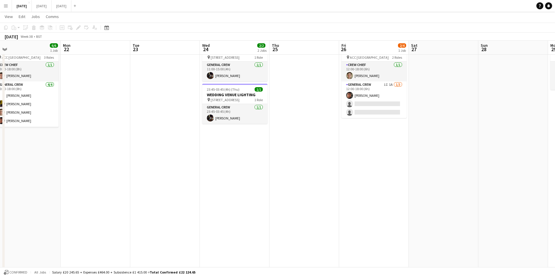
drag, startPoint x: 372, startPoint y: 179, endPoint x: 295, endPoint y: 183, distance: 76.4
click at [297, 183] on app-calendar-viewport "Thu 18 10/10 5 Jobs Fri 19 6/6 2 Jobs Sat 20 10/10 6 Jobs Sun 21 6/6 1 Job Mon …" at bounding box center [277, 191] width 555 height 388
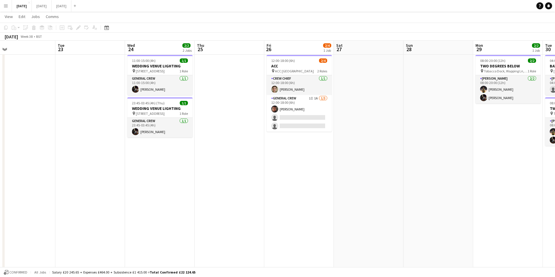
scroll to position [0, 0]
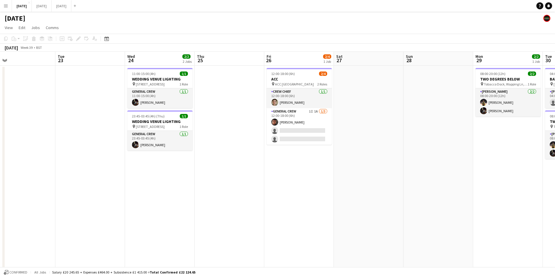
drag, startPoint x: 284, startPoint y: 185, endPoint x: 272, endPoint y: 183, distance: 12.3
click at [272, 183] on app-calendar-viewport "Fri 19 6/6 2 Jobs Sat 20 10/10 6 Jobs Sun 21 6/6 1 Job Mon 22 Tue 23 Wed 24 2/2…" at bounding box center [277, 231] width 555 height 359
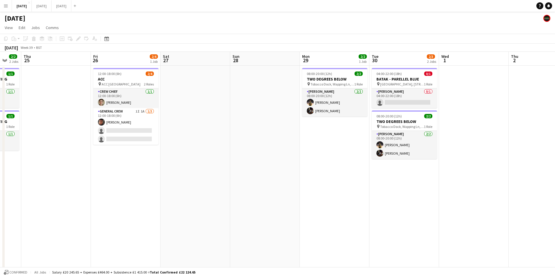
drag, startPoint x: 331, startPoint y: 194, endPoint x: 239, endPoint y: 188, distance: 92.5
click at [239, 188] on app-calendar-viewport "Mon 22 Tue 23 Wed 24 2/2 2 Jobs Thu 25 Fri 26 2/4 1 Job Sat 27 Sun 28 Mon 29 2/…" at bounding box center [277, 231] width 555 height 359
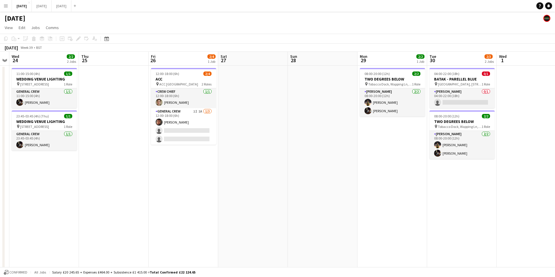
scroll to position [0, 185]
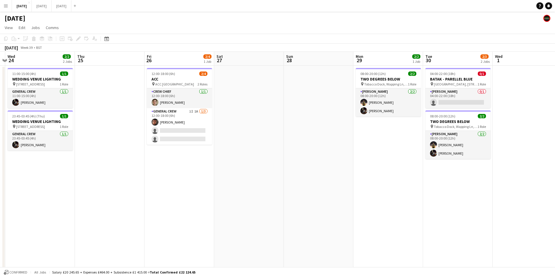
drag, startPoint x: 298, startPoint y: 190, endPoint x: 310, endPoint y: 186, distance: 12.4
click at [304, 188] on app-calendar-viewport "Mon 22 Tue 23 Wed 24 2/2 2 Jobs Thu 25 Fri 26 2/4 1 Job Sat 27 Sun 28 Mon 29 2/…" at bounding box center [277, 231] width 555 height 359
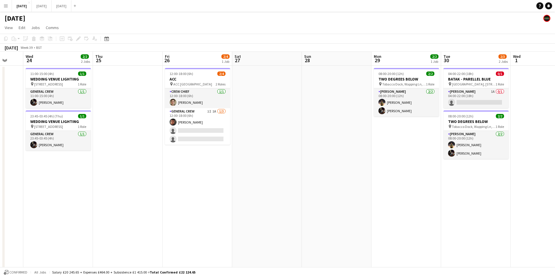
scroll to position [0, 200]
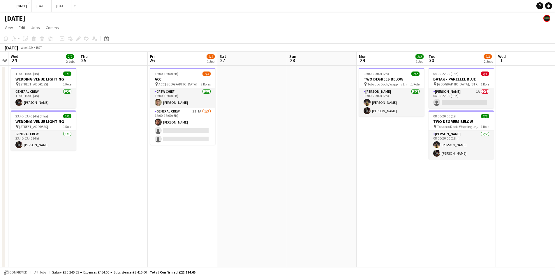
drag, startPoint x: 435, startPoint y: 176, endPoint x: 427, endPoint y: 177, distance: 7.9
click at [427, 177] on app-calendar-viewport "Sun 21 6/6 1 Job Mon 22 Tue 23 Wed 24 2/2 2 Jobs Thu 25 Fri 26 2/4 1 Job Sat 27…" at bounding box center [277, 231] width 555 height 359
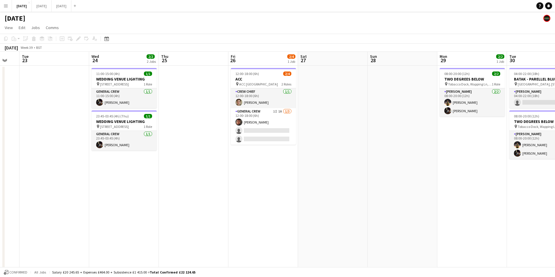
scroll to position [0, 204]
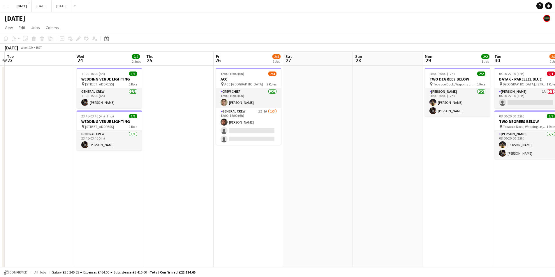
drag, startPoint x: 346, startPoint y: 147, endPoint x: 395, endPoint y: 198, distance: 70.8
click at [396, 203] on app-calendar-viewport "Sat 20 10/10 6 Jobs Sun 21 6/6 1 Job Mon 22 Tue 23 Wed 24 2/2 2 Jobs Thu 25 Fri…" at bounding box center [277, 231] width 555 height 359
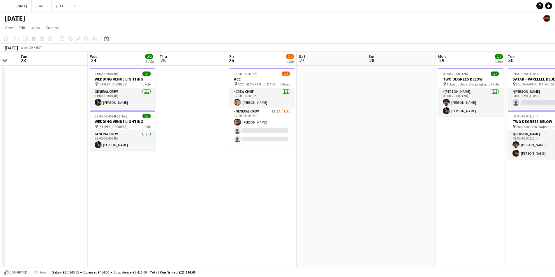
drag, startPoint x: 342, startPoint y: 208, endPoint x: 355, endPoint y: 209, distance: 13.4
click at [355, 209] on app-calendar-viewport "Sat 20 10/10 6 Jobs Sun 21 6/6 1 Job Mon 22 Tue 23 Wed 24 2/2 2 Jobs Thu 25 Fri…" at bounding box center [277, 231] width 555 height 359
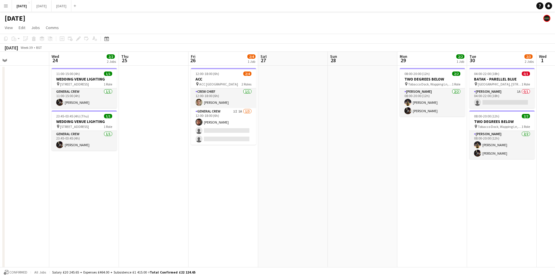
scroll to position [0, 229]
drag, startPoint x: 395, startPoint y: 190, endPoint x: 356, endPoint y: 190, distance: 38.7
click at [356, 190] on app-calendar-viewport "Sat 20 10/10 6 Jobs Sun 21 6/6 1 Job Mon 22 Tue 23 Wed 24 2/2 2 Jobs Thu 25 Fri…" at bounding box center [277, 231] width 555 height 359
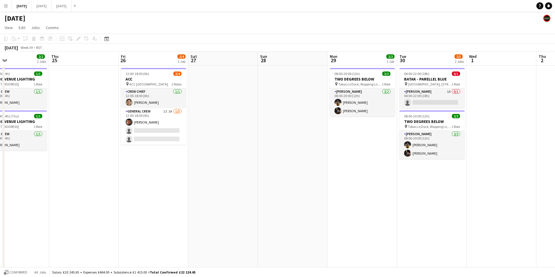
scroll to position [0, 192]
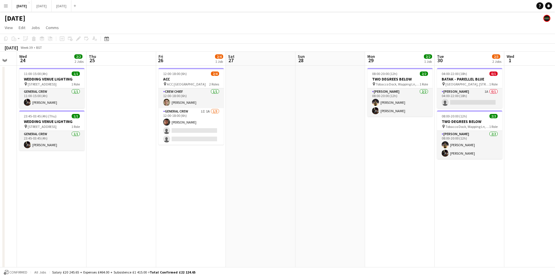
drag, startPoint x: 340, startPoint y: 200, endPoint x: 308, endPoint y: 203, distance: 32.2
click at [308, 203] on app-calendar-viewport "Sun 21 6/6 1 Job Mon 22 Tue 23 Wed 24 2/2 2 Jobs Thu 25 Fri 26 2/4 1 Job Sat 27…" at bounding box center [277, 231] width 555 height 359
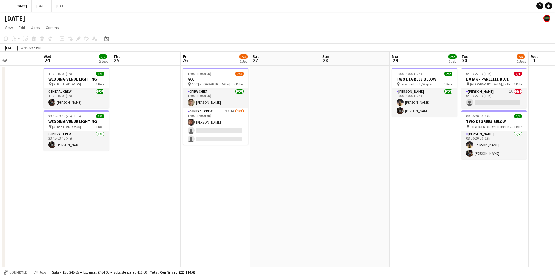
drag, startPoint x: 407, startPoint y: 136, endPoint x: 362, endPoint y: 136, distance: 45.1
click at [362, 136] on app-calendar-viewport "Sun 21 6/6 1 Job Mon 22 Tue 23 Wed 24 2/2 2 Jobs Thu 25 Fri 26 2/4 1 Job Sat 27…" at bounding box center [277, 231] width 555 height 359
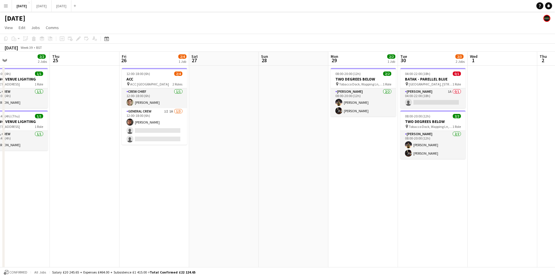
drag, startPoint x: 333, startPoint y: 149, endPoint x: 342, endPoint y: 144, distance: 10.6
click at [342, 144] on app-calendar-viewport "Mon 22 Tue 23 Wed 24 2/2 2 Jobs Thu 25 Fri 26 2/4 1 Job Sat 27 Sun 28 Mon 29 2/…" at bounding box center [277, 231] width 555 height 359
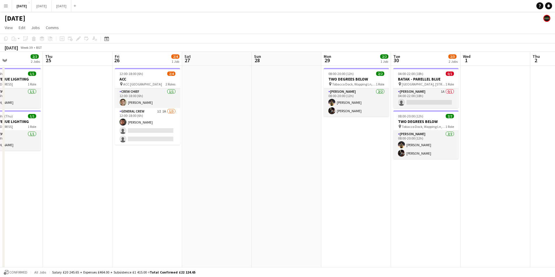
drag, startPoint x: 284, startPoint y: 173, endPoint x: 275, endPoint y: 173, distance: 8.2
click at [275, 173] on app-calendar-viewport "Mon 22 Tue 23 Wed 24 2/2 2 Jobs Thu 25 Fri 26 2/4 1 Job Sat 27 Sun 28 Mon 29 2/…" at bounding box center [277, 231] width 555 height 359
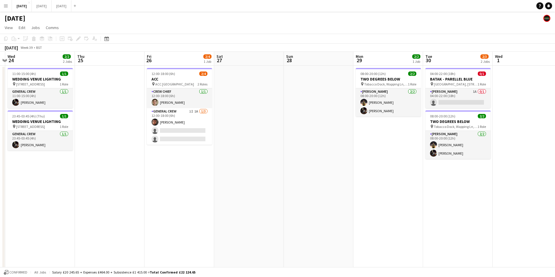
drag, startPoint x: 251, startPoint y: 130, endPoint x: 289, endPoint y: 135, distance: 38.0
click at [285, 135] on app-calendar-viewport "Mon 22 Tue 23 Wed 24 2/2 2 Jobs Thu 25 Fri 26 2/4 1 Job Sat 27 Sun 28 Mon 29 2/…" at bounding box center [277, 231] width 555 height 359
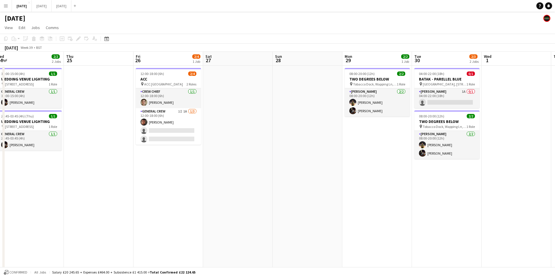
scroll to position [0, 161]
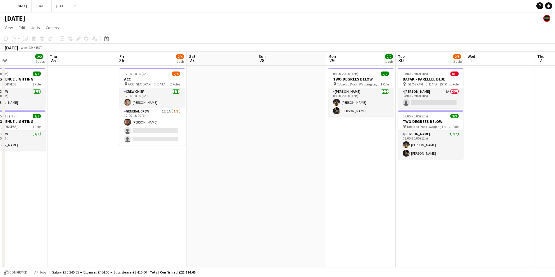
drag, startPoint x: 299, startPoint y: 147, endPoint x: 288, endPoint y: 146, distance: 10.8
click at [287, 146] on app-calendar-viewport "Mon 22 Tue 23 Wed 24 2/2 2 Jobs Thu 25 Fri 26 2/4 1 Job Sat 27 Sun 28 Mon 29 2/…" at bounding box center [277, 231] width 555 height 359
drag, startPoint x: 354, startPoint y: 103, endPoint x: 370, endPoint y: 97, distance: 17.2
click at [353, 103] on app-card-role "Van Driver [DATE] 08:00-20:00 (12h) [PERSON_NAME] [PERSON_NAME]" at bounding box center [360, 103] width 65 height 28
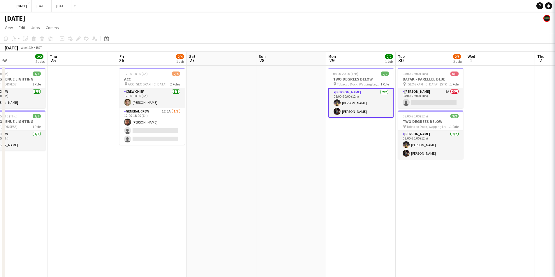
scroll to position [0, 162]
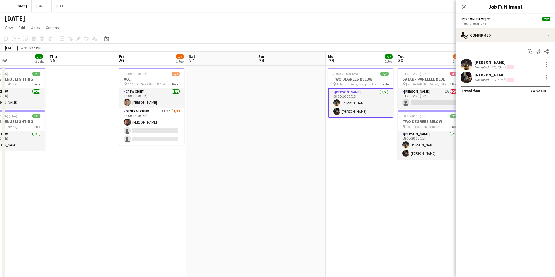
click at [498, 63] on div "[PERSON_NAME]" at bounding box center [494, 62] width 41 height 5
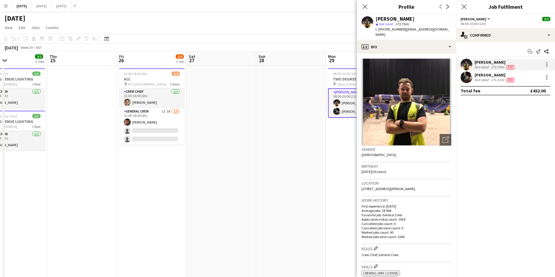
click at [486, 76] on div "[PERSON_NAME]" at bounding box center [494, 75] width 41 height 5
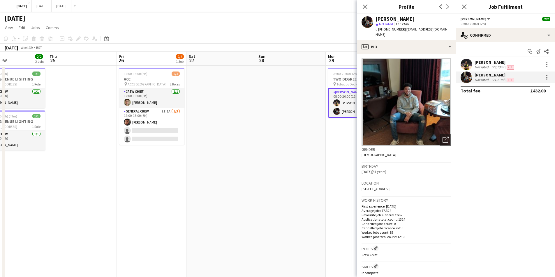
drag, startPoint x: 366, startPoint y: 6, endPoint x: 387, endPoint y: 6, distance: 20.7
click at [366, 6] on icon "Close pop-in" at bounding box center [365, 6] width 5 height 5
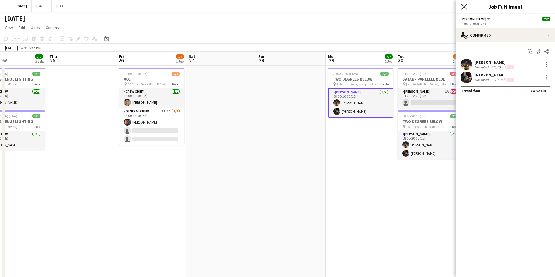
click at [465, 7] on icon "Close pop-in" at bounding box center [464, 7] width 6 height 6
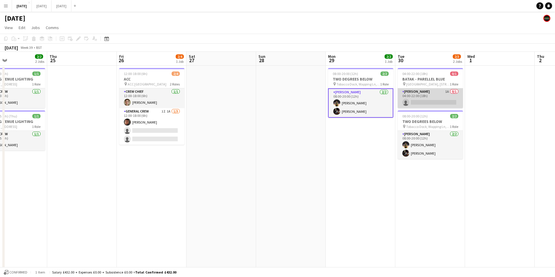
click at [423, 99] on app-card-role "Van Driver 1A 0/1 04:00-22:00 (18h) single-neutral-actions" at bounding box center [429, 99] width 65 height 20
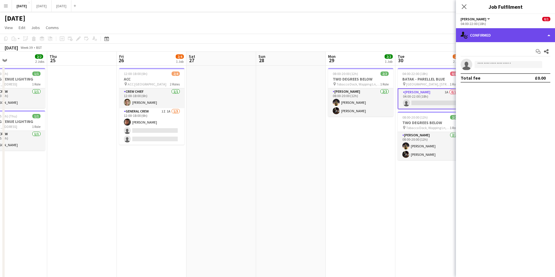
click at [508, 40] on div "single-neutral-actions-check-2 Confirmed" at bounding box center [505, 35] width 99 height 14
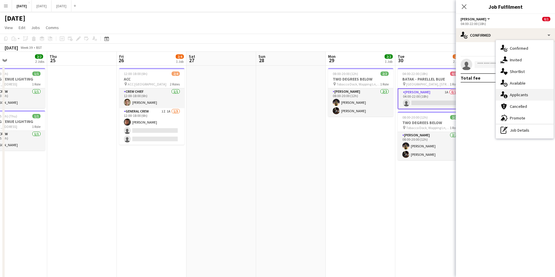
click at [524, 93] on span "Applicants" at bounding box center [519, 94] width 18 height 5
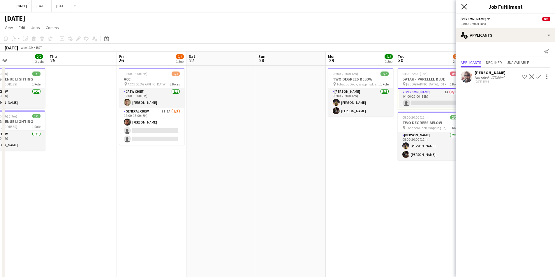
click at [463, 7] on icon at bounding box center [464, 7] width 6 height 6
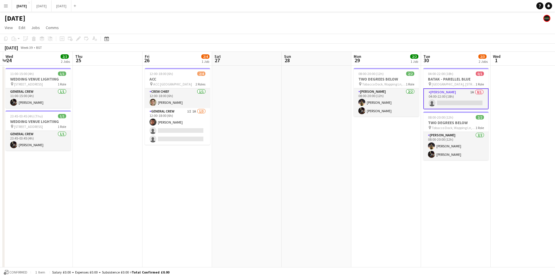
drag, startPoint x: 357, startPoint y: 150, endPoint x: 384, endPoint y: 146, distance: 27.3
click at [384, 146] on app-calendar-viewport "Mon 22 Tue 23 Wed 24 2/2 2 Jobs Thu 25 Fri 26 2/4 1 Job Sat 27 Sun 28 Mon 29 2/…" at bounding box center [277, 231] width 555 height 359
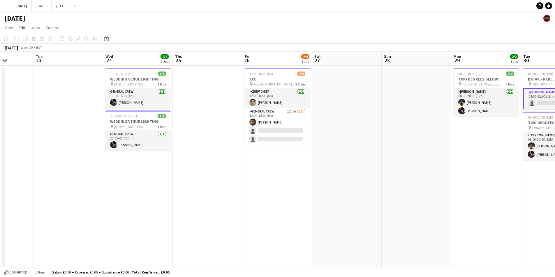
drag, startPoint x: 337, startPoint y: 163, endPoint x: 461, endPoint y: 151, distance: 124.0
click at [470, 155] on app-calendar-viewport "Sat 20 10/10 6 Jobs Sun 21 6/6 1 Job Mon 22 Tue 23 Wed 24 2/2 2 Jobs Thu 25 Fri…" at bounding box center [277, 231] width 555 height 359
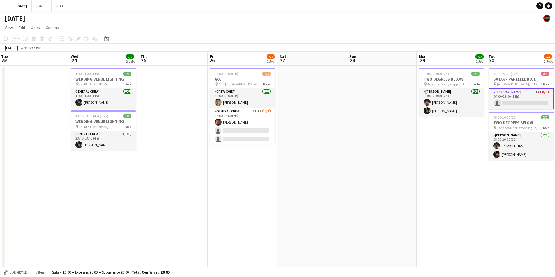
drag, startPoint x: 372, startPoint y: 172, endPoint x: 298, endPoint y: 170, distance: 74.0
click at [280, 171] on app-calendar-viewport "Sat 20 10/10 6 Jobs Sun 21 6/6 1 Job Mon 22 Tue 23 Wed 24 2/2 2 Jobs Thu 25 Fri…" at bounding box center [277, 231] width 555 height 359
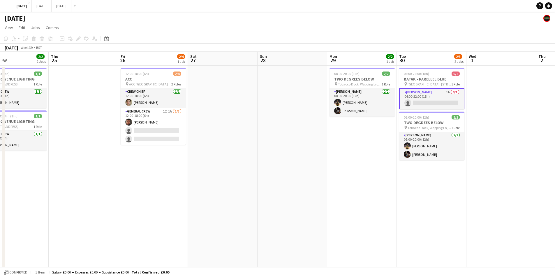
drag, startPoint x: 316, startPoint y: 181, endPoint x: 298, endPoint y: 178, distance: 17.3
click at [298, 178] on app-calendar-viewport "Sun 21 6/6 1 Job Mon 22 Tue 23 Wed 24 2/2 2 Jobs Thu 25 Fri 26 2/4 1 Job Sat 27…" at bounding box center [277, 231] width 555 height 359
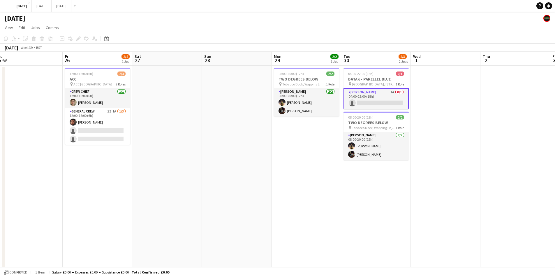
drag, startPoint x: 349, startPoint y: 182, endPoint x: 235, endPoint y: 141, distance: 121.3
click at [268, 171] on app-calendar-viewport "Mon 22 Tue 23 Wed 24 2/2 2 Jobs Thu 25 Fri 26 2/4 1 Job Sat 27 Sun 28 Mon 29 2/…" at bounding box center [277, 231] width 555 height 359
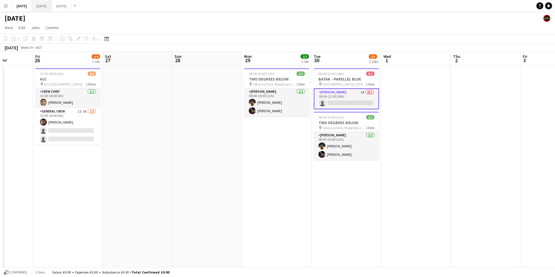
click at [52, 6] on button "[DATE] Close" at bounding box center [42, 5] width 20 height 11
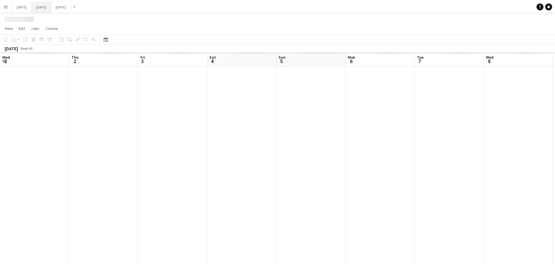
scroll to position [0, 178]
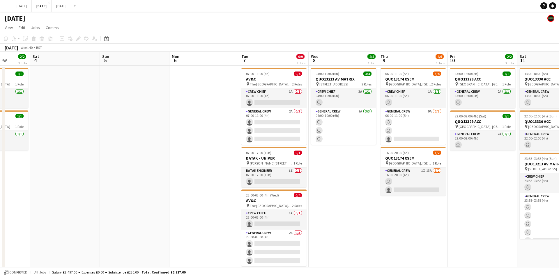
click at [328, 146] on app-calendar-viewport "Wed 1 4/6 2 Jobs Thu 2 10/12 3 Jobs Fri 3 2/2 2 Jobs Sat 4 Sun 5 Mon 6 Tue 7 0/…" at bounding box center [279, 200] width 559 height 296
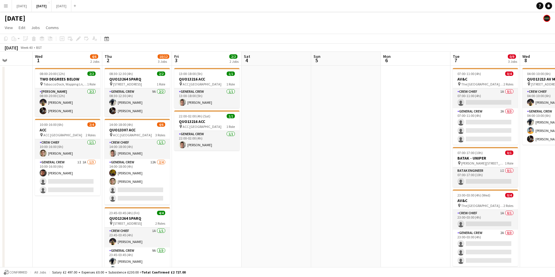
drag, startPoint x: 337, startPoint y: 166, endPoint x: 333, endPoint y: 166, distance: 3.5
click at [344, 165] on app-calendar-viewport "Sun 28 Mon 29 Tue 30 Wed 1 4/6 2 Jobs Thu 2 10/12 3 Jobs Fri 3 2/2 2 Jobs Sat 4…" at bounding box center [277, 200] width 555 height 296
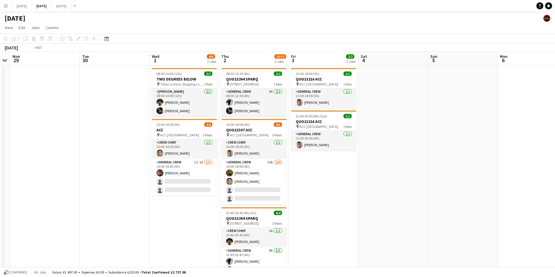
drag, startPoint x: 157, startPoint y: 212, endPoint x: 214, endPoint y: 209, distance: 57.5
click at [207, 212] on app-calendar-viewport "Sat 27 Sun 28 Mon 29 Tue 30 Wed 1 4/6 2 Jobs Thu 2 10/12 3 Jobs Fri 3 2/2 2 Job…" at bounding box center [277, 200] width 555 height 296
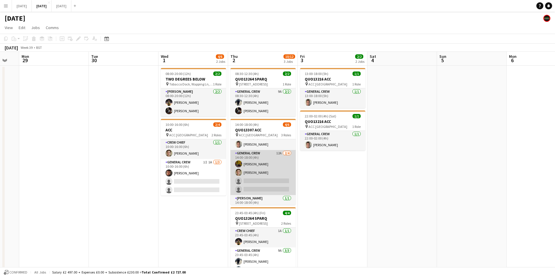
scroll to position [0, 0]
click at [261, 186] on app-card-role "General Crew 12A [DATE] 14:00-18:00 (4h) [PERSON_NAME] [PERSON_NAME] single-neu…" at bounding box center [262, 181] width 65 height 45
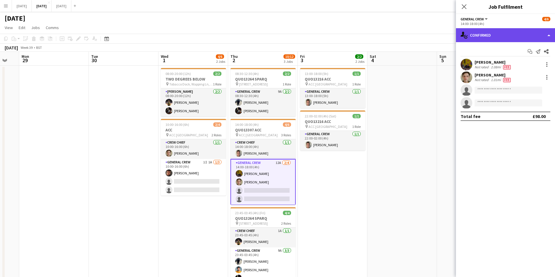
click at [501, 37] on div "single-neutral-actions-check-2 Confirmed" at bounding box center [505, 35] width 99 height 14
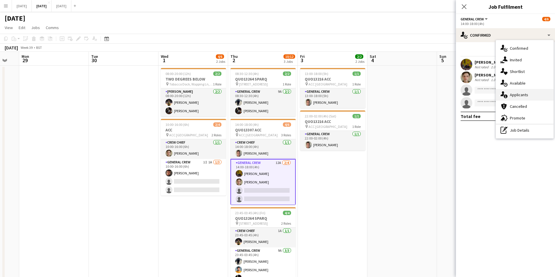
click at [528, 94] on div "single-neutral-actions-information Applicants" at bounding box center [525, 95] width 58 height 12
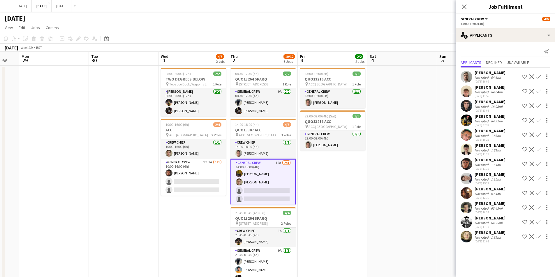
click at [538, 163] on app-icon "Confirm" at bounding box center [538, 164] width 5 height 5
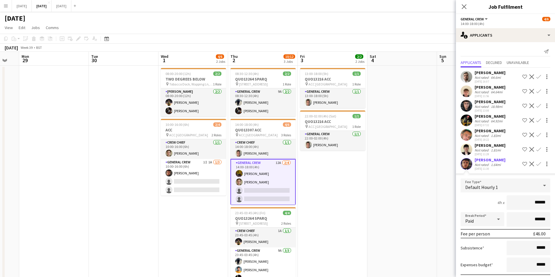
scroll to position [104, 0]
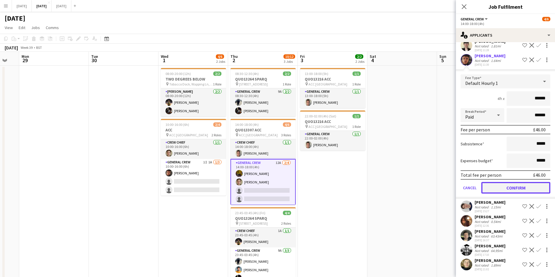
click at [510, 188] on button "Confirm" at bounding box center [515, 188] width 69 height 12
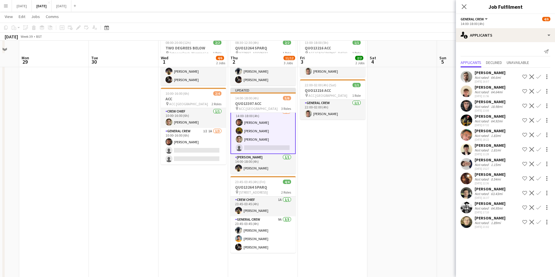
scroll to position [0, 0]
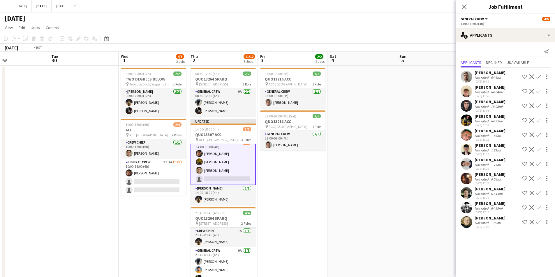
drag, startPoint x: 381, startPoint y: 191, endPoint x: 342, endPoint y: 192, distance: 38.4
click at [342, 192] on app-calendar-viewport "Sat 27 Sun 28 Mon 29 Tue 30 Wed 1 4/6 2 Jobs Thu 2 11/12 3 Jobs Fri 3 2/2 2 Job…" at bounding box center [277, 200] width 555 height 296
click at [463, 8] on icon at bounding box center [464, 7] width 6 height 6
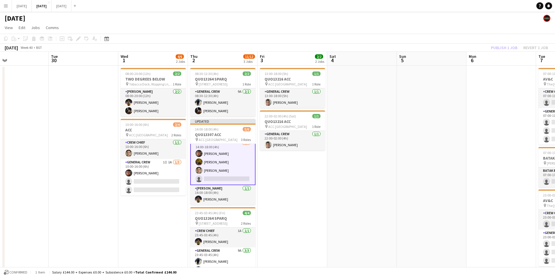
click at [495, 46] on div "Publish 1 job Revert 1 job" at bounding box center [519, 48] width 71 height 8
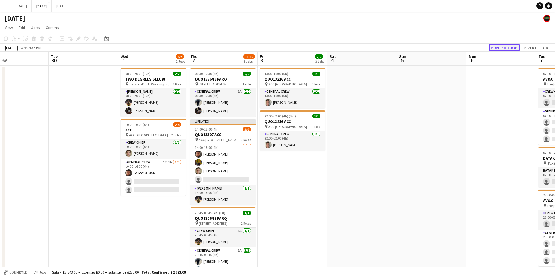
click at [497, 47] on button "Publish 1 job" at bounding box center [503, 48] width 31 height 8
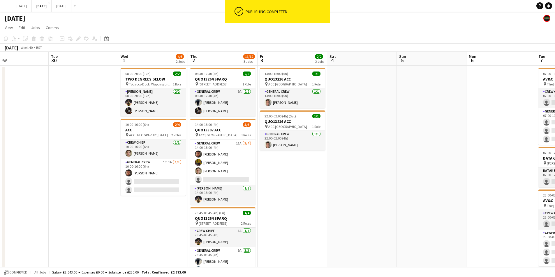
scroll to position [19, 0]
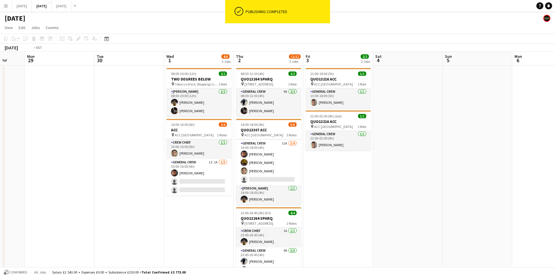
drag, startPoint x: 375, startPoint y: 145, endPoint x: 321, endPoint y: 144, distance: 53.9
click at [323, 144] on app-calendar-viewport "Fri 26 Sat 27 Sun 28 Mon 29 Tue 30 Wed 1 4/6 2 Jobs Thu 2 11/12 3 Jobs Fri 3 2/…" at bounding box center [277, 200] width 555 height 296
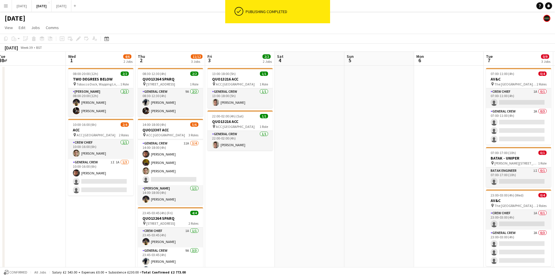
drag, startPoint x: 352, startPoint y: 150, endPoint x: 338, endPoint y: 147, distance: 13.6
click at [339, 147] on app-calendar-viewport "Sat 27 Sun 28 Mon 29 Tue 30 Wed 1 4/6 2 Jobs Thu 2 11/12 3 Jobs Fri 3 2/2 2 Job…" at bounding box center [277, 200] width 555 height 296
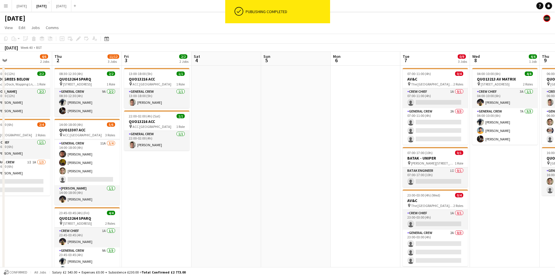
scroll to position [0, 209]
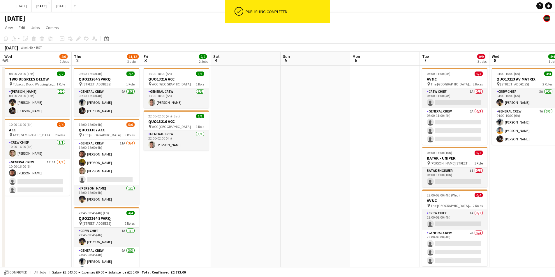
drag, startPoint x: 377, startPoint y: 149, endPoint x: 327, endPoint y: 151, distance: 50.1
click at [325, 152] on app-calendar-viewport "Sun 28 Mon 29 Tue 30 Wed 1 4/6 2 Jobs Thu 2 11/12 3 Jobs Fri 3 2/2 2 Jobs Sat 4…" at bounding box center [277, 200] width 555 height 296
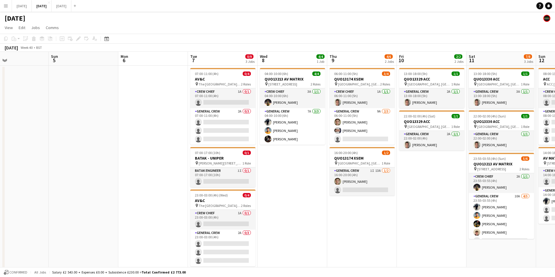
scroll to position [0, 189]
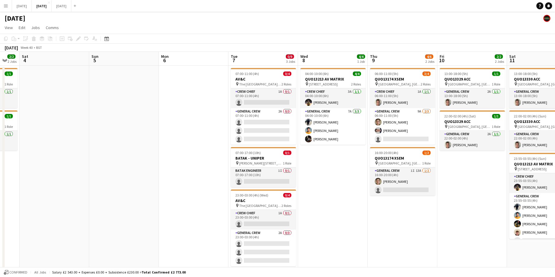
drag, startPoint x: 461, startPoint y: 170, endPoint x: 345, endPoint y: 180, distance: 116.0
click at [345, 180] on app-calendar-viewport "Wed 1 4/6 2 Jobs Thu 2 11/12 3 Jobs Fri 3 2/2 2 Jobs Sat 4 Sun 5 Mon 6 Tue 7 0/…" at bounding box center [277, 200] width 555 height 296
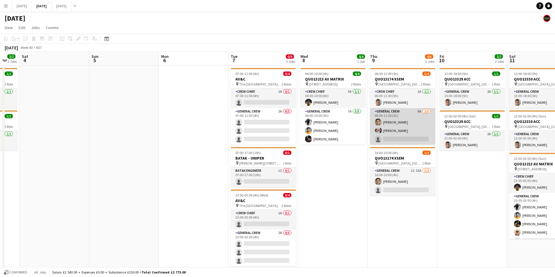
click at [395, 130] on app-card-role "General Crew 9A 2/3 06:00-11:00 (5h) Sam Greatorex Thomas O Dowd single-neutral…" at bounding box center [402, 126] width 65 height 37
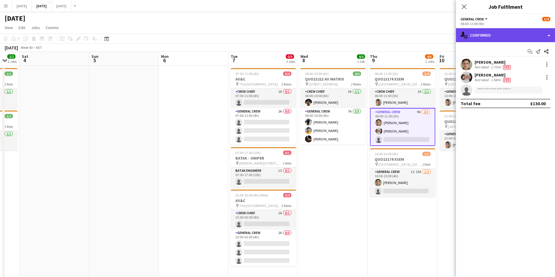
click at [511, 39] on div "single-neutral-actions-check-2 Confirmed" at bounding box center [505, 35] width 99 height 14
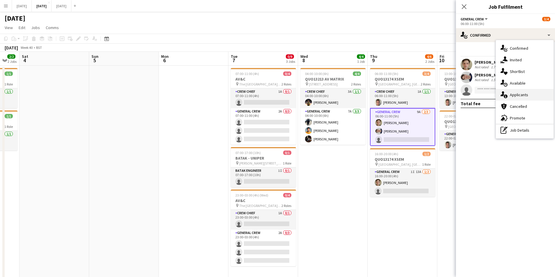
click at [525, 94] on span "Applicants" at bounding box center [519, 94] width 18 height 5
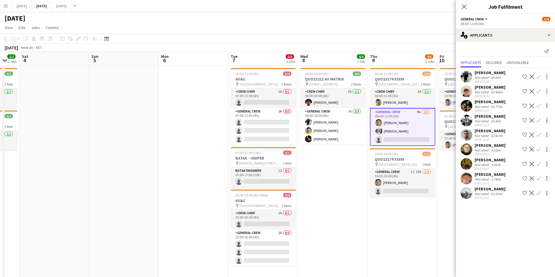
click at [463, 5] on icon "Close pop-in" at bounding box center [464, 6] width 5 height 5
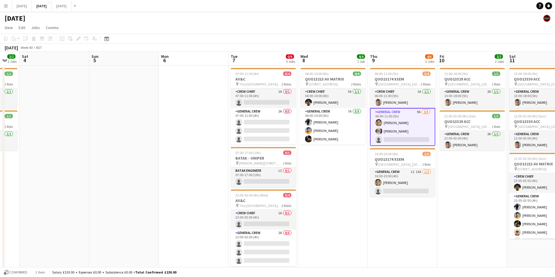
drag, startPoint x: 266, startPoint y: 137, endPoint x: 329, endPoint y: 117, distance: 66.9
click at [347, 118] on app-calendar-viewport "Wed 1 4/6 2 Jobs Thu 2 11/12 3 Jobs Fri 3 2/2 2 Jobs Sat 4 Sun 5 Mon 6 Tue 7 0/…" at bounding box center [277, 200] width 555 height 296
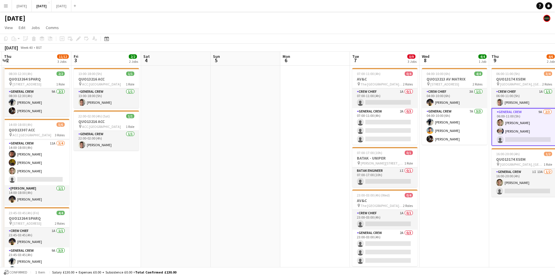
drag, startPoint x: 307, startPoint y: 153, endPoint x: 346, endPoint y: 131, distance: 44.7
click at [352, 140] on app-calendar-viewport "Tue 30 Wed 1 4/6 2 Jobs Thu 2 11/12 3 Jobs Fri 3 2/2 2 Jobs Sat 4 Sun 5 Mon 6 T…" at bounding box center [277, 200] width 555 height 296
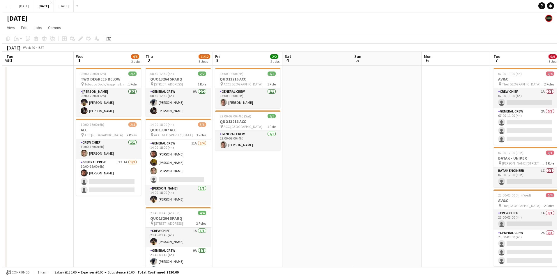
scroll to position [0, 124]
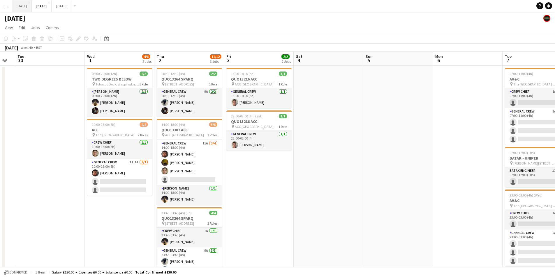
click at [32, 9] on button "[DATE] Close" at bounding box center [22, 5] width 20 height 11
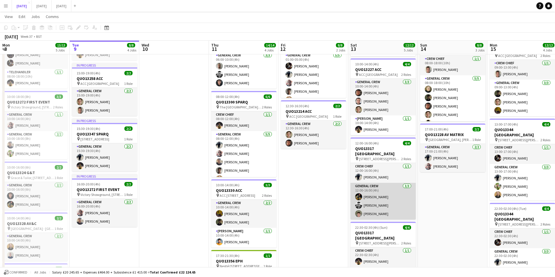
scroll to position [55, 0]
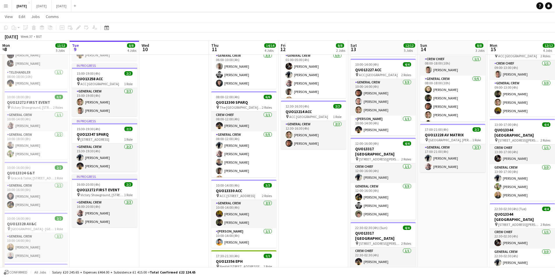
drag, startPoint x: 358, startPoint y: 205, endPoint x: 313, endPoint y: 200, distance: 45.1
click at [314, 200] on app-calendar-viewport "Sat 6 15/15 5 Jobs Sun 7 7/7 1 Job Mon 8 13/13 5 Jobs Tue 9 8/8 4 Jobs Wed 10 T…" at bounding box center [277, 161] width 555 height 388
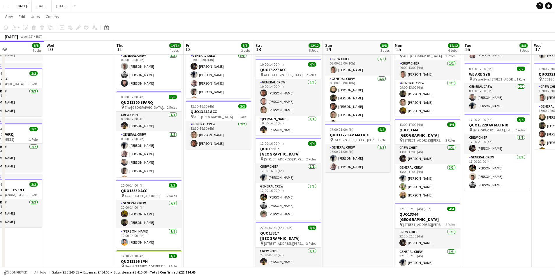
drag, startPoint x: 393, startPoint y: 203, endPoint x: 260, endPoint y: 202, distance: 132.8
click at [261, 202] on app-calendar-viewport "Sun 7 7/7 1 Job Mon 8 13/13 5 Jobs Tue 9 8/8 4 Jobs Wed 10 Thu 11 14/14 4 Jobs …" at bounding box center [277, 161] width 555 height 388
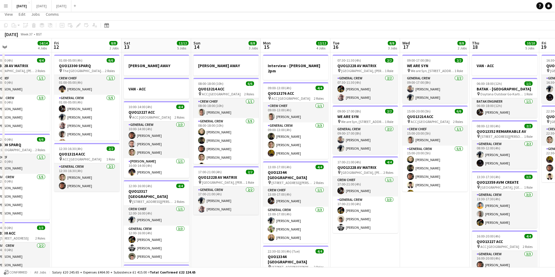
scroll to position [0, 0]
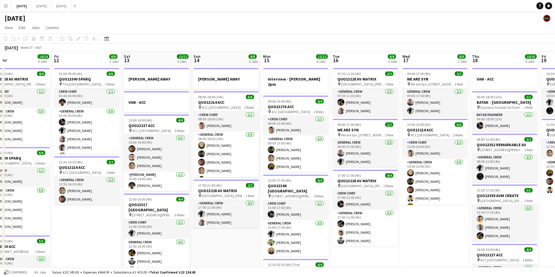
drag, startPoint x: 399, startPoint y: 214, endPoint x: 214, endPoint y: 198, distance: 186.2
click at [218, 199] on app-calendar-viewport "Mon 8 13/13 5 Jobs Tue 9 8/8 4 Jobs Wed 10 Thu 11 14/14 4 Jobs Fri 12 8/8 2 Job…" at bounding box center [277, 231] width 555 height 359
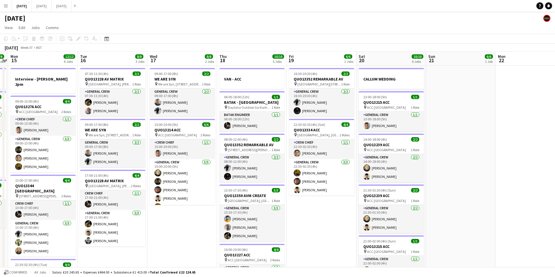
drag, startPoint x: 372, startPoint y: 201, endPoint x: 208, endPoint y: 194, distance: 164.1
click at [183, 196] on app-calendar-viewport "Thu 11 14/14 4 Jobs Fri 12 8/8 2 Jobs Sat 13 12/12 5 Jobs Sun 14 8/8 3 Jobs Mon…" at bounding box center [277, 231] width 555 height 359
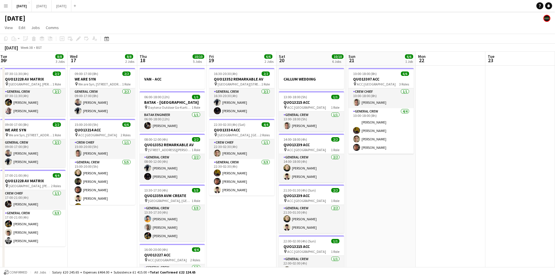
click at [176, 204] on app-calendar-viewport "Sun 14 8/8 3 Jobs Mon 15 12/12 4 Jobs Tue 16 8/8 3 Jobs Wed 17 8/8 2 Jobs Thu 1…" at bounding box center [277, 231] width 555 height 359
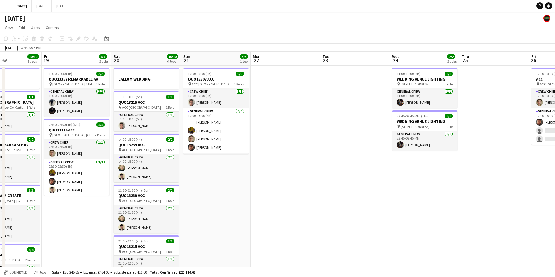
drag, startPoint x: 339, startPoint y: 208, endPoint x: 216, endPoint y: 208, distance: 122.6
click at [220, 211] on app-calendar-viewport "Tue 16 8/8 3 Jobs Wed 17 8/8 2 Jobs Thu 18 10/10 5 Jobs Fri 19 6/6 2 Jobs Sat 2…" at bounding box center [277, 231] width 555 height 359
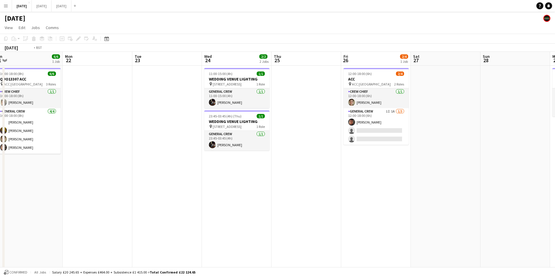
drag, startPoint x: 158, startPoint y: 222, endPoint x: 134, endPoint y: 217, distance: 24.8
click at [136, 218] on app-calendar-viewport "Thu 18 10/10 5 Jobs Fri 19 6/6 2 Jobs Sat 20 10/10 6 Jobs Sun 21 6/6 1 Job Mon …" at bounding box center [277, 231] width 555 height 359
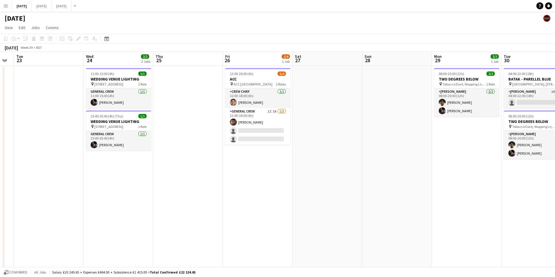
drag, startPoint x: 295, startPoint y: 227, endPoint x: 250, endPoint y: 234, distance: 45.7
click at [250, 234] on app-calendar-viewport "Sat 20 10/10 6 Jobs Sun 21 6/6 1 Job Mon 22 Tue 23 Wed 24 2/2 2 Jobs Thu 25 Fri…" at bounding box center [277, 231] width 555 height 359
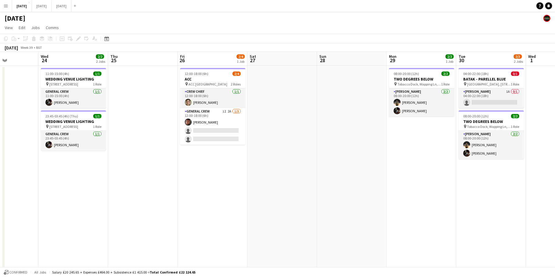
click at [222, 130] on app-card-role "General Crew 1I 2A 1/3 12:00-18:00 (6h) Kai Gilley single-neutral-actions singl…" at bounding box center [212, 126] width 65 height 37
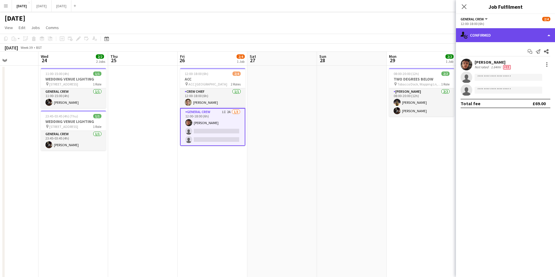
click at [494, 32] on div "single-neutral-actions-check-2 Confirmed" at bounding box center [505, 35] width 99 height 14
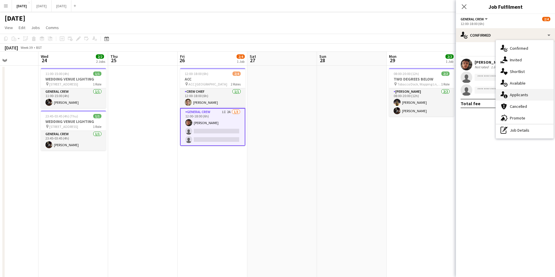
click at [523, 96] on span "Applicants" at bounding box center [519, 94] width 18 height 5
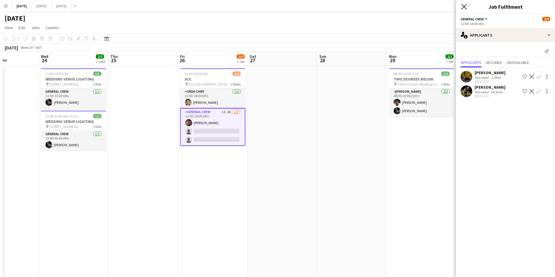
click at [465, 5] on icon "Close pop-in" at bounding box center [464, 7] width 6 height 6
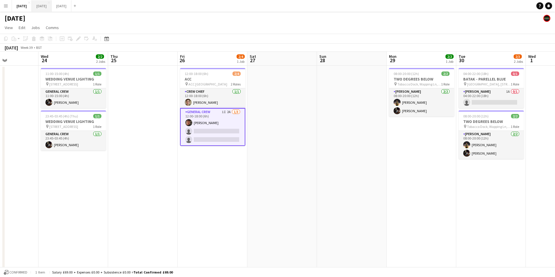
click at [52, 6] on button "[DATE] Close" at bounding box center [42, 5] width 20 height 11
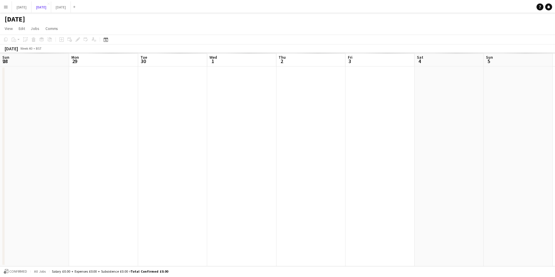
scroll to position [0, 124]
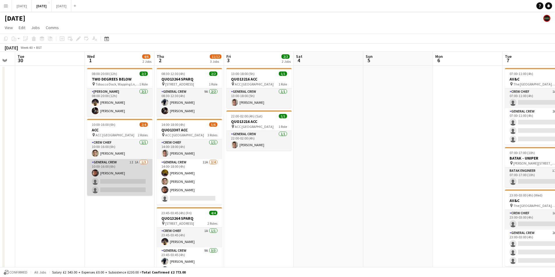
click at [136, 184] on app-card-role "General Crew 1I 1A [DATE] 10:00-16:00 (6h) [PERSON_NAME] single-neutral-actions…" at bounding box center [119, 177] width 65 height 37
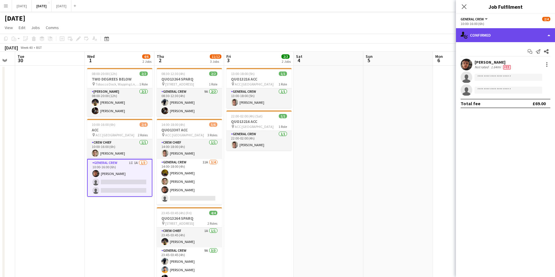
click at [502, 34] on div "single-neutral-actions-check-2 Confirmed" at bounding box center [505, 35] width 99 height 14
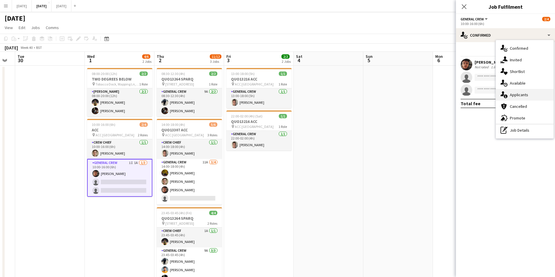
click at [524, 94] on span "Applicants" at bounding box center [519, 94] width 18 height 5
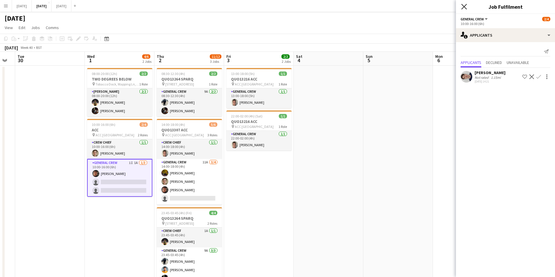
click at [464, 7] on icon at bounding box center [464, 7] width 6 height 6
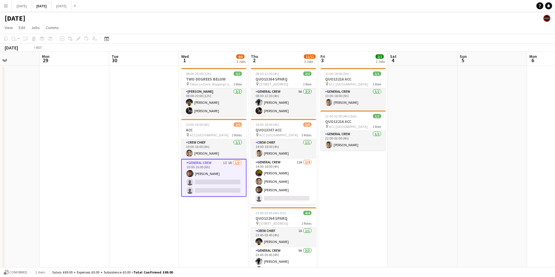
drag, startPoint x: 372, startPoint y: 148, endPoint x: 470, endPoint y: 145, distance: 98.5
click at [470, 147] on app-calendar-viewport "Sat 27 Sun 28 Mon 29 Tue 30 Wed 1 4/6 2 Jobs Thu 2 11/12 3 Jobs Fri 3 2/2 2 Job…" at bounding box center [277, 174] width 555 height 245
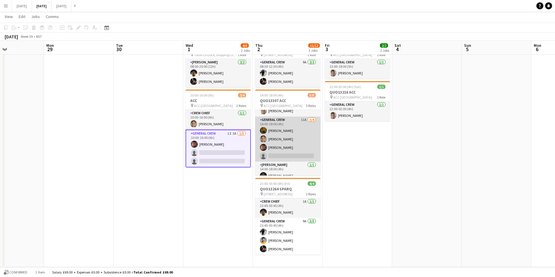
scroll to position [19, 0]
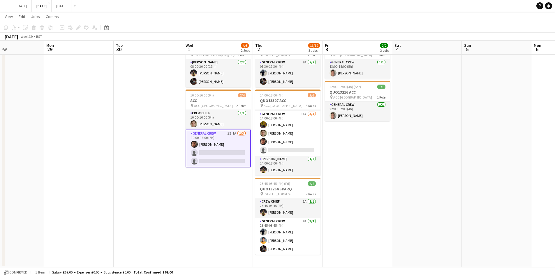
click at [280, 137] on app-card-role "General Crew 11A 3/4 14:00-18:00 (4h) Josef Seggie Sam Greatorex Kai Gilley sin…" at bounding box center [287, 133] width 65 height 45
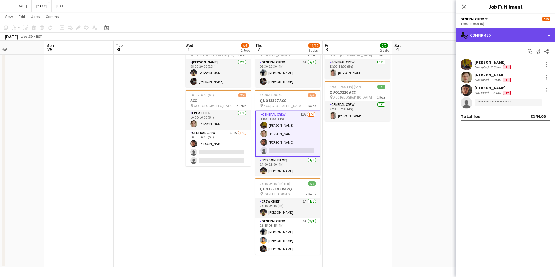
click at [514, 32] on div "single-neutral-actions-check-2 Confirmed" at bounding box center [505, 35] width 99 height 14
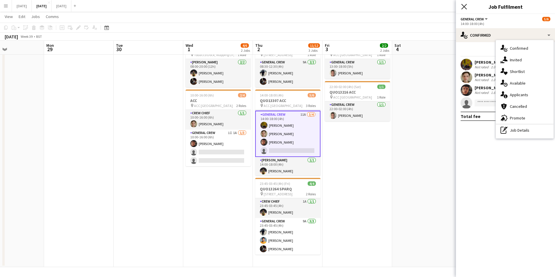
click at [463, 7] on icon at bounding box center [464, 7] width 6 height 6
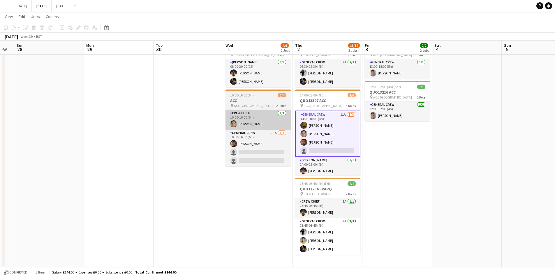
drag, startPoint x: 189, startPoint y: 130, endPoint x: 265, endPoint y: 121, distance: 76.9
click at [246, 120] on app-calendar-viewport "Fri 26 Sat 27 Sun 28 Mon 29 Tue 30 Wed 1 4/6 2 Jobs Thu 2 11/12 3 Jobs Fri 3 2/…" at bounding box center [277, 131] width 555 height 274
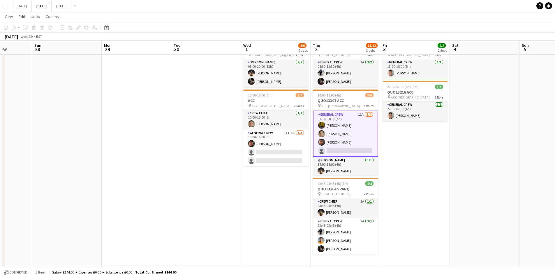
click at [349, 140] on app-card-role "General Crew 11A 3/4 14:00-18:00 (4h) Josef Seggie Sam Greatorex Kai Gilley sin…" at bounding box center [345, 134] width 65 height 46
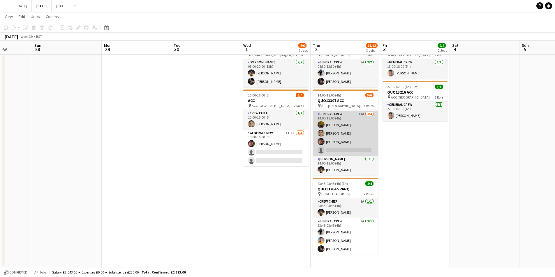
click at [349, 140] on app-card-role "General Crew 11A 3/4 14:00-18:00 (4h) Josef Seggie Sam Greatorex Kai Gilley sin…" at bounding box center [345, 133] width 65 height 45
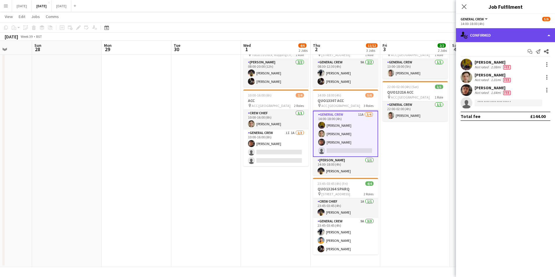
click at [503, 37] on div "single-neutral-actions-check-2 Confirmed" at bounding box center [505, 35] width 99 height 14
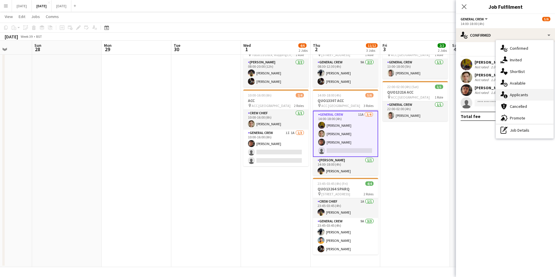
click at [521, 95] on span "Applicants" at bounding box center [519, 94] width 18 height 5
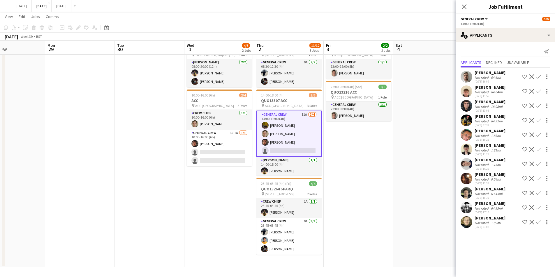
drag, startPoint x: 428, startPoint y: 161, endPoint x: 390, endPoint y: 157, distance: 38.7
click at [369, 156] on app-calendar-viewport "Thu 25 Fri 26 Sat 27 Sun 28 Mon 29 Tue 30 Wed 1 4/6 2 Jobs Thu 2 11/12 3 Jobs F…" at bounding box center [277, 131] width 555 height 274
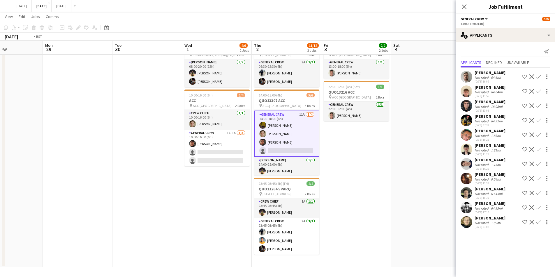
drag, startPoint x: 363, startPoint y: 158, endPoint x: 337, endPoint y: 153, distance: 26.4
click at [334, 153] on app-calendar-viewport "Fri 26 Sat 27 Sun 28 Mon 29 Tue 30 Wed 1 4/6 2 Jobs Thu 2 11/12 3 Jobs Fri 3 2/…" at bounding box center [277, 131] width 555 height 274
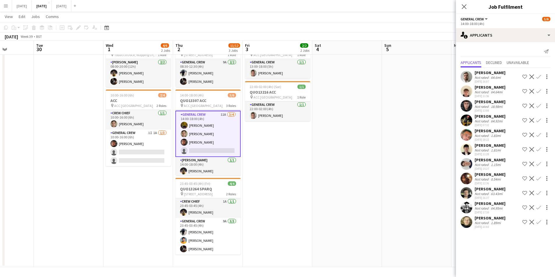
drag, startPoint x: 388, startPoint y: 157, endPoint x: 324, endPoint y: 154, distance: 64.7
click at [323, 154] on app-calendar-viewport "Sat 27 Sun 28 Mon 29 Tue 30 Wed 1 4/6 2 Jobs Thu 2 11/12 3 Jobs Fri 3 2/2 2 Job…" at bounding box center [277, 131] width 555 height 274
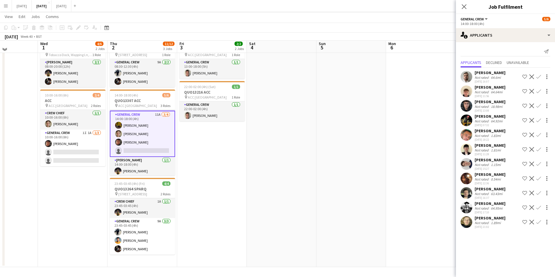
scroll to position [0, 0]
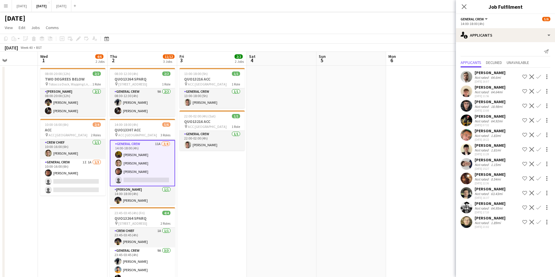
drag, startPoint x: 396, startPoint y: 162, endPoint x: 307, endPoint y: 148, distance: 90.1
click at [300, 149] on app-calendar-viewport "Sun 28 Mon 29 Tue 30 Wed 1 4/6 2 Jobs Thu 2 11/12 3 Jobs Fri 3 2/2 2 Jobs Sat 4…" at bounding box center [277, 174] width 555 height 245
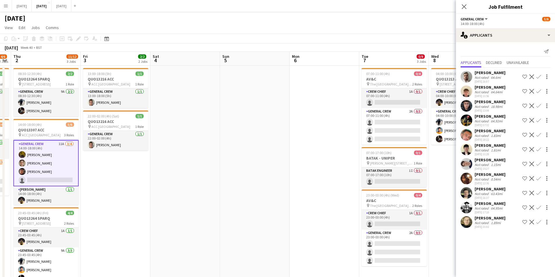
click at [291, 148] on app-calendar-viewport "Mon 29 Tue 30 Wed 1 4/6 2 Jobs Thu 2 11/12 3 Jobs Fri 3 2/2 2 Jobs Sat 4 Sun 5 …" at bounding box center [277, 174] width 555 height 245
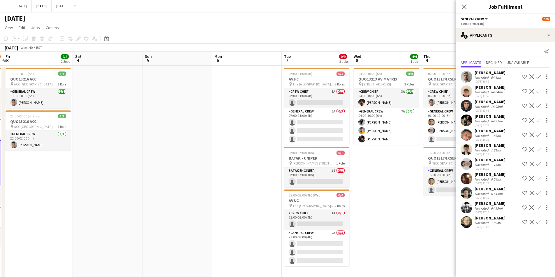
drag, startPoint x: 383, startPoint y: 177, endPoint x: 317, endPoint y: 168, distance: 66.5
click at [317, 168] on app-calendar-viewport "Tue 30 Wed 1 4/6 2 Jobs Thu 2 11/12 3 Jobs Fri 3 2/2 2 Jobs Sat 4 Sun 5 Mon 6 T…" at bounding box center [277, 174] width 555 height 245
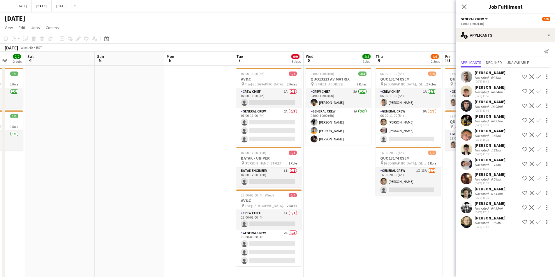
drag, startPoint x: 282, startPoint y: 163, endPoint x: 273, endPoint y: 162, distance: 9.4
click at [274, 162] on app-calendar-viewport "Wed 1 4/6 2 Jobs Thu 2 11/12 3 Jobs Fri 3 2/2 2 Jobs Sat 4 Sun 5 Mon 6 Tue 7 0/…" at bounding box center [277, 200] width 555 height 296
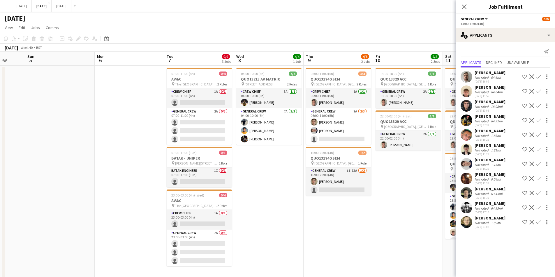
scroll to position [0, 192]
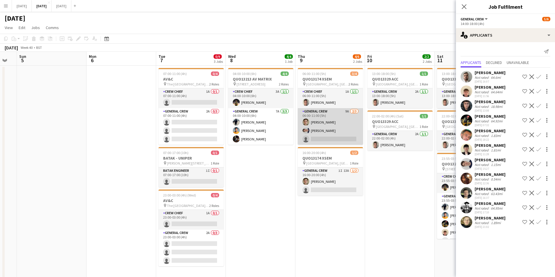
click at [330, 130] on app-card-role "General Crew 9A 2/3 06:00-11:00 (5h) Sam Greatorex Thomas O Dowd single-neutral…" at bounding box center [330, 126] width 65 height 37
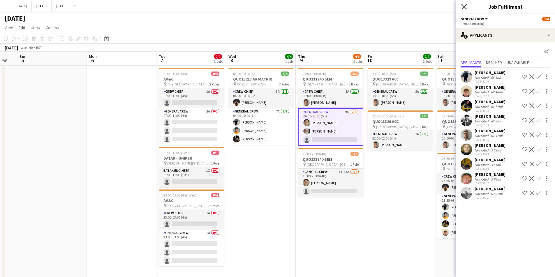
click at [465, 6] on icon "Close pop-in" at bounding box center [464, 7] width 6 height 6
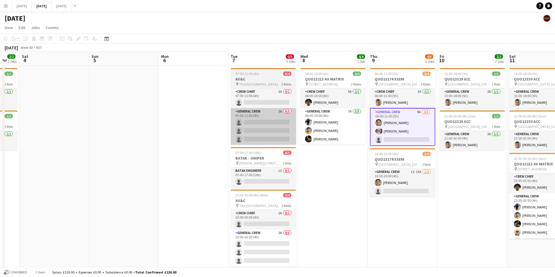
drag, startPoint x: 307, startPoint y: 148, endPoint x: 296, endPoint y: 128, distance: 22.4
click at [380, 127] on app-calendar-viewport "Thu 2 11/12 3 Jobs Fri 3 2/2 2 Jobs Sat 4 Sun 5 Mon 6 Tue 7 0/9 3 Jobs Wed 8 4/…" at bounding box center [277, 200] width 555 height 296
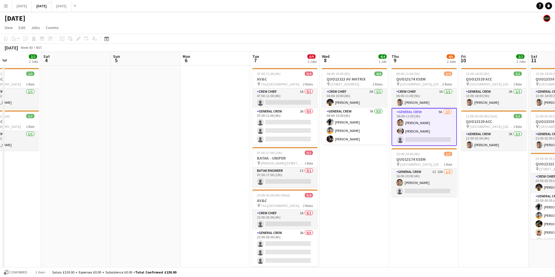
drag, startPoint x: 294, startPoint y: 137, endPoint x: 276, endPoint y: 128, distance: 20.4
click at [351, 129] on app-calendar-viewport "Wed 1 4/6 2 Jobs Thu 2 11/12 3 Jobs Fri 3 2/2 2 Jobs Sat 4 Sun 5 Mon 6 Tue 7 0/…" at bounding box center [277, 200] width 555 height 296
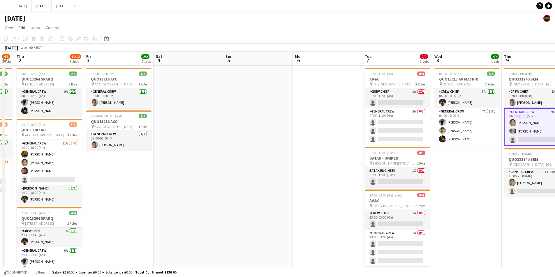
click at [285, 116] on app-calendar-viewport "Tue 30 Wed 1 4/6 2 Jobs Thu 2 11/12 3 Jobs Fri 3 2/2 2 Jobs Sat 4 Sun 5 Mon 6 T…" at bounding box center [277, 200] width 555 height 296
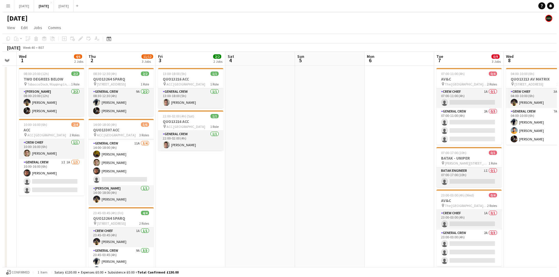
scroll to position [0, 121]
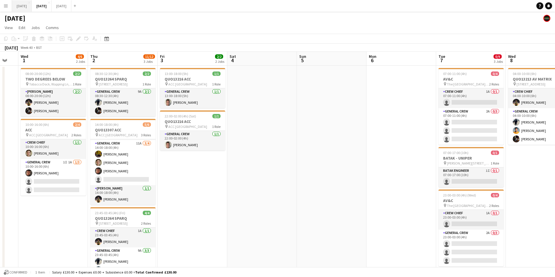
click at [32, 8] on button "[DATE] Close" at bounding box center [22, 5] width 20 height 11
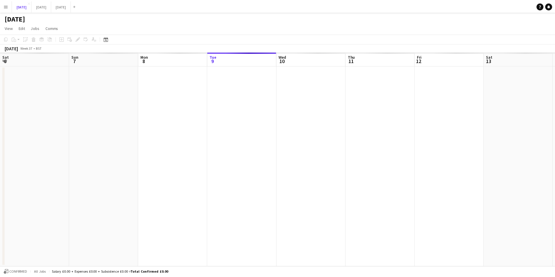
scroll to position [0, 139]
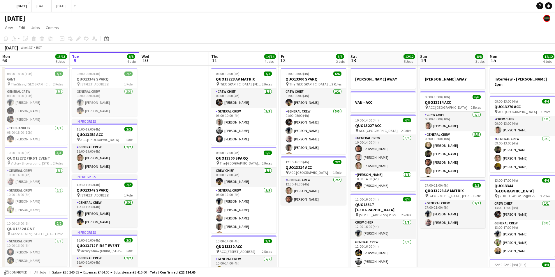
click at [244, 153] on app-calendar-viewport "Sat 6 15/15 5 Jobs Sun 7 7/7 1 Job Mon 8 13/13 5 Jobs Tue 9 8/8 4 Jobs Wed 10 T…" at bounding box center [277, 231] width 555 height 359
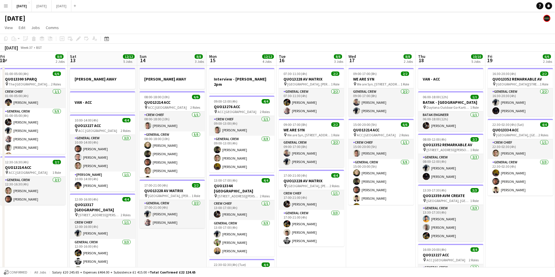
drag, startPoint x: 227, startPoint y: 163, endPoint x: 218, endPoint y: 162, distance: 8.3
click at [218, 162] on app-calendar-viewport "Sun 7 7/7 1 Job Mon 8 13/13 5 Jobs Tue 9 8/8 4 Jobs Wed 10 Thu 11 14/14 4 Jobs …" at bounding box center [277, 231] width 555 height 359
click at [208, 160] on app-calendar-viewport "Sun 7 7/7 1 Job Mon 8 13/13 5 Jobs Tue 9 8/8 4 Jobs Wed 10 Thu 11 14/14 4 Jobs …" at bounding box center [277, 231] width 555 height 359
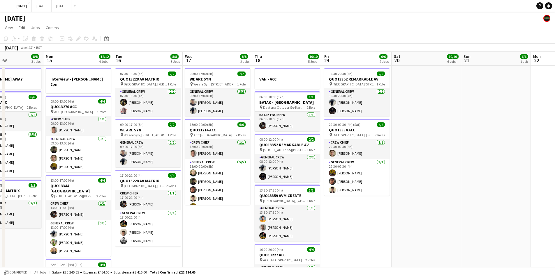
click at [225, 174] on app-calendar-viewport "Wed 10 Thu 11 14/14 4 Jobs Fri 12 8/8 2 Jobs Sat 13 12/12 5 Jobs Sun 14 8/8 3 J…" at bounding box center [277, 231] width 555 height 359
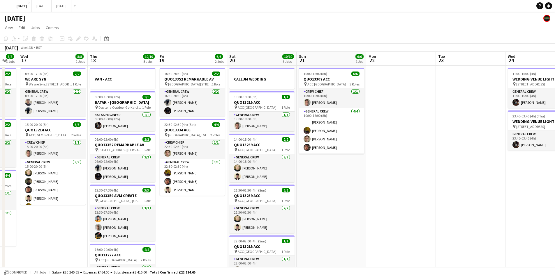
drag, startPoint x: 357, startPoint y: 192, endPoint x: 282, endPoint y: 180, distance: 75.8
click at [215, 183] on app-calendar-viewport "Sun 14 8/8 3 Jobs Mon 15 12/12 4 Jobs Tue 16 8/8 3 Jobs Wed 17 8/8 2 Jobs Thu 1…" at bounding box center [277, 231] width 555 height 359
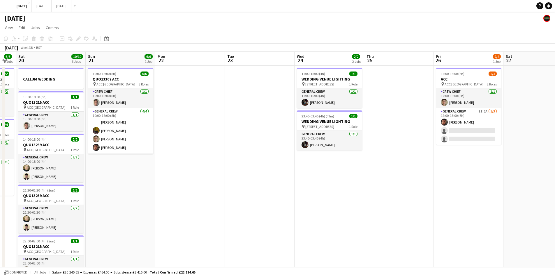
drag, startPoint x: 350, startPoint y: 183, endPoint x: 290, endPoint y: 179, distance: 60.4
click at [290, 179] on app-calendar-viewport "Wed 17 8/8 2 Jobs Thu 18 10/10 5 Jobs Fri 19 6/6 2 Jobs Sat 20 10/10 6 Jobs Sun…" at bounding box center [277, 231] width 555 height 359
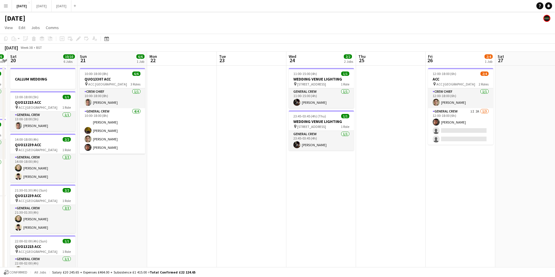
drag, startPoint x: 244, startPoint y: 191, endPoint x: 348, endPoint y: 158, distance: 108.7
click at [426, 167] on app-calendar-viewport "Wed 17 8/8 2 Jobs Thu 18 10/10 5 Jobs Fri 19 6/6 2 Jobs Sat 20 10/10 6 Jobs Sun…" at bounding box center [277, 231] width 555 height 359
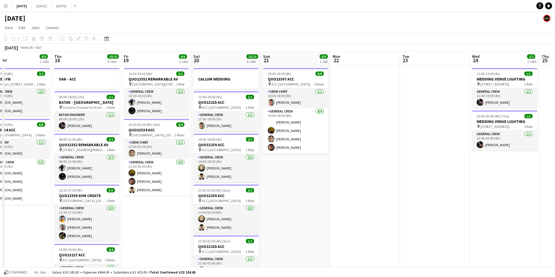
drag, startPoint x: 174, startPoint y: 175, endPoint x: 308, endPoint y: 156, distance: 136.1
click at [356, 158] on app-calendar-viewport "Mon 15 12/12 4 Jobs Tue 16 8/8 3 Jobs Wed 17 8/8 2 Jobs Thu 18 10/10 5 Jobs Fri…" at bounding box center [277, 231] width 555 height 359
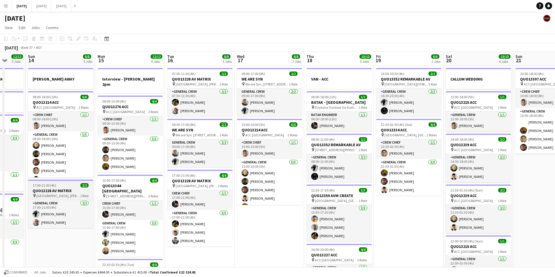
drag, startPoint x: 328, startPoint y: 176, endPoint x: 178, endPoint y: 196, distance: 151.2
click at [353, 173] on app-calendar-viewport "Fri 12 8/8 2 Jobs Sat 13 12/12 5 Jobs Sun 14 8/8 3 Jobs Mon 15 12/12 4 Jobs Tue…" at bounding box center [277, 231] width 555 height 359
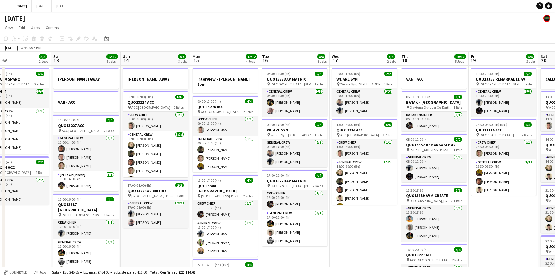
drag, startPoint x: 178, startPoint y: 196, endPoint x: 272, endPoint y: 173, distance: 96.1
click at [328, 176] on app-calendar-viewport "Wed 10 Thu 11 14/14 4 Jobs Fri 12 8/8 2 Jobs Sat 13 12/12 5 Jobs Sun 14 8/8 3 J…" at bounding box center [277, 231] width 555 height 359
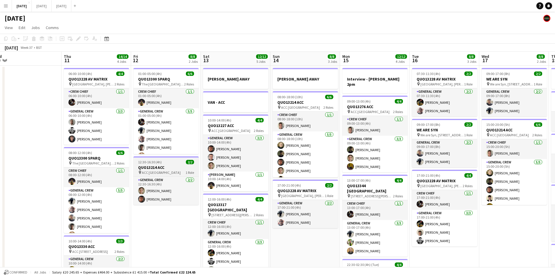
drag, startPoint x: 200, startPoint y: 201, endPoint x: 306, endPoint y: 171, distance: 110.1
click at [297, 176] on app-calendar-viewport "Mon 8 13/13 5 Jobs Tue 9 8/8 4 Jobs Wed 10 Thu 11 14/14 4 Jobs Fri 12 8/8 2 Job…" at bounding box center [277, 231] width 555 height 359
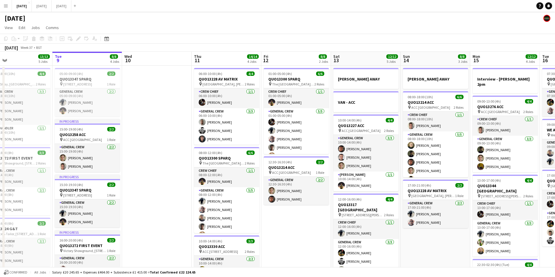
scroll to position [0, 156]
drag, startPoint x: 360, startPoint y: 171, endPoint x: 174, endPoint y: 183, distance: 186.5
click at [174, 183] on app-calendar-viewport "Sat 6 15/15 5 Jobs Sun 7 7/7 1 Job Mon 8 13/13 5 Jobs Tue 9 8/8 4 Jobs Wed 10 T…" at bounding box center [277, 231] width 555 height 359
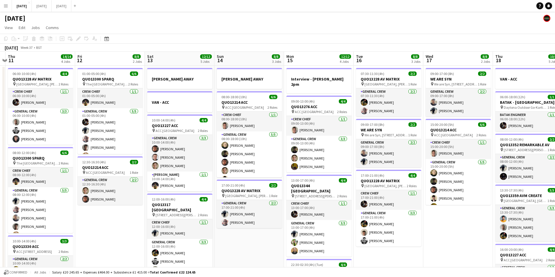
drag, startPoint x: 329, startPoint y: 183, endPoint x: 130, endPoint y: 184, distance: 198.6
click at [134, 184] on app-calendar-viewport "Mon 8 13/13 5 Jobs Tue 9 8/8 4 Jobs Wed 10 Thu 11 14/14 4 Jobs Fri 12 8/8 2 Job…" at bounding box center [277, 231] width 555 height 359
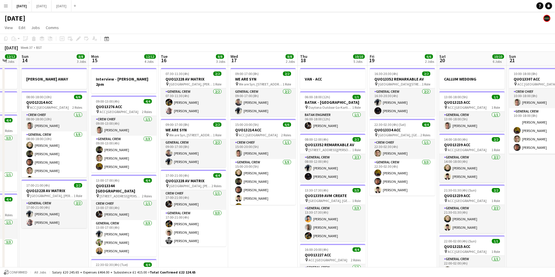
drag, startPoint x: 296, startPoint y: 187, endPoint x: 130, endPoint y: 189, distance: 166.3
click at [128, 189] on app-calendar-viewport "Thu 11 14/14 4 Jobs Fri 12 8/8 2 Jobs Sat 13 12/12 5 Jobs Sun 14 8/8 3 Jobs Mon…" at bounding box center [277, 231] width 555 height 359
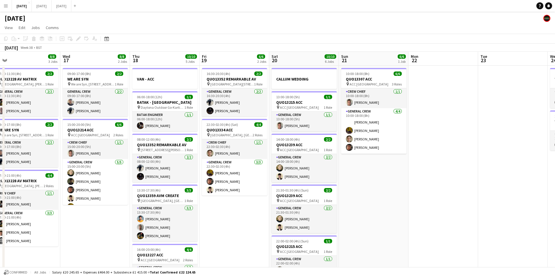
drag, startPoint x: 265, startPoint y: 189, endPoint x: 134, endPoint y: 189, distance: 131.0
click at [138, 190] on app-calendar-viewport "Sun 14 8/8 3 Jobs Mon 15 12/12 4 Jobs Tue 16 8/8 3 Jobs Wed 17 8/8 2 Jobs Thu 1…" at bounding box center [277, 231] width 555 height 359
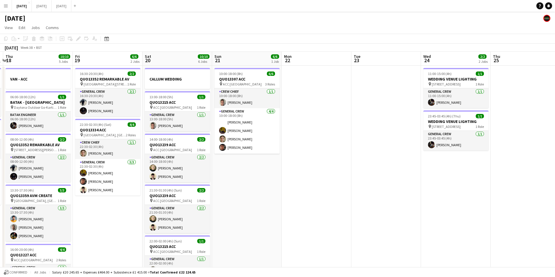
drag, startPoint x: 286, startPoint y: 190, endPoint x: 207, endPoint y: 183, distance: 79.8
click at [207, 183] on app-calendar-viewport "Mon 15 12/12 4 Jobs Tue 16 8/8 3 Jobs Wed 17 8/8 2 Jobs Thu 18 10/10 5 Jobs Fri…" at bounding box center [277, 231] width 555 height 359
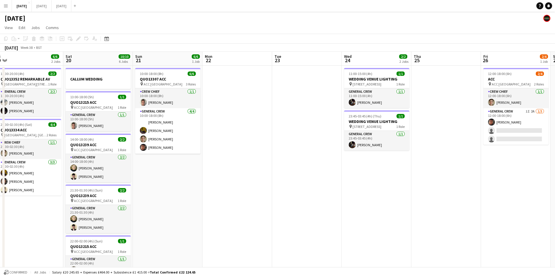
drag, startPoint x: 337, startPoint y: 177, endPoint x: 248, endPoint y: 172, distance: 88.7
click at [240, 172] on app-calendar-viewport "Wed 17 8/8 2 Jobs Thu 18 10/10 5 Jobs Fri 19 6/6 2 Jobs Sat 20 10/10 6 Jobs Sun…" at bounding box center [277, 231] width 555 height 359
